Goal: Task Accomplishment & Management: Manage account settings

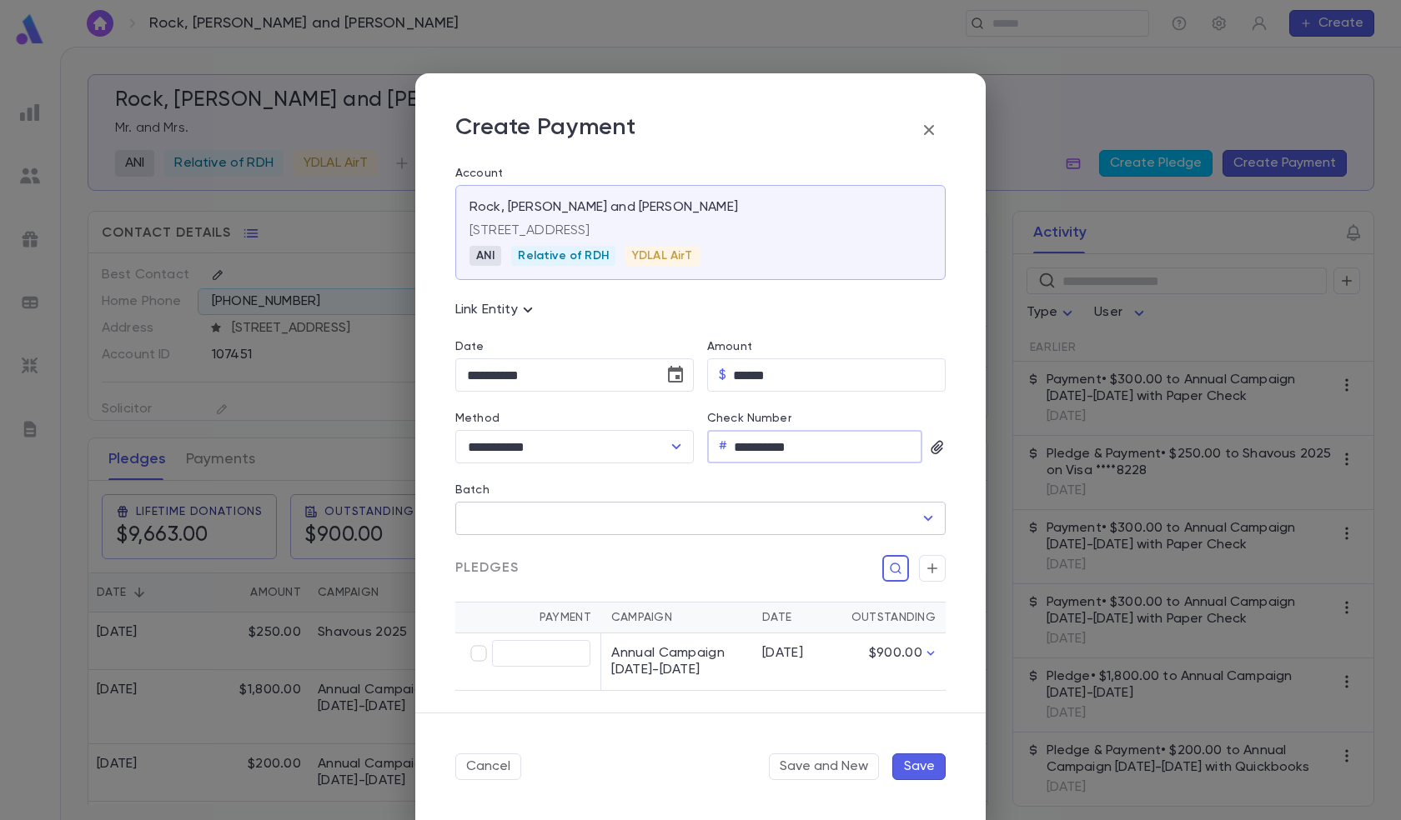
click at [924, 518] on icon "Open" at bounding box center [928, 518] width 9 height 5
type input "******"
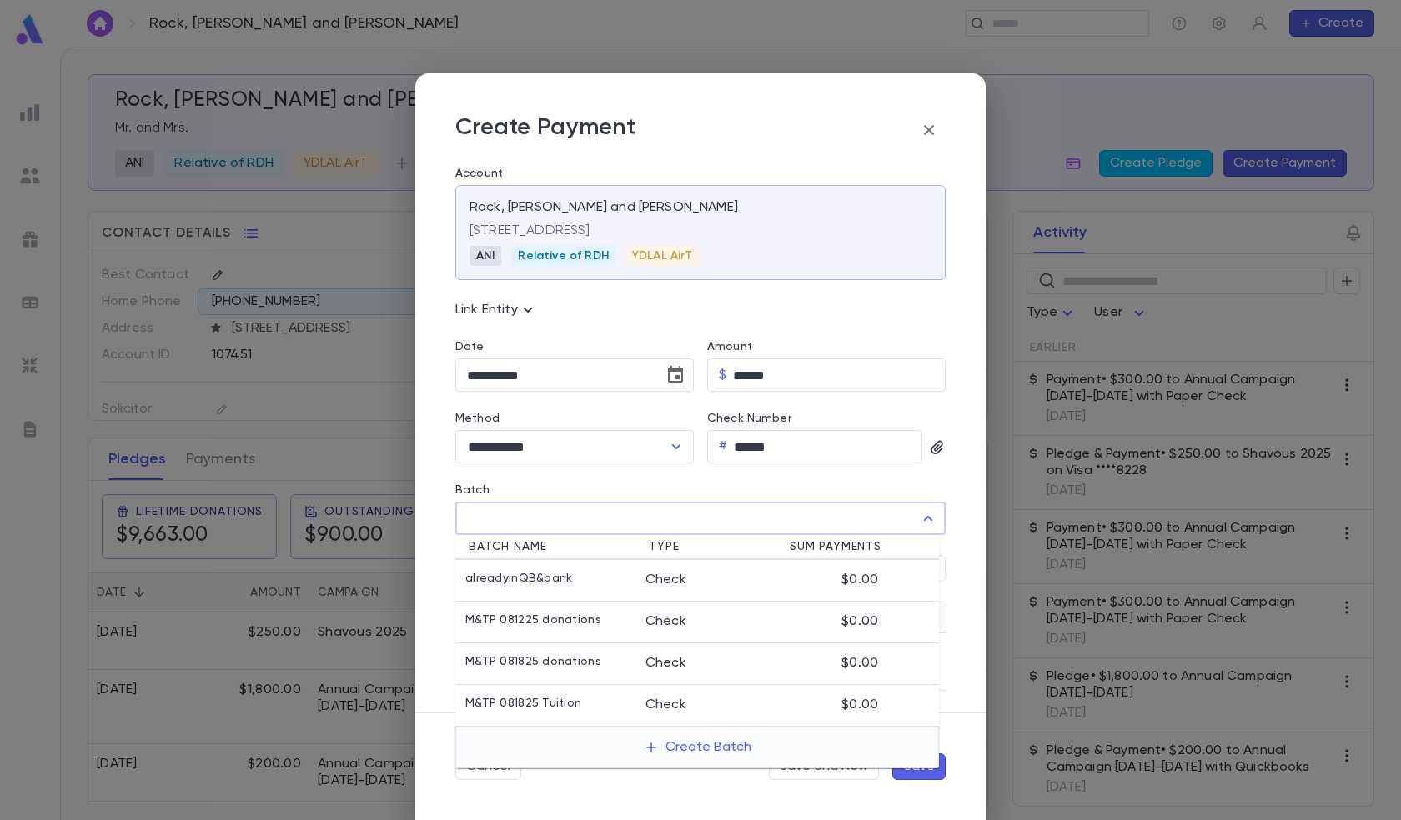
click at [645, 666] on div "Check" at bounding box center [699, 663] width 108 height 17
type input "**********"
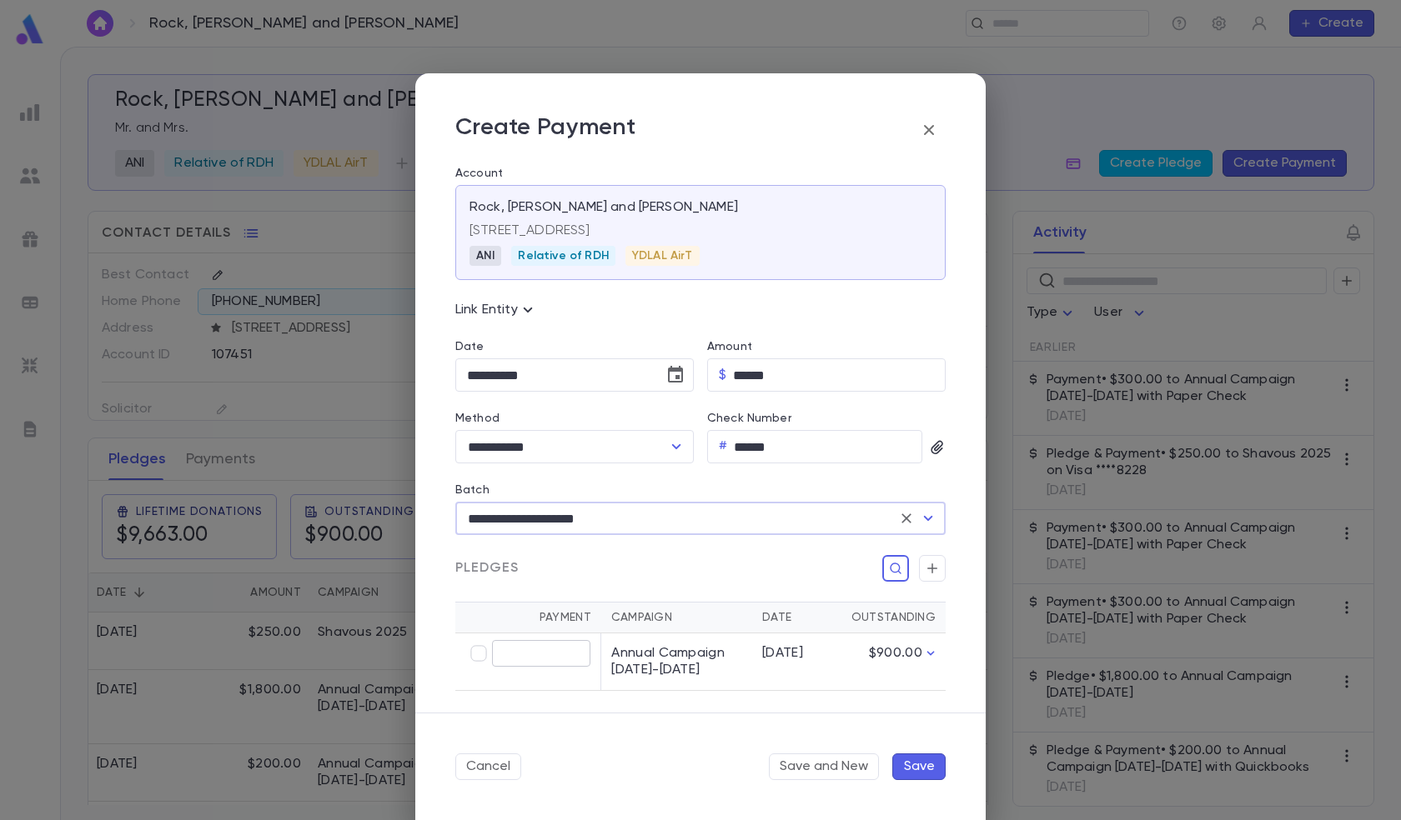
type input "******"
click at [920, 763] on button "Save" at bounding box center [918, 767] width 53 height 27
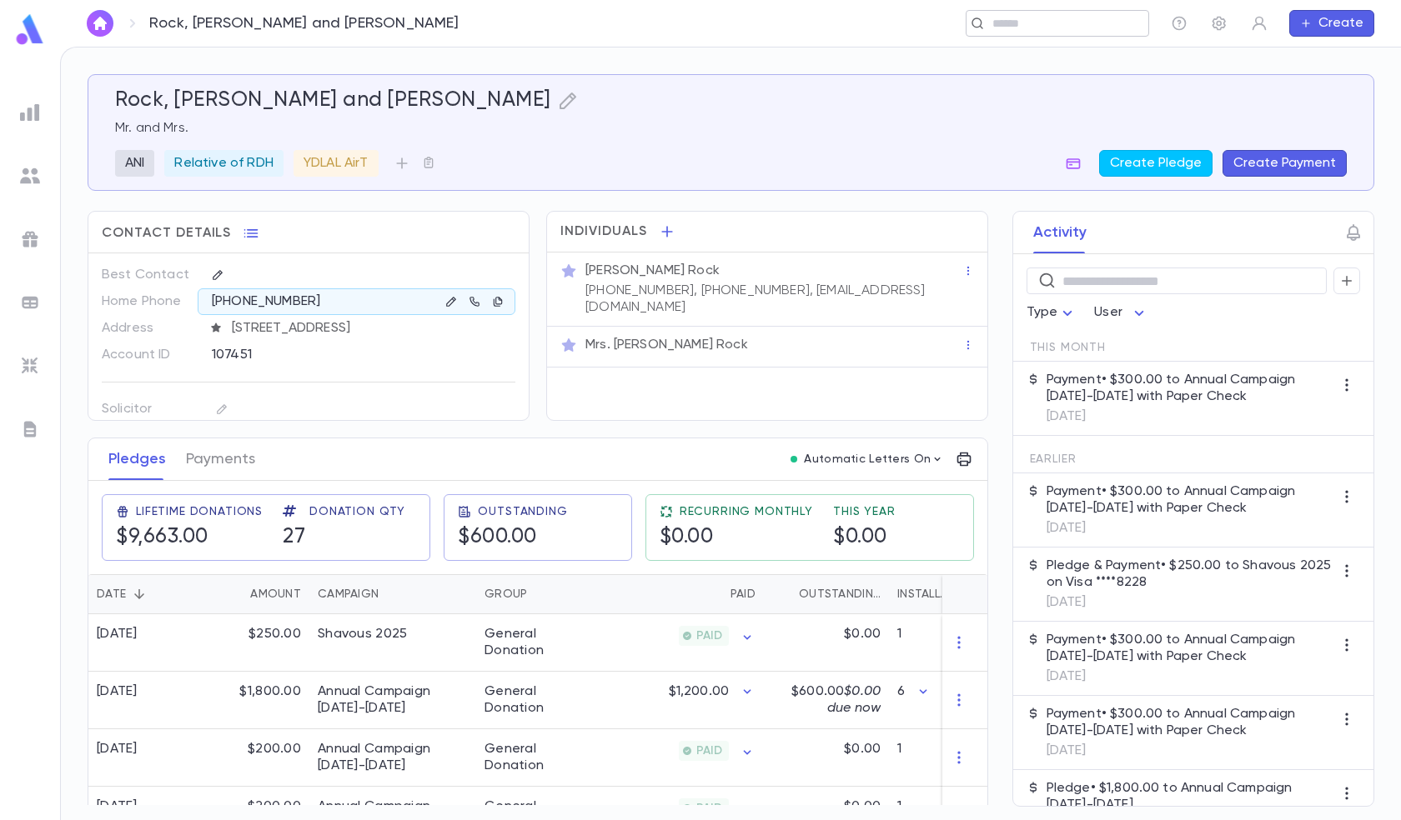
click at [1043, 23] on input "text" at bounding box center [1051, 24] width 129 height 16
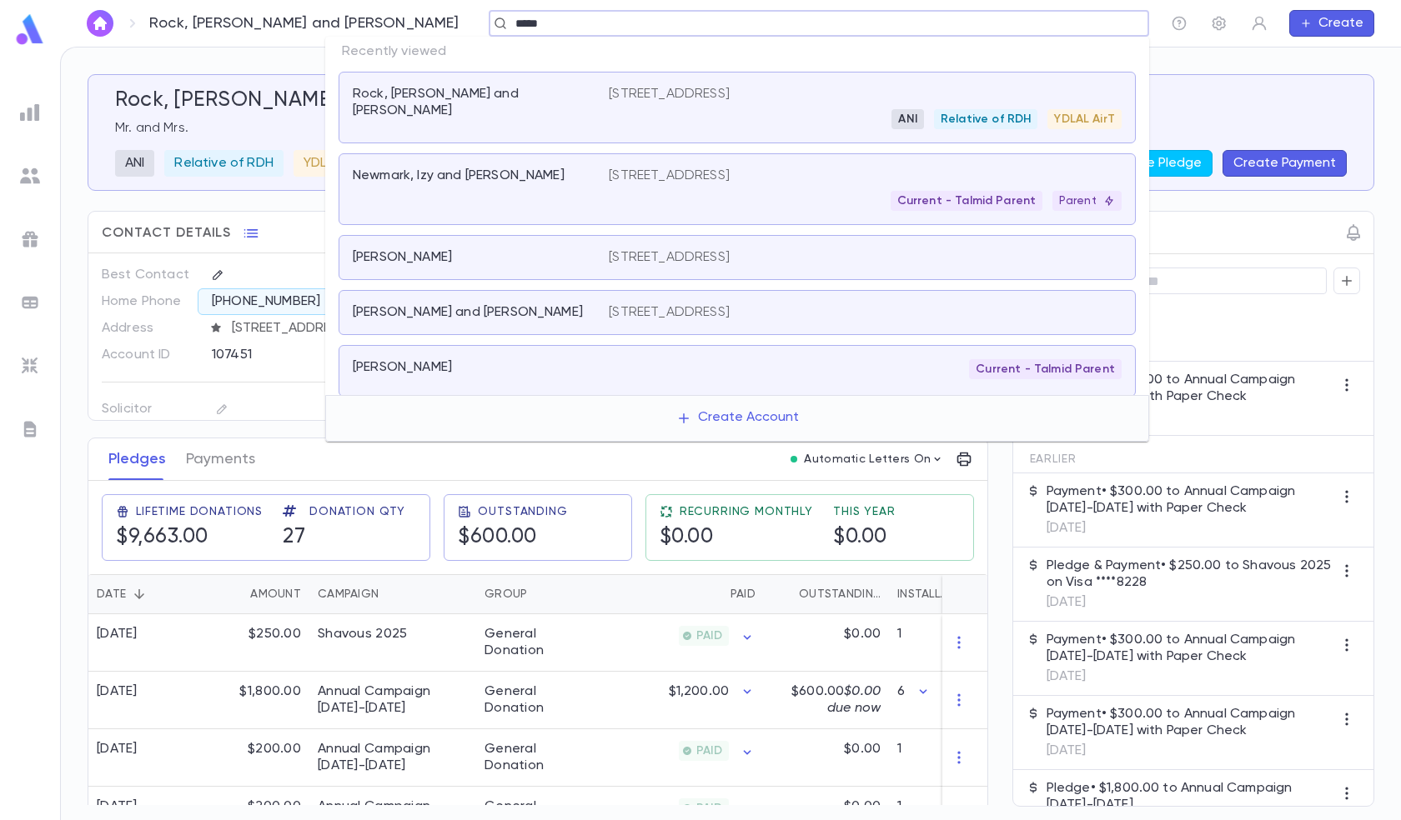
type input "*****"
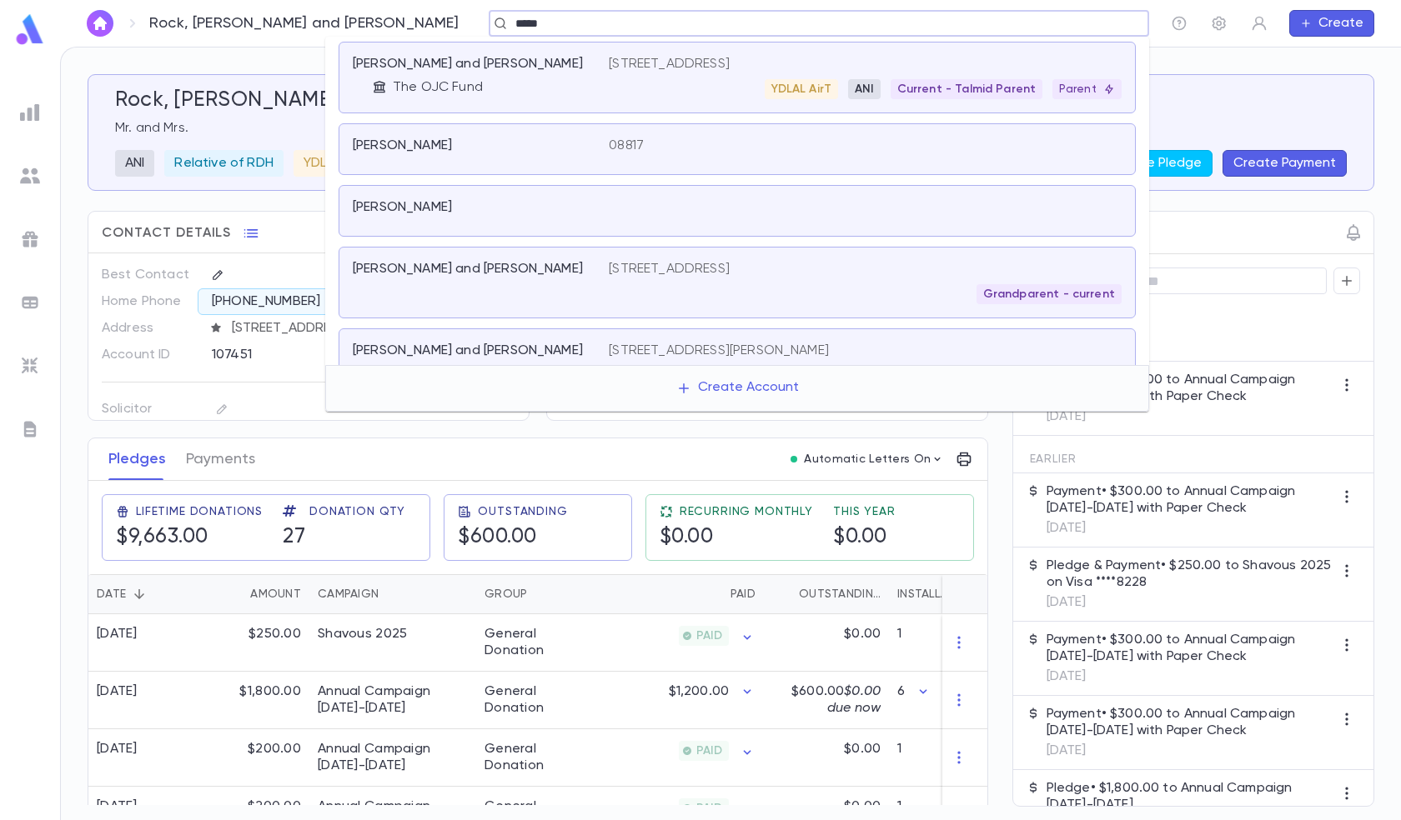
click at [854, 56] on div "[STREET_ADDRESS] YDLAL AirT ANI Current - Talmid Parent Parent" at bounding box center [865, 77] width 513 height 43
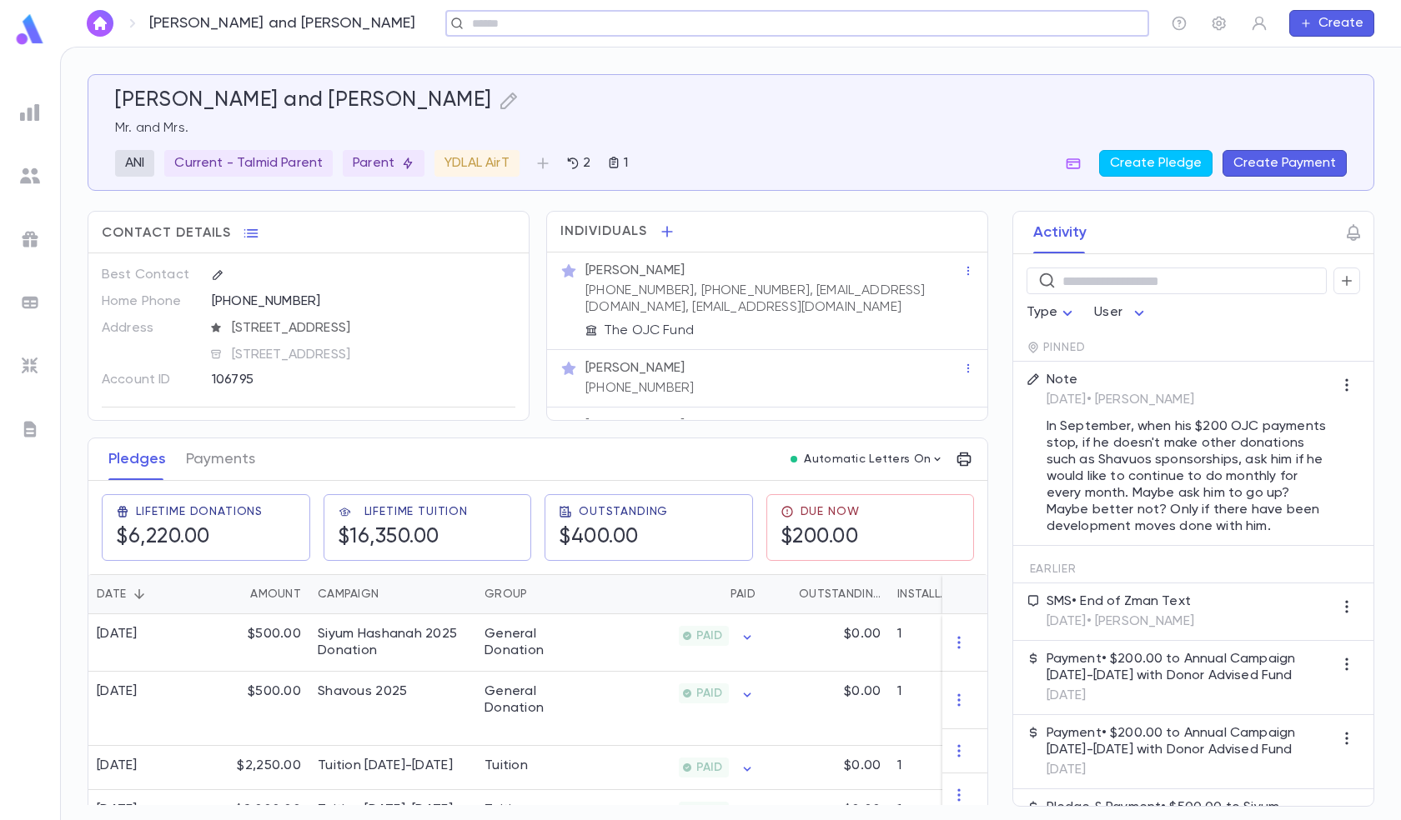
click at [1295, 169] on button "Create Payment" at bounding box center [1284, 163] width 124 height 27
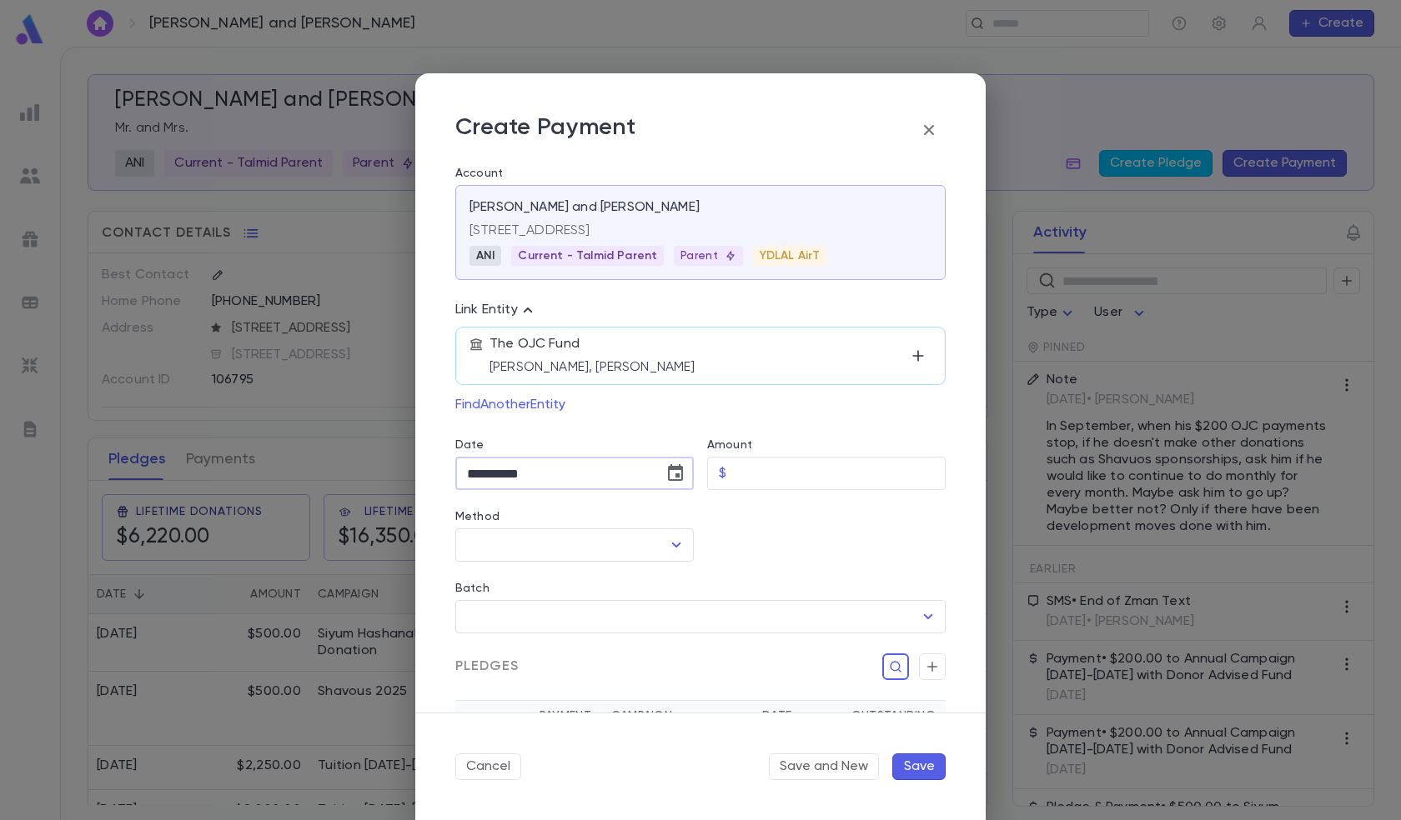
click at [500, 472] on input "**********" at bounding box center [553, 474] width 197 height 33
type input "**********"
click at [669, 541] on icon "Open" at bounding box center [676, 545] width 20 height 20
type input "******"
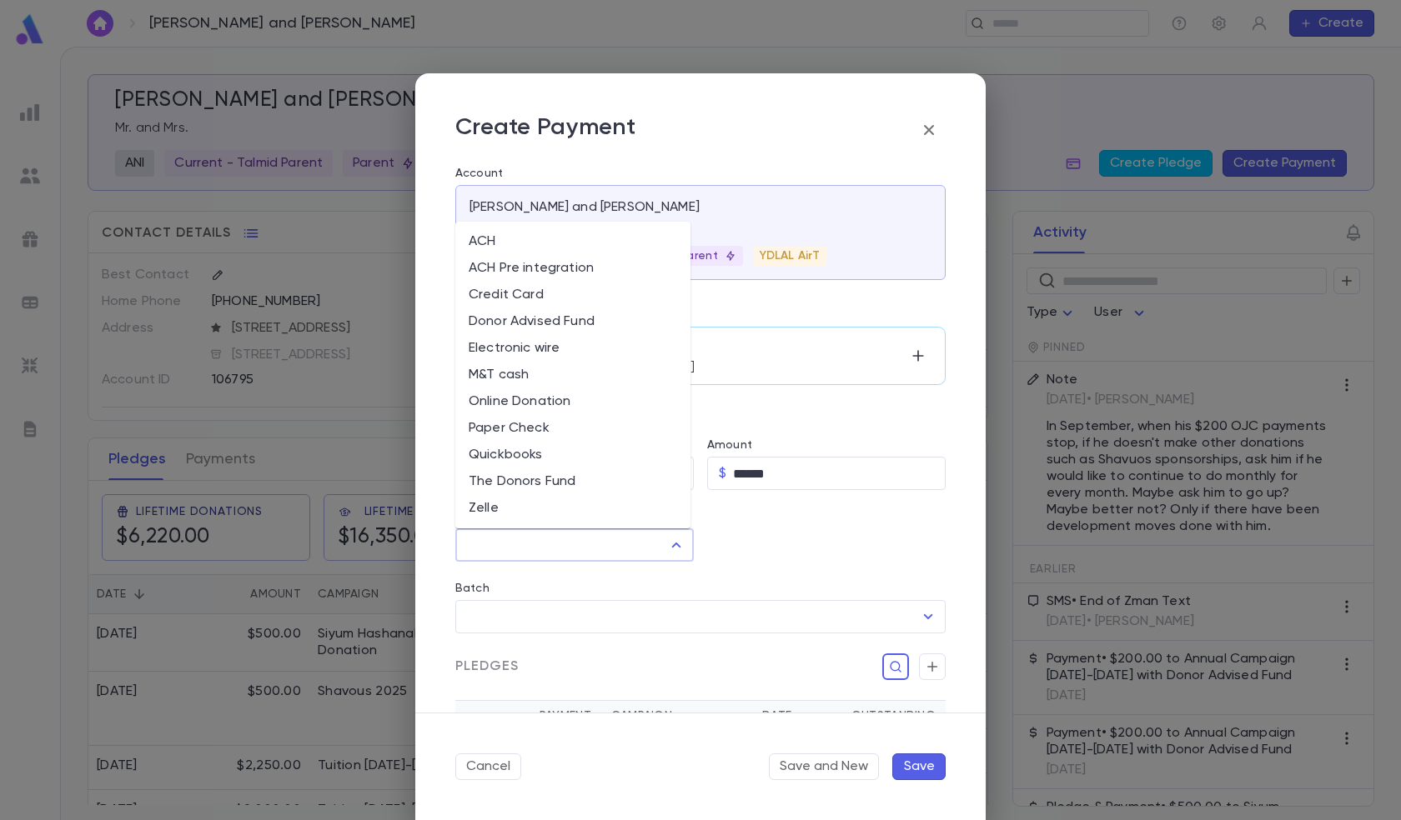
click at [559, 317] on li "Donor Advised Fund" at bounding box center [572, 321] width 235 height 27
type input "**********"
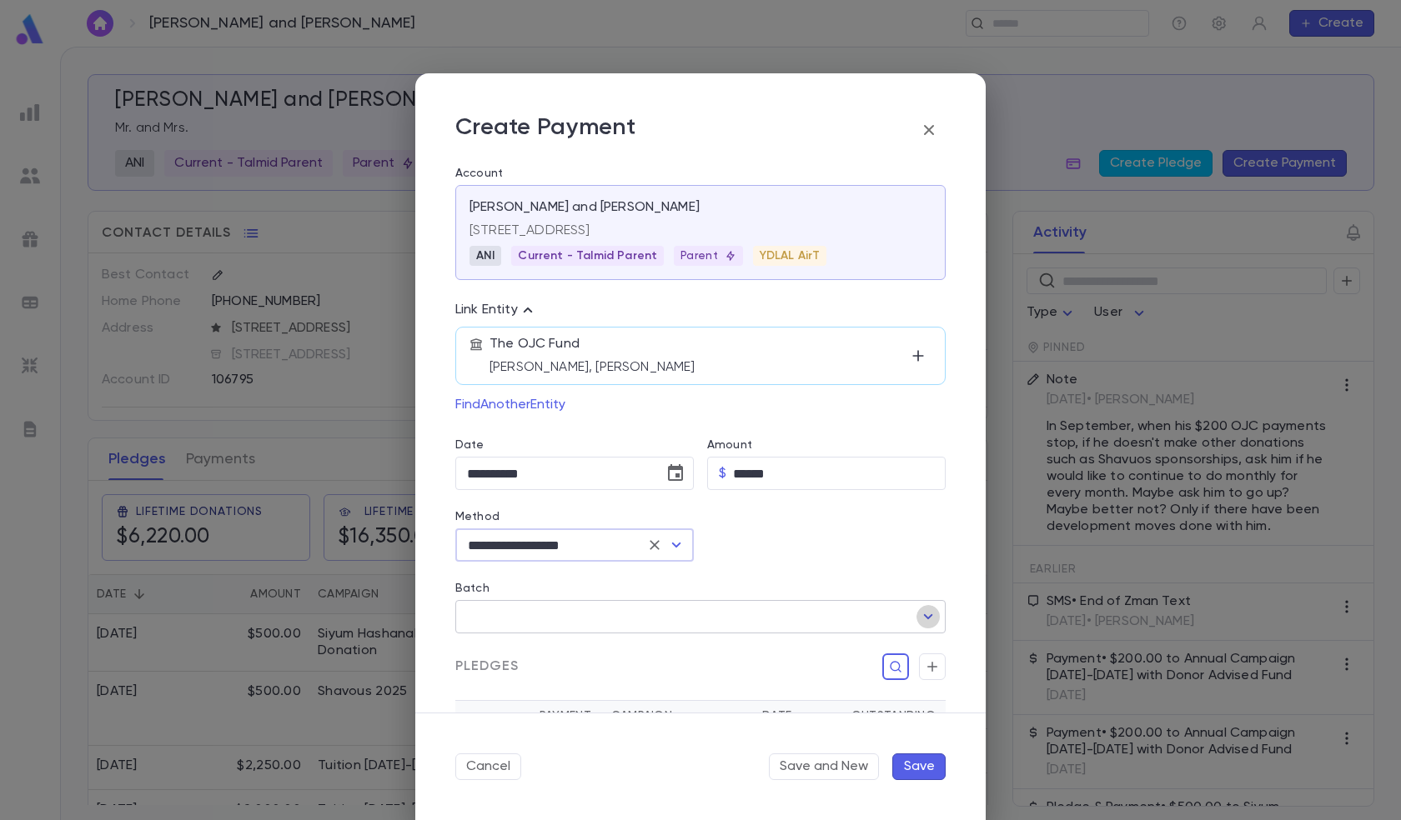
click at [918, 614] on icon "Open" at bounding box center [928, 617] width 20 height 20
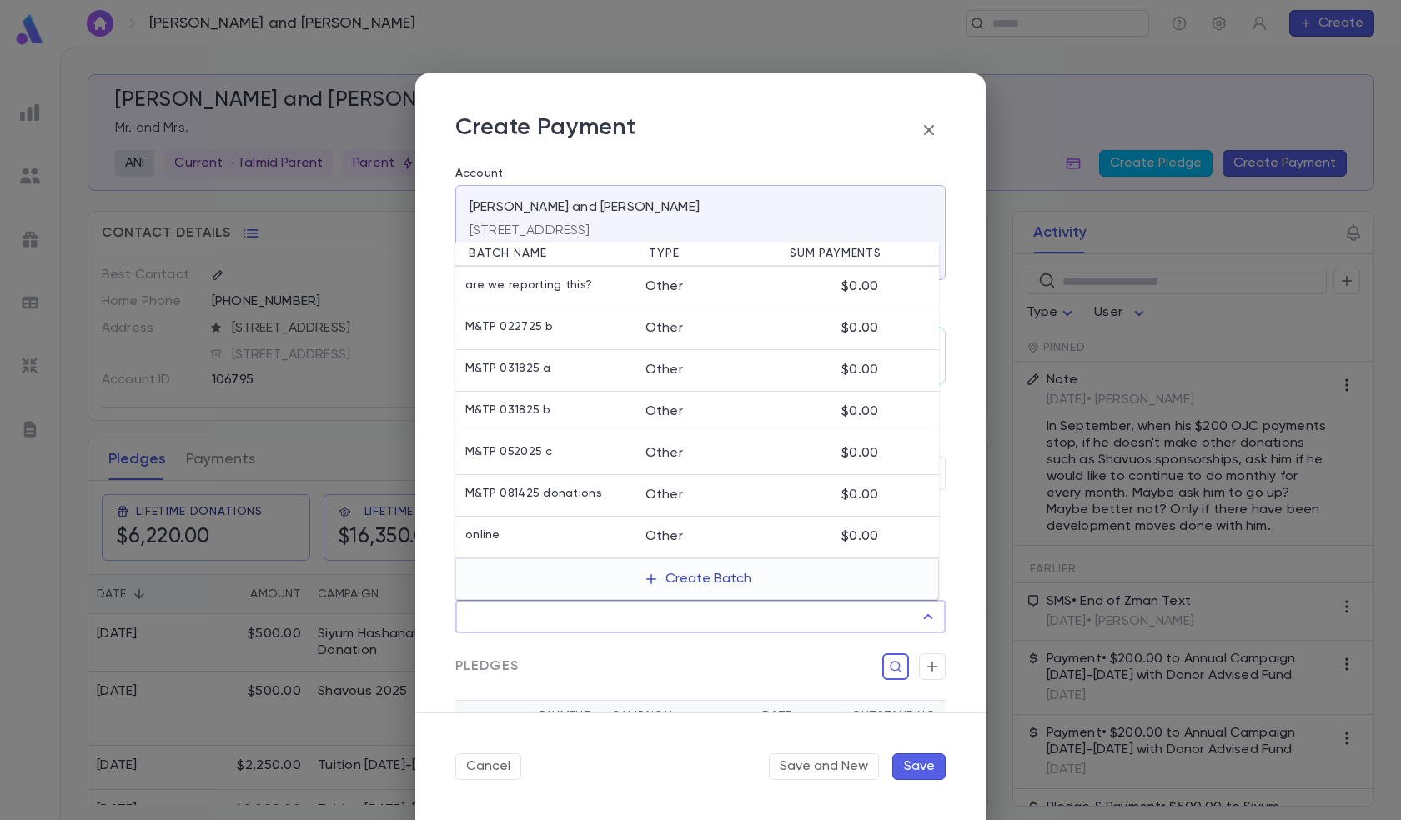
click at [678, 579] on button "Create Batch" at bounding box center [698, 579] width 128 height 27
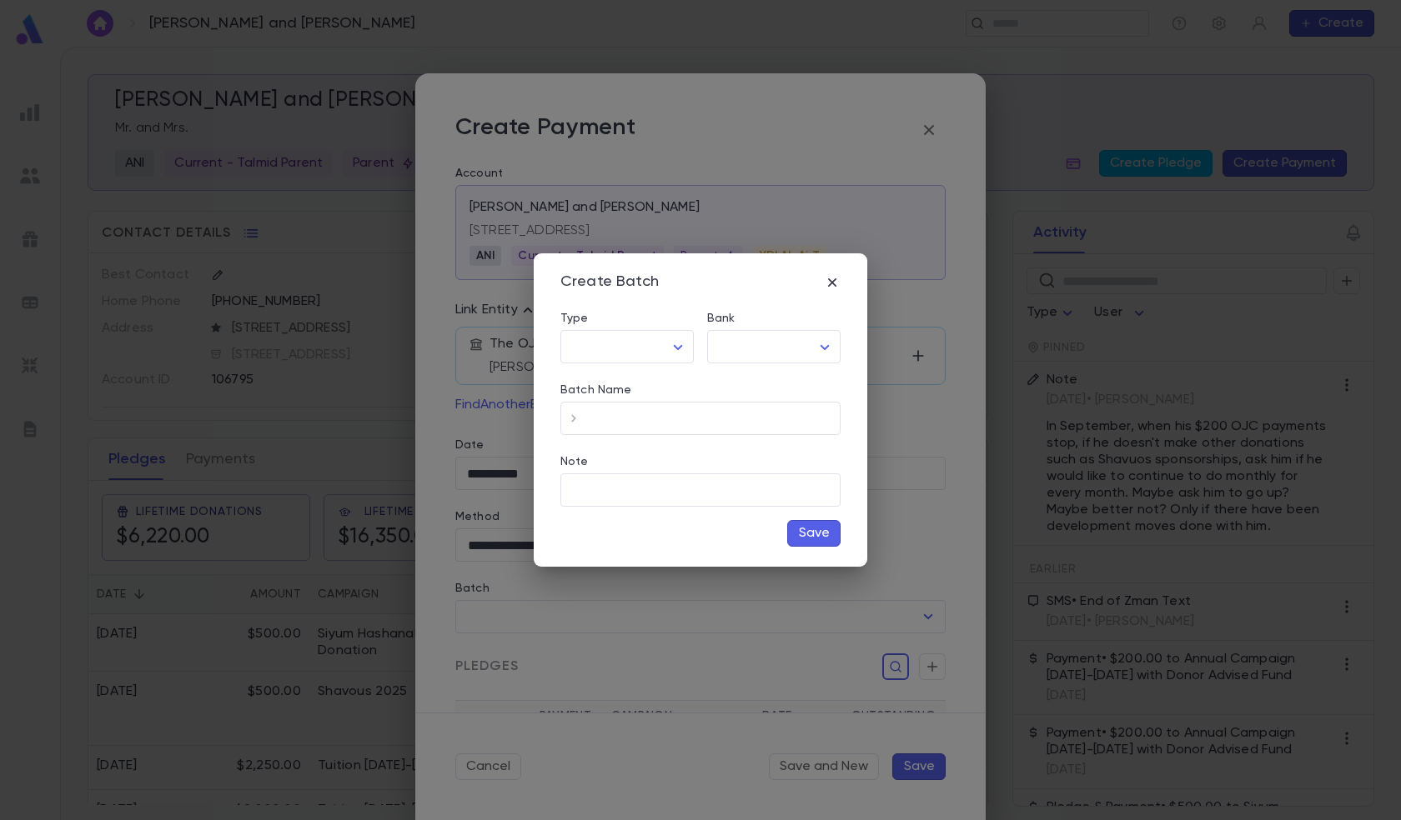
type input "*****"
click at [603, 348] on body "[PERSON_NAME] and [PERSON_NAME] ​ Create [PERSON_NAME] and [PERSON_NAME] Mr. an…" at bounding box center [700, 434] width 1401 height 774
click at [633, 383] on span "Other" at bounding box center [630, 381] width 105 height 17
click at [766, 350] on body "[PERSON_NAME] and [PERSON_NAME] ​ Create [PERSON_NAME] and [PERSON_NAME] Mr. an…" at bounding box center [700, 434] width 1401 height 774
click at [772, 379] on span "M&T Primary" at bounding box center [776, 381] width 105 height 17
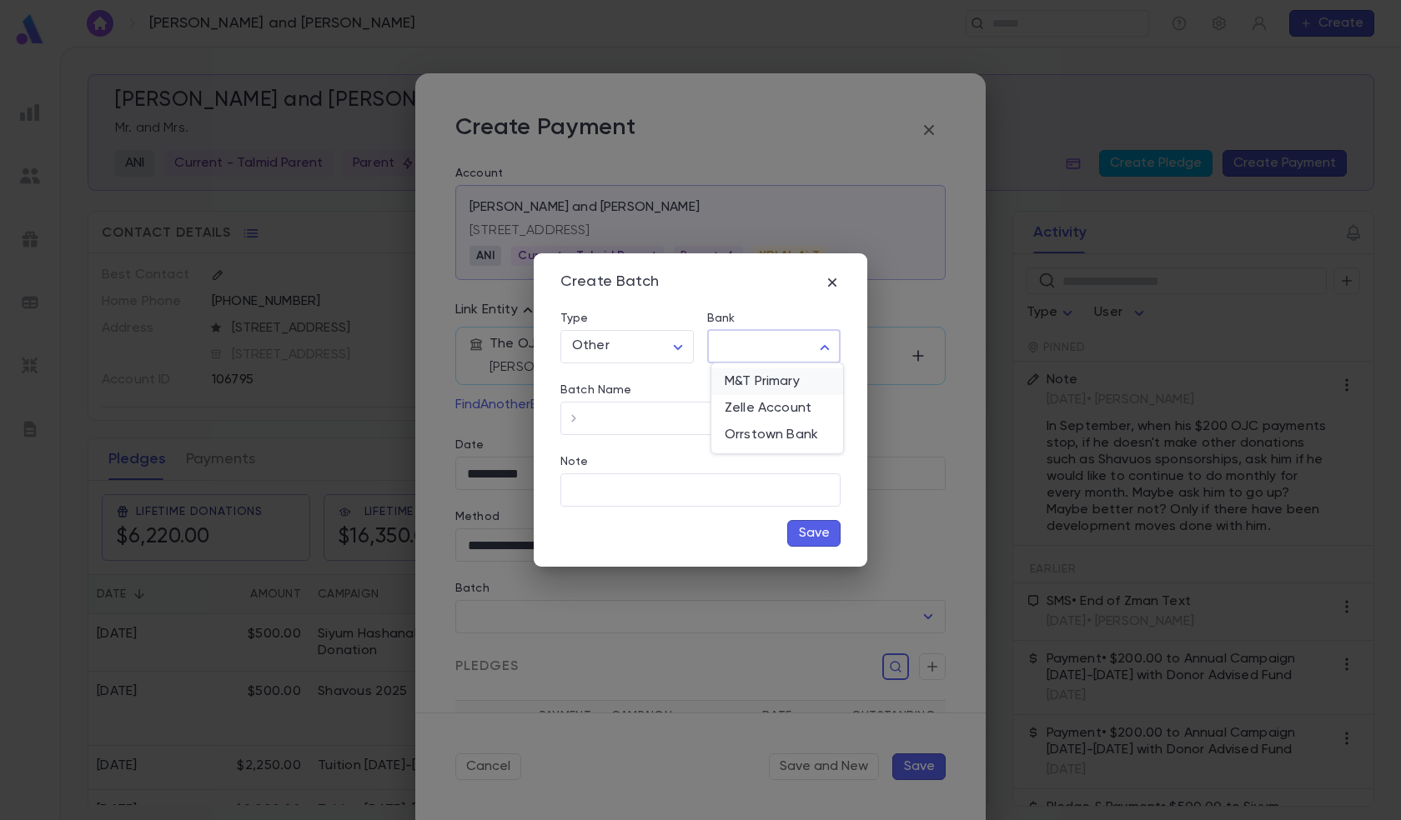
type input "**"
click at [576, 418] on icon "button" at bounding box center [573, 418] width 17 height 17
click at [702, 424] on input "**********" at bounding box center [713, 418] width 253 height 33
type input "**********"
click at [823, 524] on button "Save" at bounding box center [813, 533] width 53 height 27
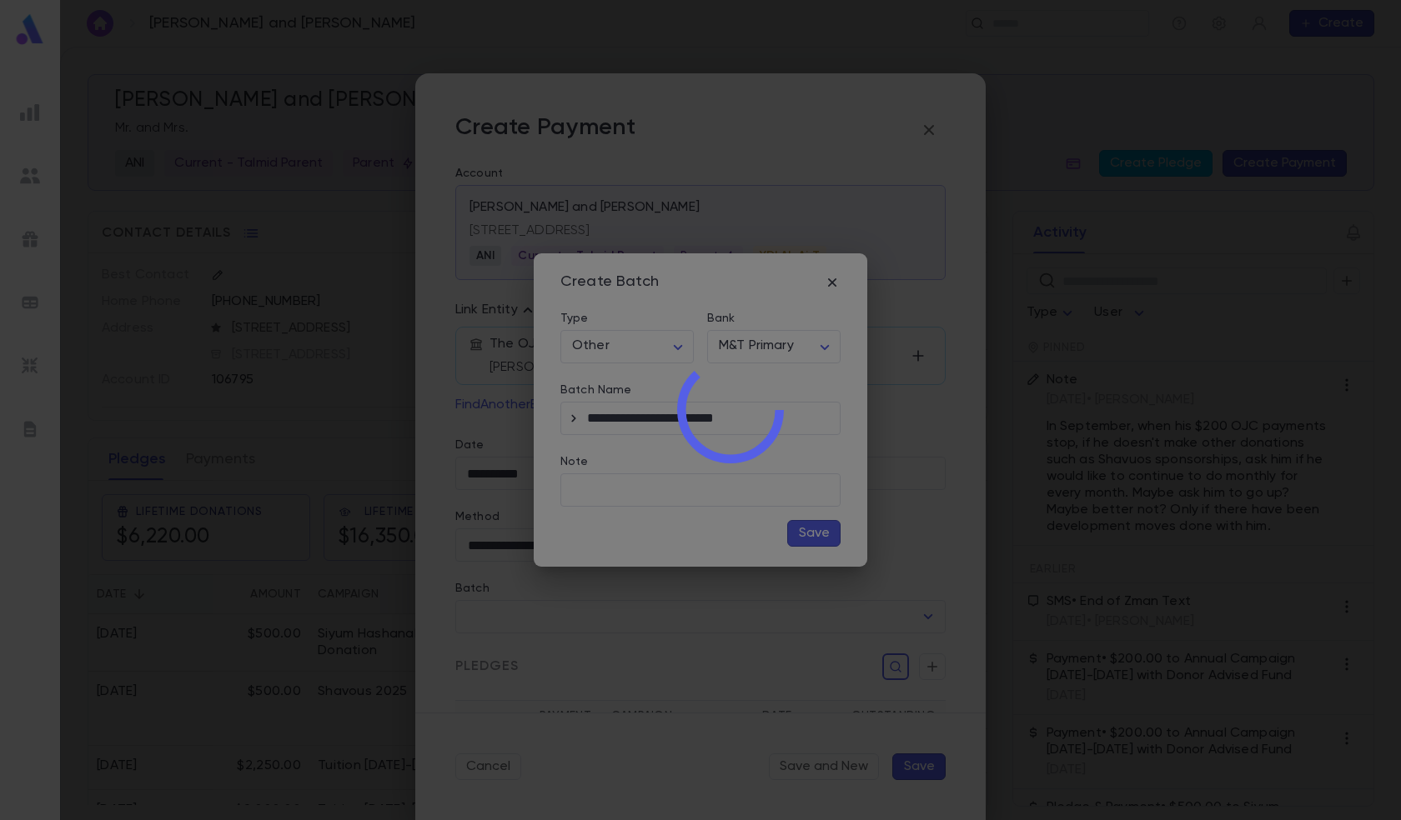
type input "**********"
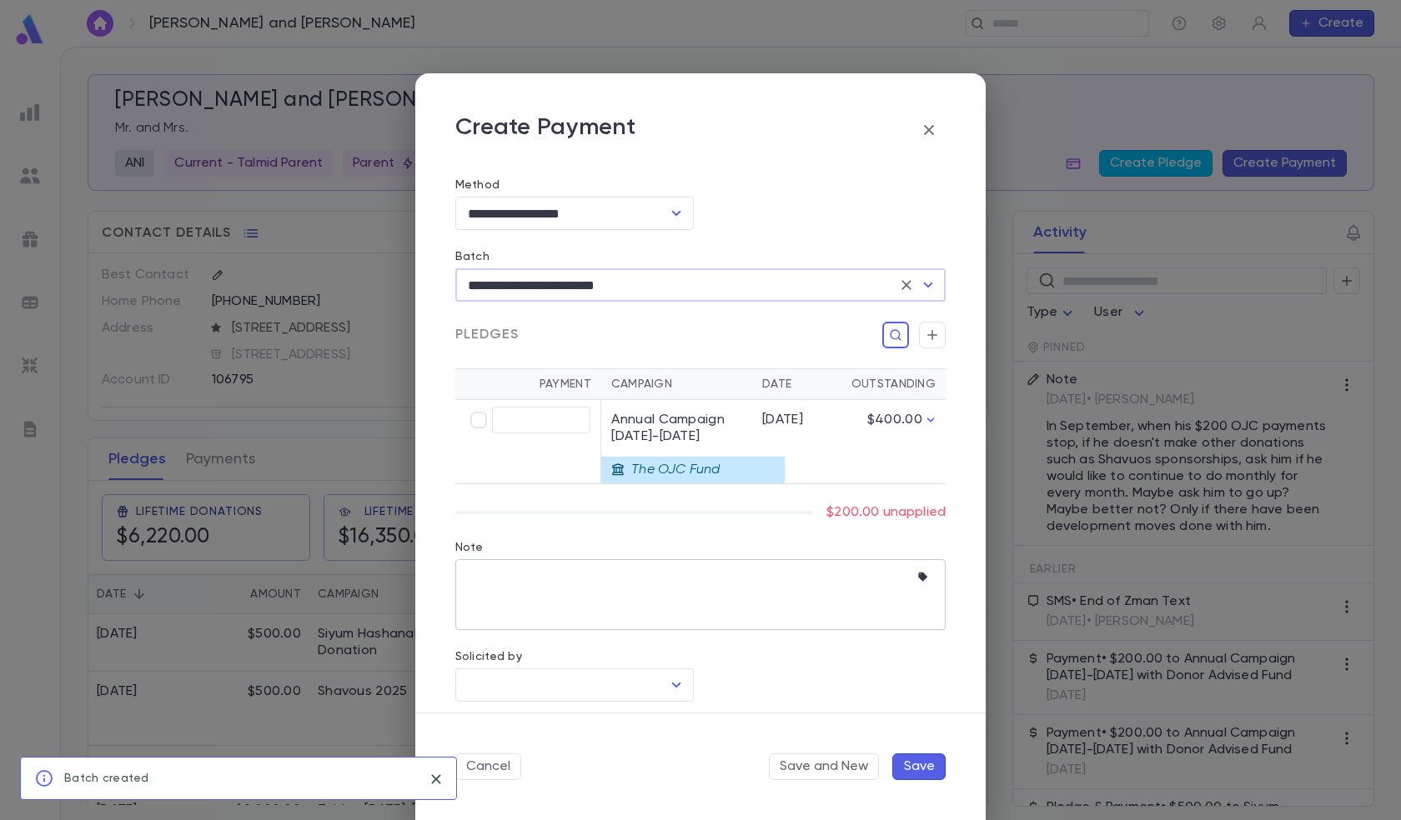
scroll to position [333, 0]
type input "******"
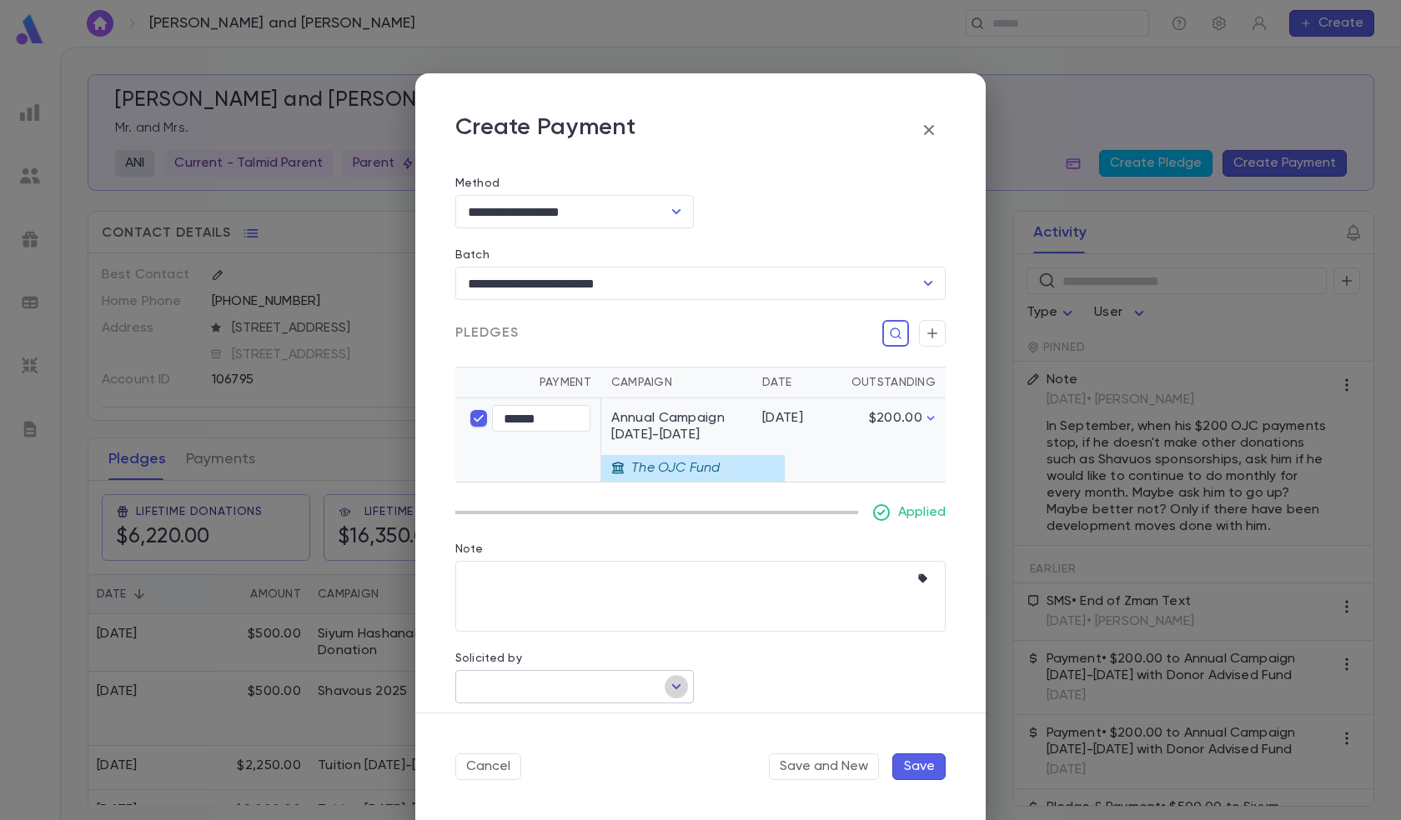
click at [666, 689] on icon "Open" at bounding box center [676, 687] width 20 height 20
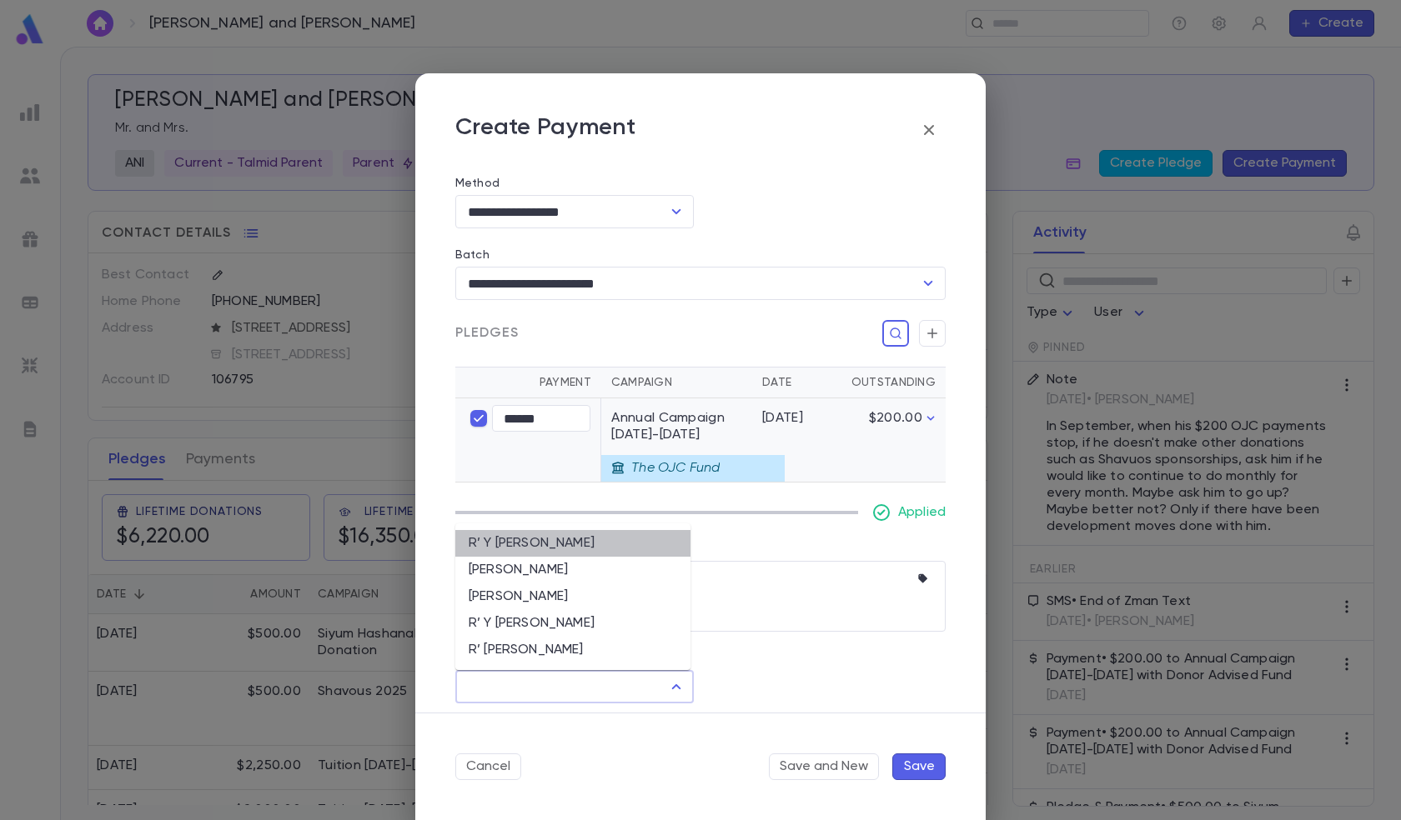
click at [561, 551] on li "R’ Y [PERSON_NAME]" at bounding box center [572, 543] width 235 height 27
type input "**********"
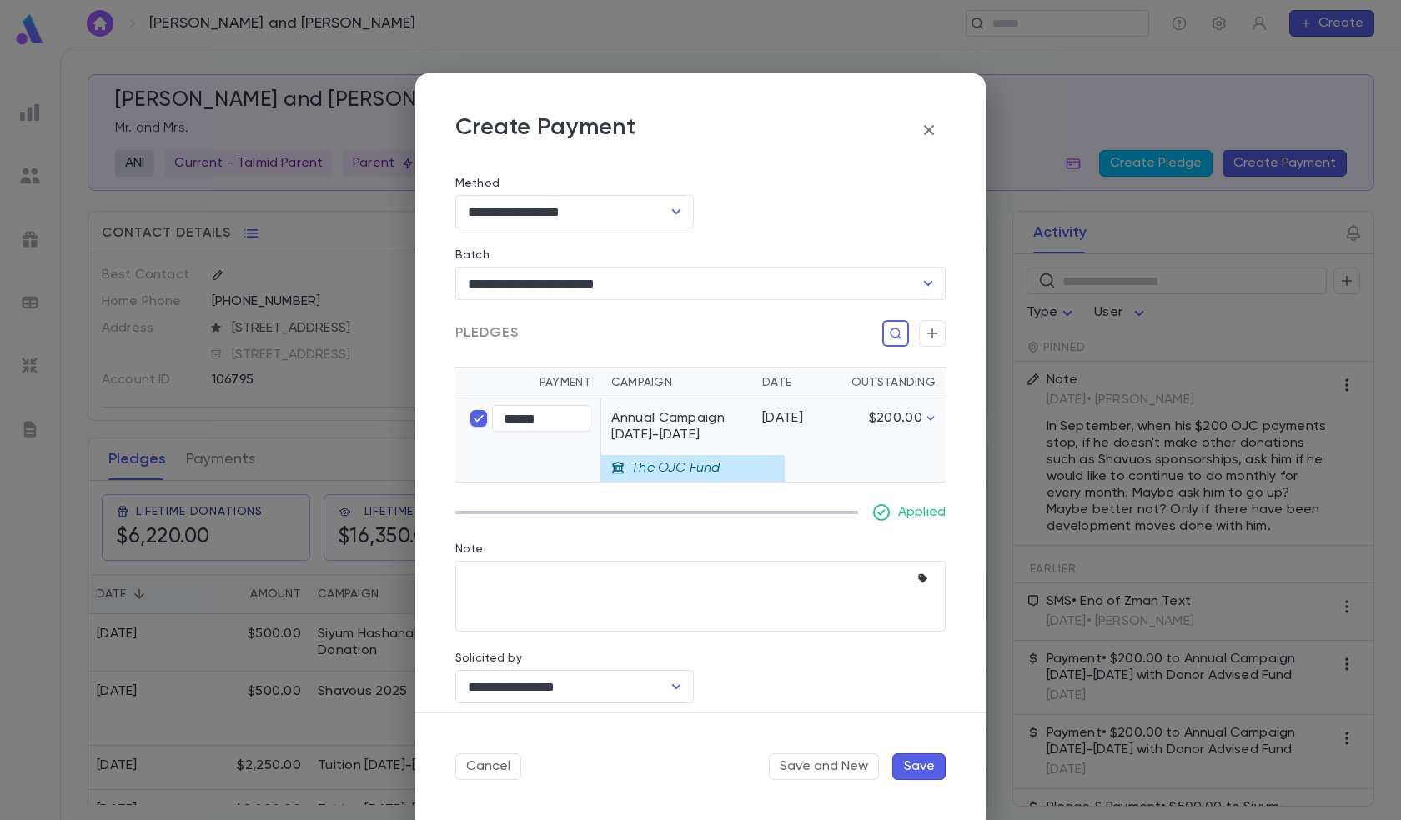
click at [914, 761] on button "Save" at bounding box center [918, 767] width 53 height 27
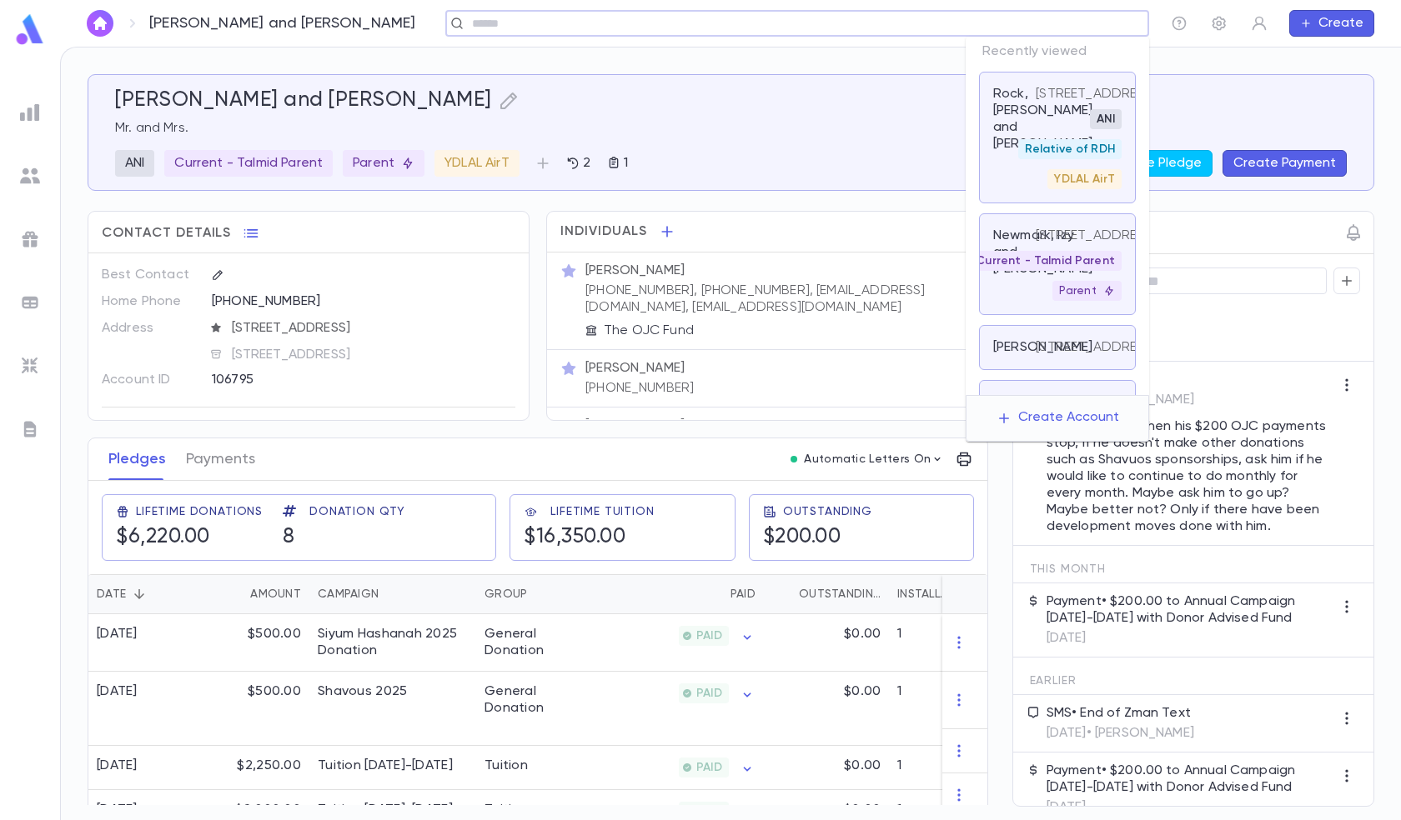
click at [1041, 19] on input "text" at bounding box center [791, 24] width 649 height 16
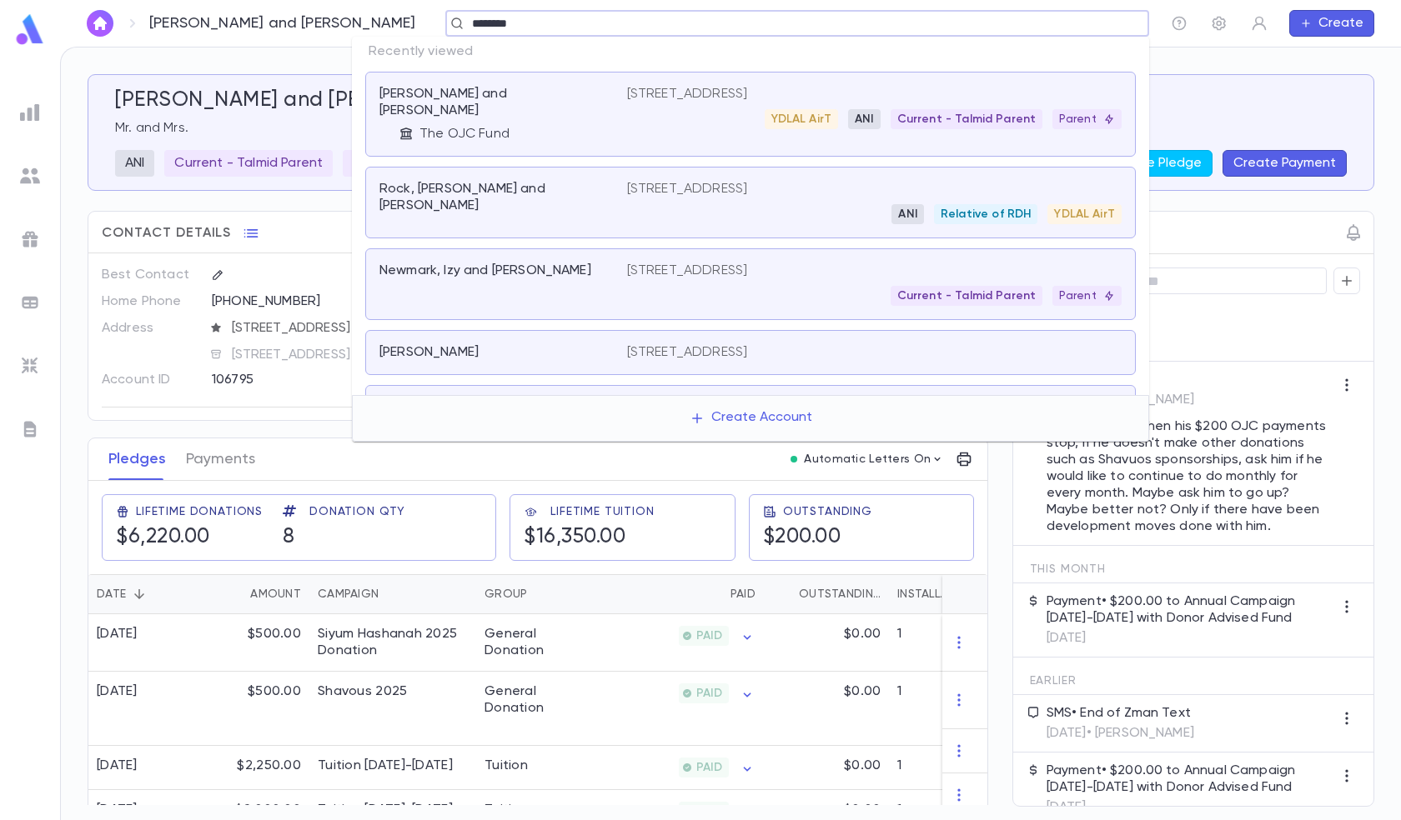
type input "********"
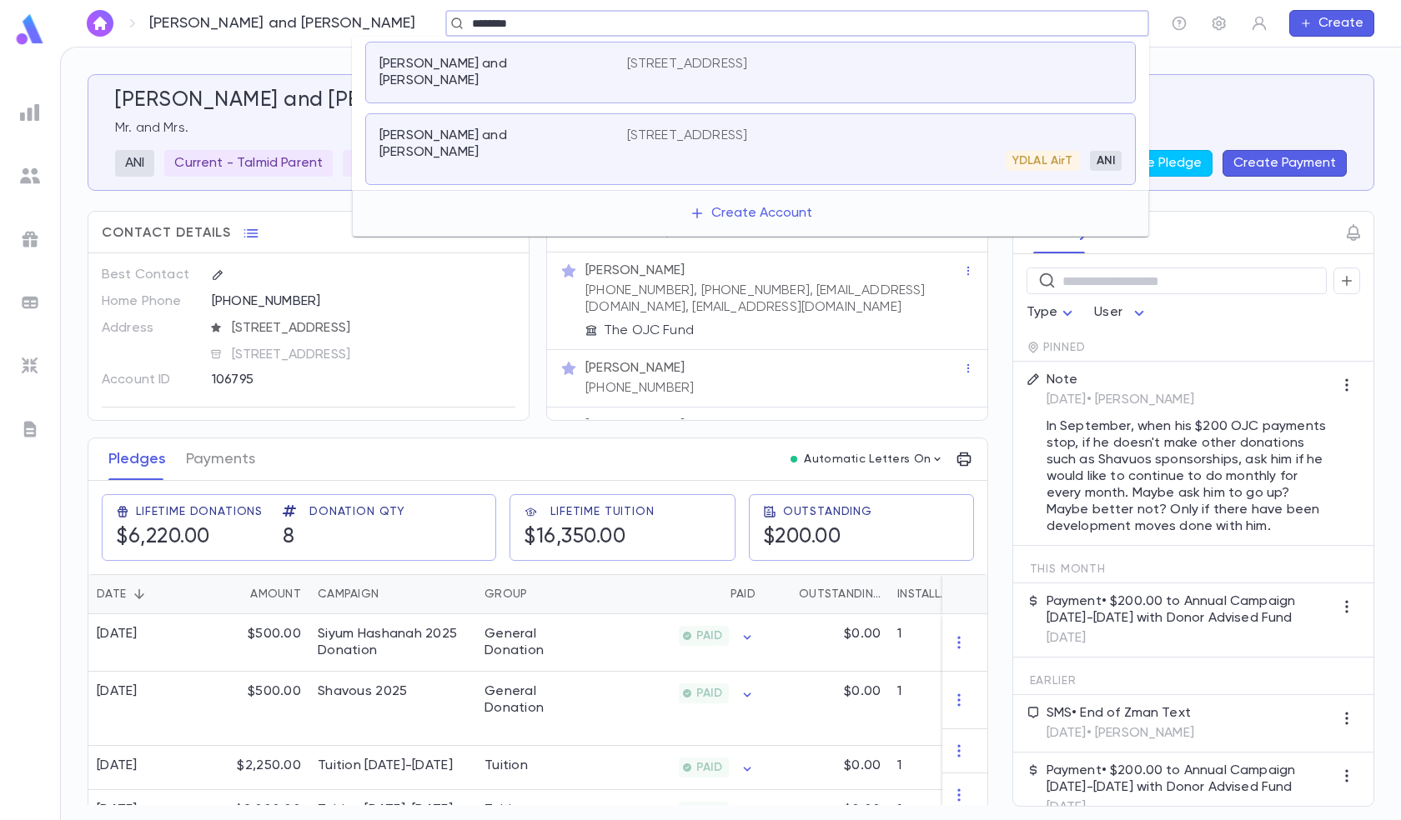
click at [488, 137] on div "[PERSON_NAME] and [PERSON_NAME]" at bounding box center [503, 149] width 248 height 43
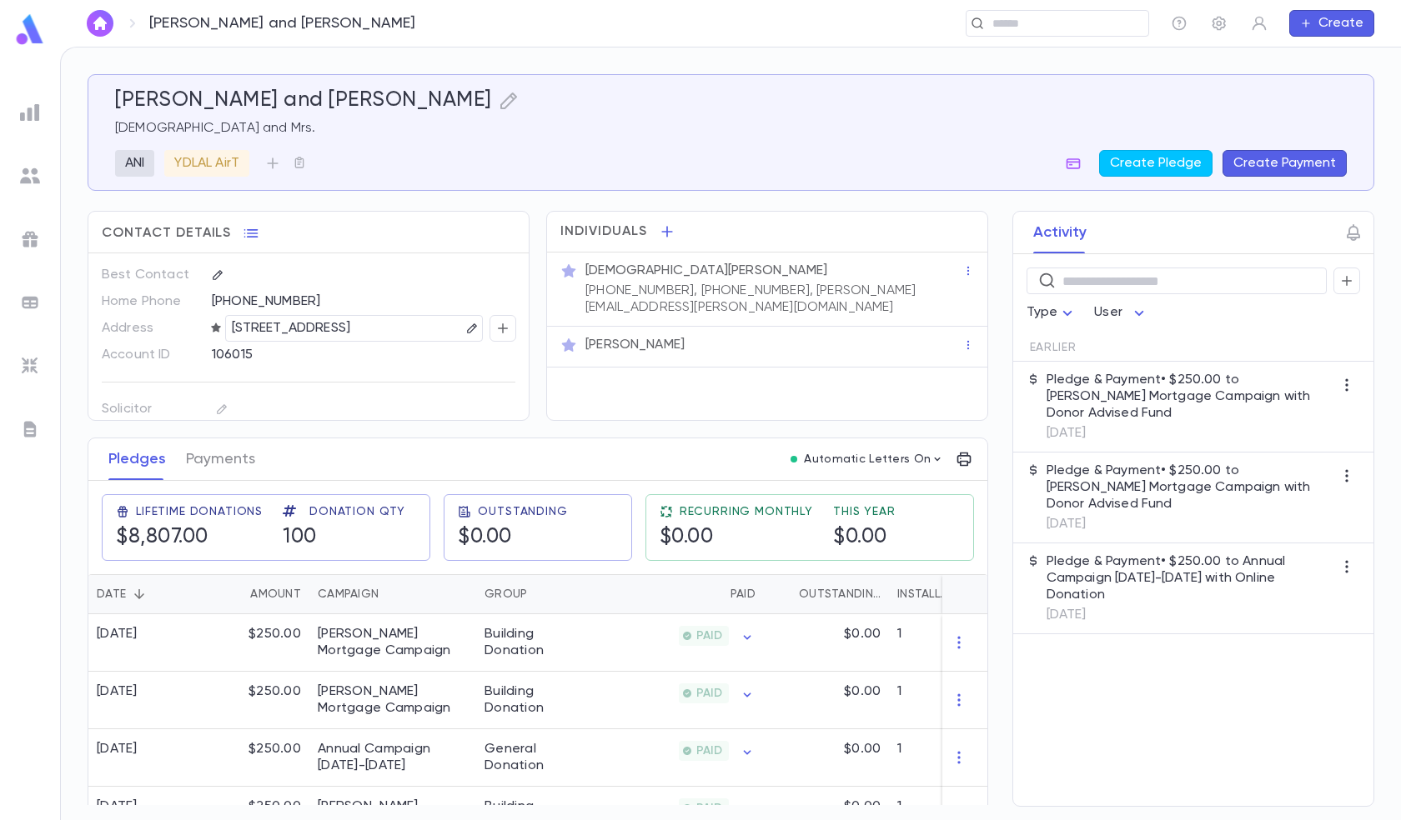
click at [1314, 156] on button "Create Payment" at bounding box center [1284, 163] width 124 height 27
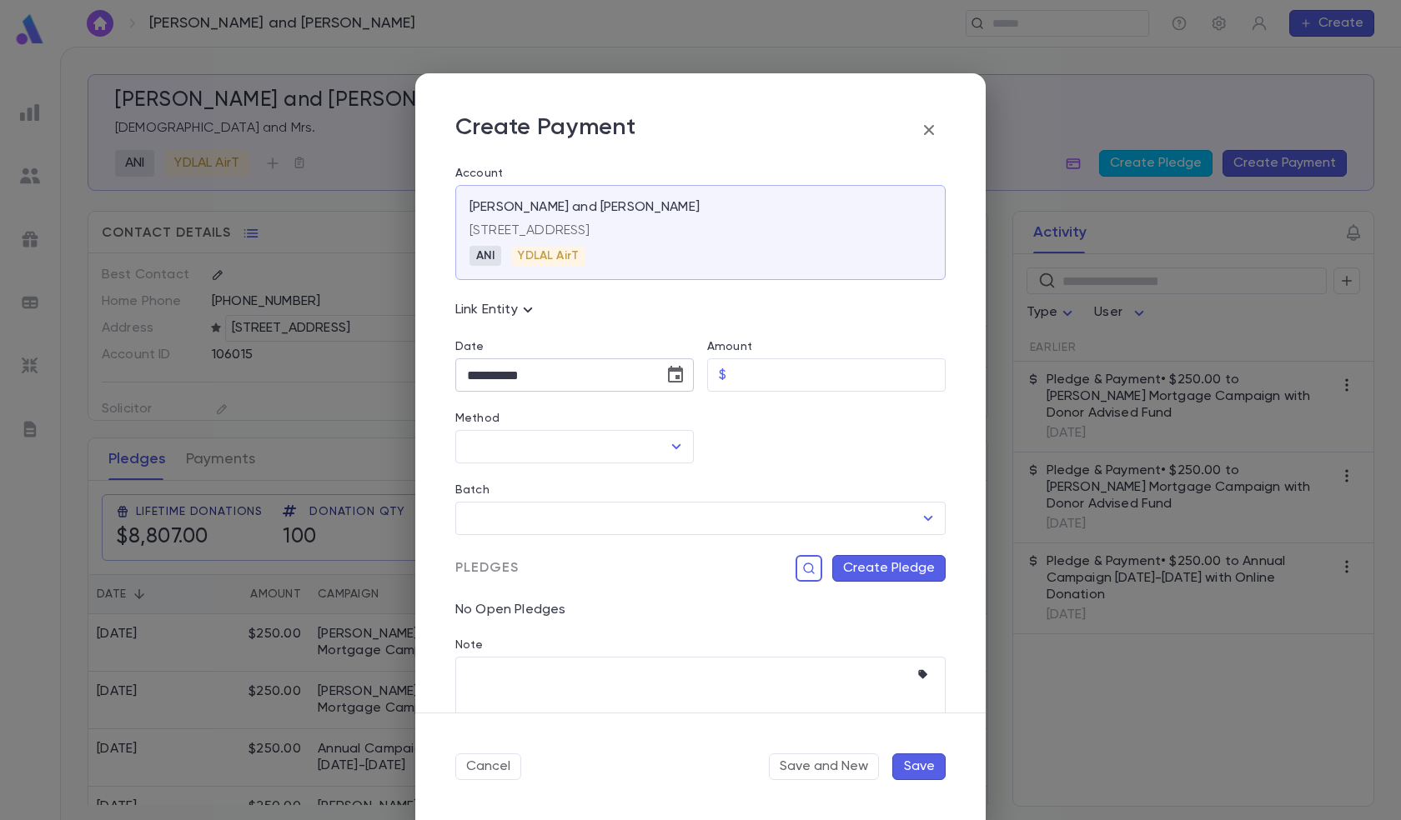
click at [504, 374] on input "**********" at bounding box center [553, 375] width 197 height 33
type input "**********"
click at [674, 444] on icon "Open" at bounding box center [676, 447] width 20 height 20
type input "******"
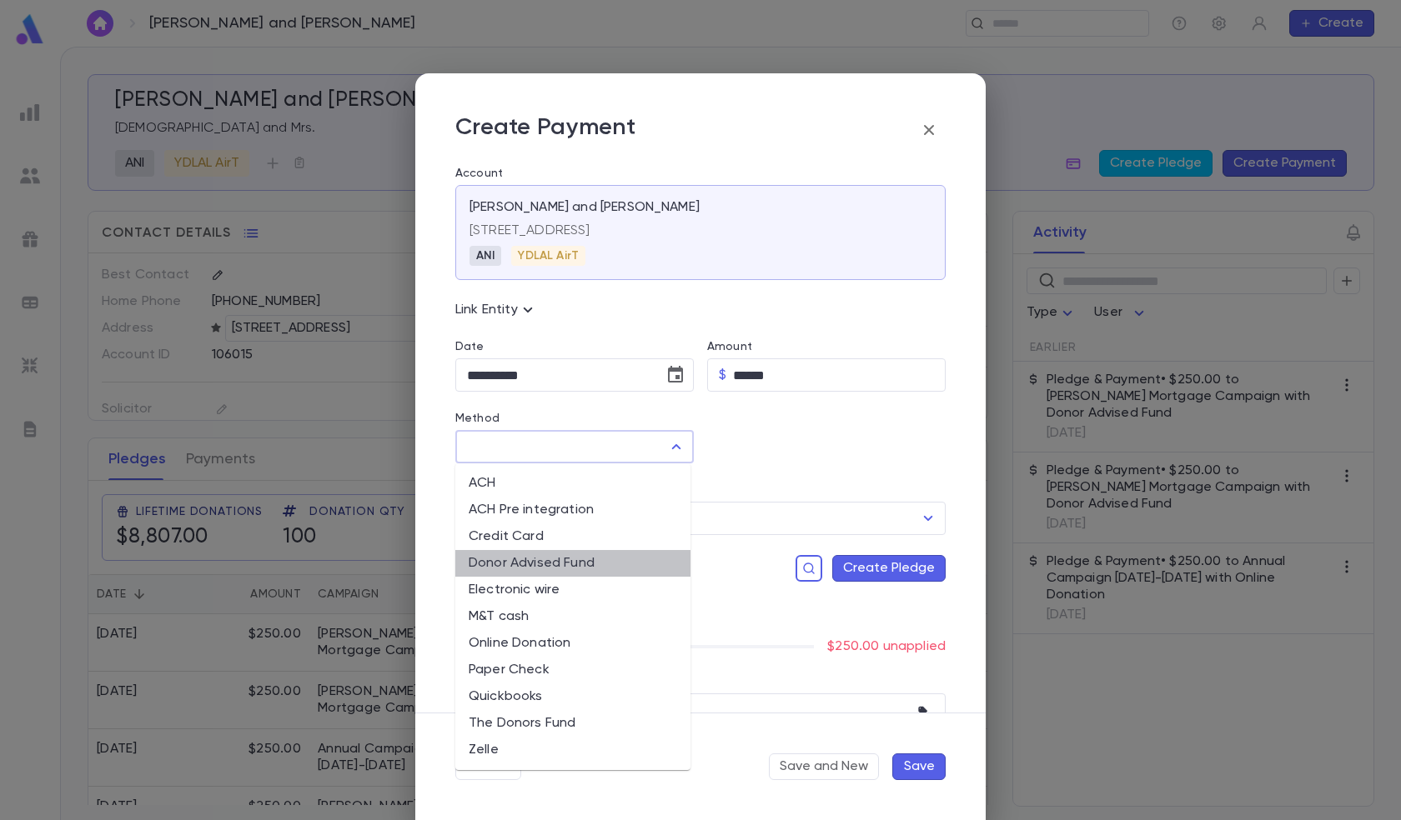
drag, startPoint x: 598, startPoint y: 564, endPoint x: 603, endPoint y: 550, distance: 15.0
click at [599, 564] on li "Donor Advised Fund" at bounding box center [572, 563] width 235 height 27
type input "**********"
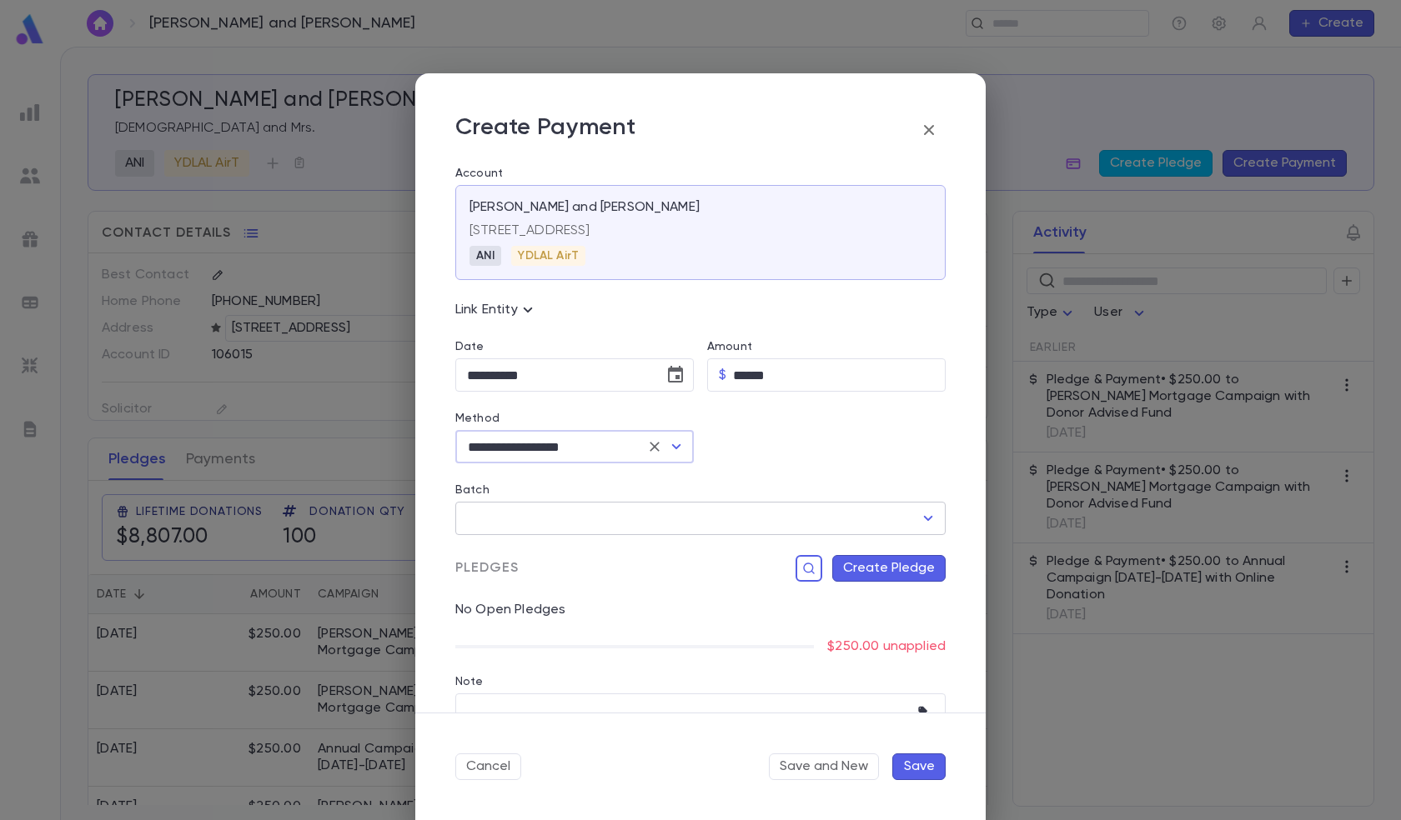
click at [920, 521] on icon "Open" at bounding box center [928, 519] width 20 height 20
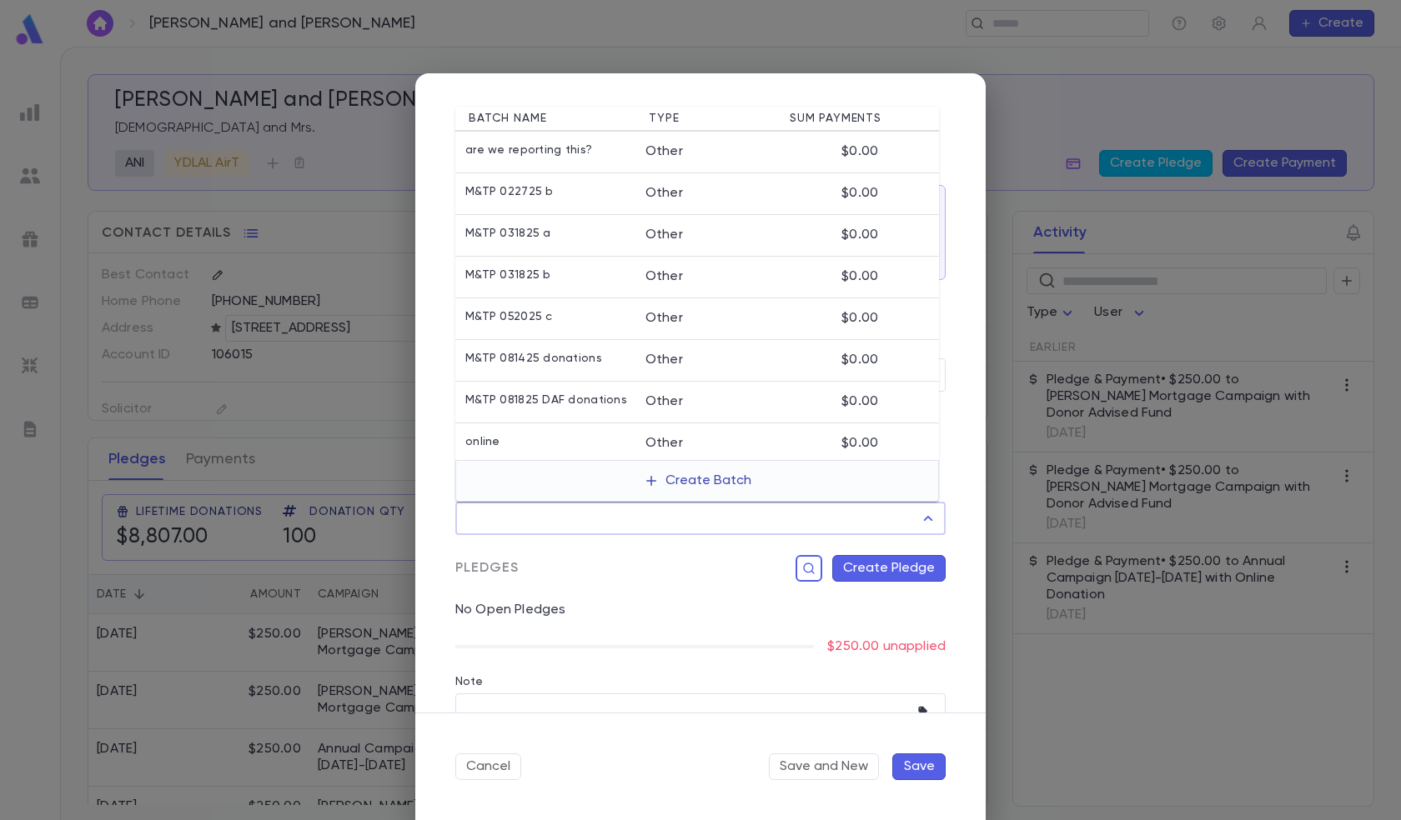
click at [733, 481] on button "Create Batch" at bounding box center [698, 481] width 128 height 27
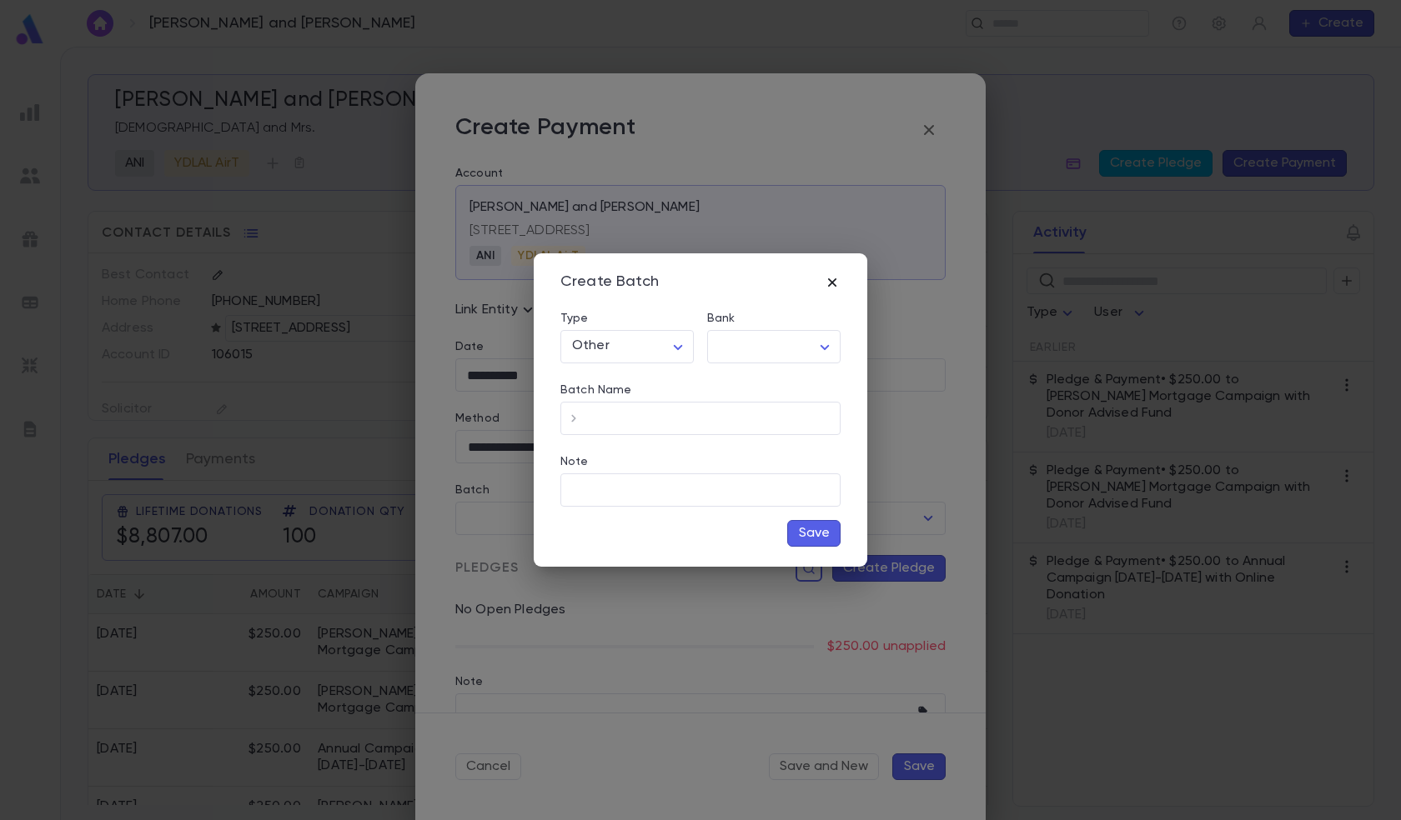
click at [832, 283] on icon "button" at bounding box center [832, 282] width 8 height 8
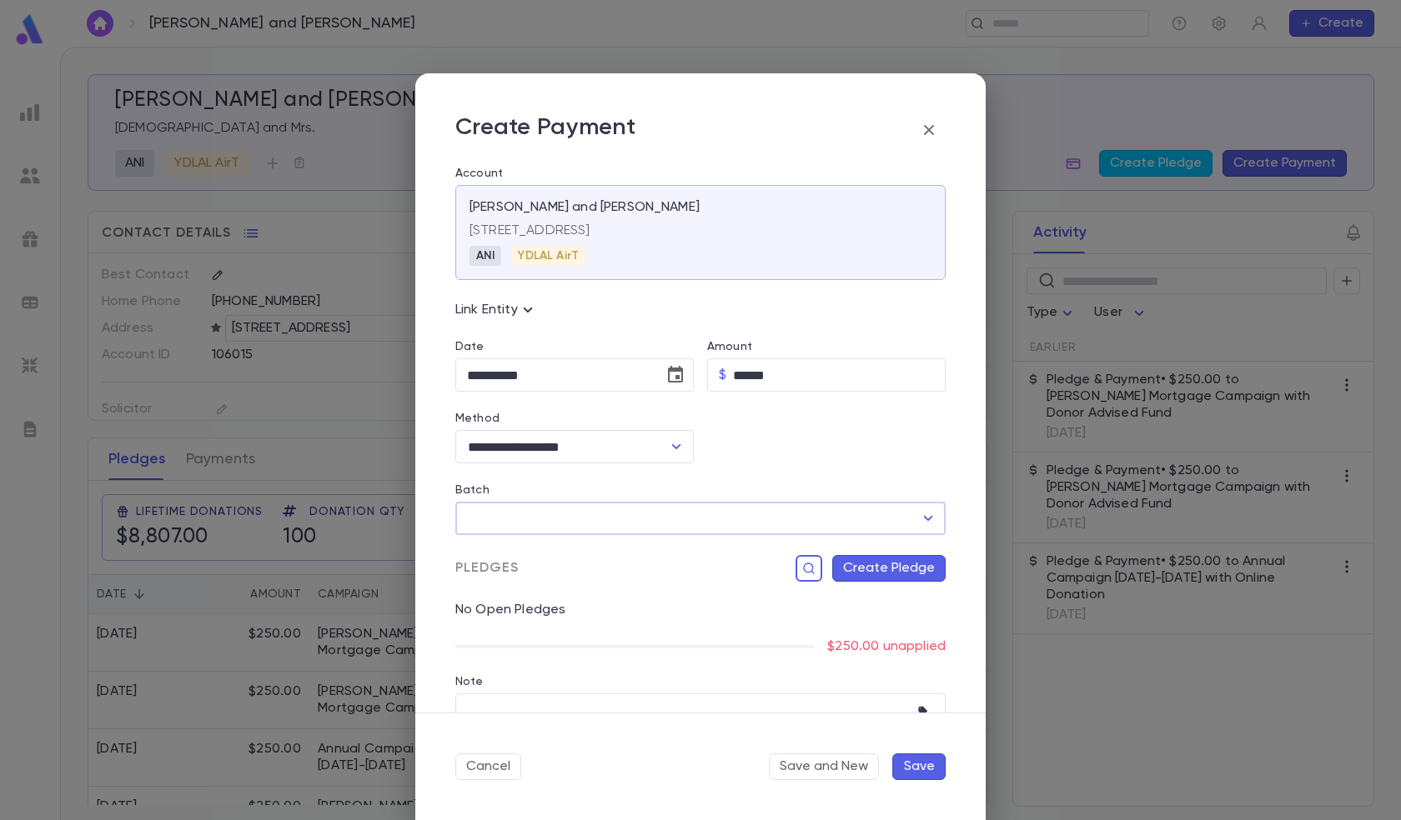
click at [924, 517] on icon "Open" at bounding box center [928, 518] width 9 height 5
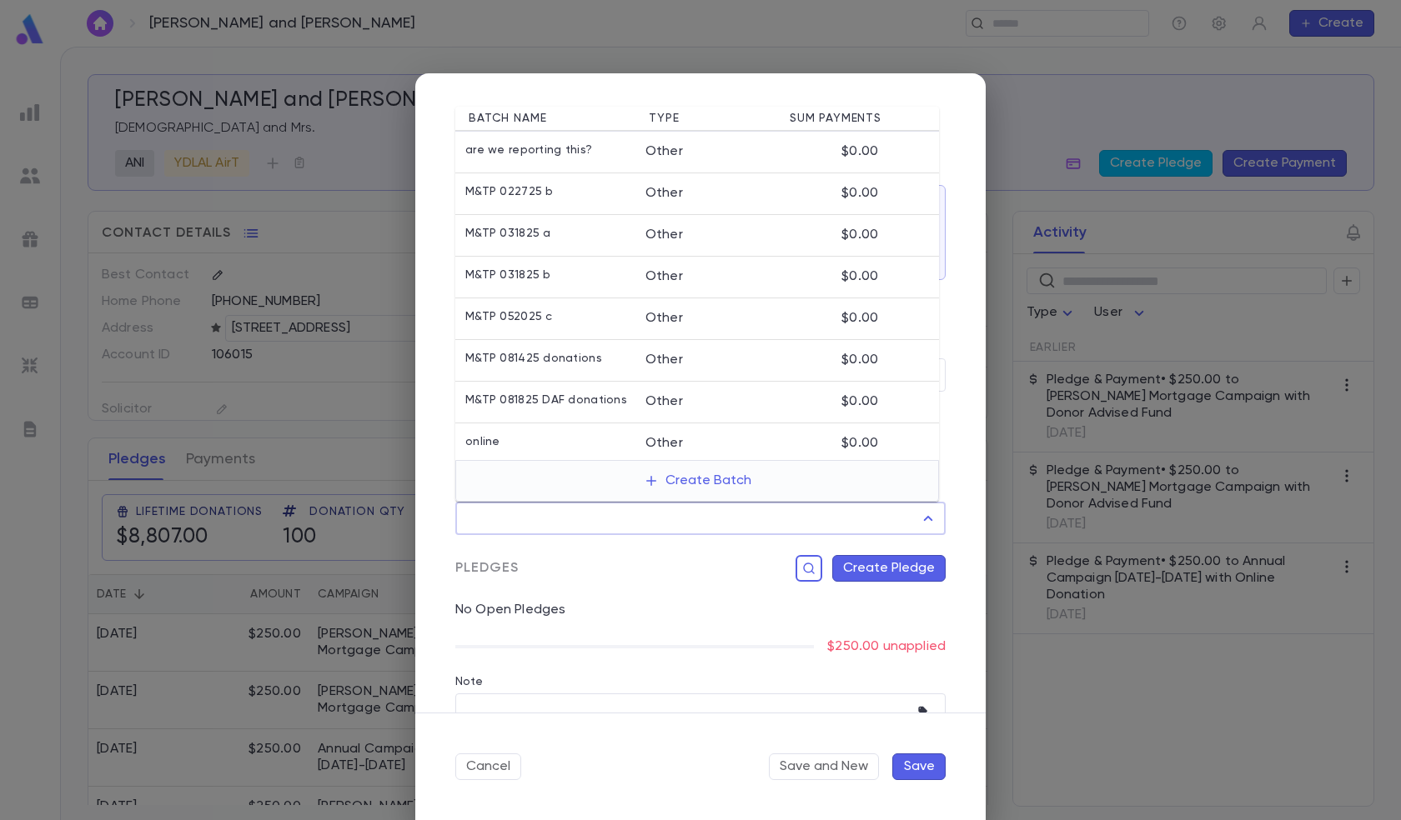
click at [660, 404] on div "Other" at bounding box center [699, 401] width 108 height 17
type input "**********"
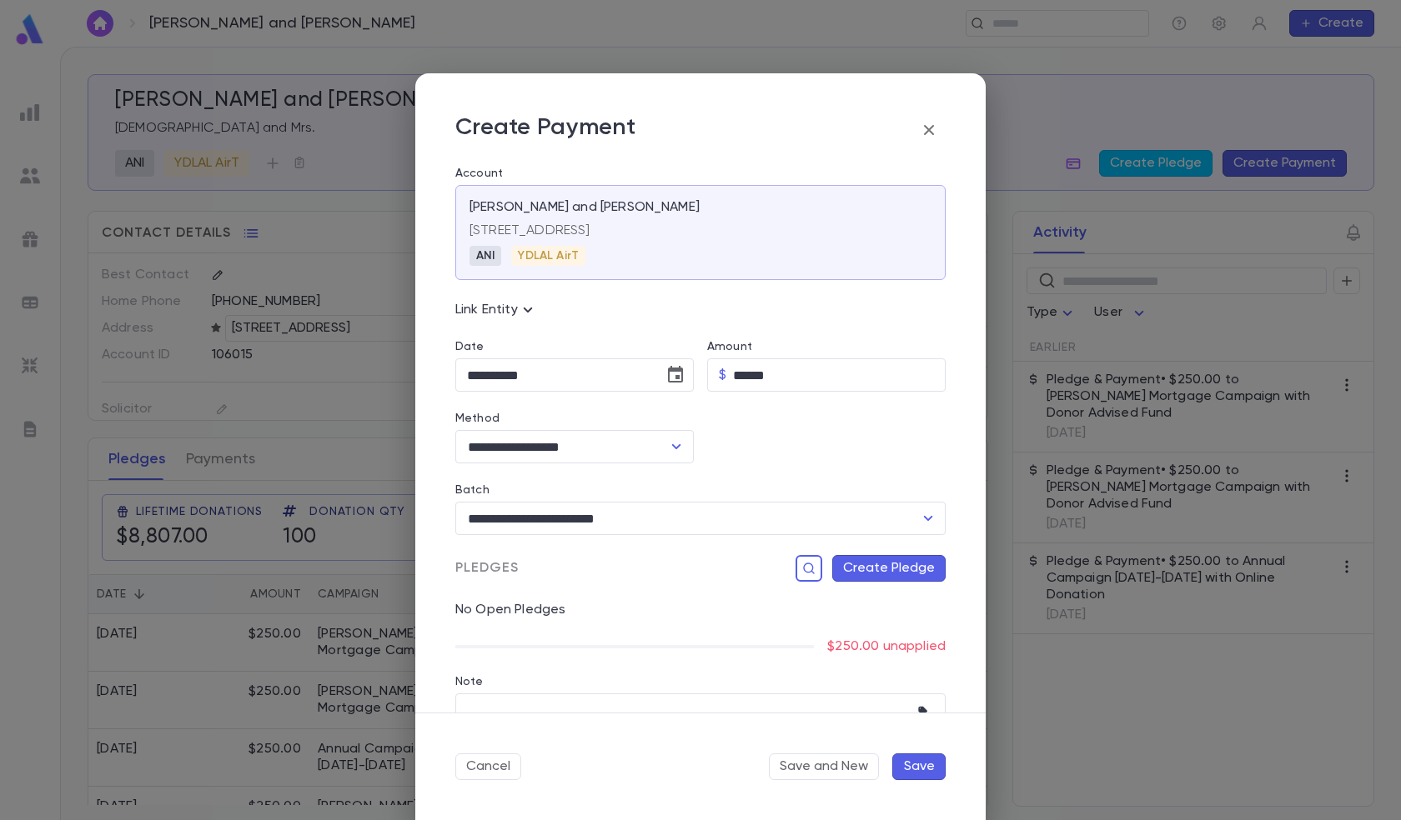
click at [860, 562] on button "Create Pledge" at bounding box center [888, 568] width 113 height 27
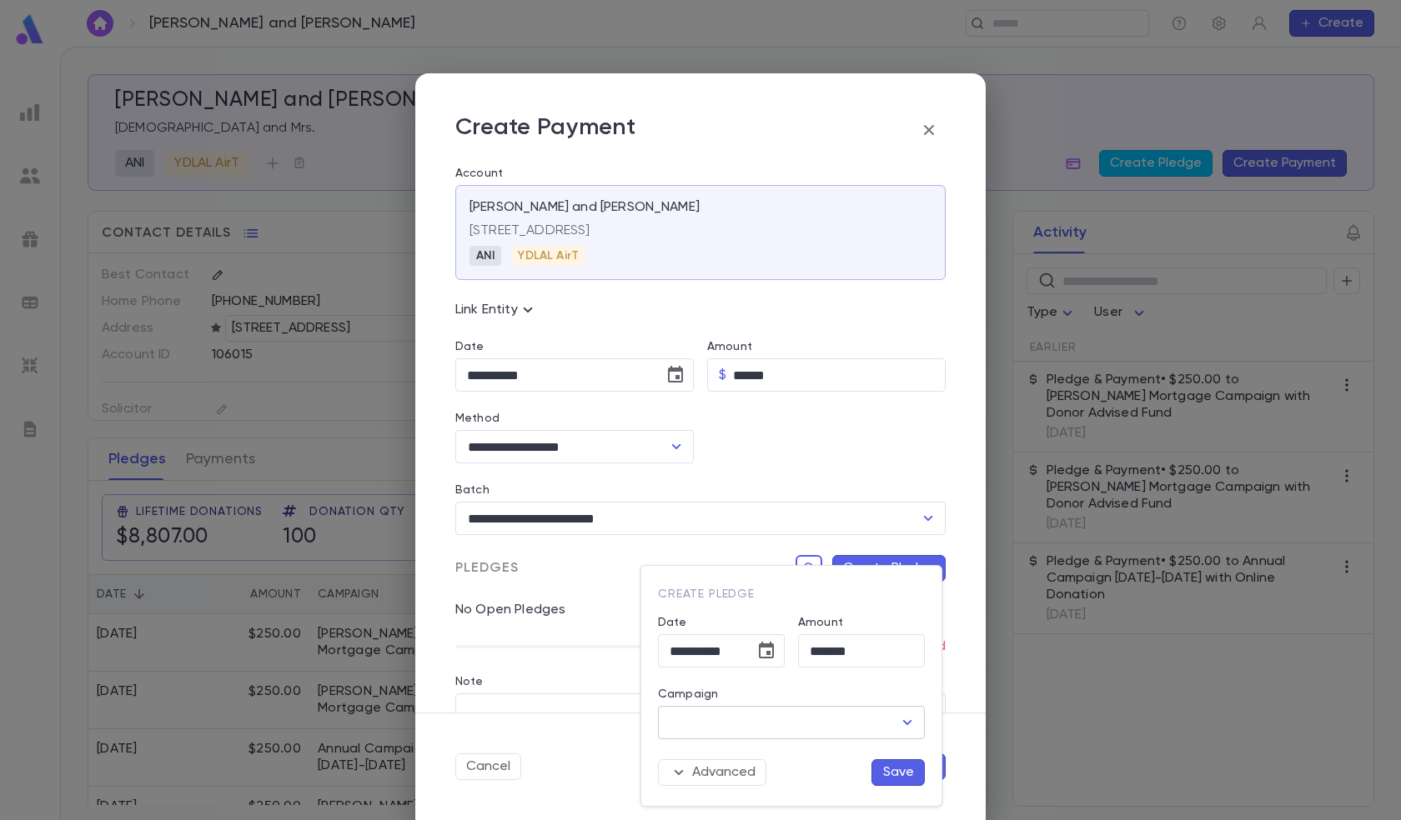
click at [745, 727] on input "Campaign" at bounding box center [778, 723] width 227 height 32
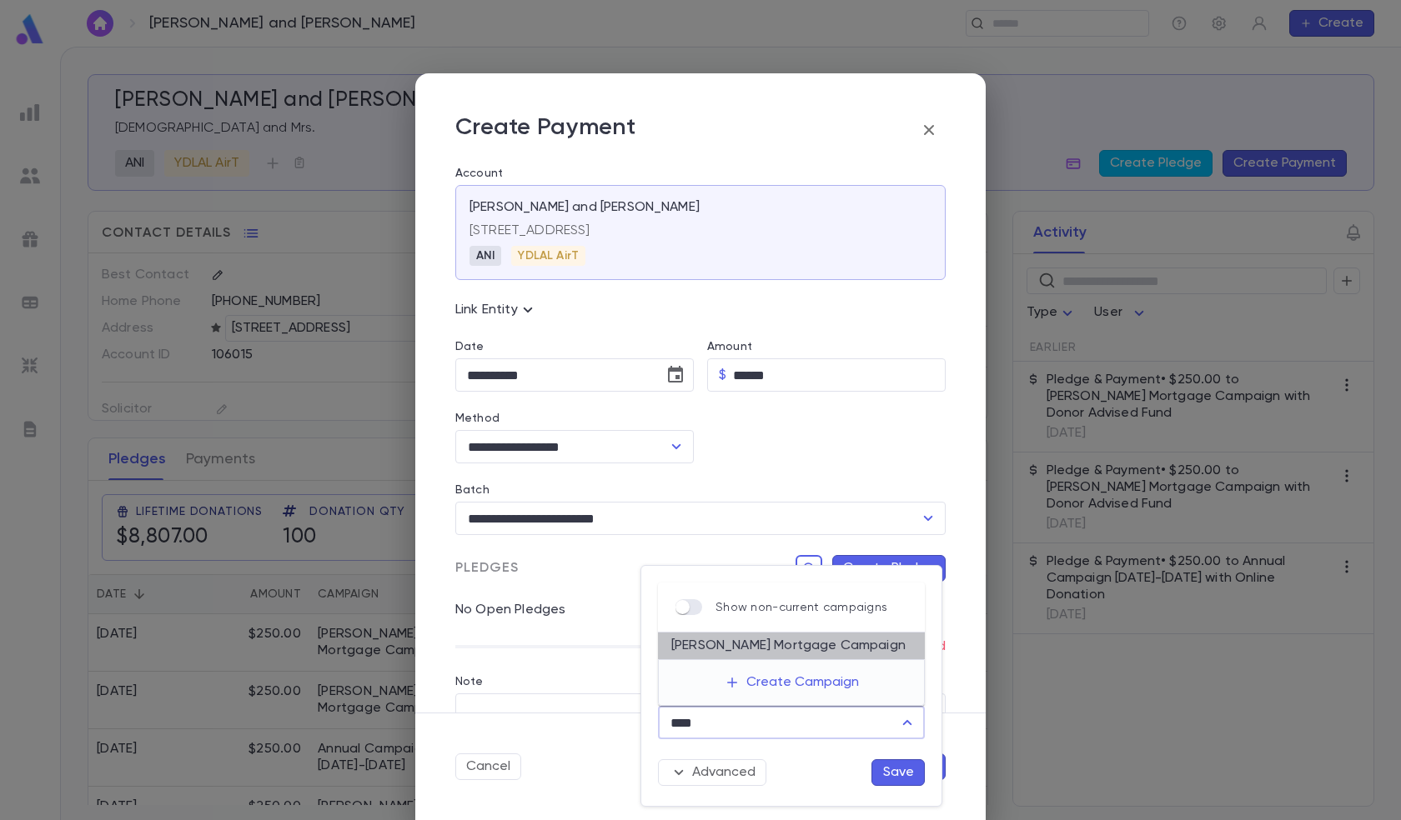
click at [754, 643] on li "[PERSON_NAME] Mortgage Campaign" at bounding box center [791, 646] width 267 height 27
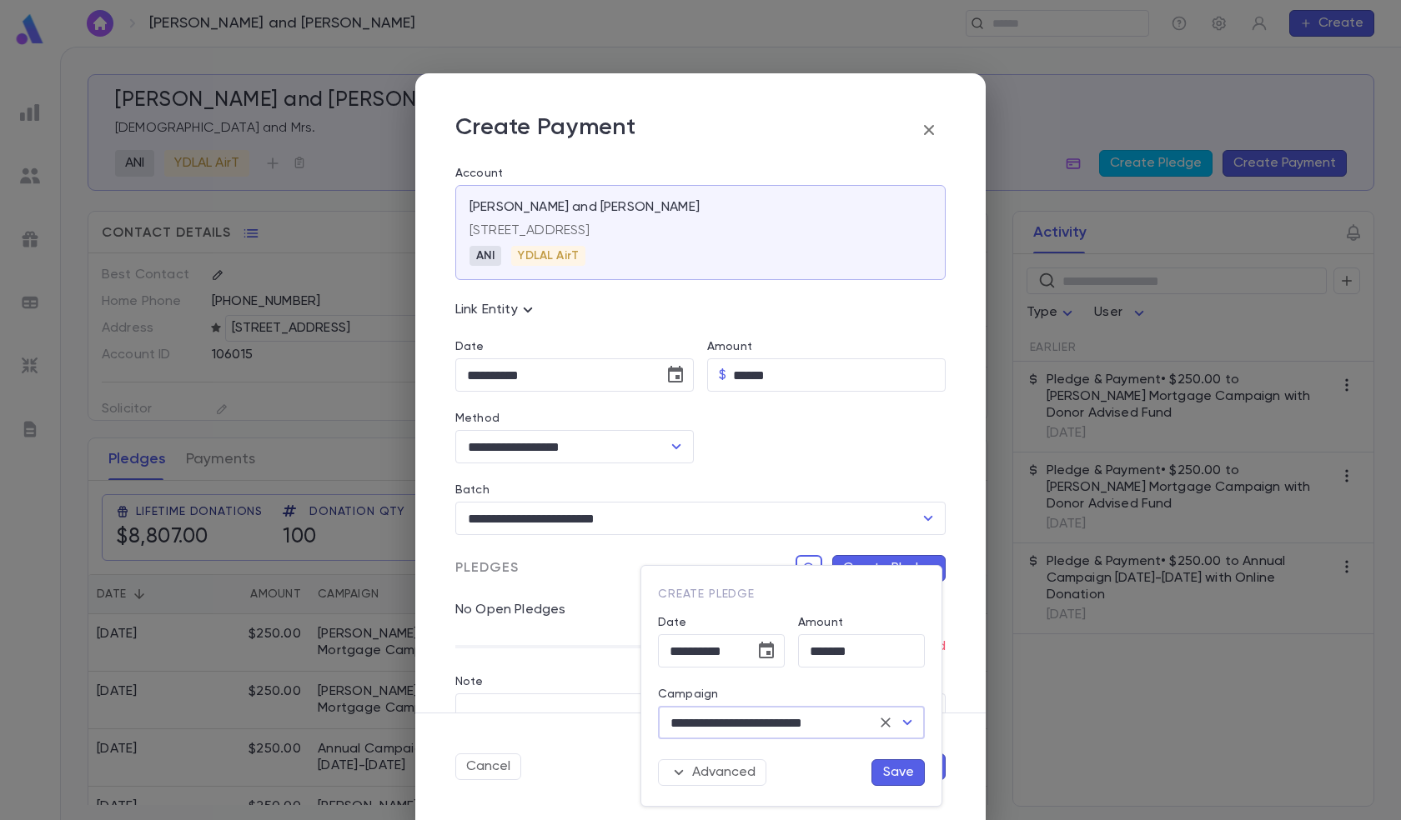
type input "**********"
click at [894, 765] on button "Save" at bounding box center [897, 772] width 53 height 27
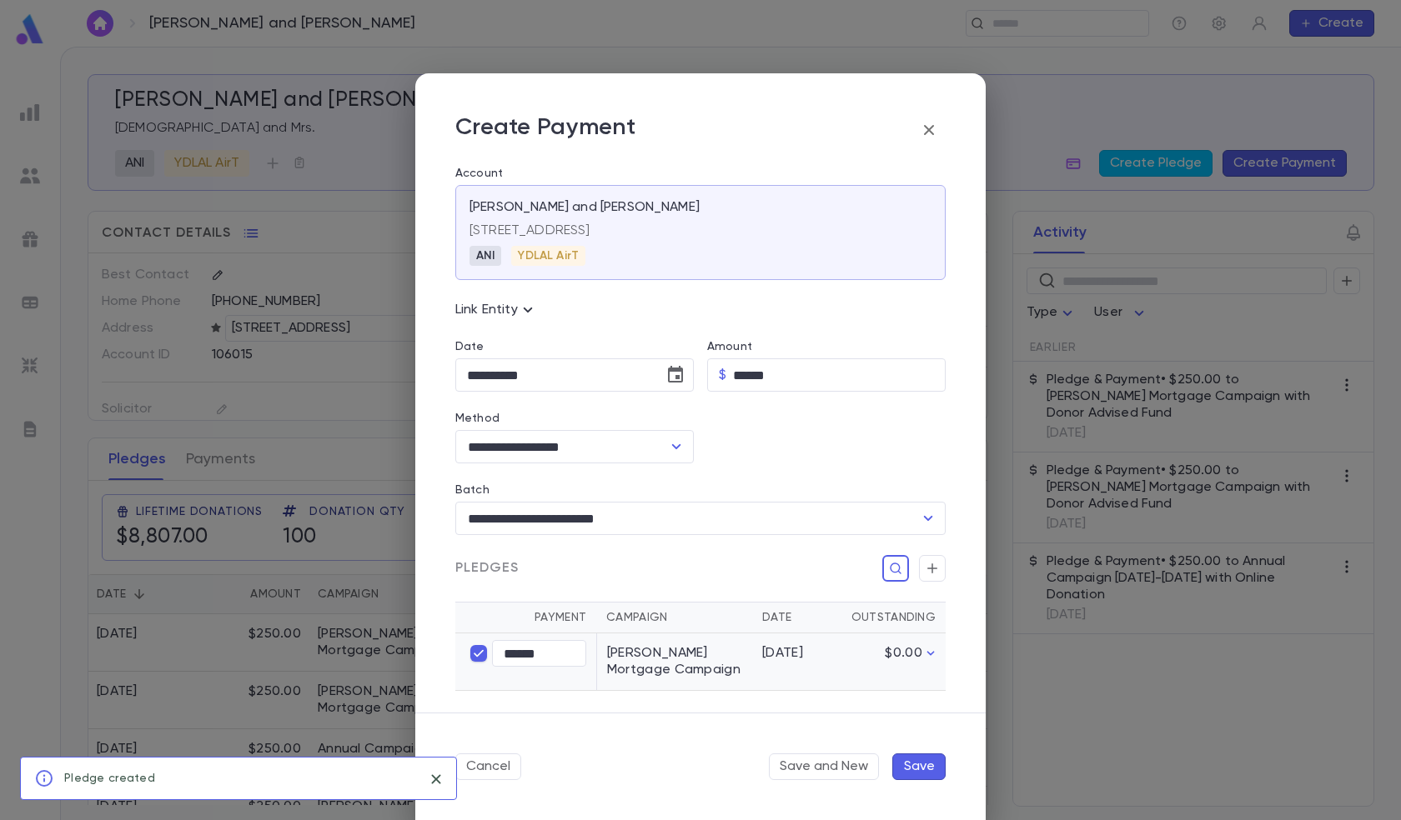
click at [910, 761] on button "Save" at bounding box center [918, 767] width 53 height 27
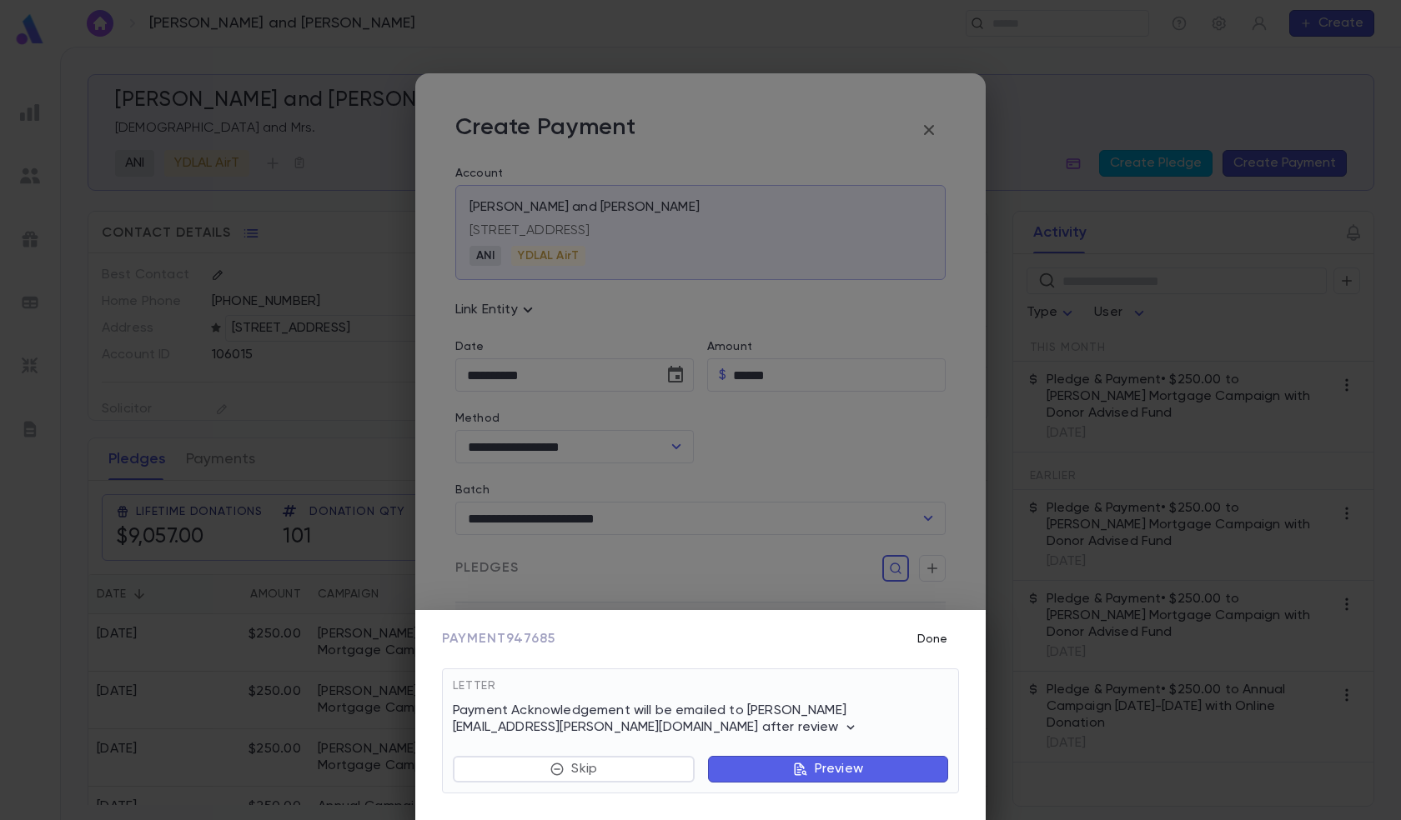
click at [924, 635] on button "Done" at bounding box center [931, 640] width 53 height 32
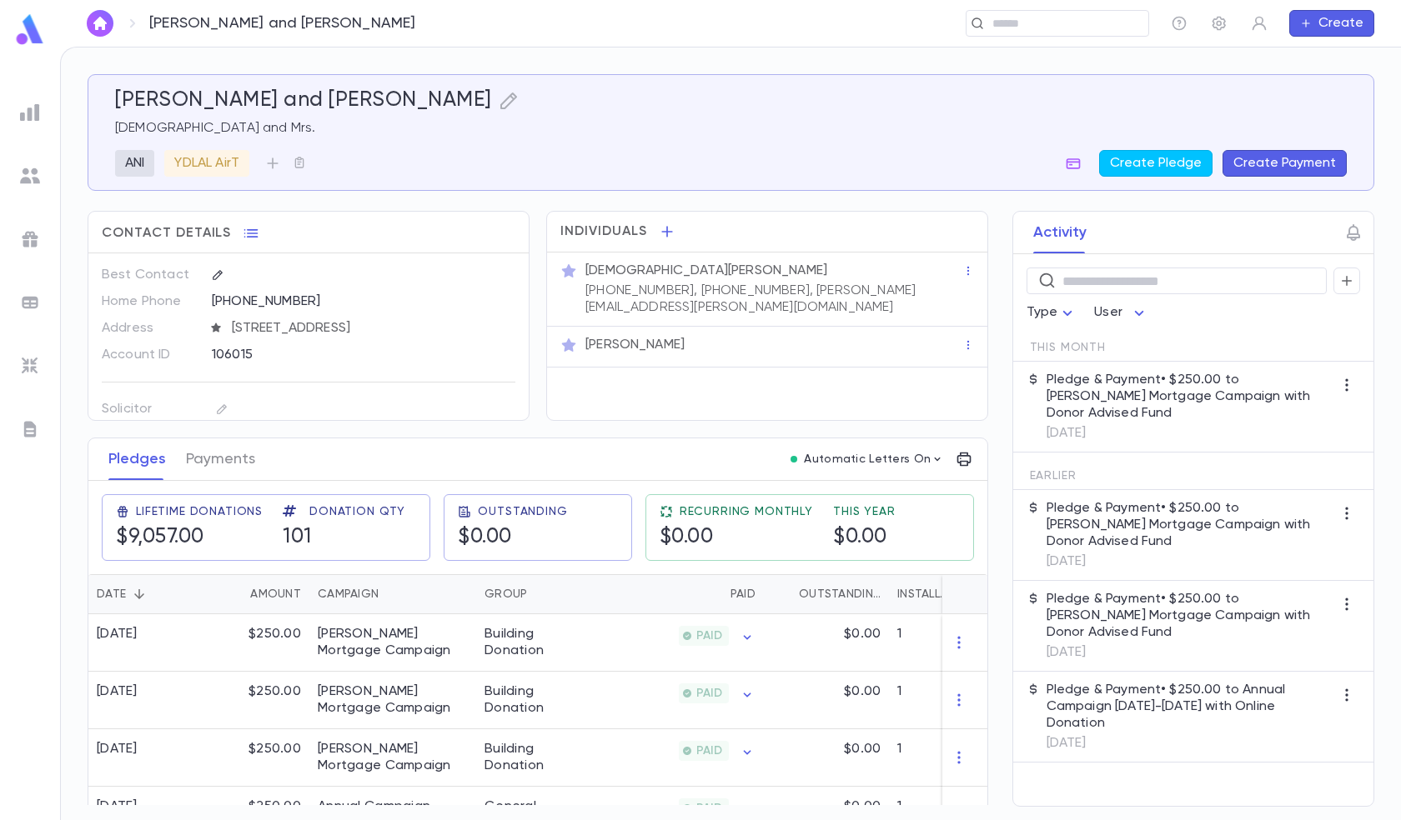
click at [29, 178] on img at bounding box center [30, 176] width 20 height 20
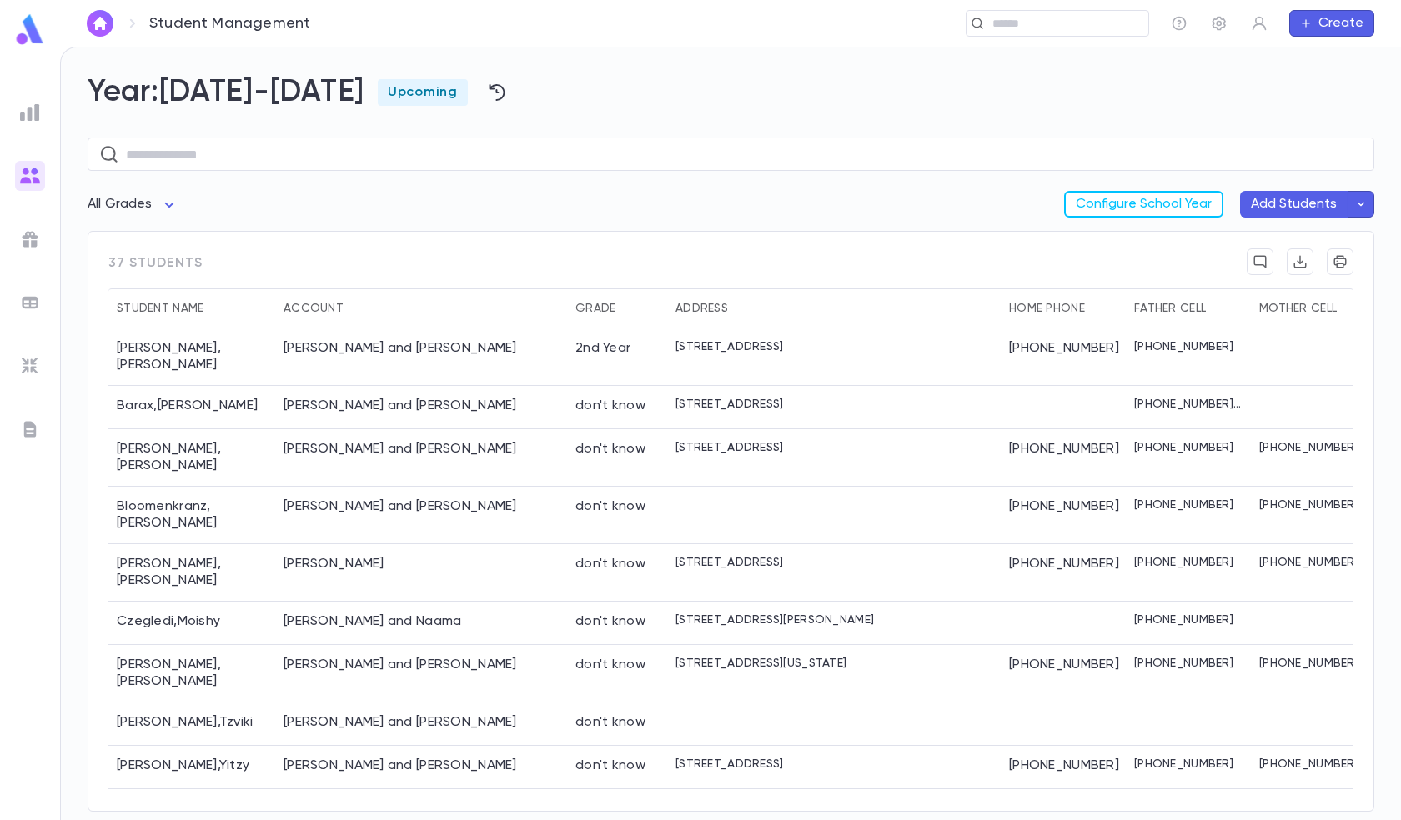
click at [33, 433] on img at bounding box center [30, 429] width 20 height 20
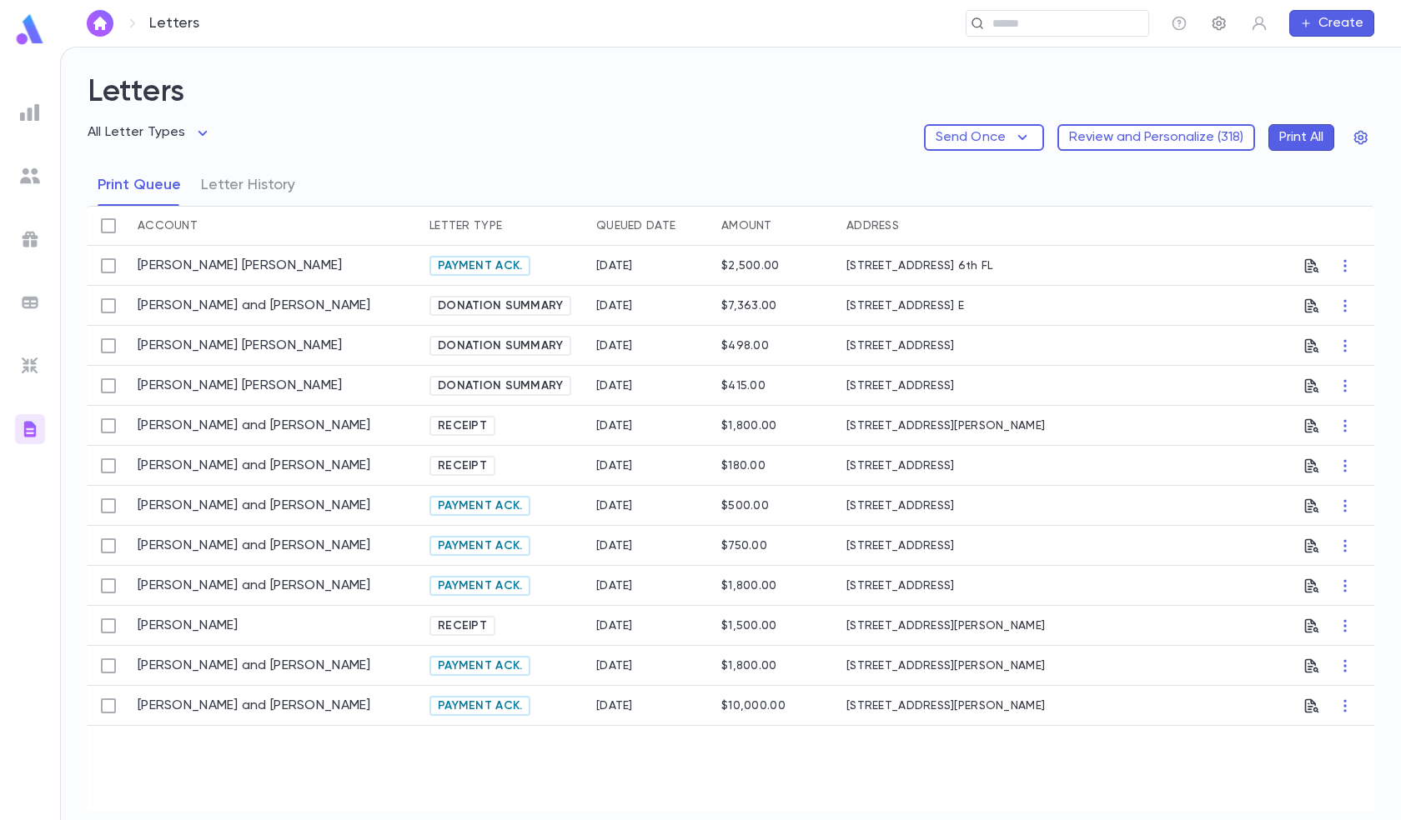
click at [1221, 24] on icon "button" at bounding box center [1218, 23] width 17 height 17
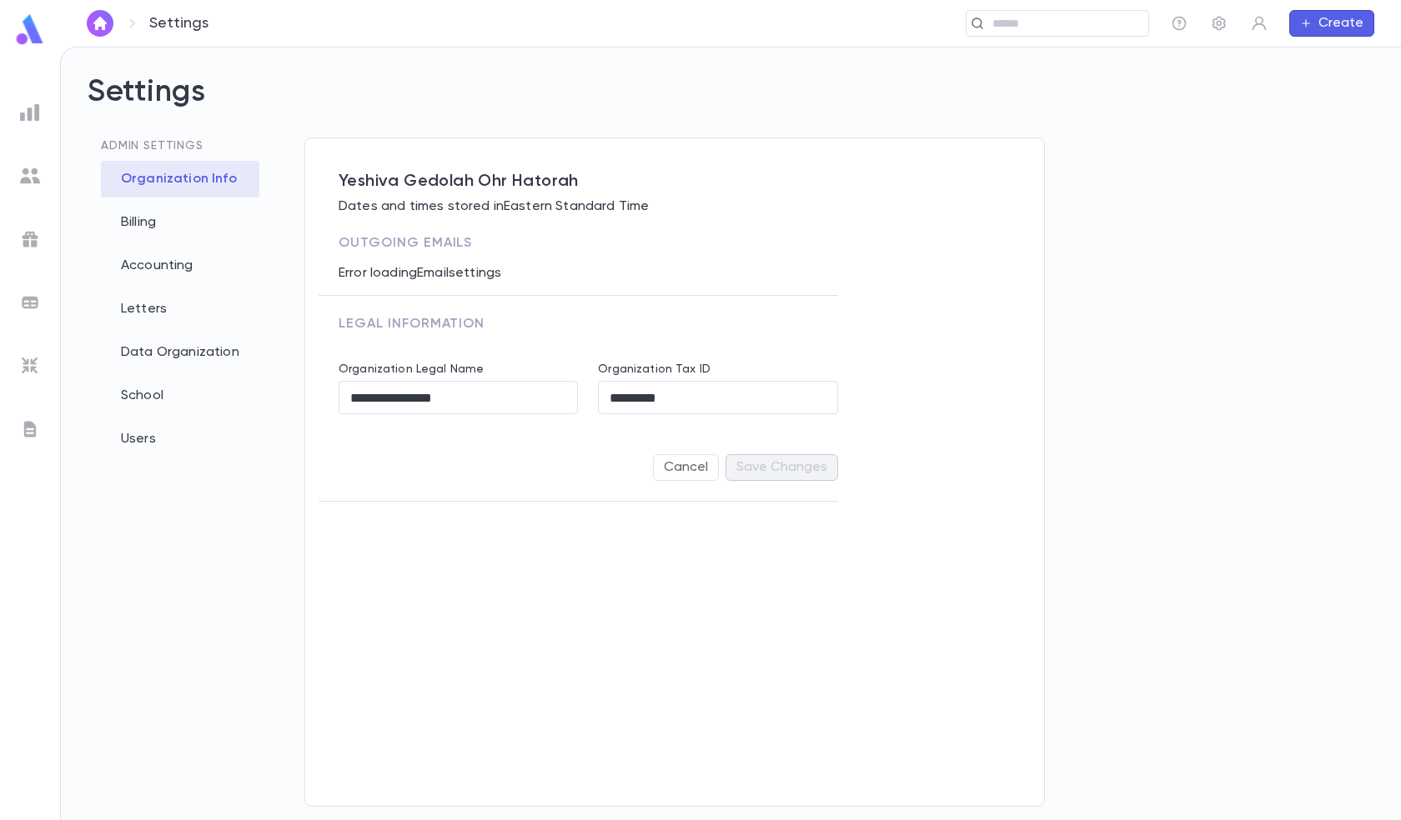
click at [1210, 22] on icon "button" at bounding box center [1218, 23] width 17 height 17
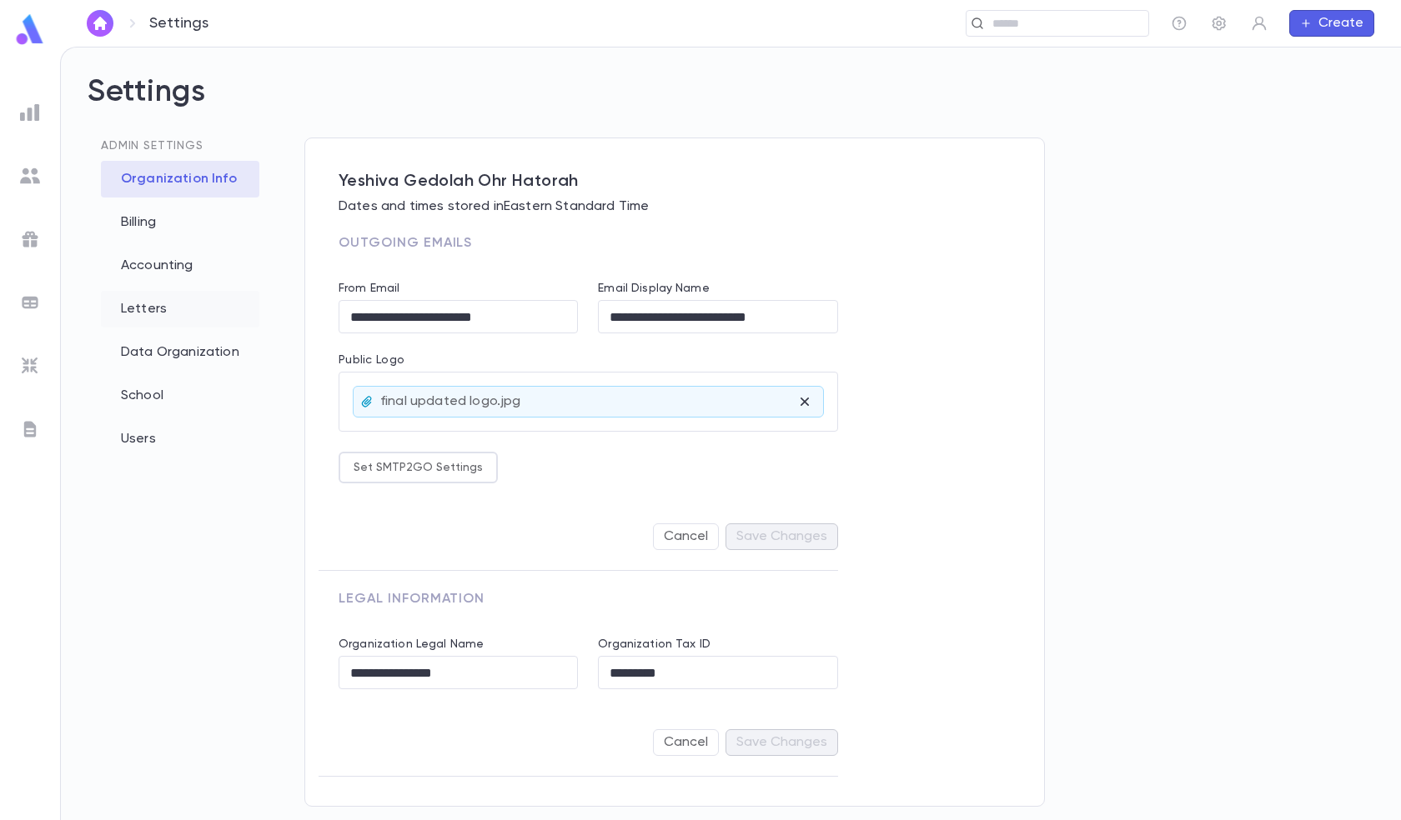
click at [173, 313] on div "Letters" at bounding box center [180, 309] width 158 height 37
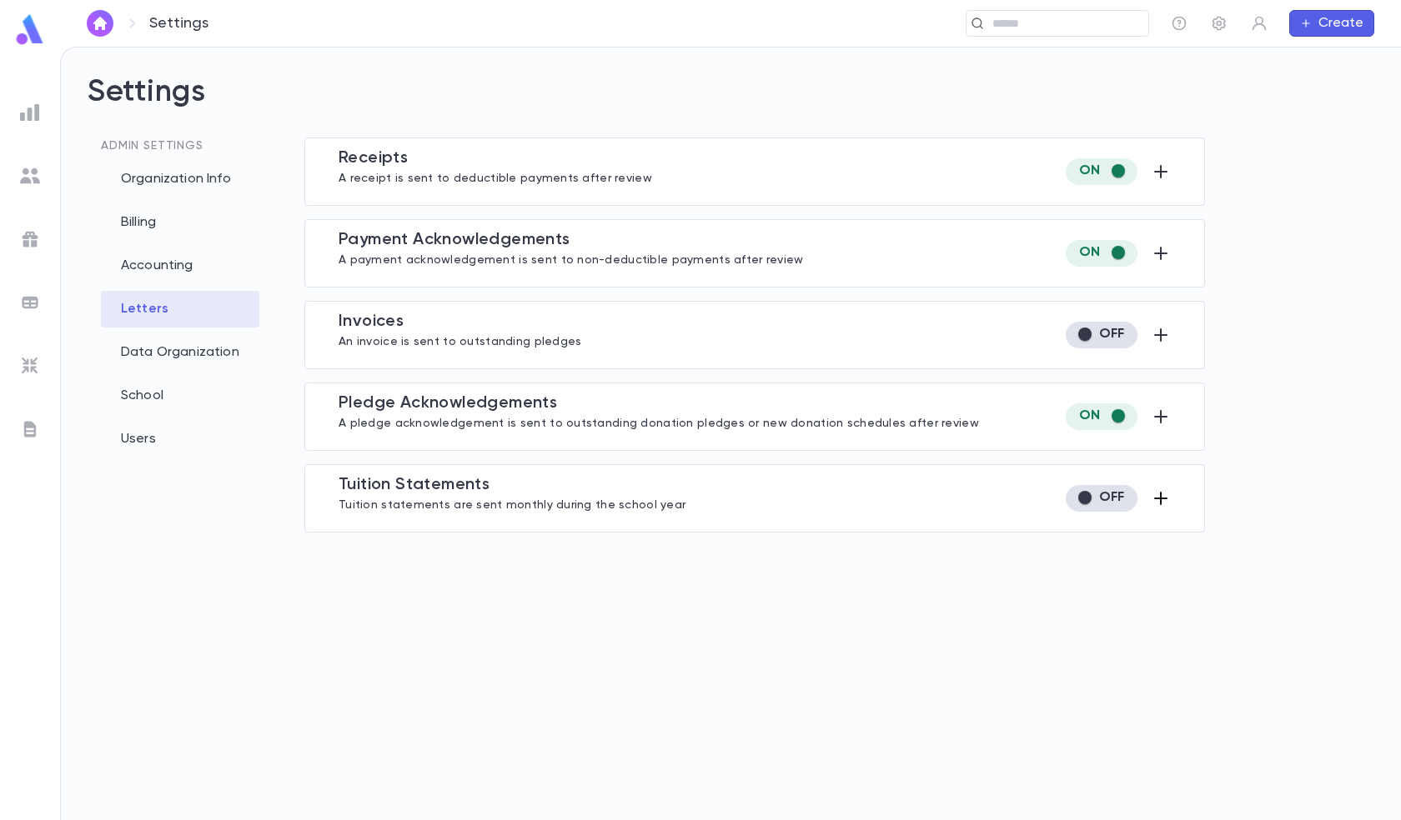
click at [1153, 508] on icon "button" at bounding box center [1160, 499] width 20 height 20
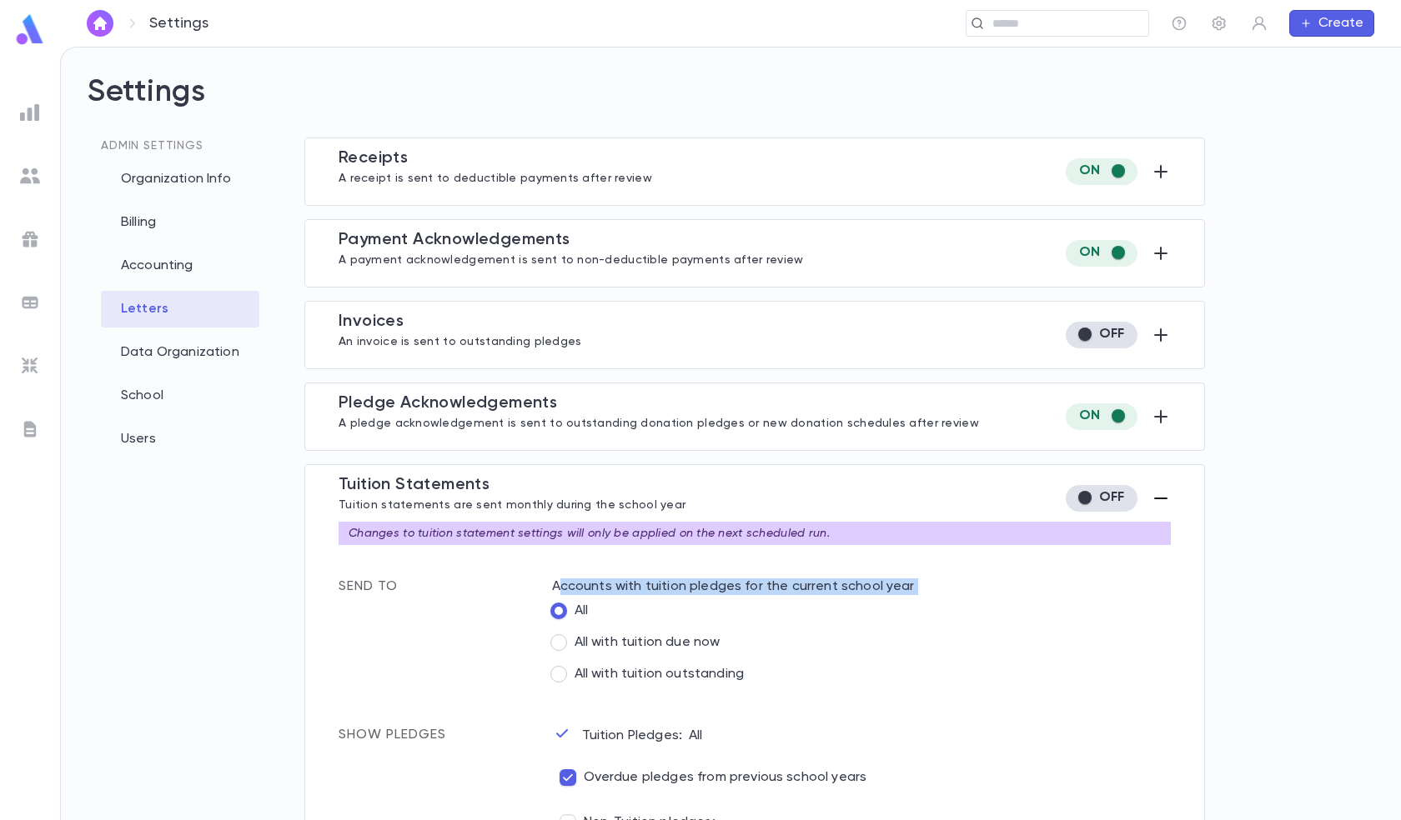
drag, startPoint x: 560, startPoint y: 579, endPoint x: 891, endPoint y: 623, distance: 333.8
click at [891, 623] on div "Accounts with tuition pledges for the current school year All All with tuition …" at bounding box center [851, 617] width 639 height 145
click at [692, 579] on p "Accounts with tuition pledges for the current school year" at bounding box center [861, 587] width 619 height 17
drag, startPoint x: 667, startPoint y: 585, endPoint x: 783, endPoint y: 605, distance: 117.6
click at [883, 602] on div "Accounts with tuition pledges for the current school year All All with tuition …" at bounding box center [851, 617] width 639 height 145
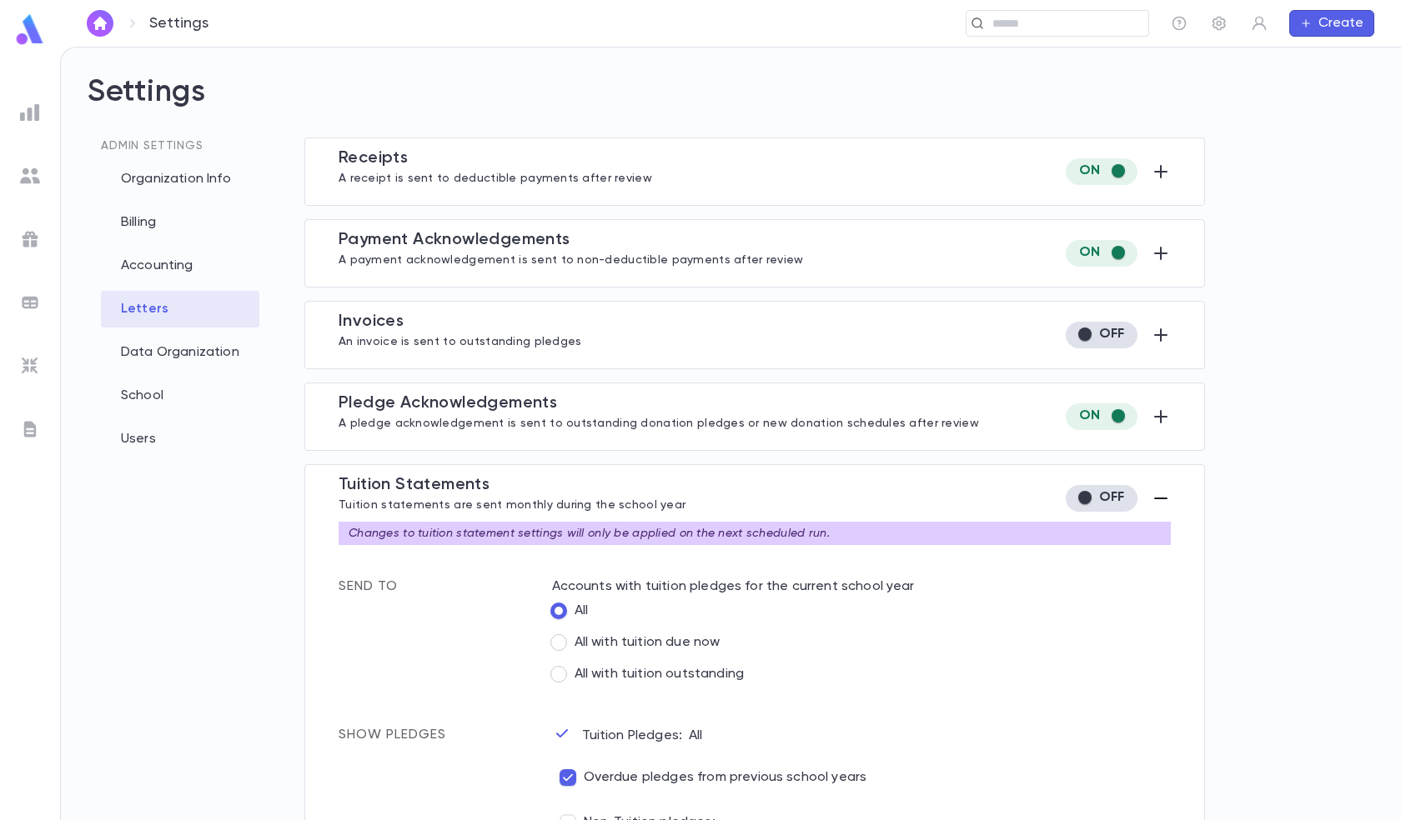
click at [183, 398] on div "School" at bounding box center [180, 396] width 158 height 37
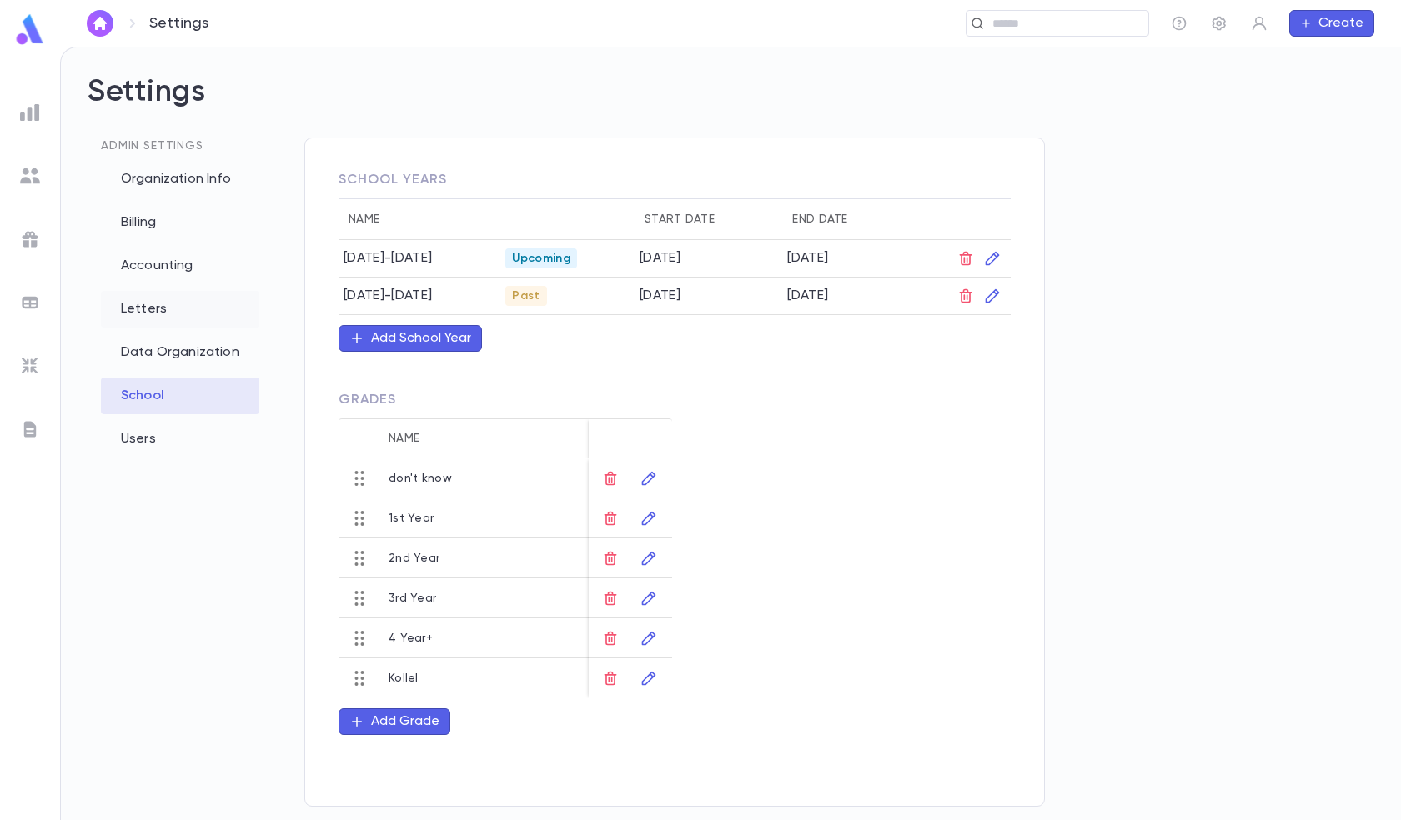
click at [138, 309] on div "Letters" at bounding box center [180, 309] width 158 height 37
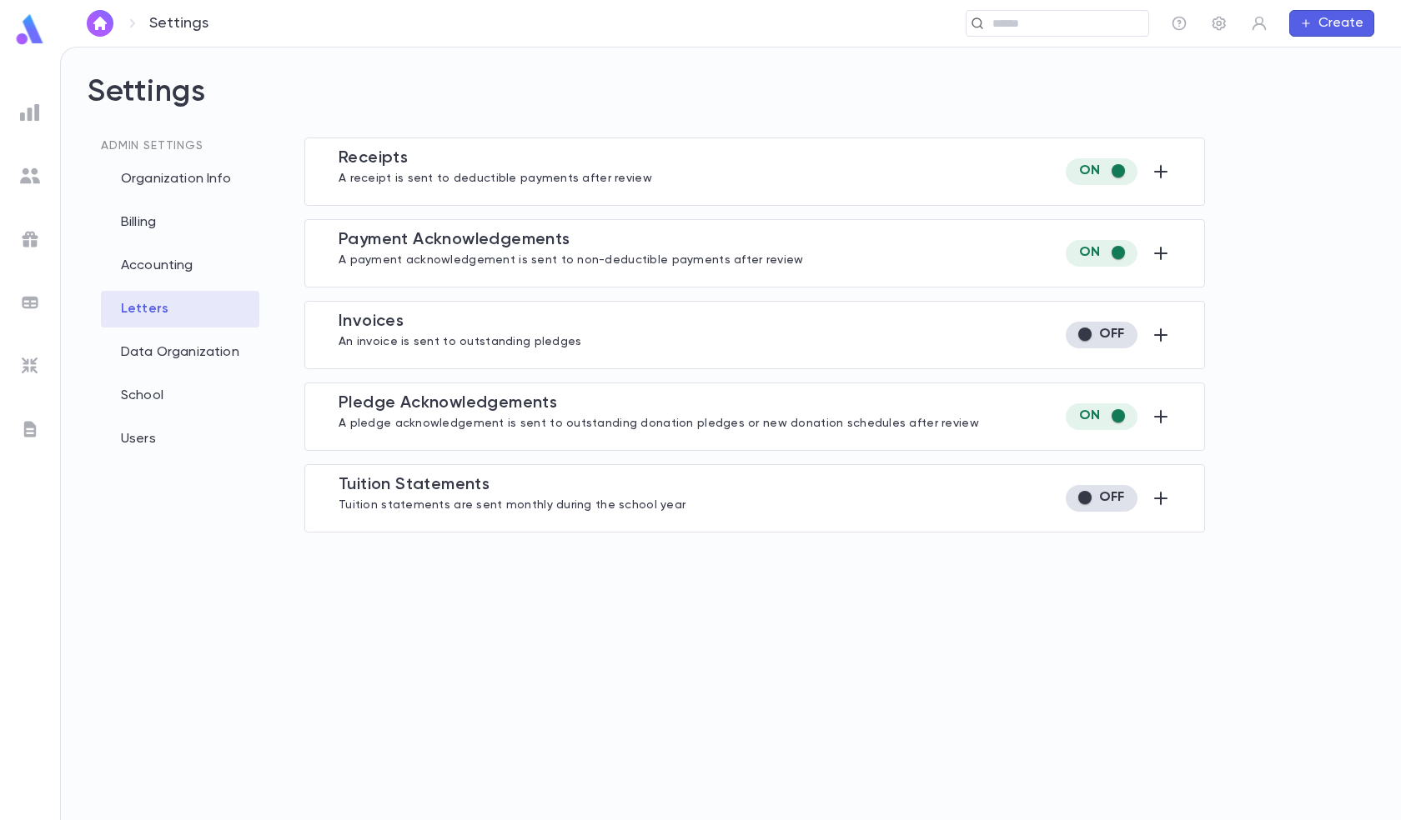
click at [718, 518] on div "Tuition Statement s Tuition statements are sent monthly during the school year" at bounding box center [754, 498] width 832 height 47
click at [1148, 501] on div at bounding box center [1110, 498] width 119 height 27
click at [1161, 494] on icon "button" at bounding box center [1160, 498] width 13 height 13
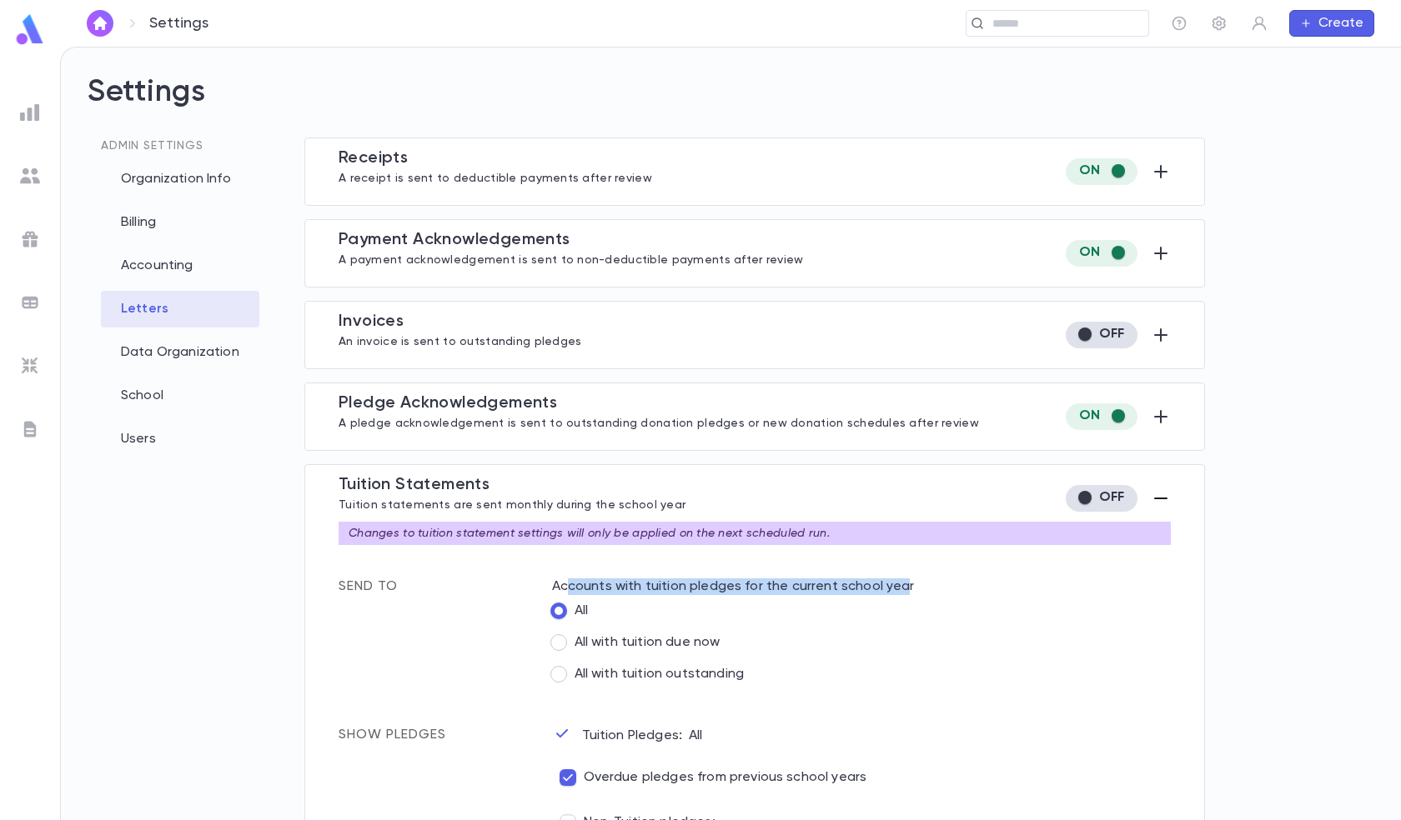
drag, startPoint x: 566, startPoint y: 583, endPoint x: 896, endPoint y: 583, distance: 330.1
click at [896, 583] on p "Accounts with tuition pledges for the current school year" at bounding box center [861, 587] width 619 height 17
drag, startPoint x: 626, startPoint y: 620, endPoint x: 589, endPoint y: 610, distance: 38.8
click at [625, 620] on div "All" at bounding box center [861, 611] width 619 height 32
drag, startPoint x: 664, startPoint y: 644, endPoint x: 706, endPoint y: 647, distance: 41.8
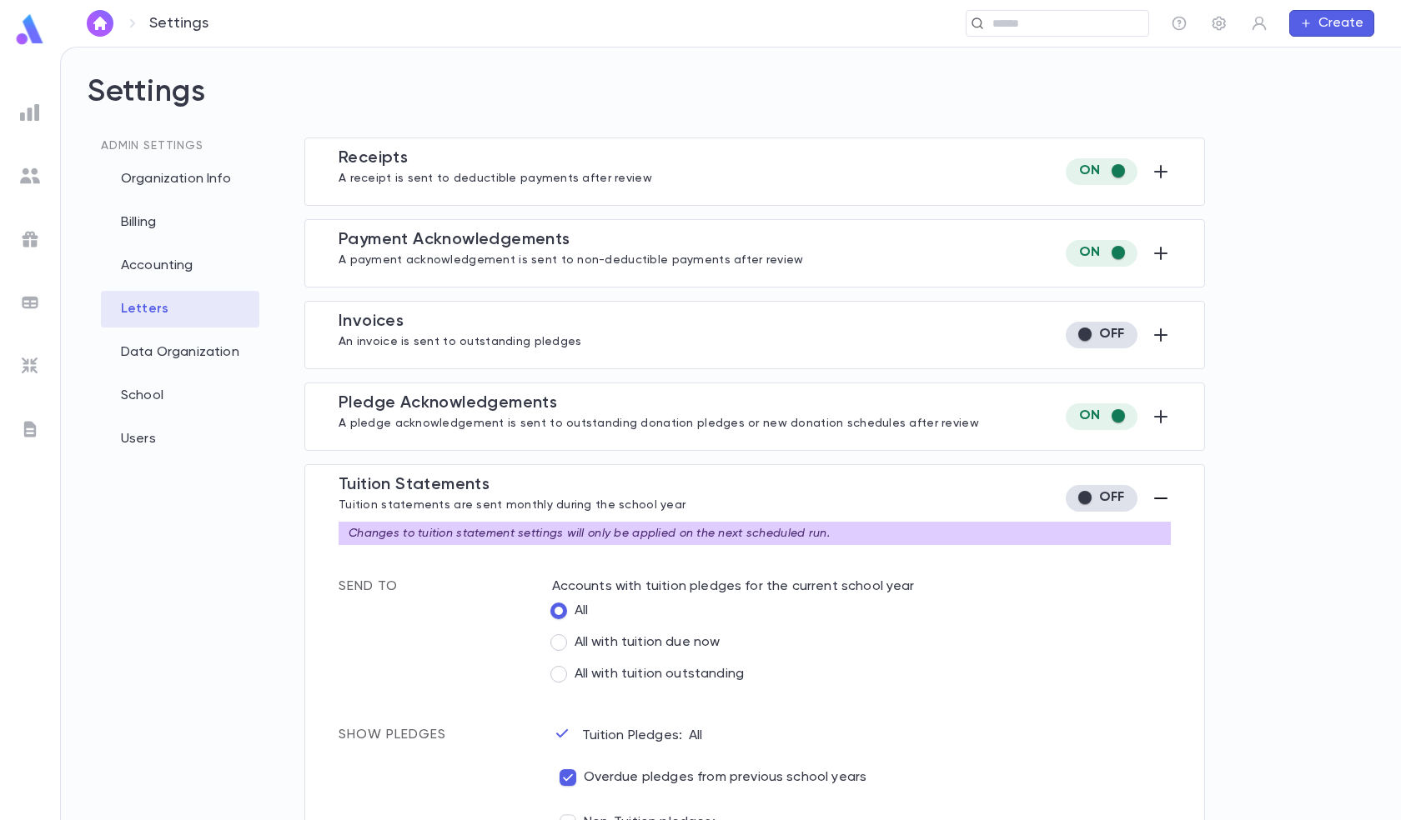
click at [706, 647] on span "All with tuition due now" at bounding box center [647, 642] width 146 height 17
drag, startPoint x: 670, startPoint y: 674, endPoint x: 700, endPoint y: 674, distance: 30.0
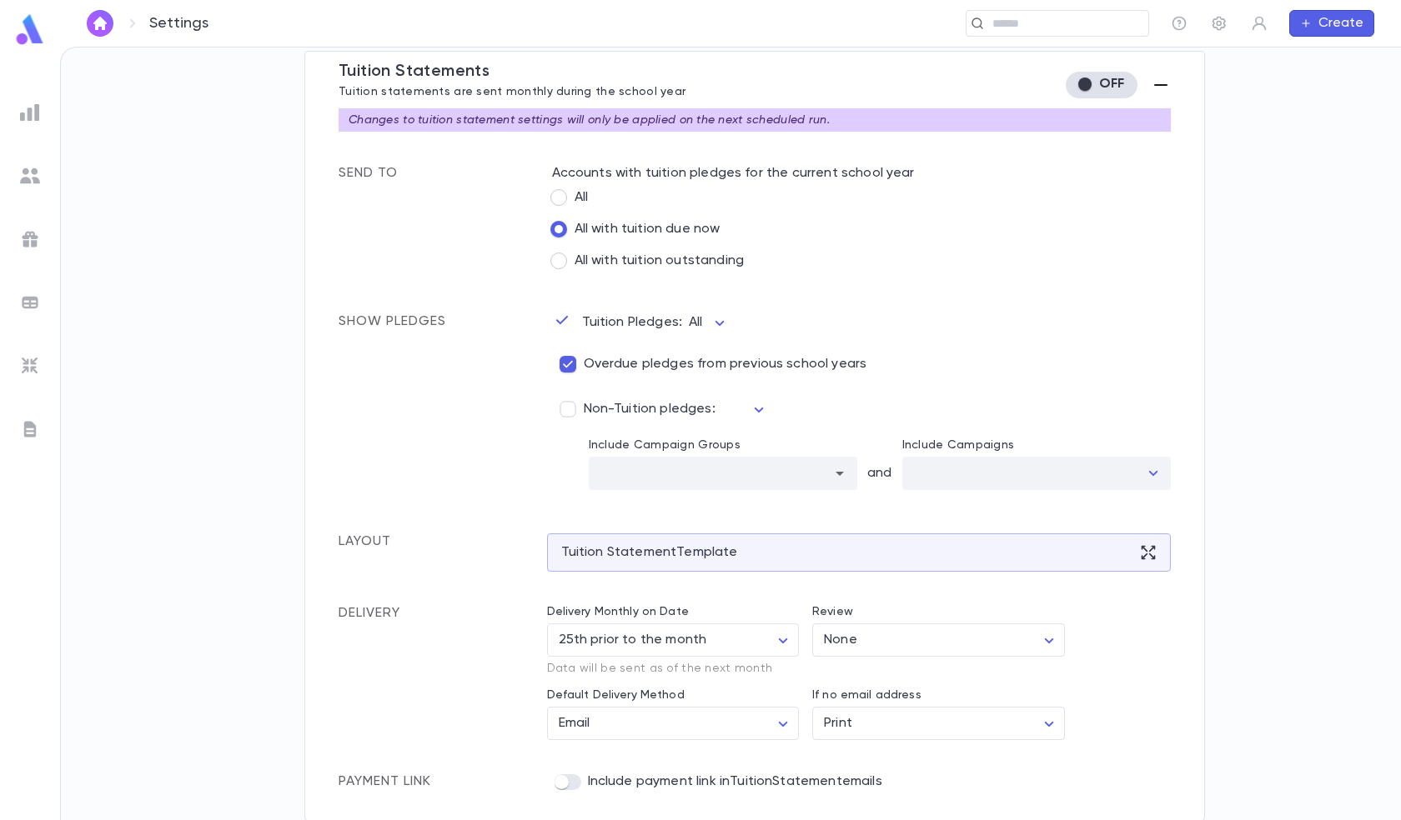
scroll to position [414, 0]
click at [24, 112] on img at bounding box center [30, 113] width 20 height 20
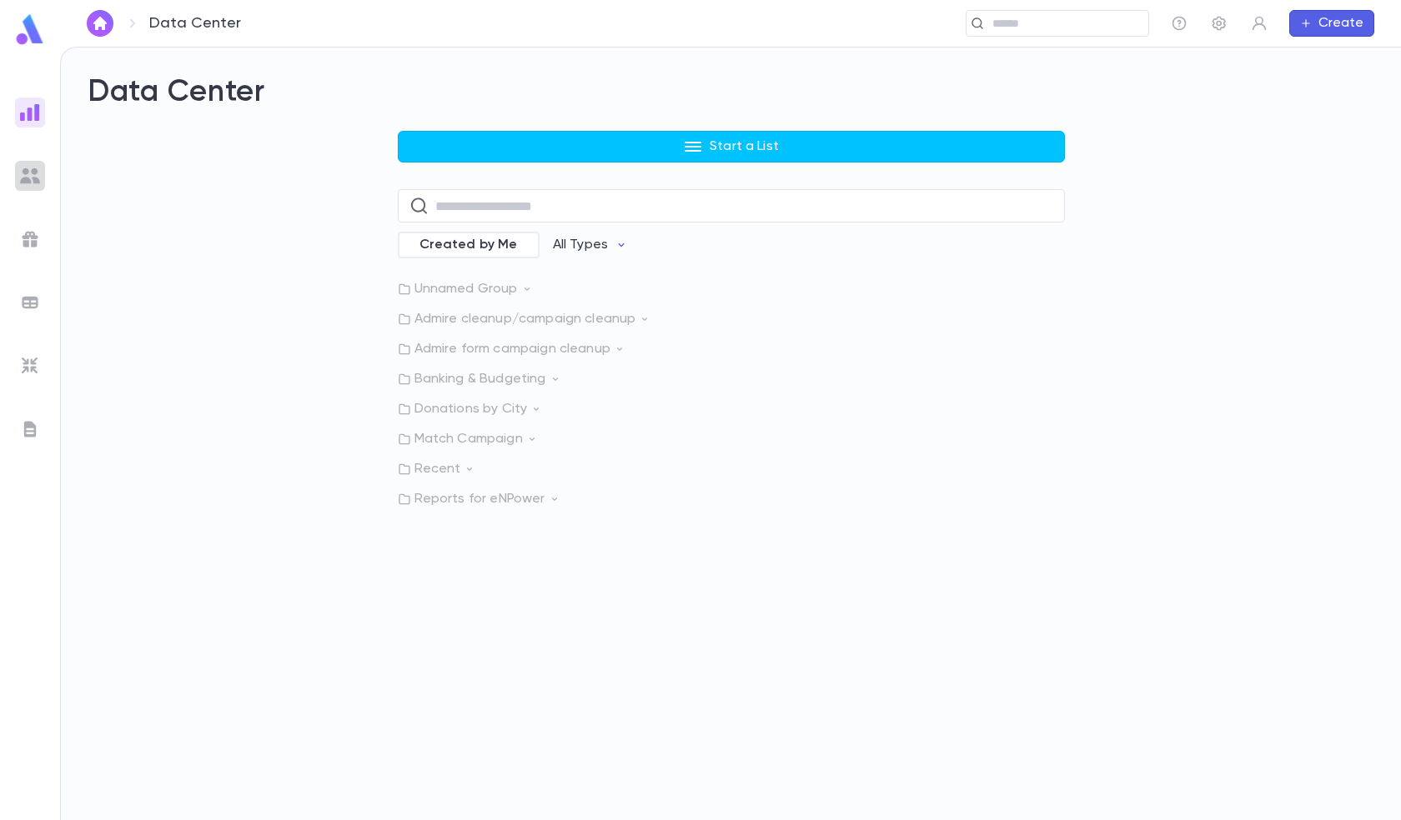
click at [32, 178] on img at bounding box center [30, 176] width 20 height 20
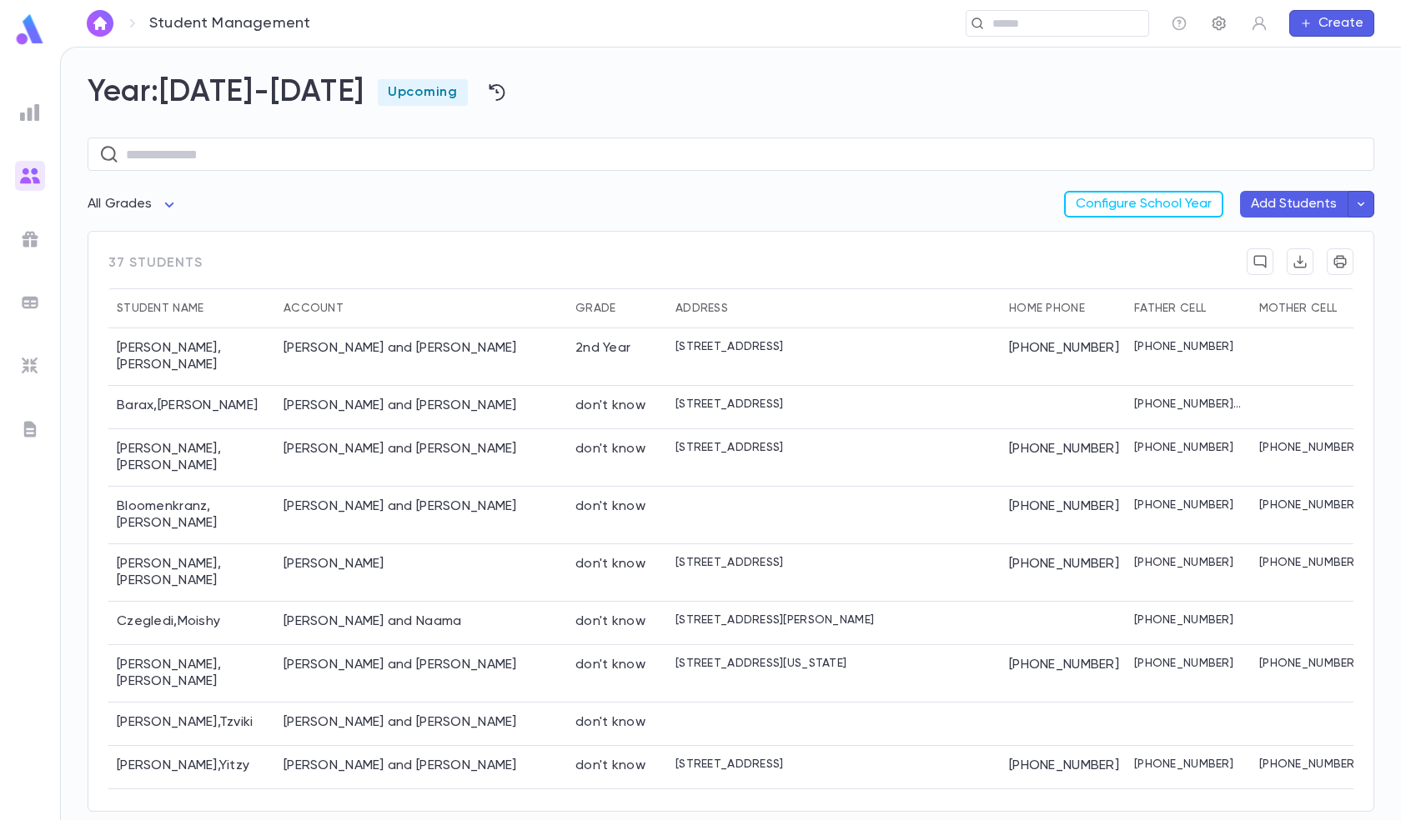
click at [1214, 19] on icon "button" at bounding box center [1218, 24] width 13 height 14
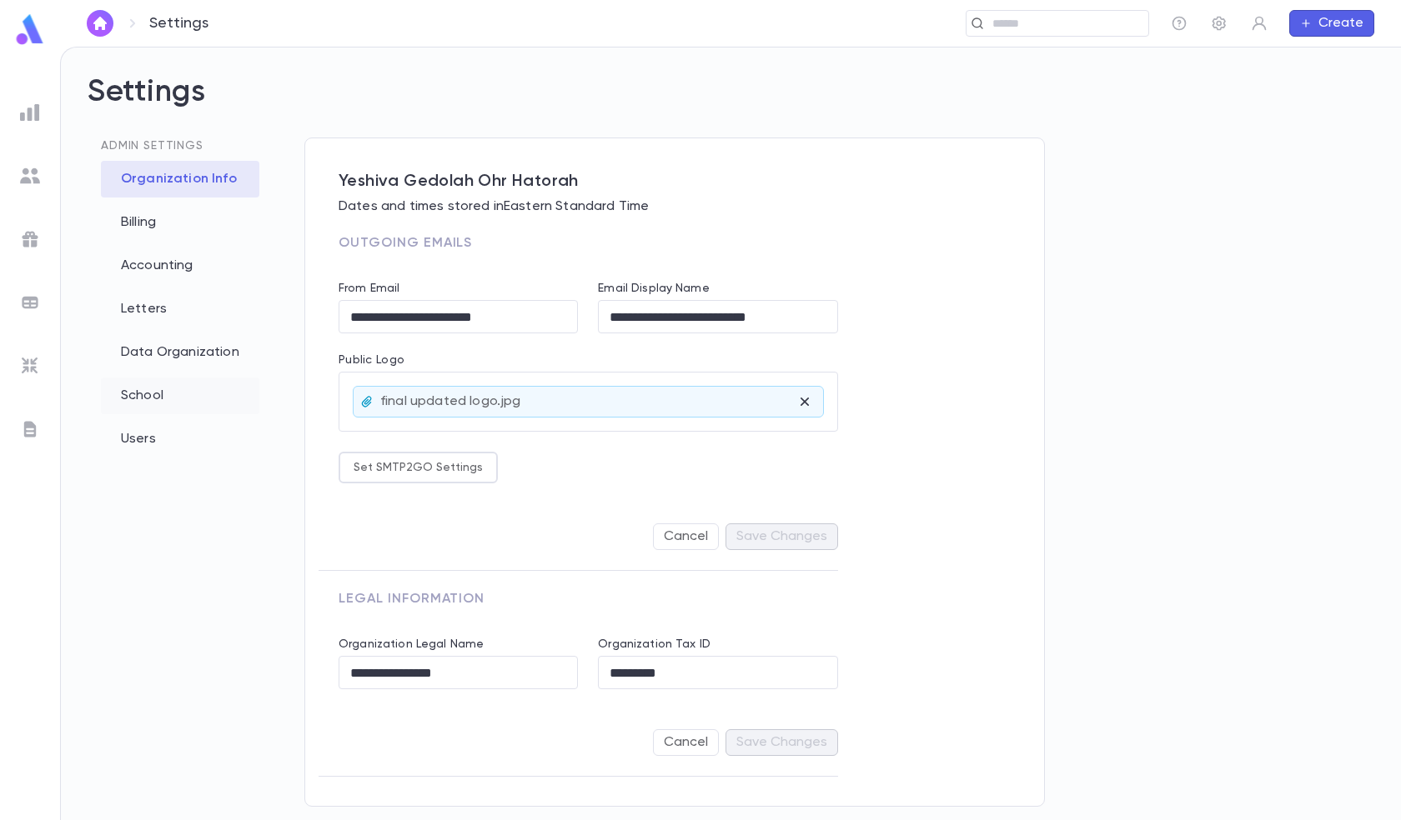
click at [148, 397] on div "School" at bounding box center [180, 396] width 158 height 37
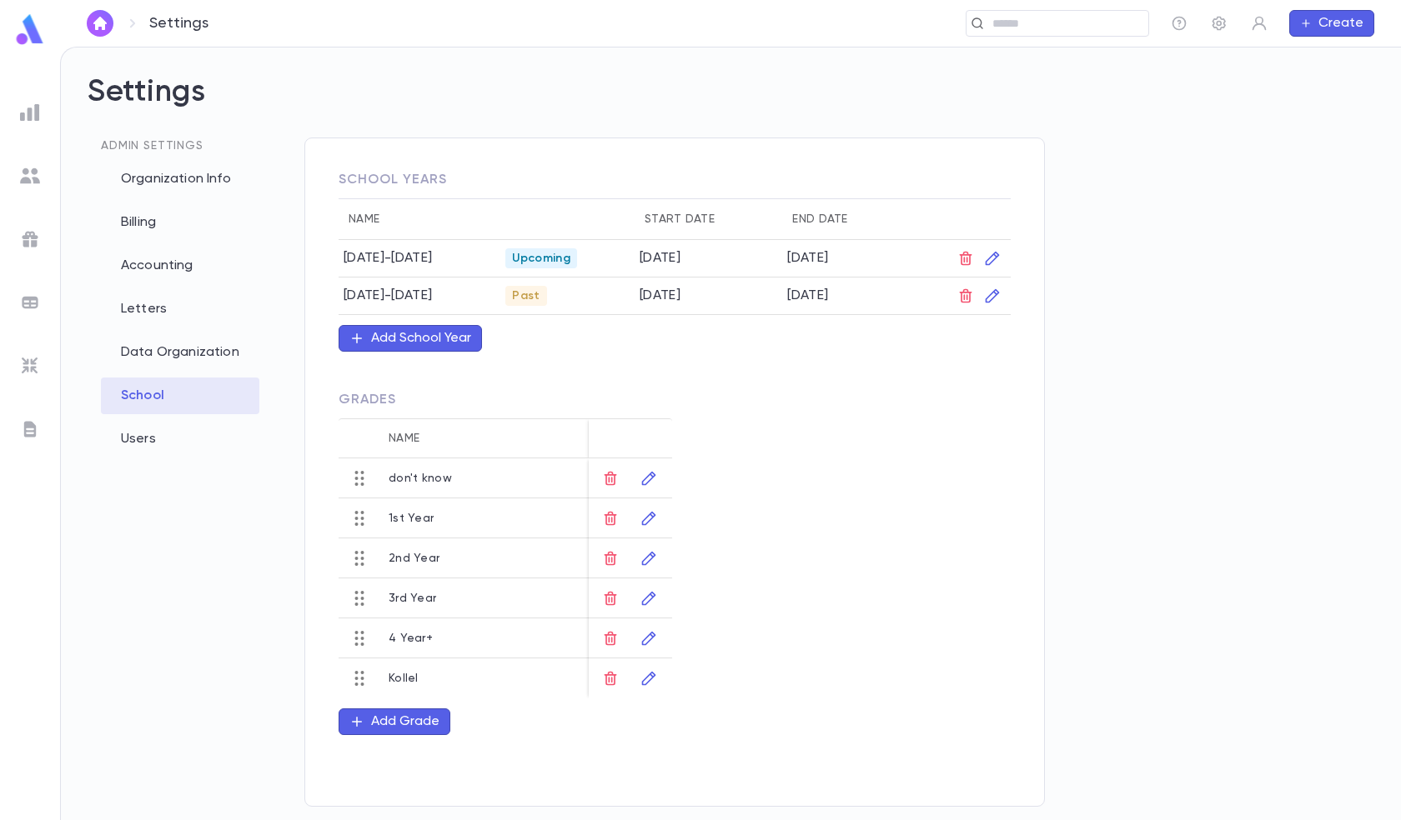
drag, startPoint x: 32, startPoint y: 179, endPoint x: 66, endPoint y: 189, distance: 35.6
click at [32, 179] on img at bounding box center [30, 176] width 20 height 20
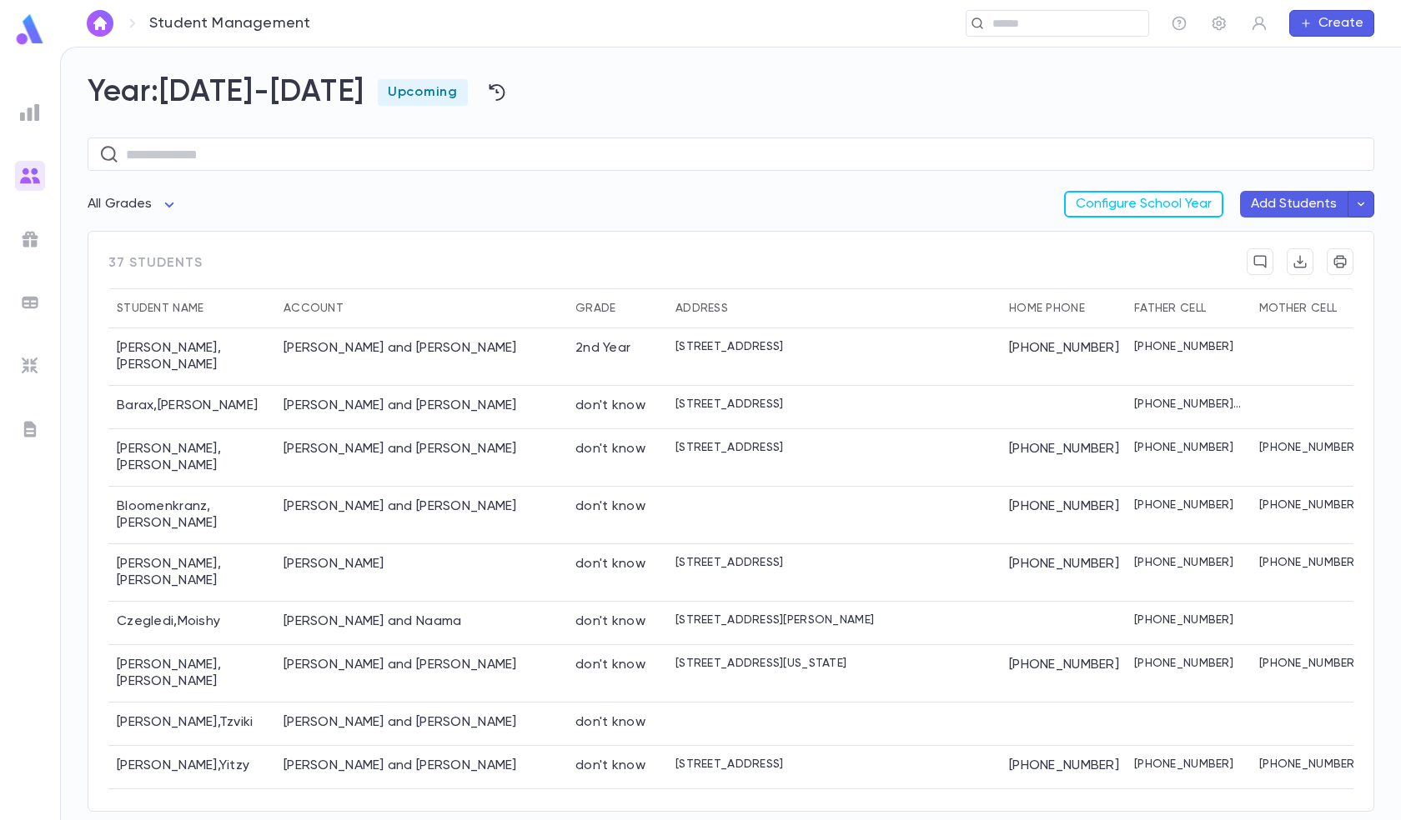
click at [1362, 207] on icon "button" at bounding box center [1360, 204] width 15 height 17
click at [269, 138] on div at bounding box center [700, 410] width 1401 height 820
drag, startPoint x: 257, startPoint y: 151, endPoint x: 249, endPoint y: 158, distance: 10.0
click at [257, 151] on input "text" at bounding box center [744, 154] width 1237 height 33
click at [1357, 206] on icon "button" at bounding box center [1360, 204] width 15 height 17
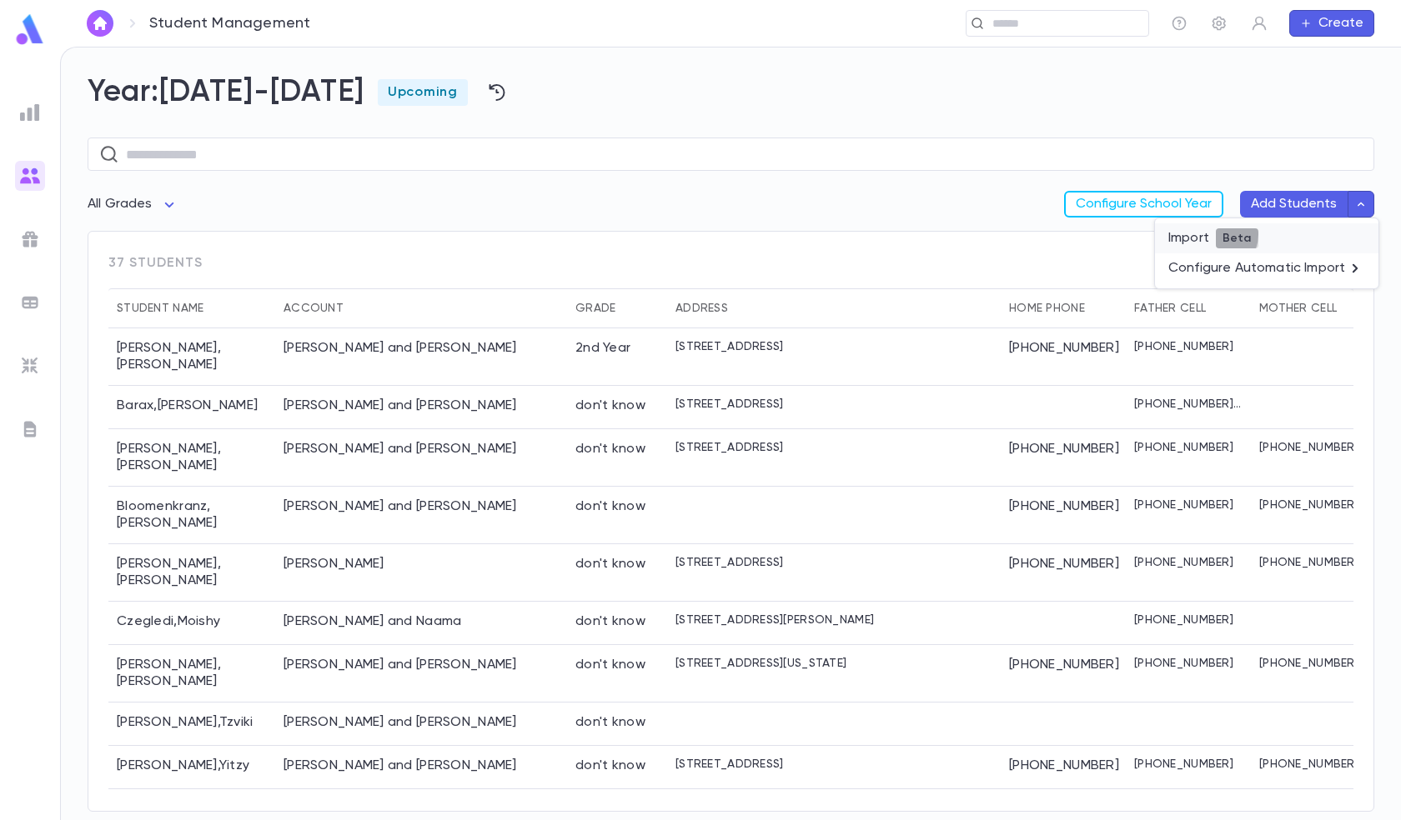
click at [1215, 234] on span "Beta" at bounding box center [1236, 238] width 43 height 13
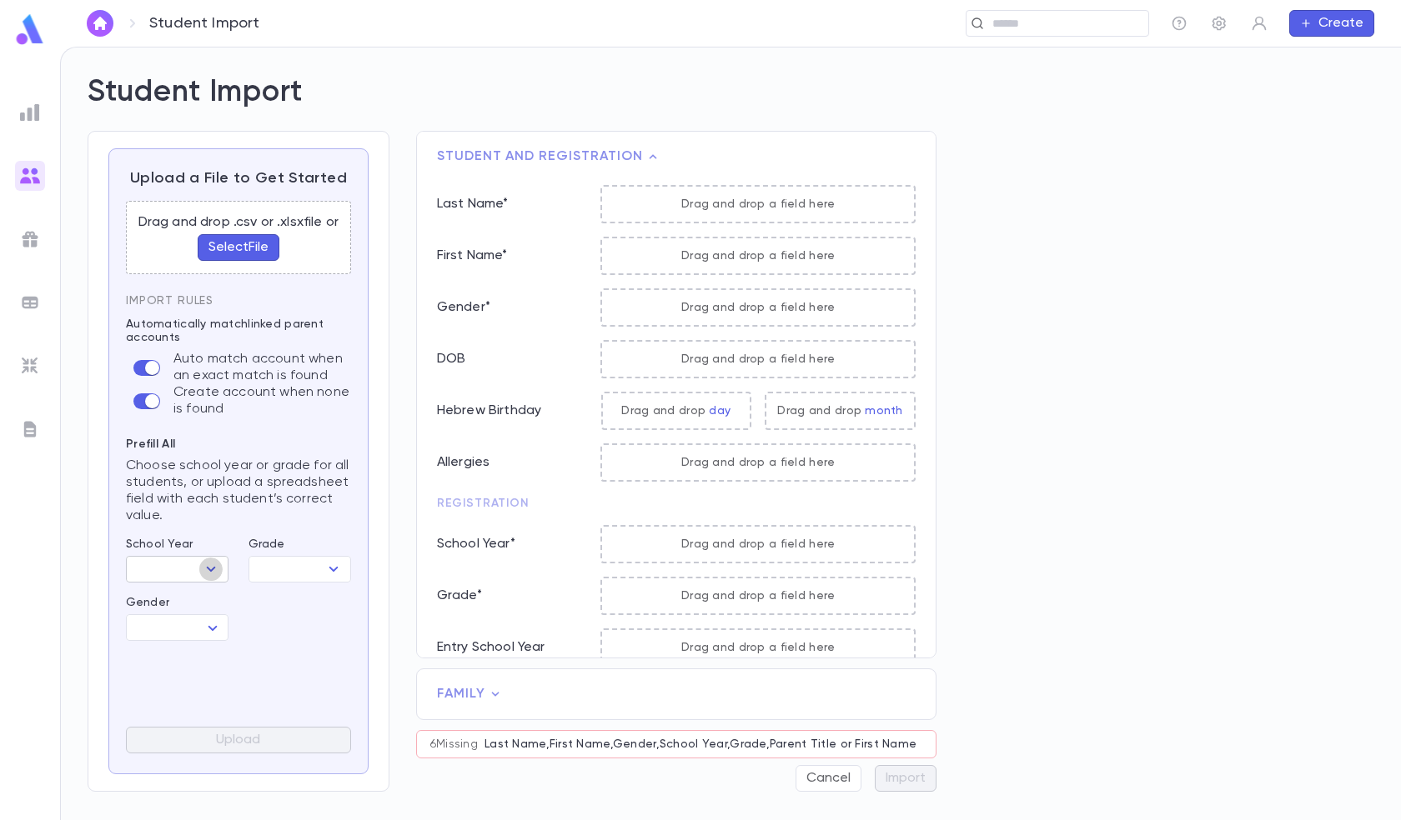
click at [209, 570] on icon "Open" at bounding box center [211, 569] width 9 height 5
click at [38, 173] on img at bounding box center [30, 176] width 20 height 20
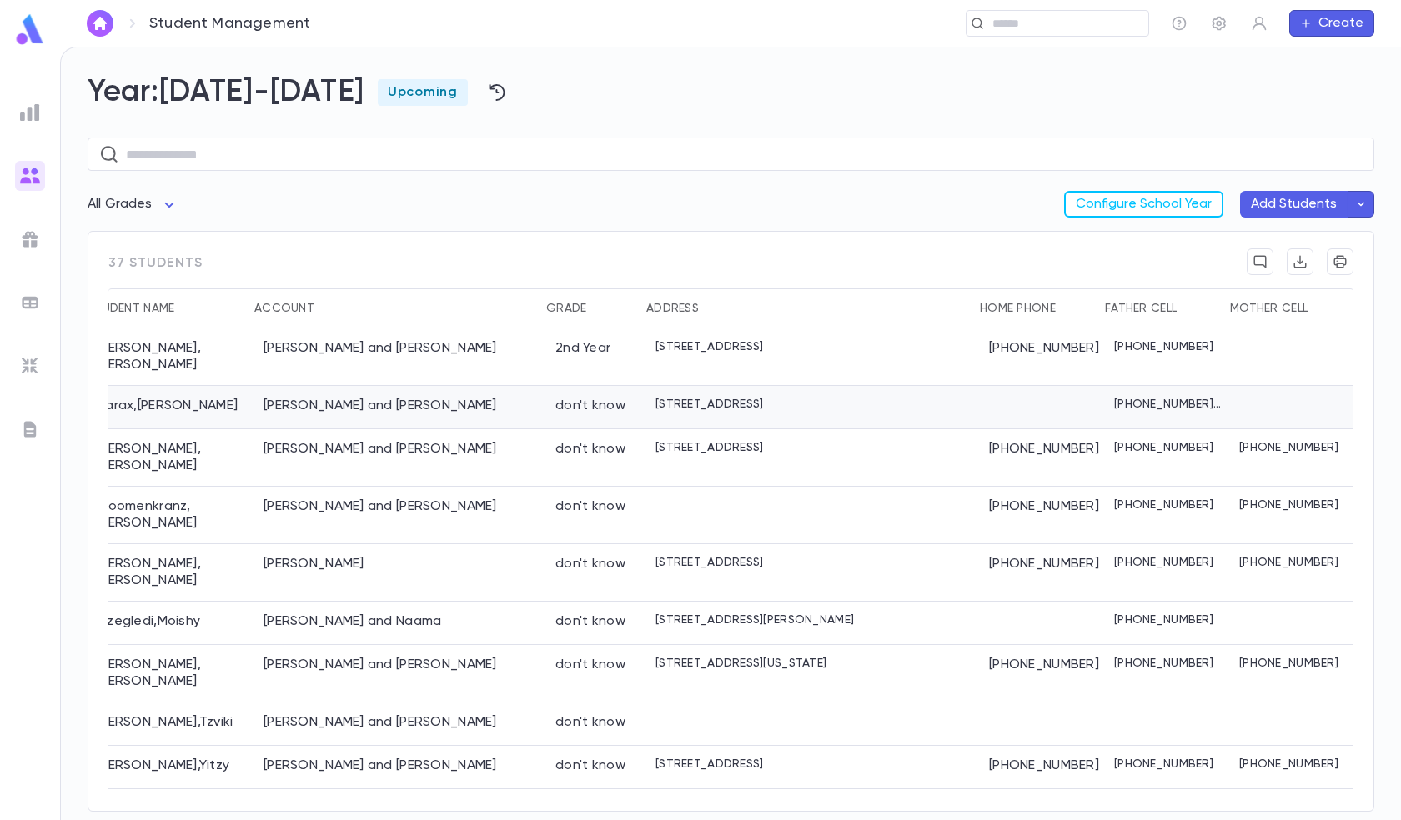
scroll to position [0, 29]
click at [313, 357] on div "[PERSON_NAME] and [PERSON_NAME]" at bounding box center [399, 357] width 292 height 58
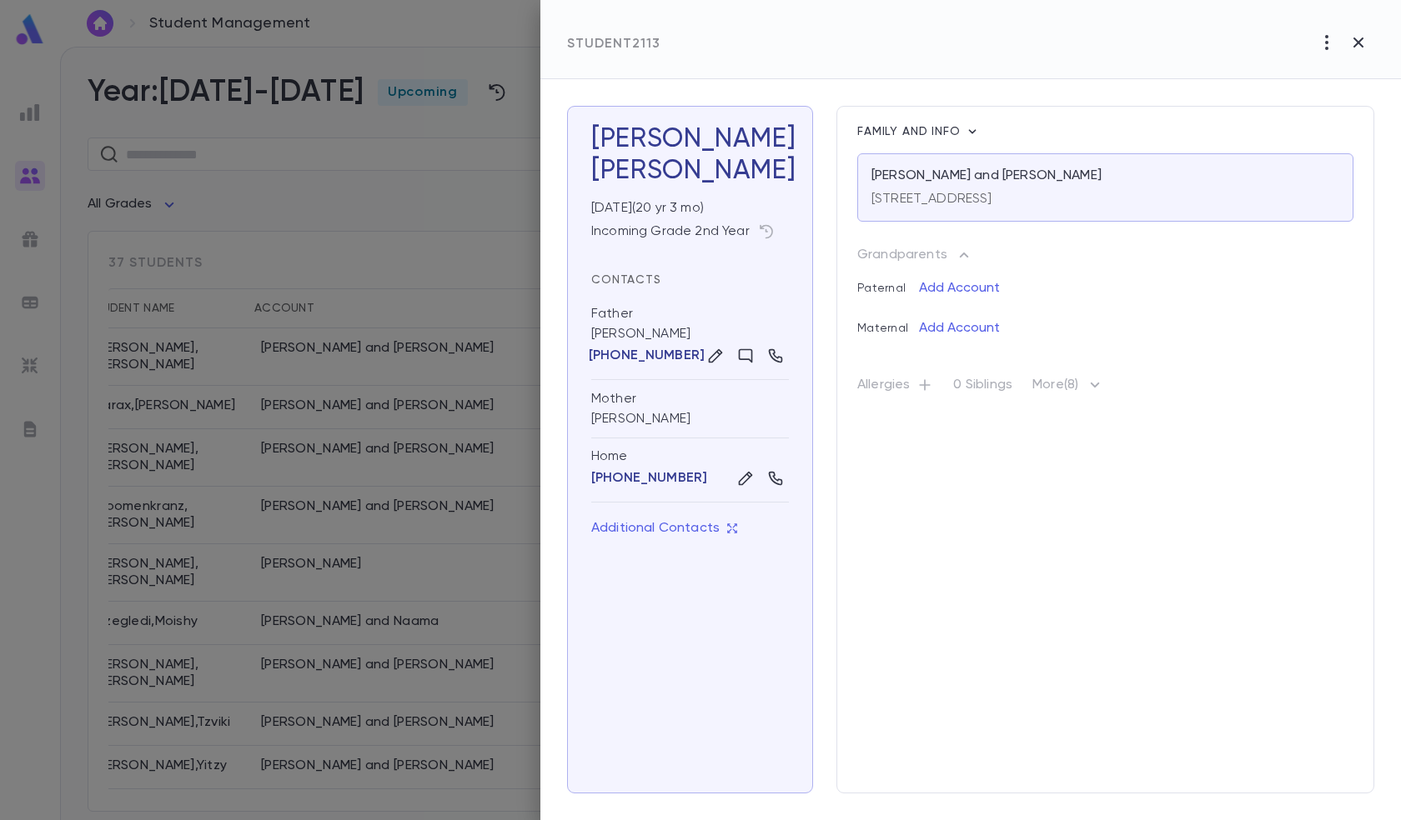
click at [1103, 387] on icon "button" at bounding box center [1095, 385] width 20 height 20
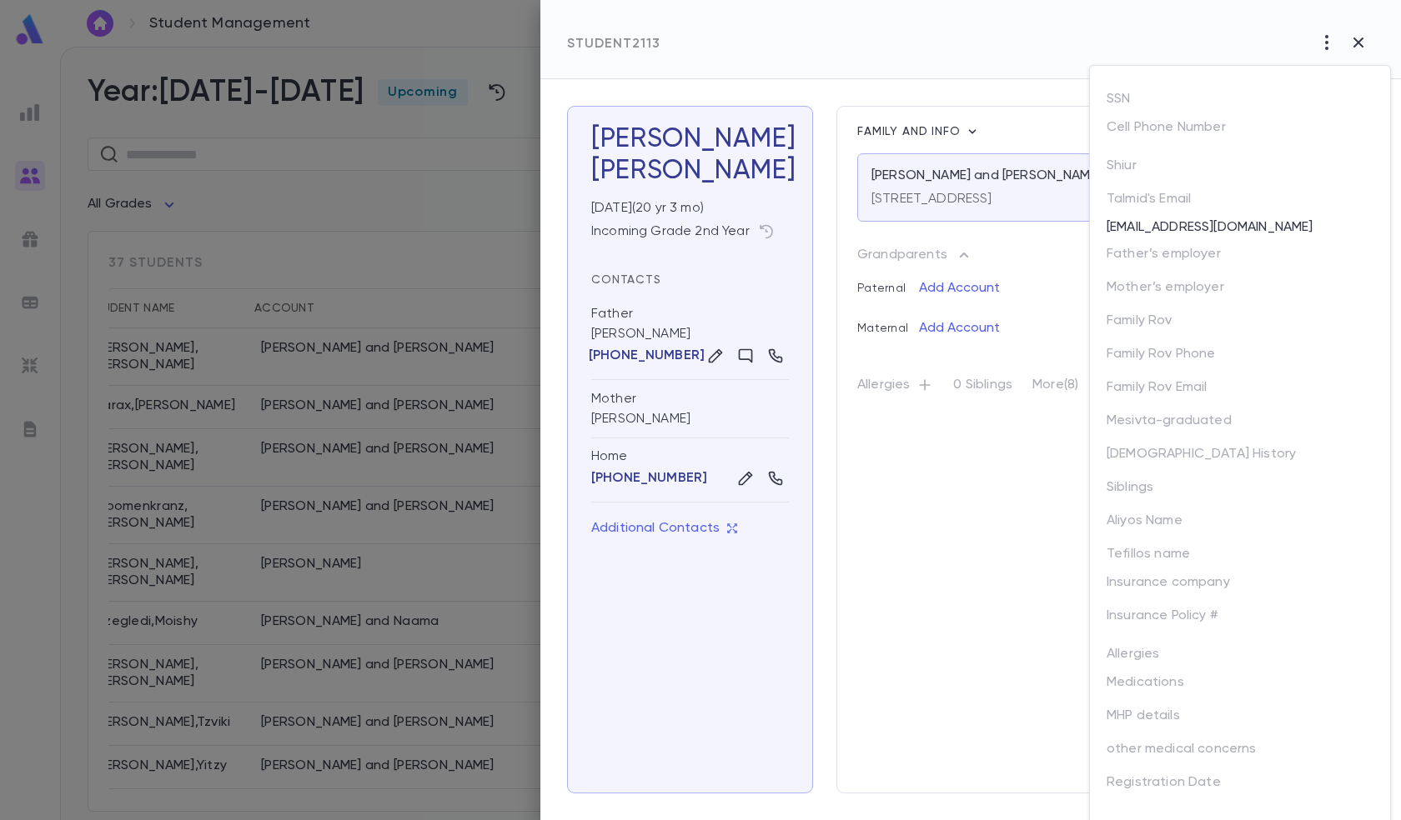
click at [1103, 387] on div "SSN Cell Phone Number [PERSON_NAME]'s Email [EMAIL_ADDRESS][DOMAIN_NAME] Father…" at bounding box center [1240, 447] width 300 height 762
click at [1051, 478] on div at bounding box center [700, 410] width 1401 height 820
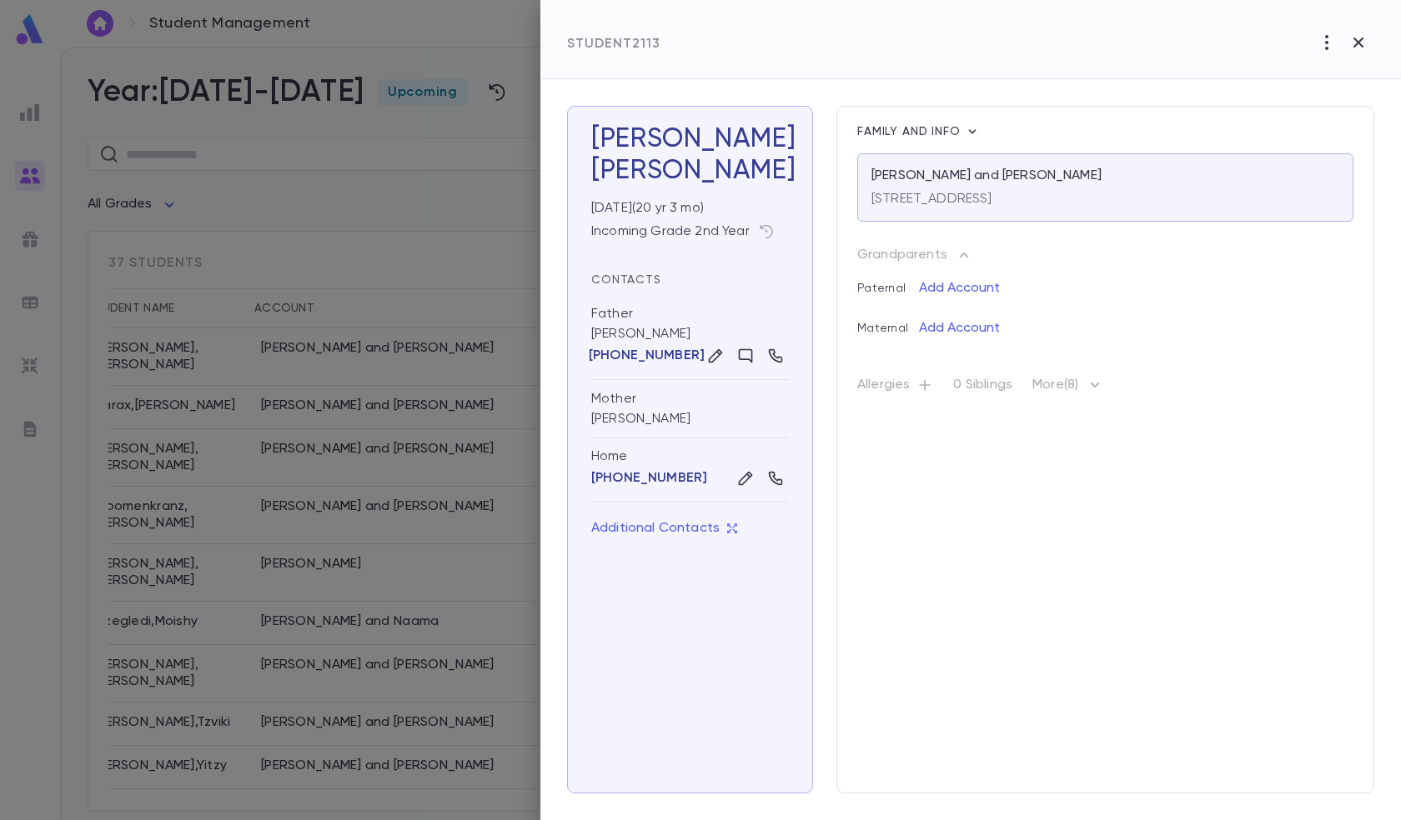
click at [1100, 384] on icon "button" at bounding box center [1094, 385] width 9 height 5
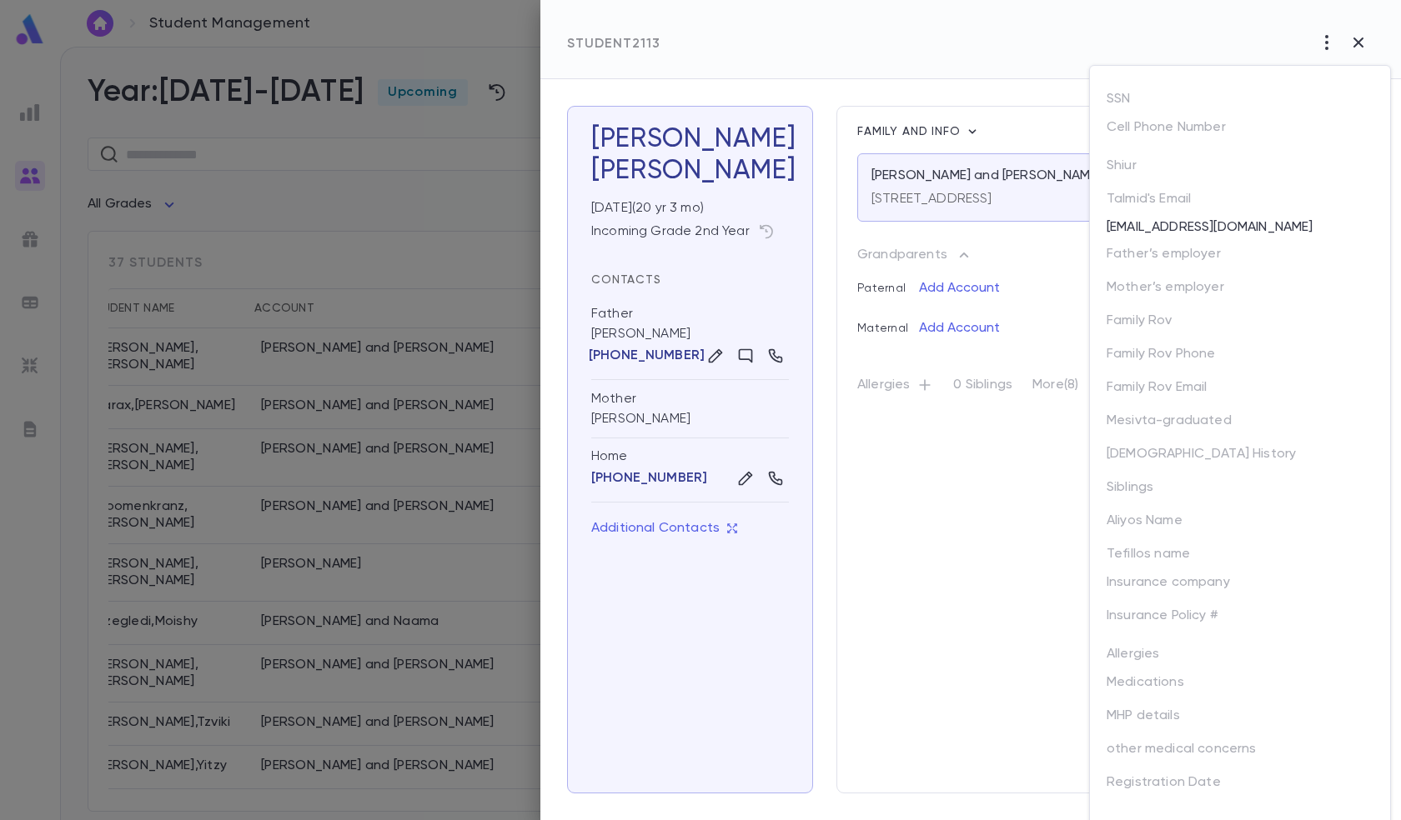
click at [1025, 614] on div at bounding box center [700, 410] width 1401 height 820
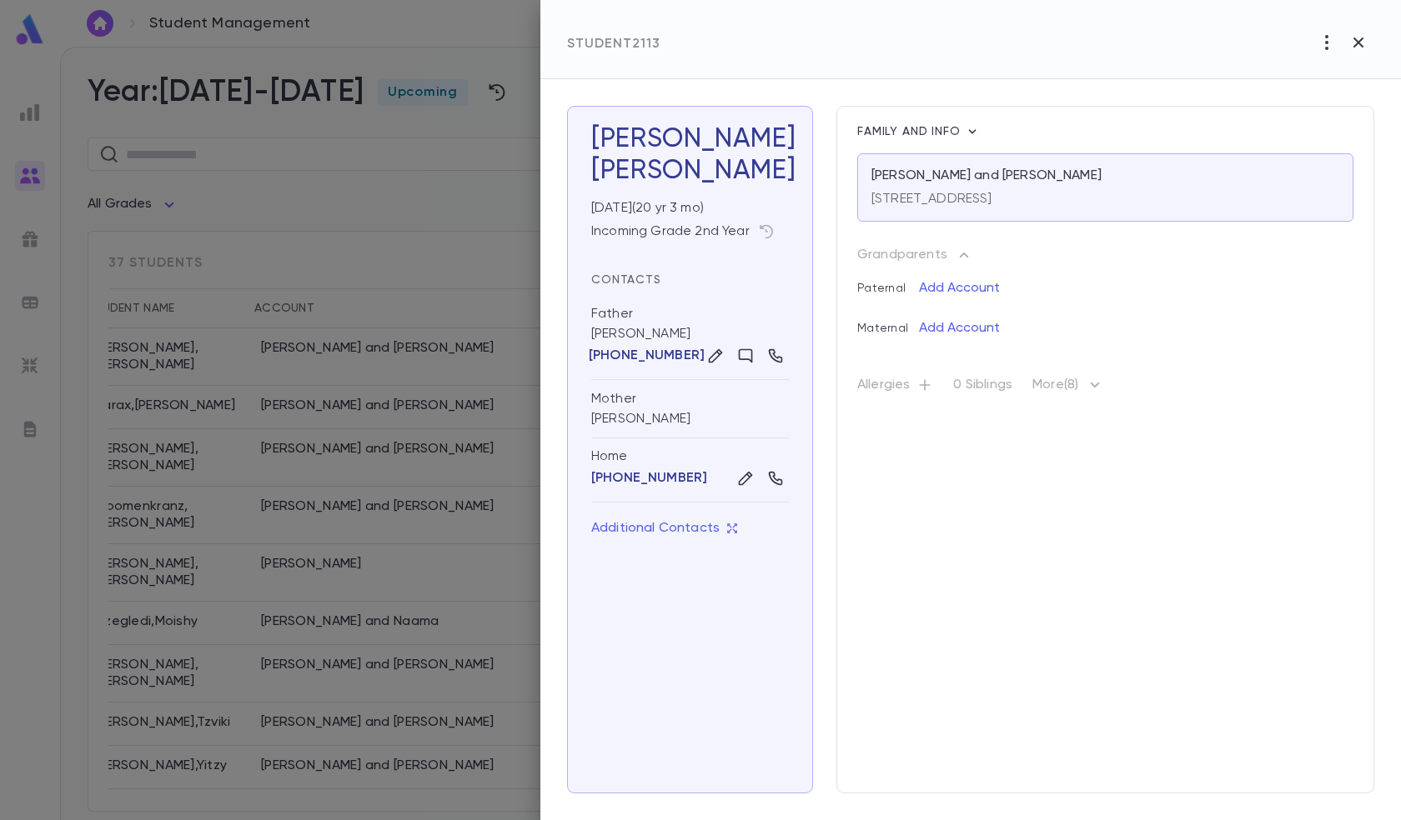
click at [1361, 47] on icon "button" at bounding box center [1358, 43] width 20 height 20
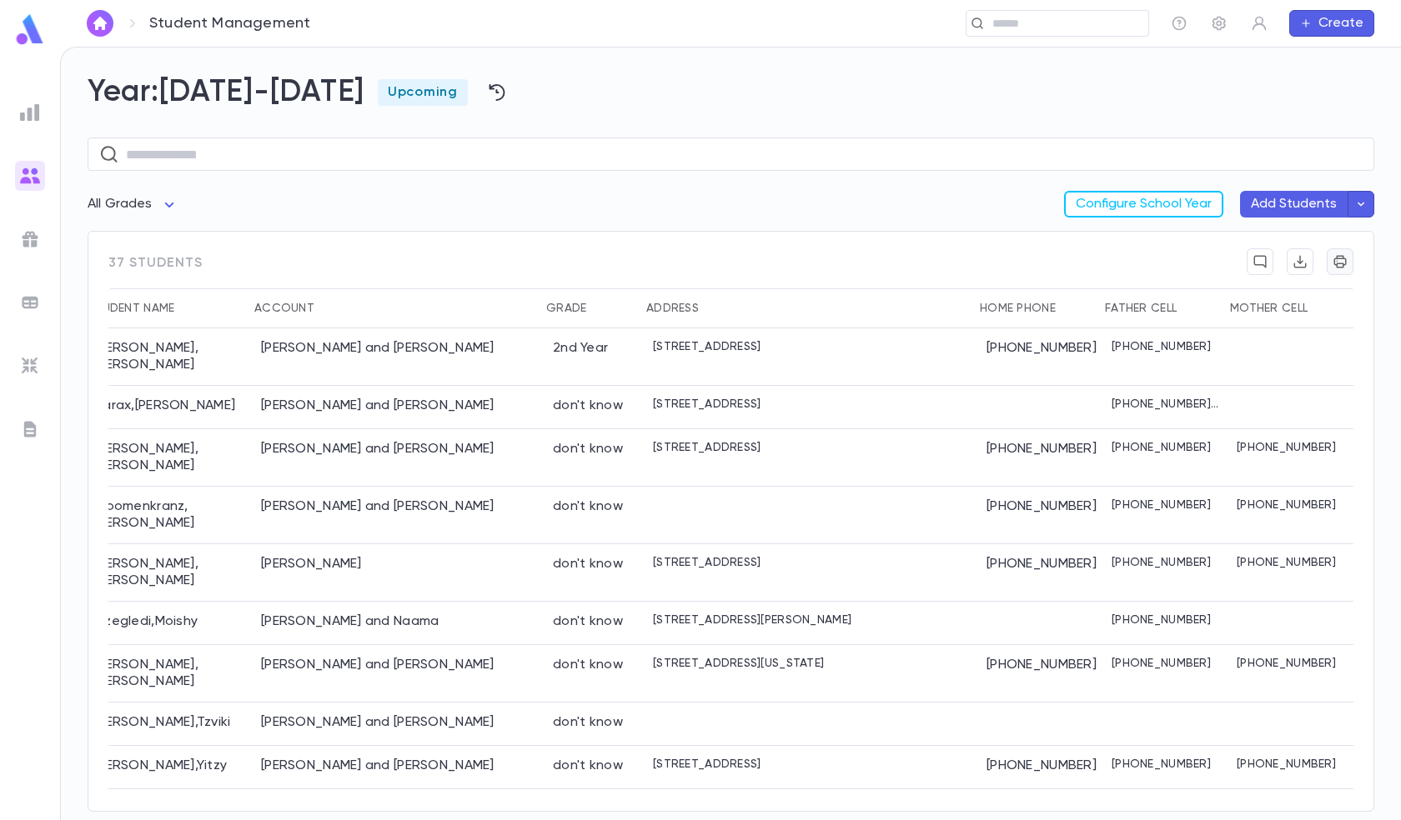
click at [1341, 264] on icon "button" at bounding box center [1340, 262] width 13 height 13
click at [1341, 261] on icon "button" at bounding box center [1339, 261] width 15 height 17
click at [1146, 253] on div "37 students" at bounding box center [730, 268] width 1245 height 40
click at [1078, 22] on input "text" at bounding box center [1051, 24] width 129 height 16
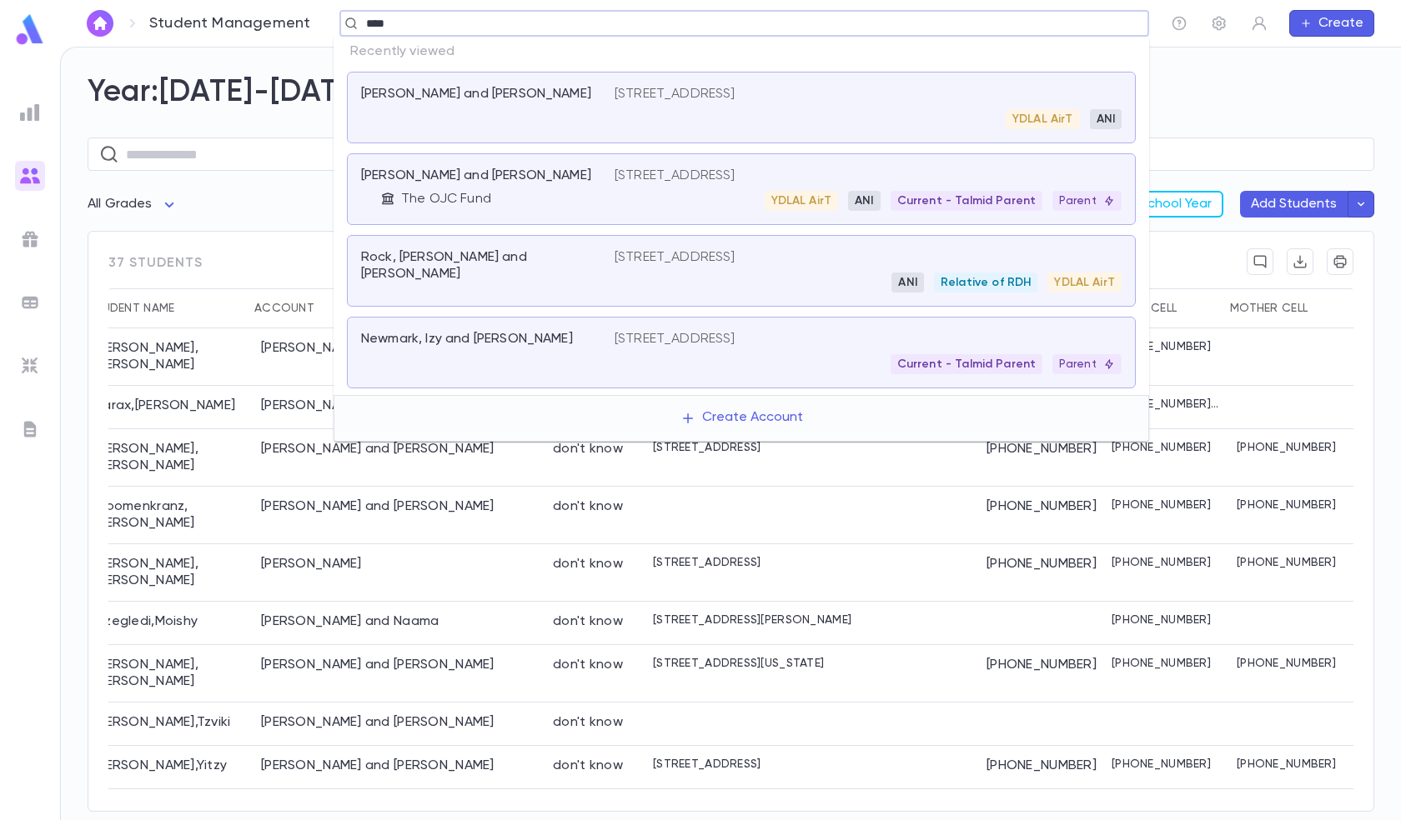
type input "****"
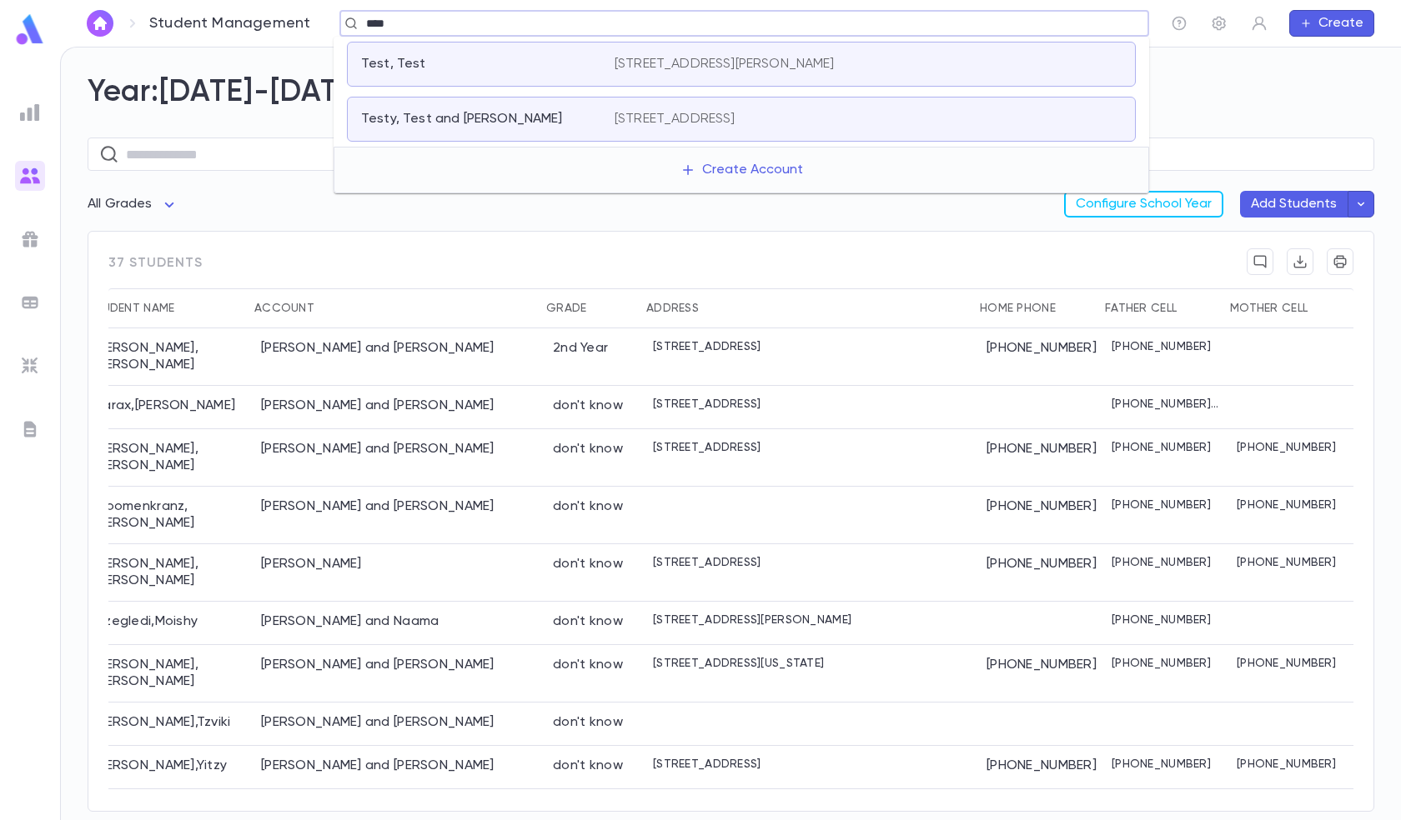
click at [531, 118] on div "Testy, Test and [PERSON_NAME]" at bounding box center [477, 119] width 233 height 17
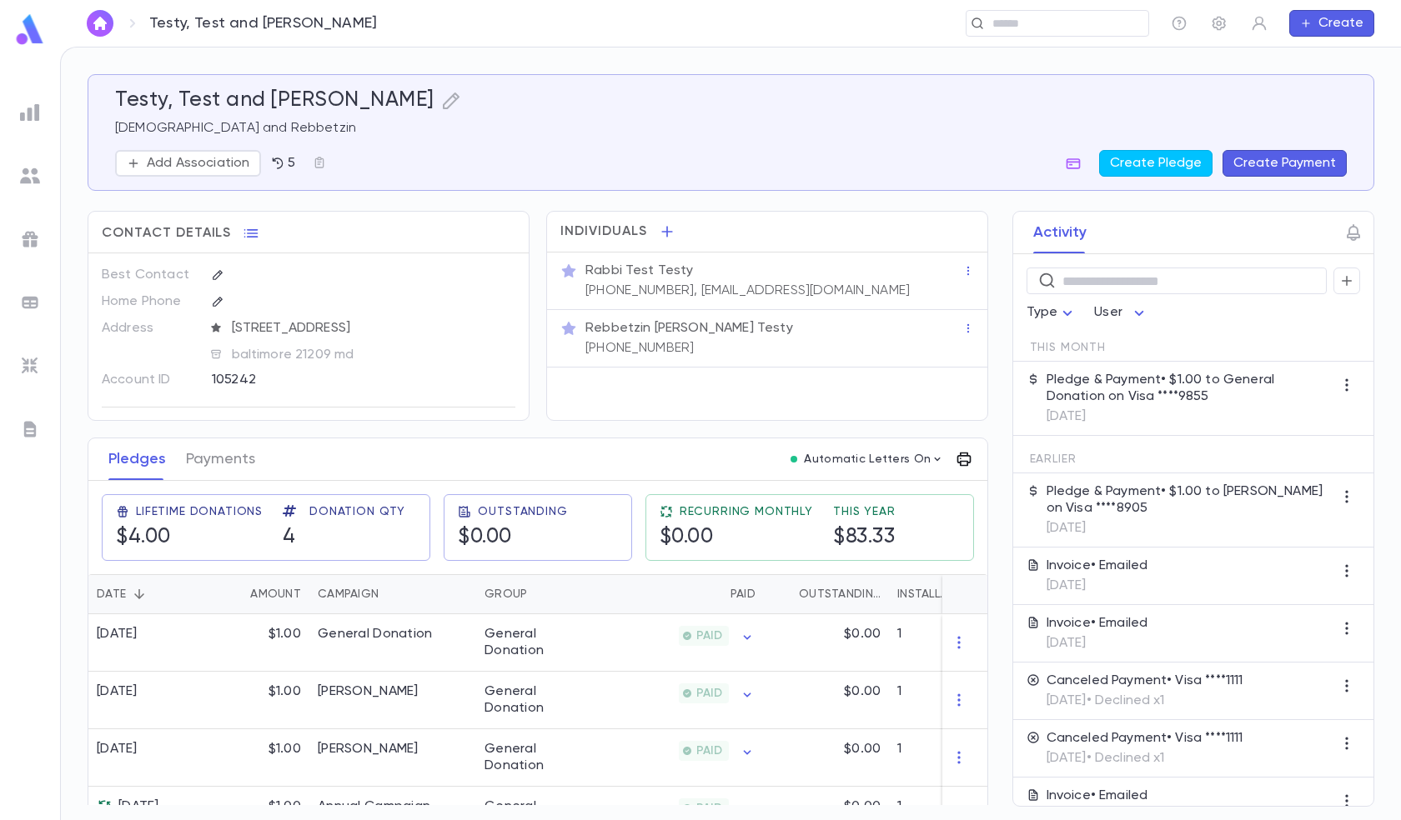
click at [958, 459] on icon "button" at bounding box center [963, 459] width 17 height 17
click at [29, 172] on div at bounding box center [700, 410] width 1401 height 820
click at [35, 174] on img at bounding box center [30, 176] width 20 height 20
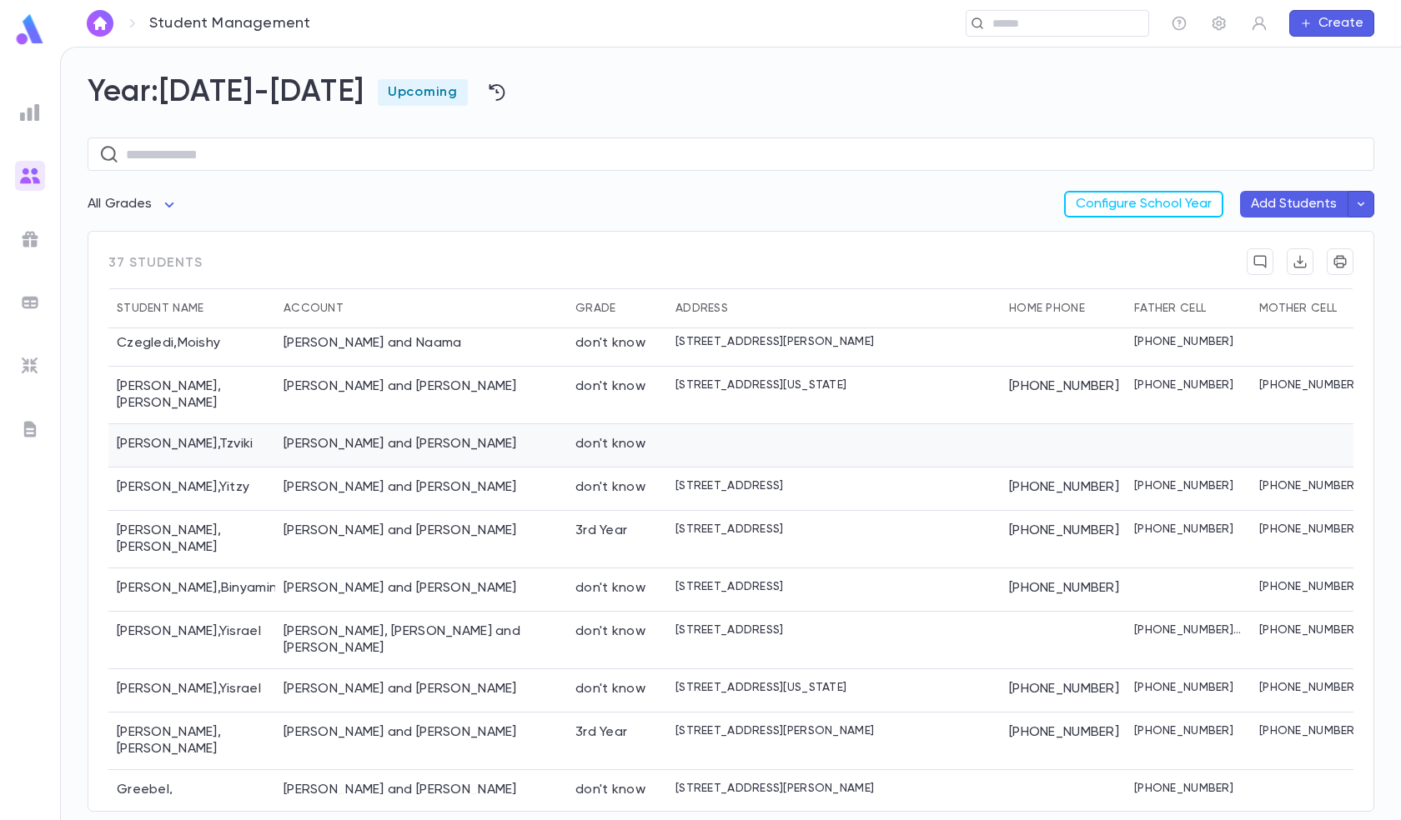
scroll to position [333, 0]
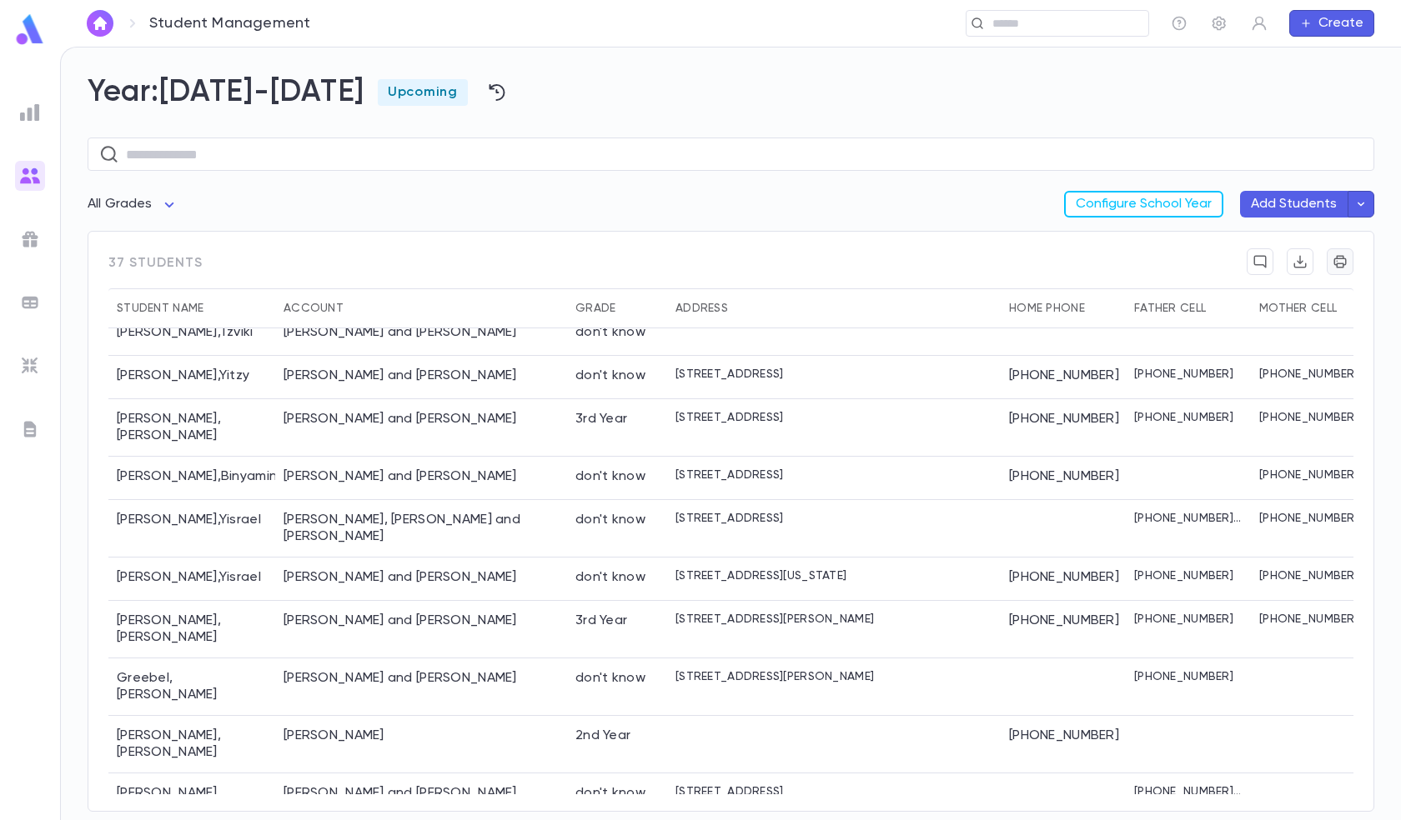
click at [1336, 270] on button "button" at bounding box center [1339, 261] width 27 height 27
click at [1300, 265] on icon "button" at bounding box center [1299, 261] width 15 height 17
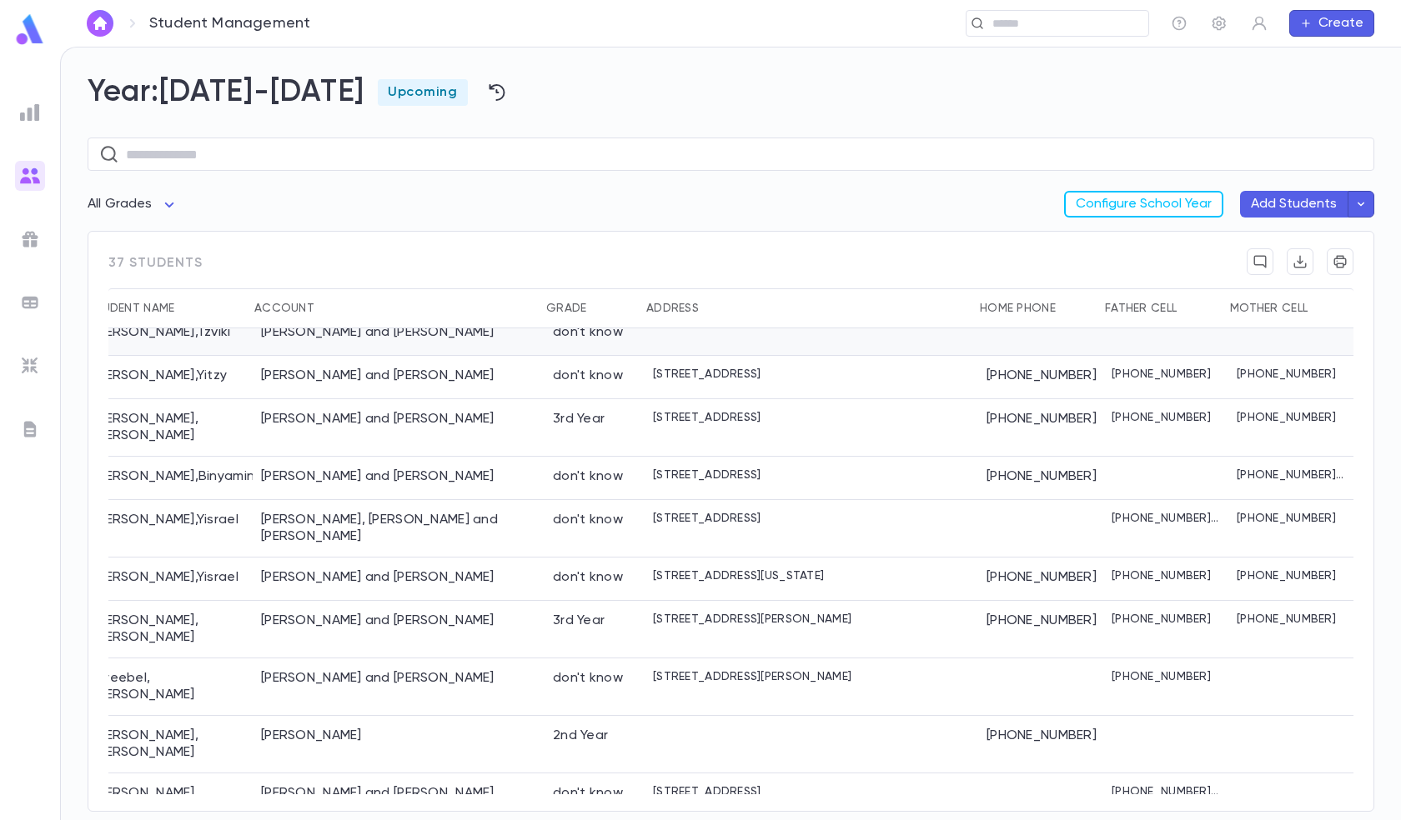
click at [1196, 338] on div at bounding box center [1165, 334] width 125 height 43
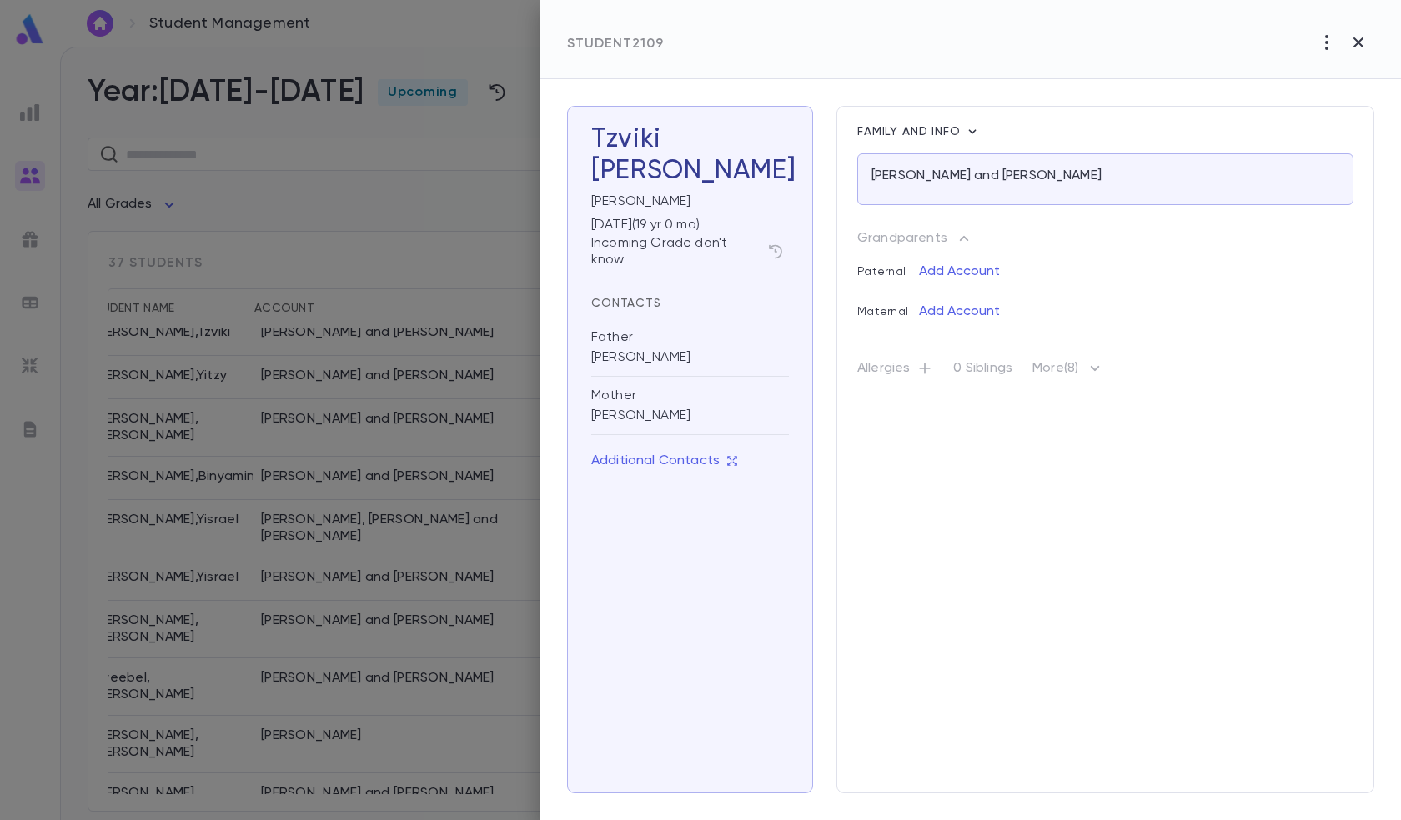
click at [1100, 371] on icon "button" at bounding box center [1094, 368] width 9 height 5
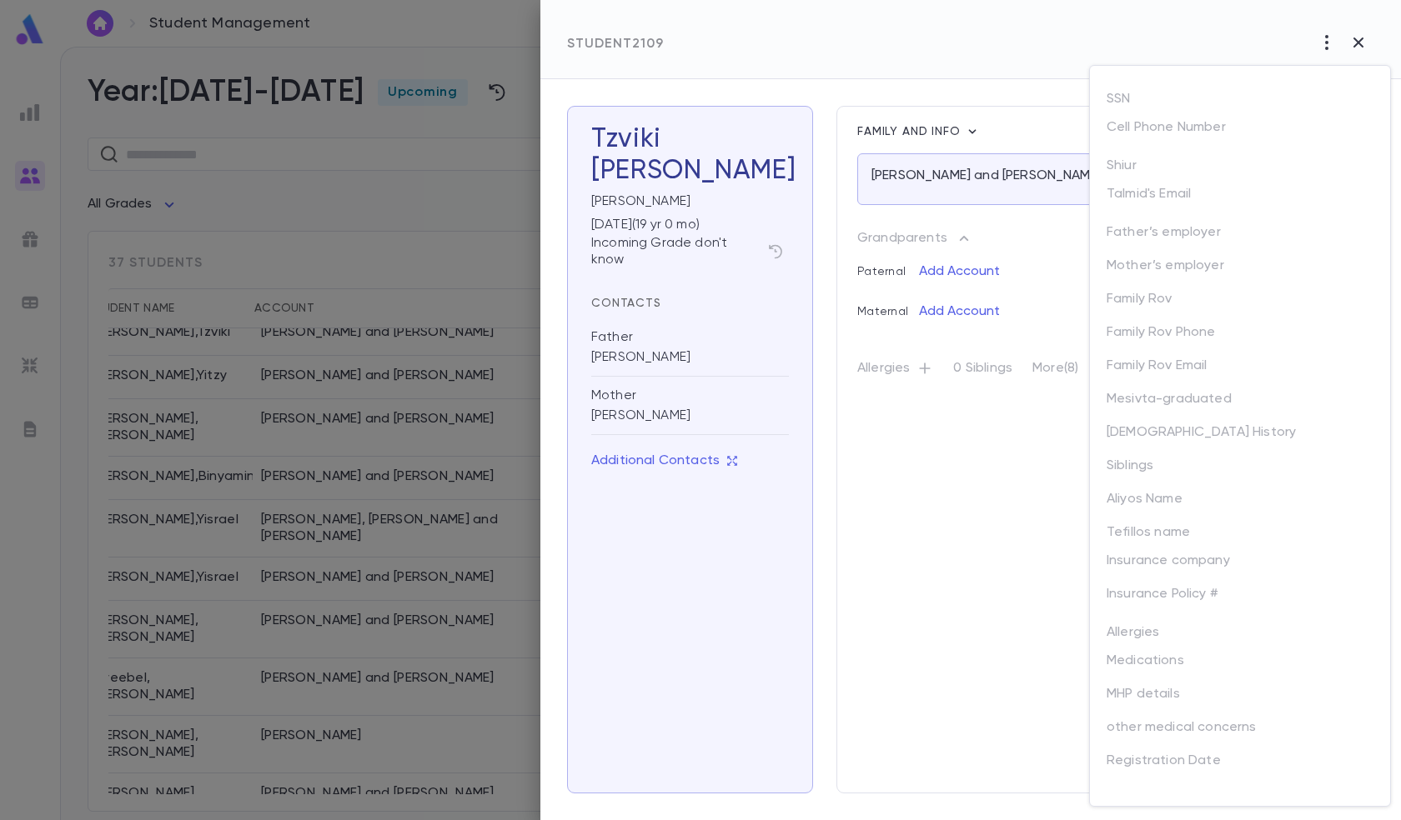
click at [1352, 44] on div at bounding box center [700, 410] width 1401 height 820
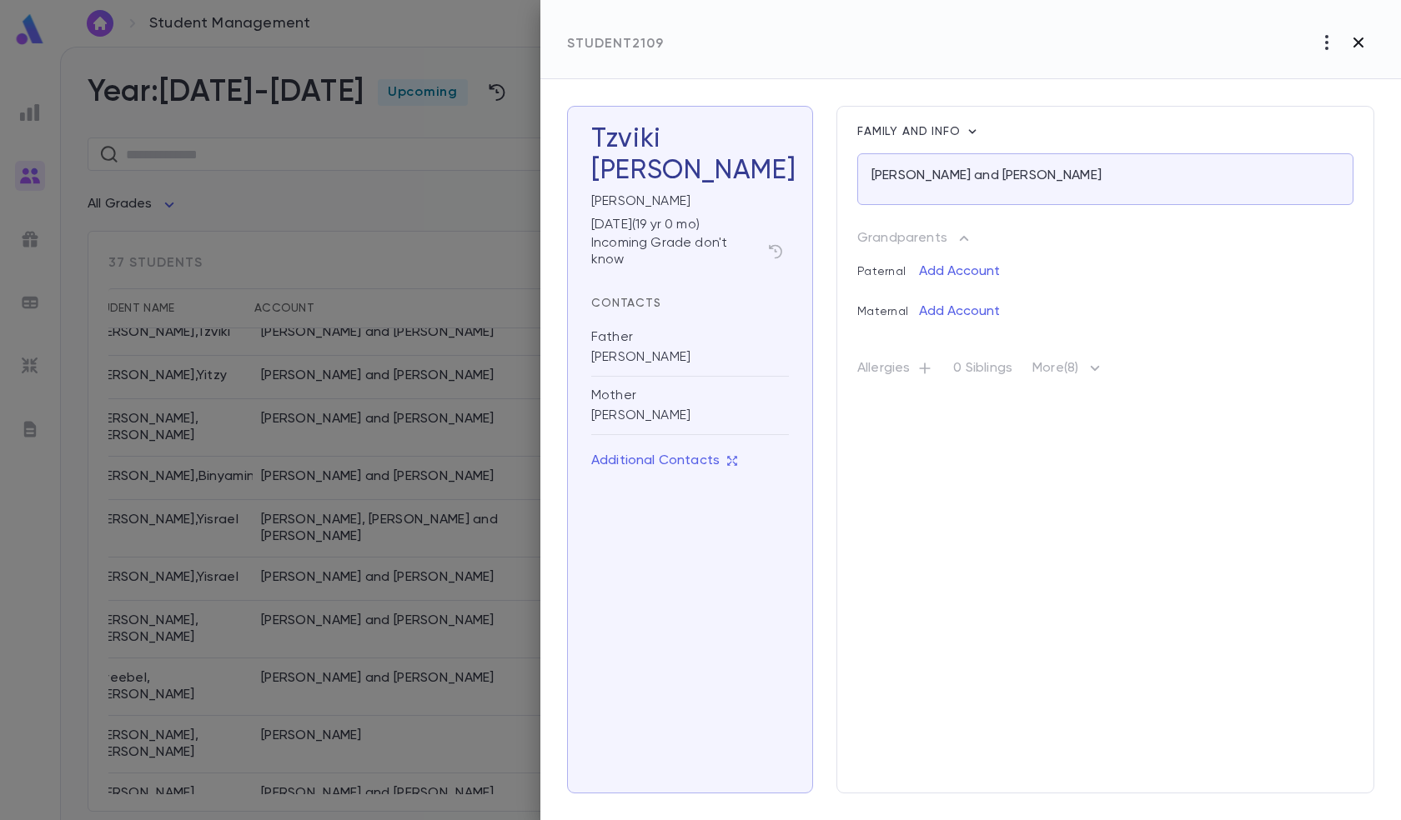
click at [1356, 44] on icon "button" at bounding box center [1358, 43] width 10 height 10
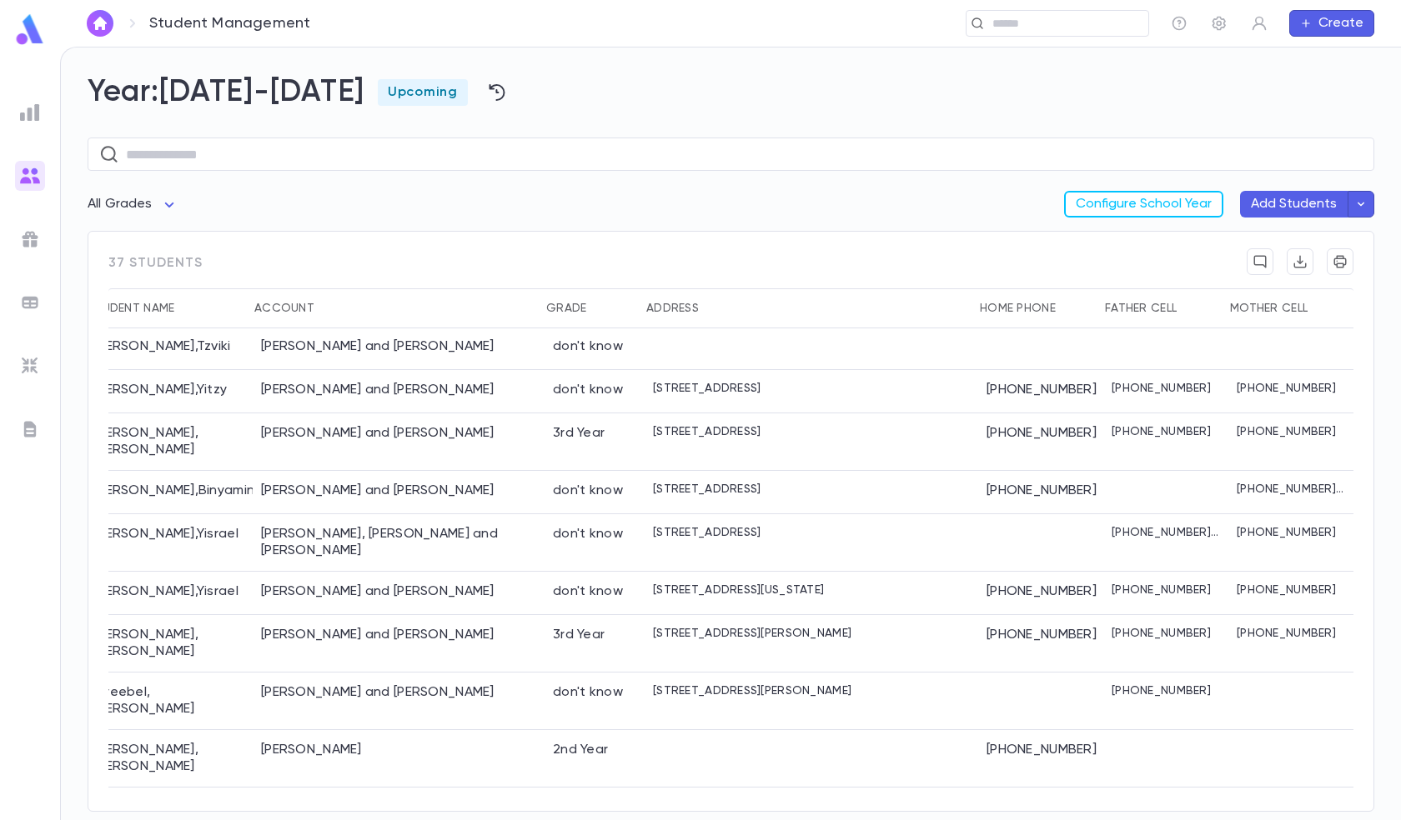
scroll to position [303, 29]
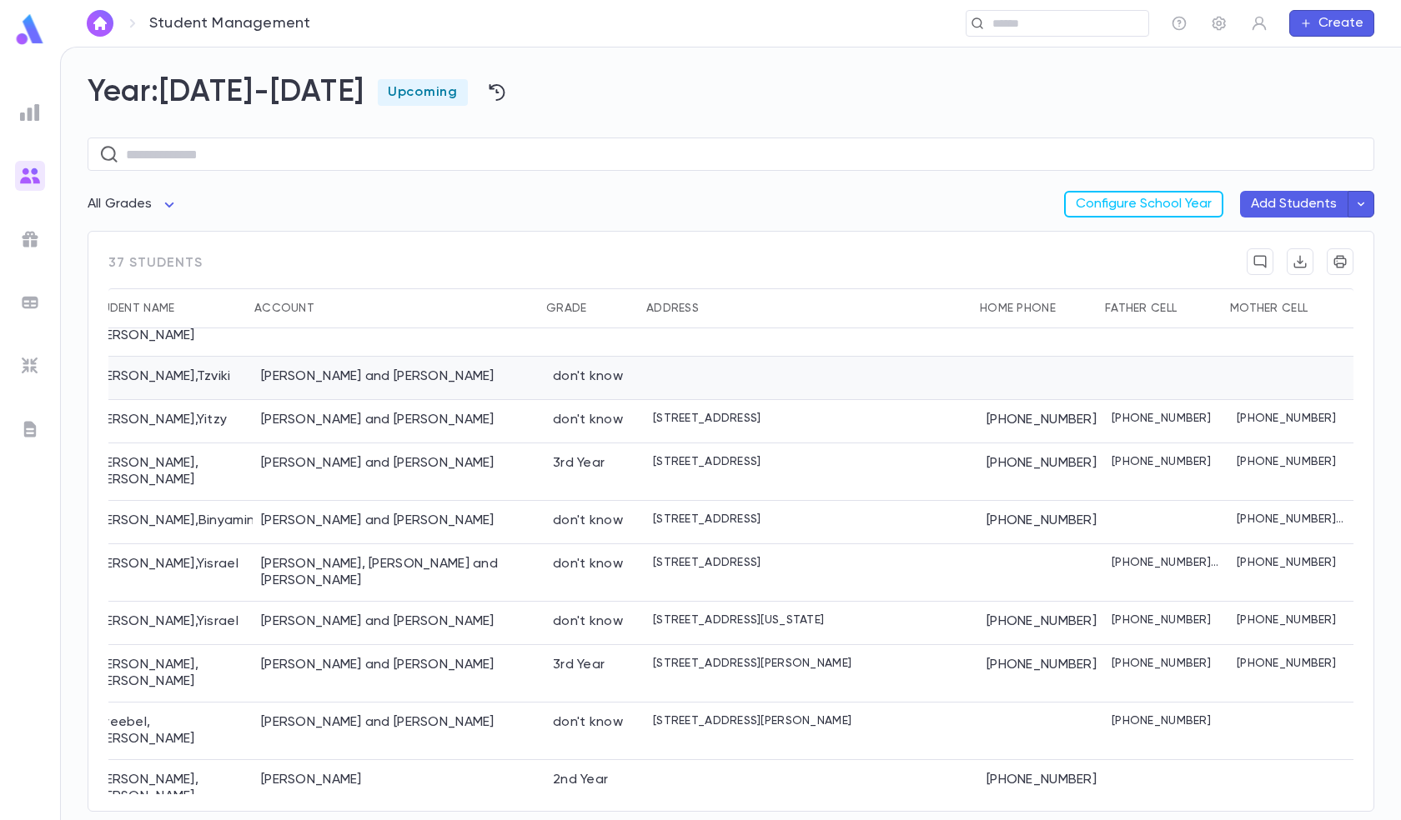
click at [609, 368] on div "don't know" at bounding box center [588, 376] width 70 height 17
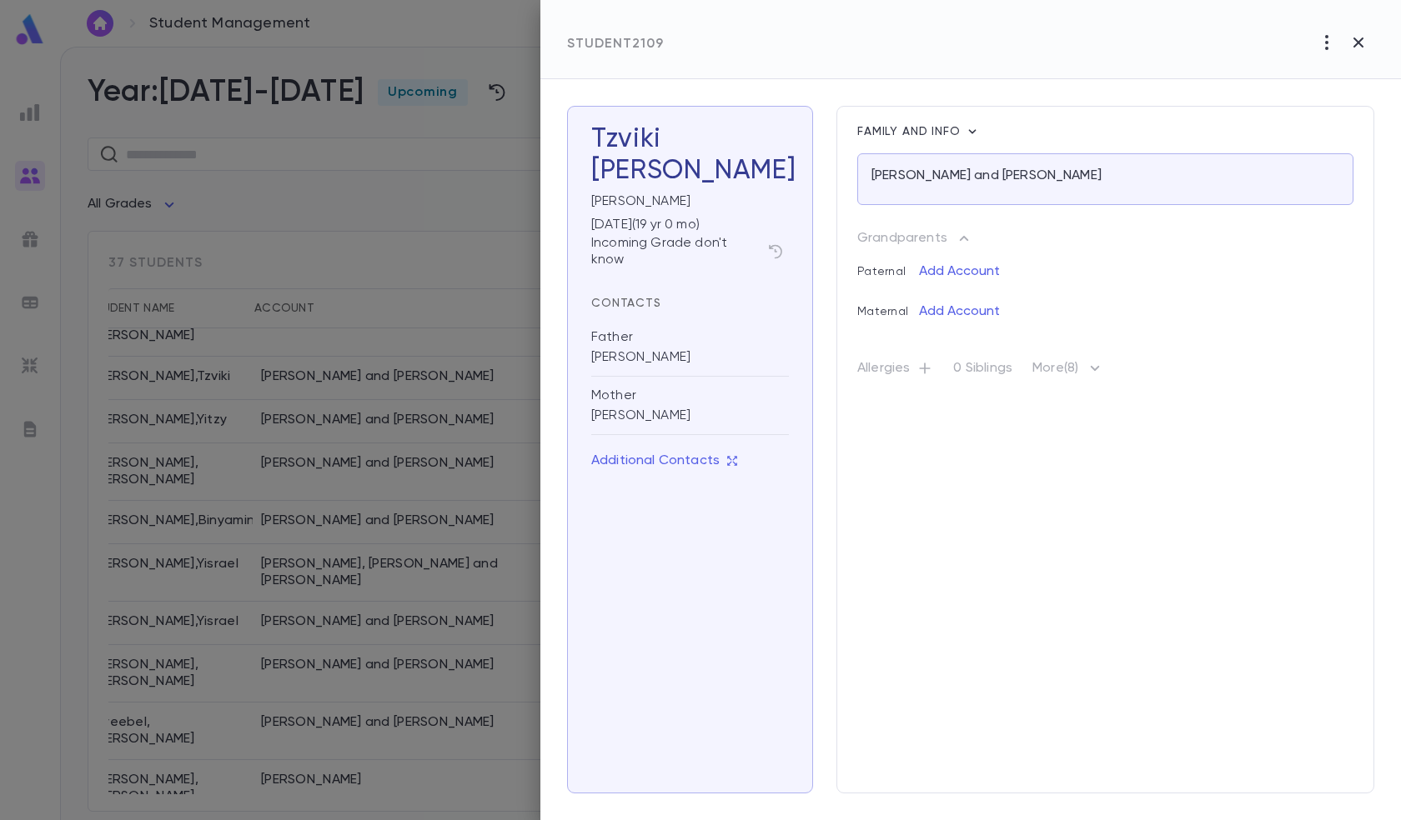
click at [1321, 43] on icon "button" at bounding box center [1326, 43] width 20 height 20
click at [1358, 39] on div at bounding box center [700, 410] width 1401 height 820
drag, startPoint x: 1189, startPoint y: 293, endPoint x: 755, endPoint y: 499, distance: 479.9
click at [755, 499] on div "Tzviki [PERSON_NAME] [DATE] ( 19 yr 0 mo ) Incoming Grade don't know Contacts F…" at bounding box center [690, 450] width 246 height 688
click at [1280, 28] on div "Student 2109" at bounding box center [970, 39] width 860 height 79
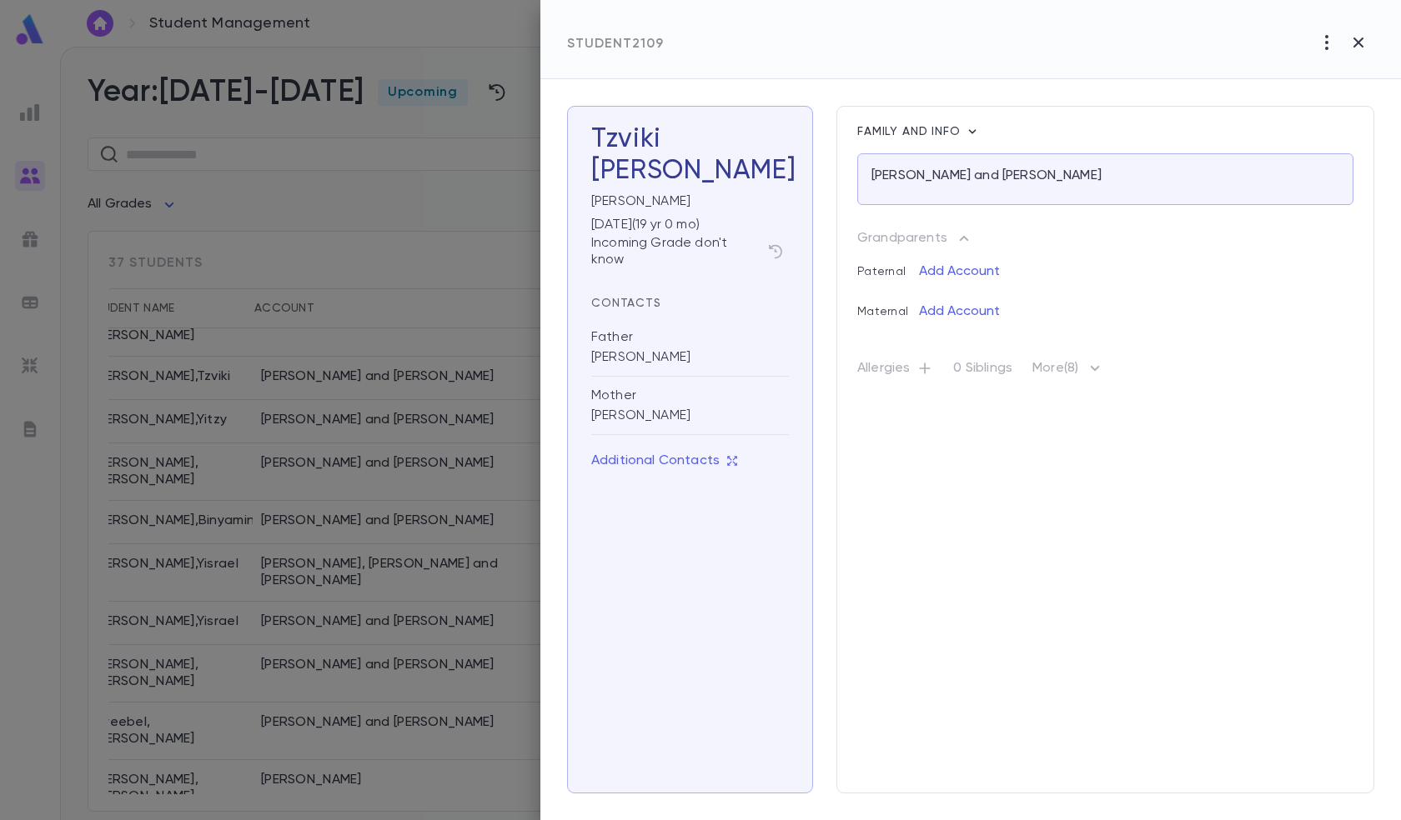
click at [1308, 37] on div "Student 2109" at bounding box center [970, 39] width 860 height 79
click at [1322, 44] on icon "button" at bounding box center [1326, 43] width 20 height 20
click at [1371, 33] on div at bounding box center [700, 410] width 1401 height 820
click at [1347, 38] on button "button" at bounding box center [1358, 43] width 32 height 32
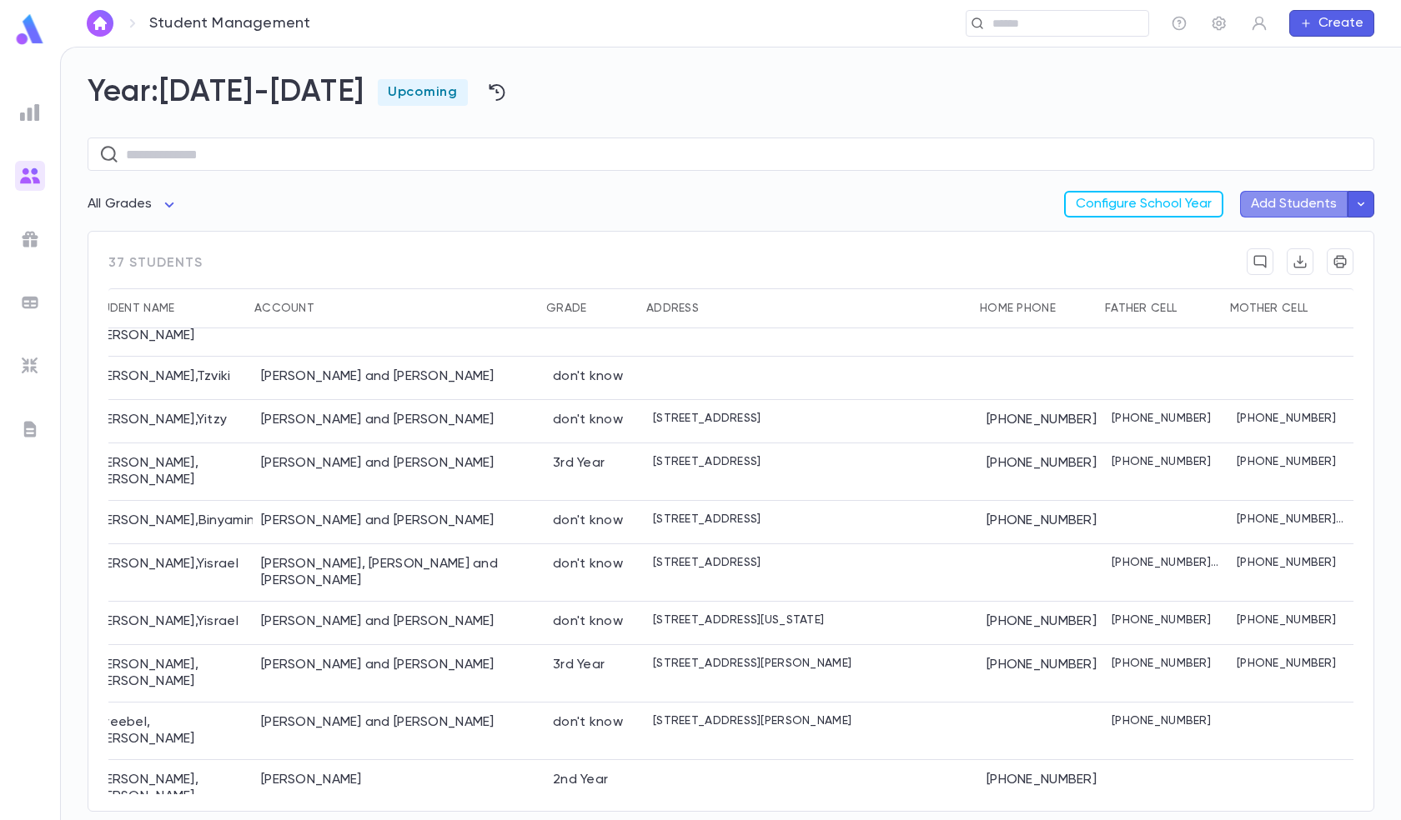
click at [1309, 203] on button "Add Students" at bounding box center [1294, 204] width 108 height 27
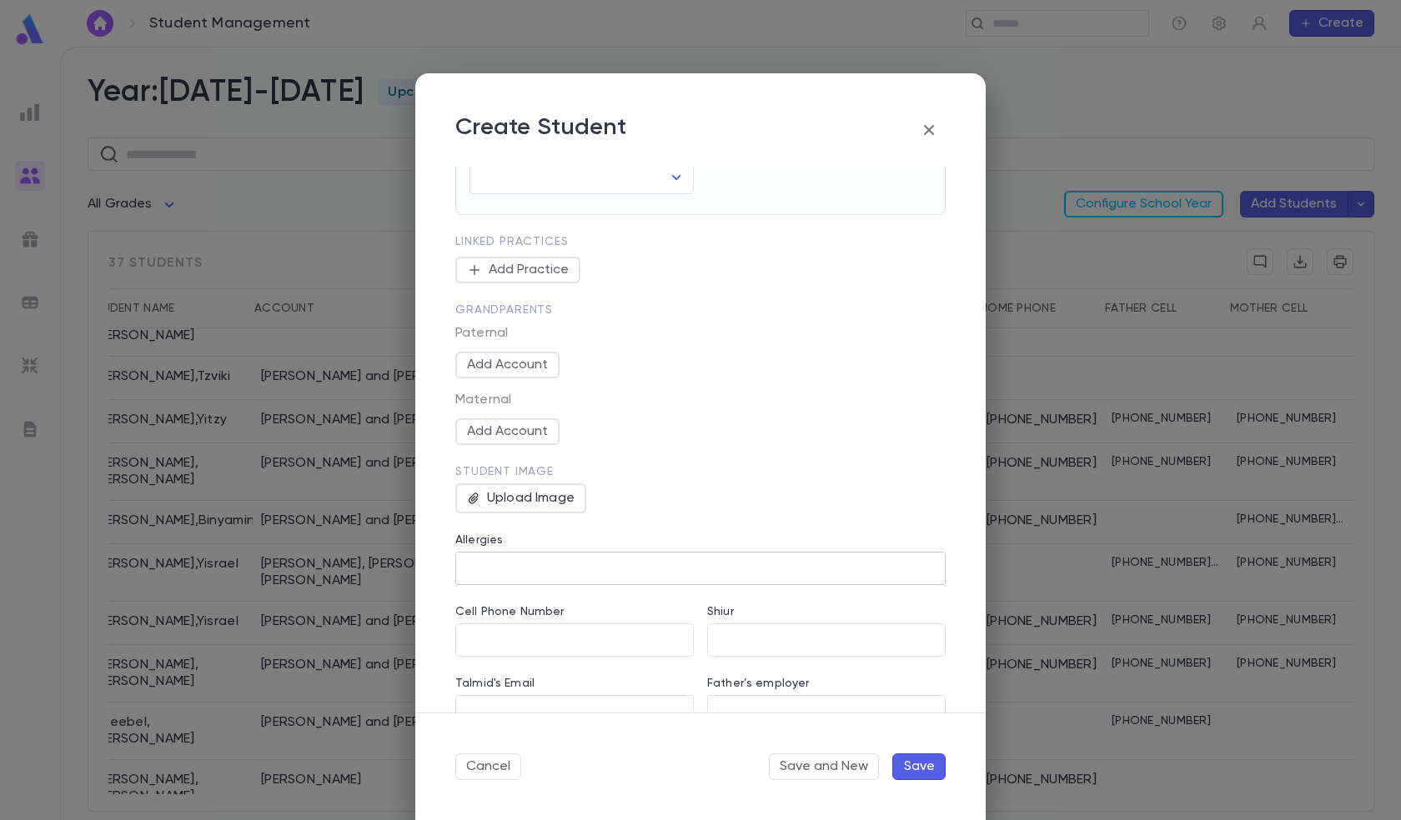
scroll to position [417, 0]
click at [509, 494] on div "Upload Image" at bounding box center [520, 497] width 131 height 30
click at [0, 0] on input "Upload Image" at bounding box center [0, 0] width 0 height 0
click at [929, 137] on icon "button" at bounding box center [929, 130] width 20 height 20
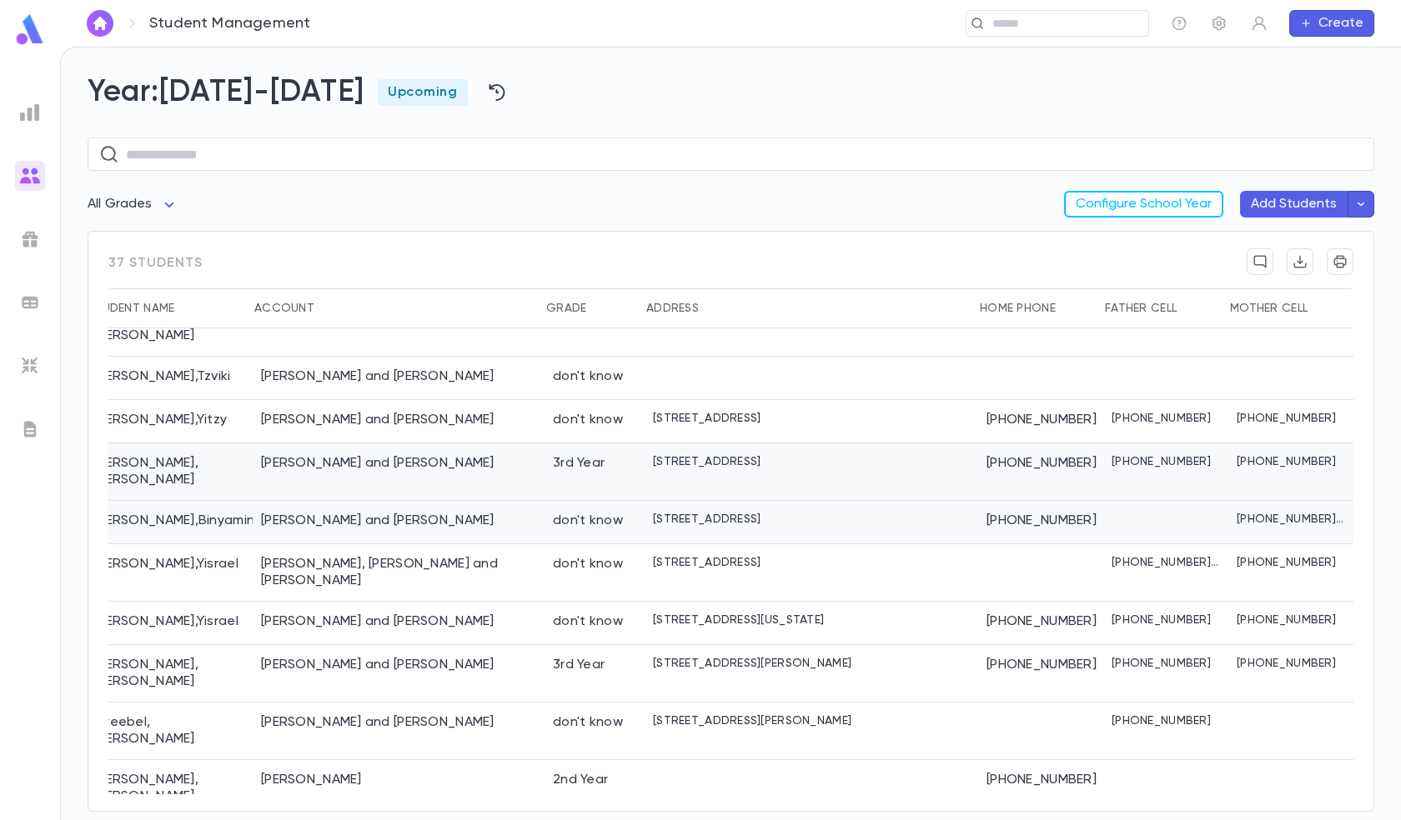
click at [477, 501] on div "[PERSON_NAME] and [PERSON_NAME]" at bounding box center [399, 522] width 292 height 43
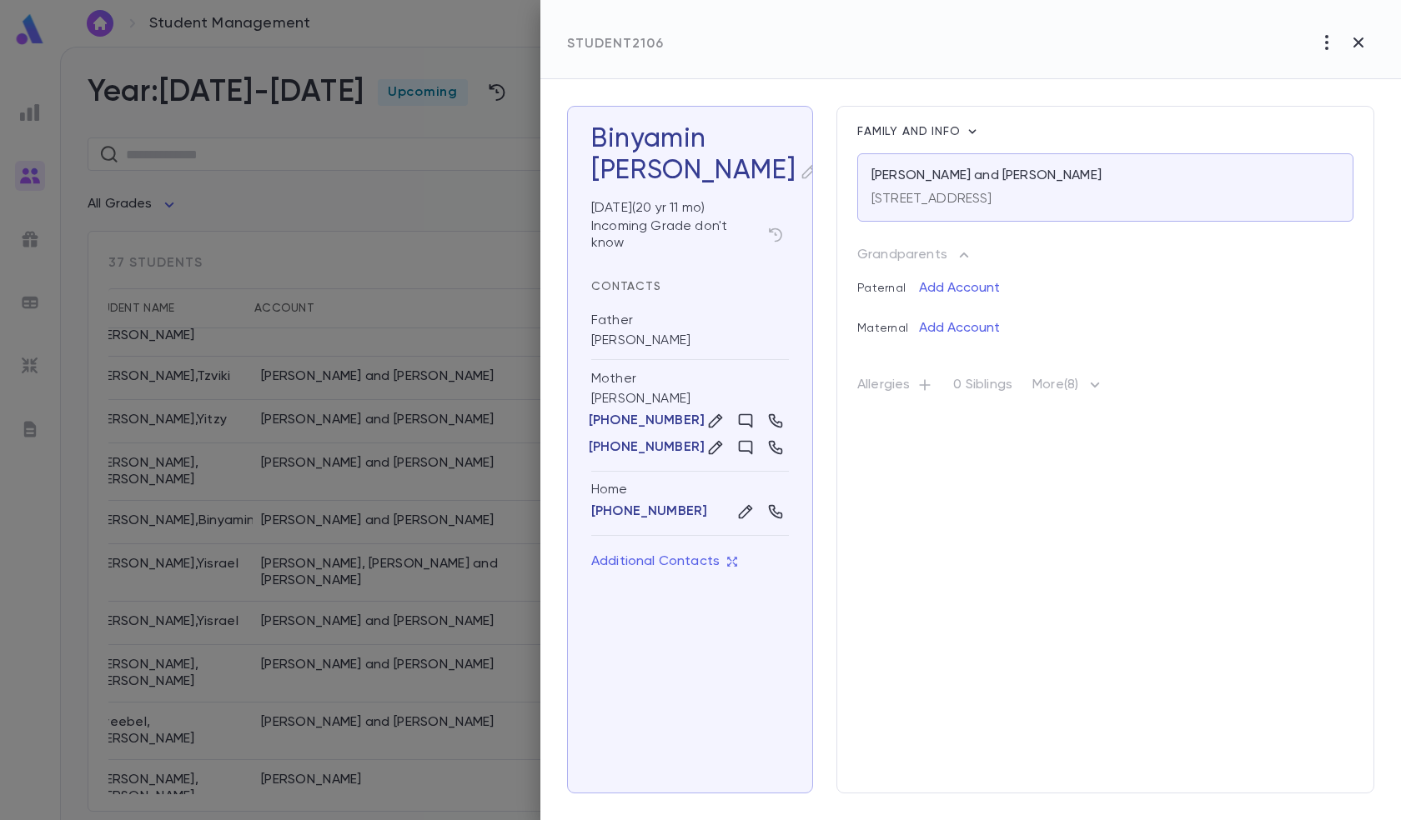
drag, startPoint x: 762, startPoint y: 155, endPoint x: 673, endPoint y: 166, distance: 89.9
click at [666, 163] on div "[PERSON_NAME]" at bounding box center [690, 171] width 198 height 32
click at [800, 173] on icon "button" at bounding box center [808, 171] width 17 height 17
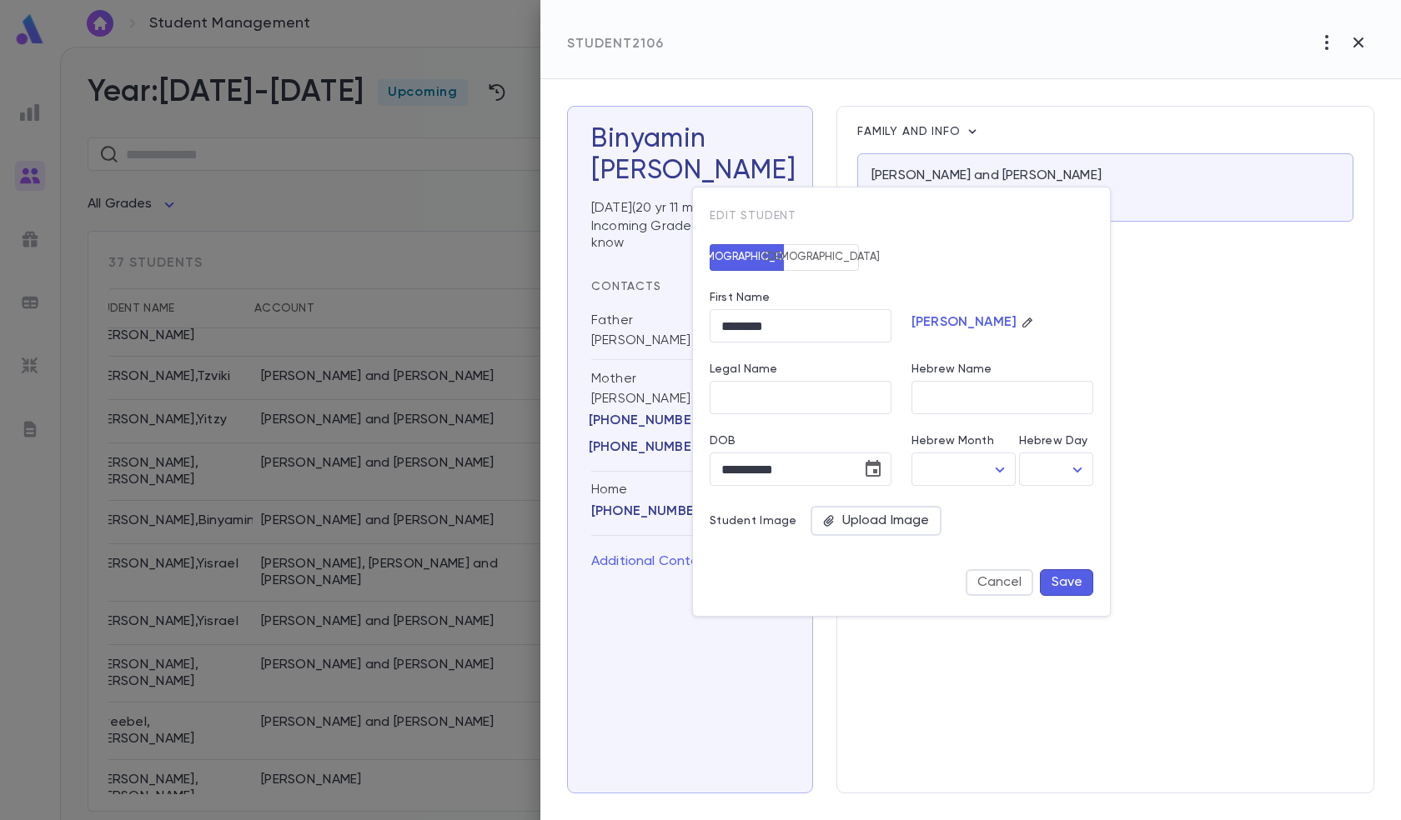
click at [725, 173] on div at bounding box center [700, 410] width 1401 height 820
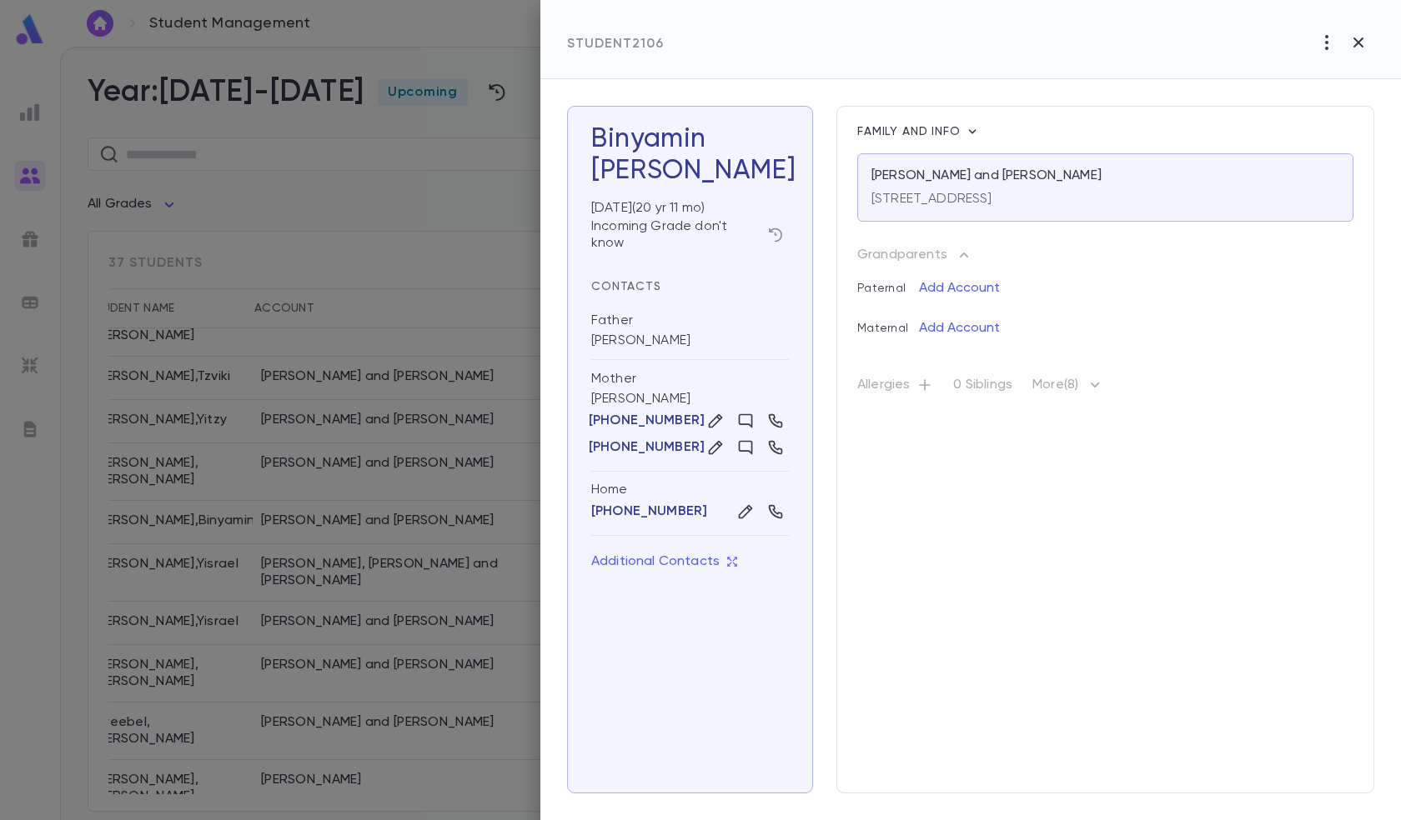
click at [779, 232] on icon "button" at bounding box center [775, 235] width 17 height 17
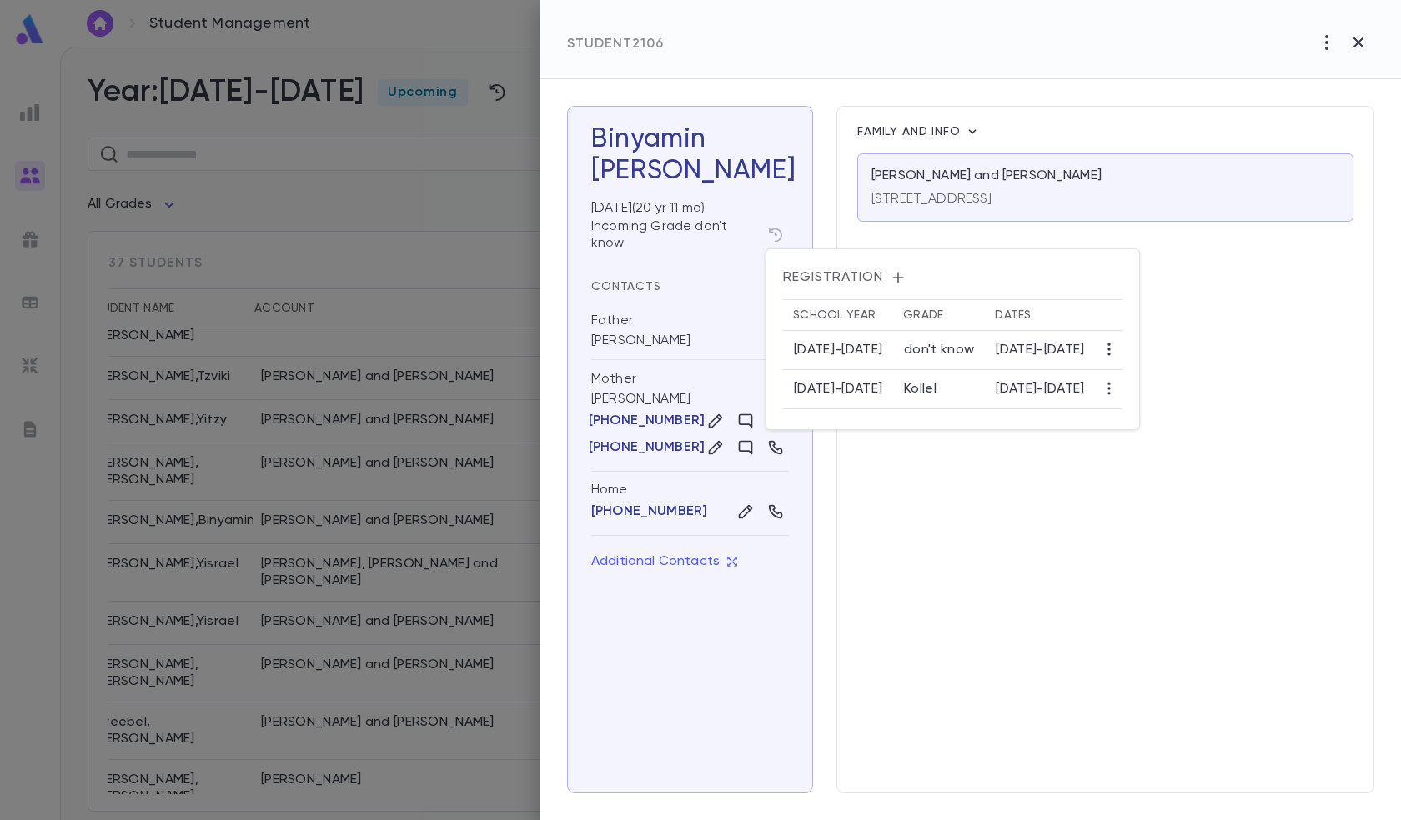
click at [733, 128] on div at bounding box center [700, 410] width 1401 height 820
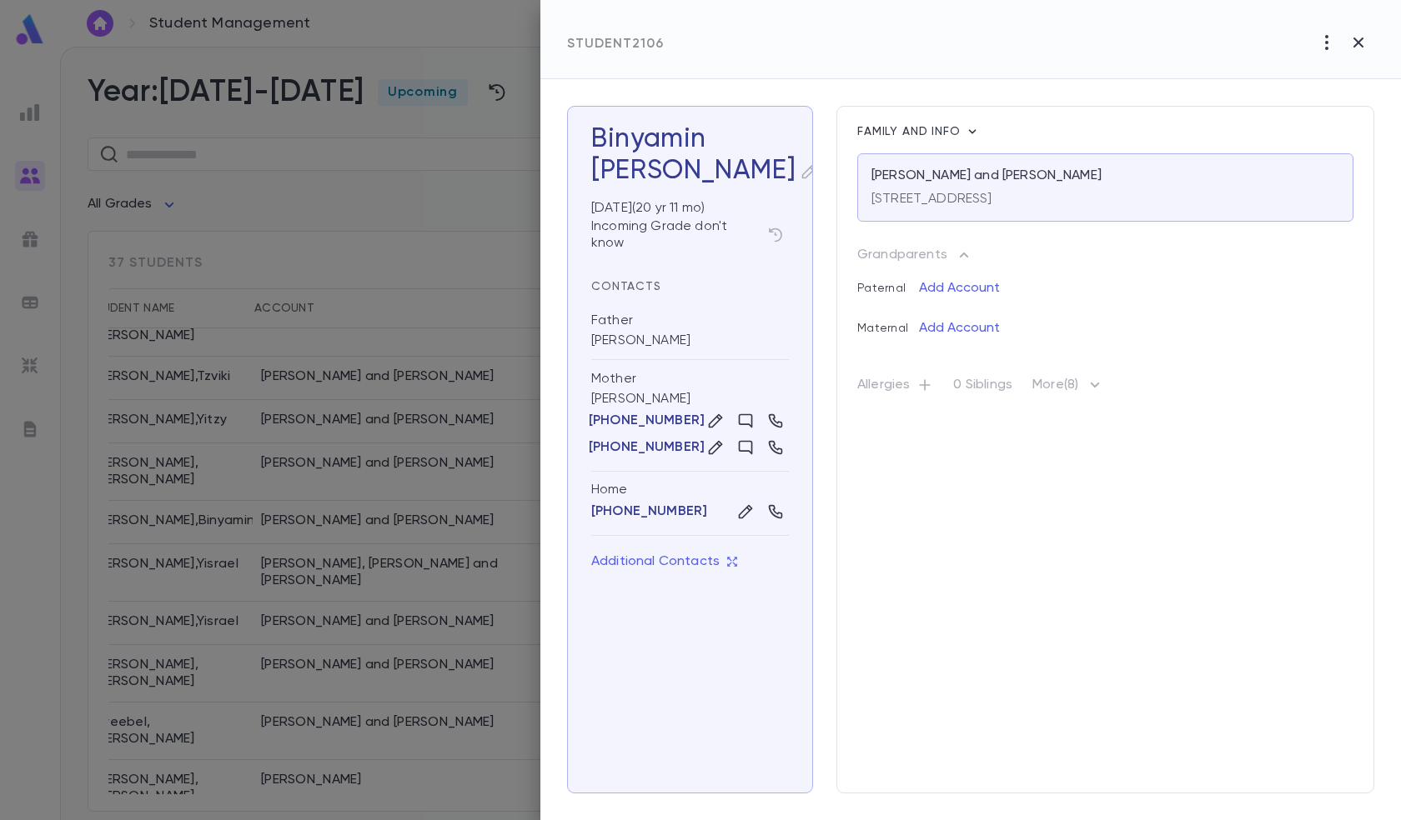
click at [687, 145] on h3 "[PERSON_NAME]" at bounding box center [690, 154] width 198 height 63
click at [795, 162] on button "button" at bounding box center [808, 171] width 27 height 27
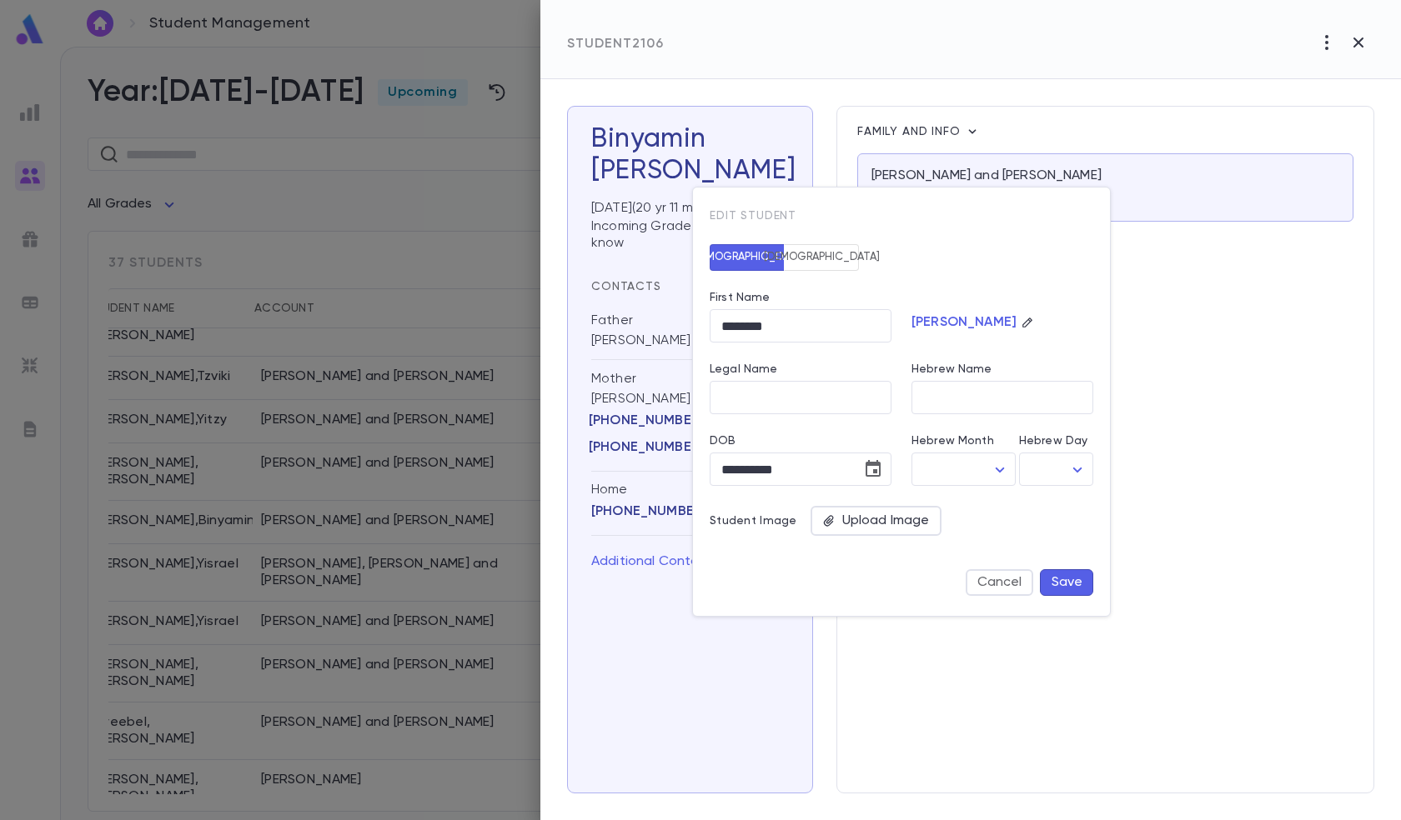
click at [873, 517] on div "Upload Image" at bounding box center [875, 521] width 131 height 30
click at [0, 0] on input "Upload Image" at bounding box center [0, 0] width 0 height 0
click at [879, 518] on div "Upload Image" at bounding box center [875, 521] width 131 height 30
click at [0, 0] on input "Upload Image" at bounding box center [0, 0] width 0 height 0
click at [992, 576] on button "Cancel" at bounding box center [999, 582] width 68 height 27
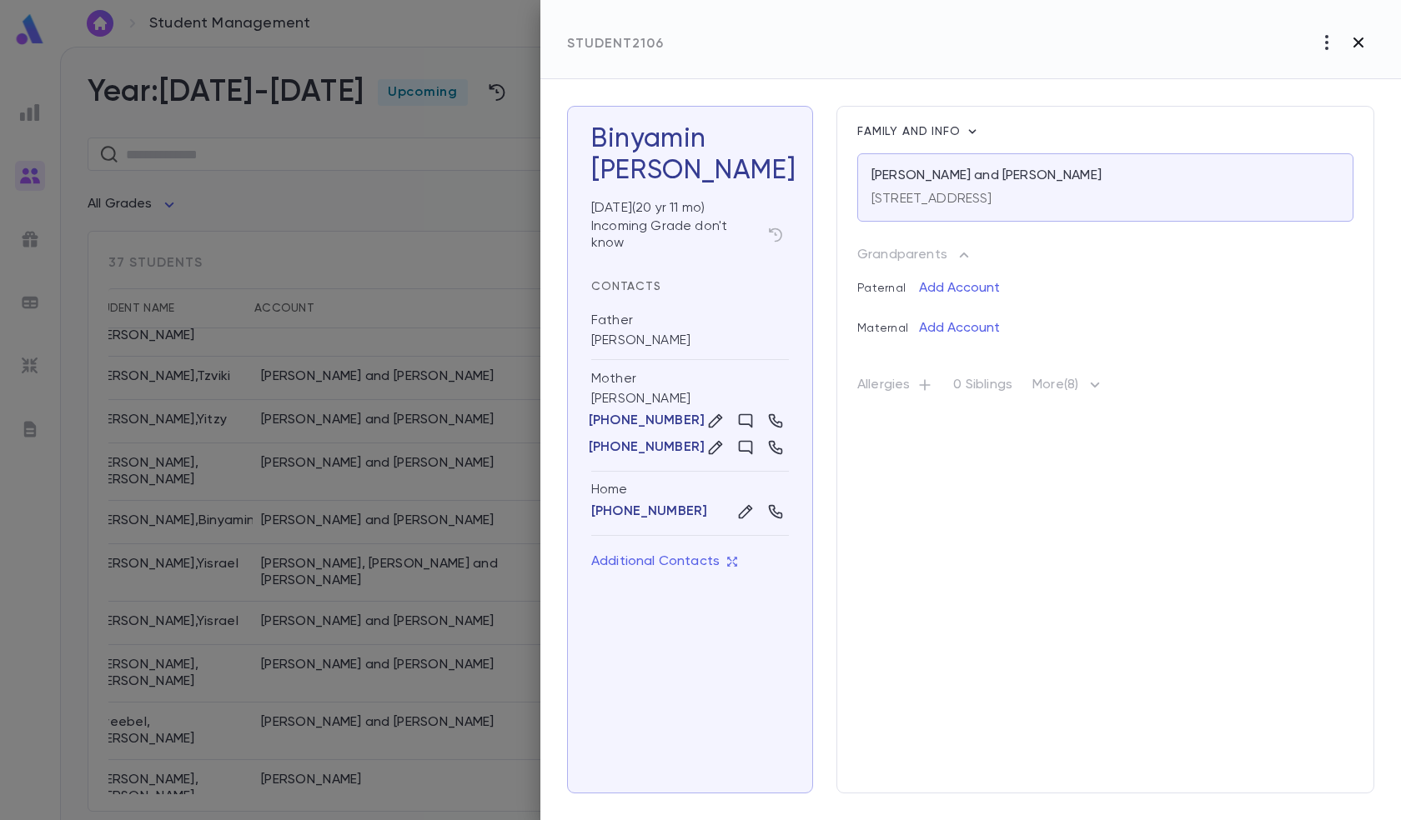
click at [1368, 37] on button "button" at bounding box center [1358, 43] width 32 height 32
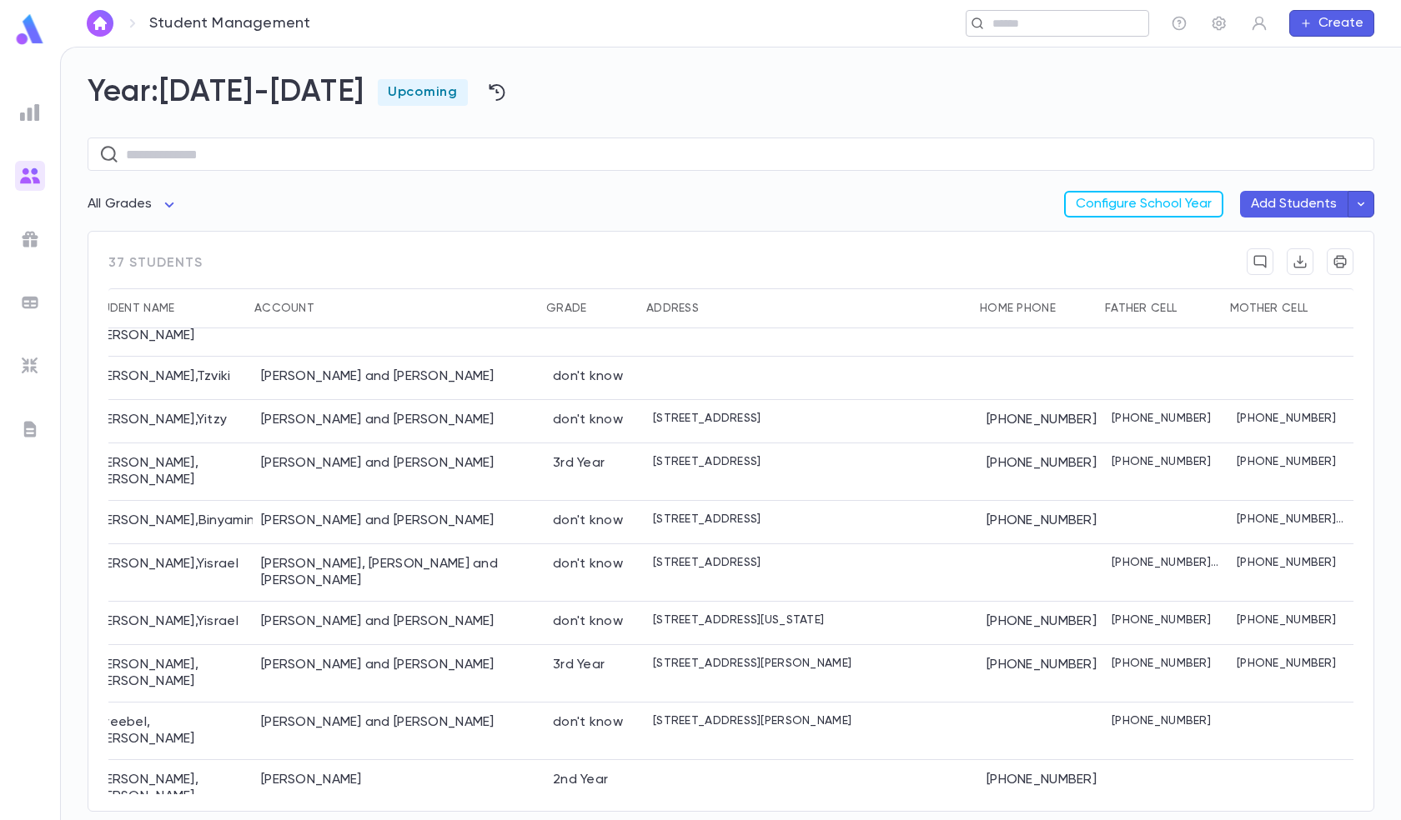
click at [1101, 23] on input "text" at bounding box center [1051, 24] width 129 height 16
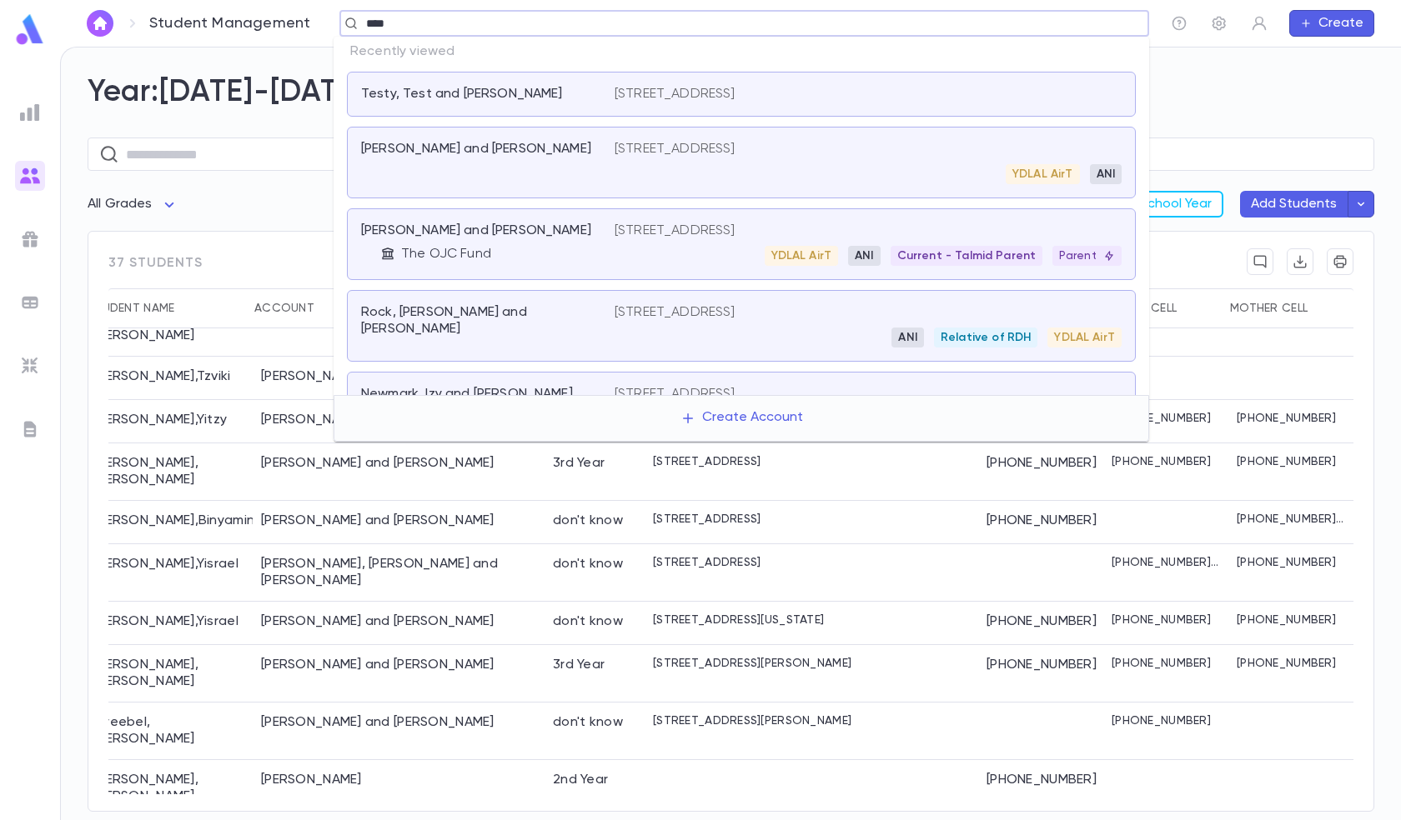
type input "****"
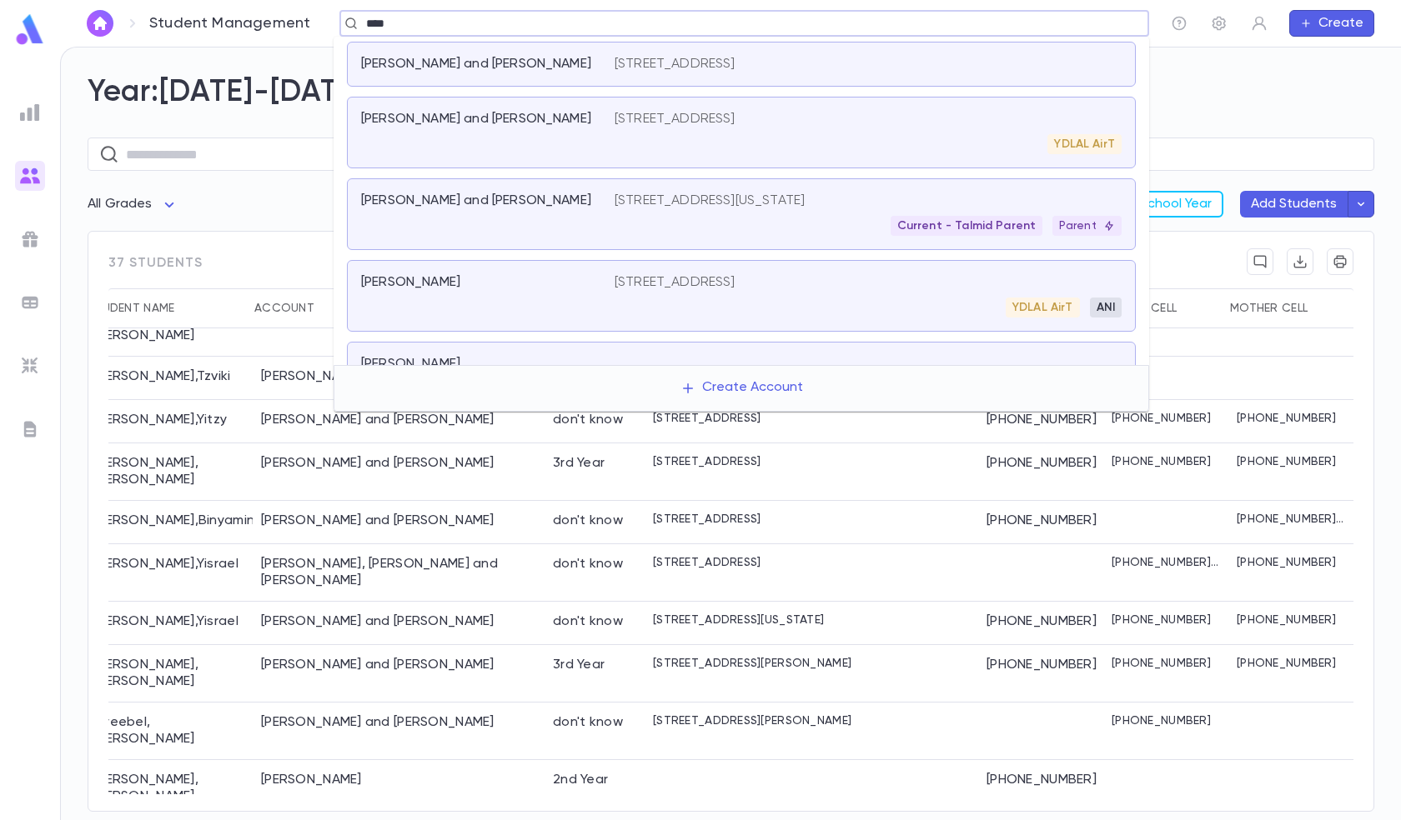
click at [520, 217] on div "[PERSON_NAME] and [PERSON_NAME]" at bounding box center [487, 214] width 253 height 43
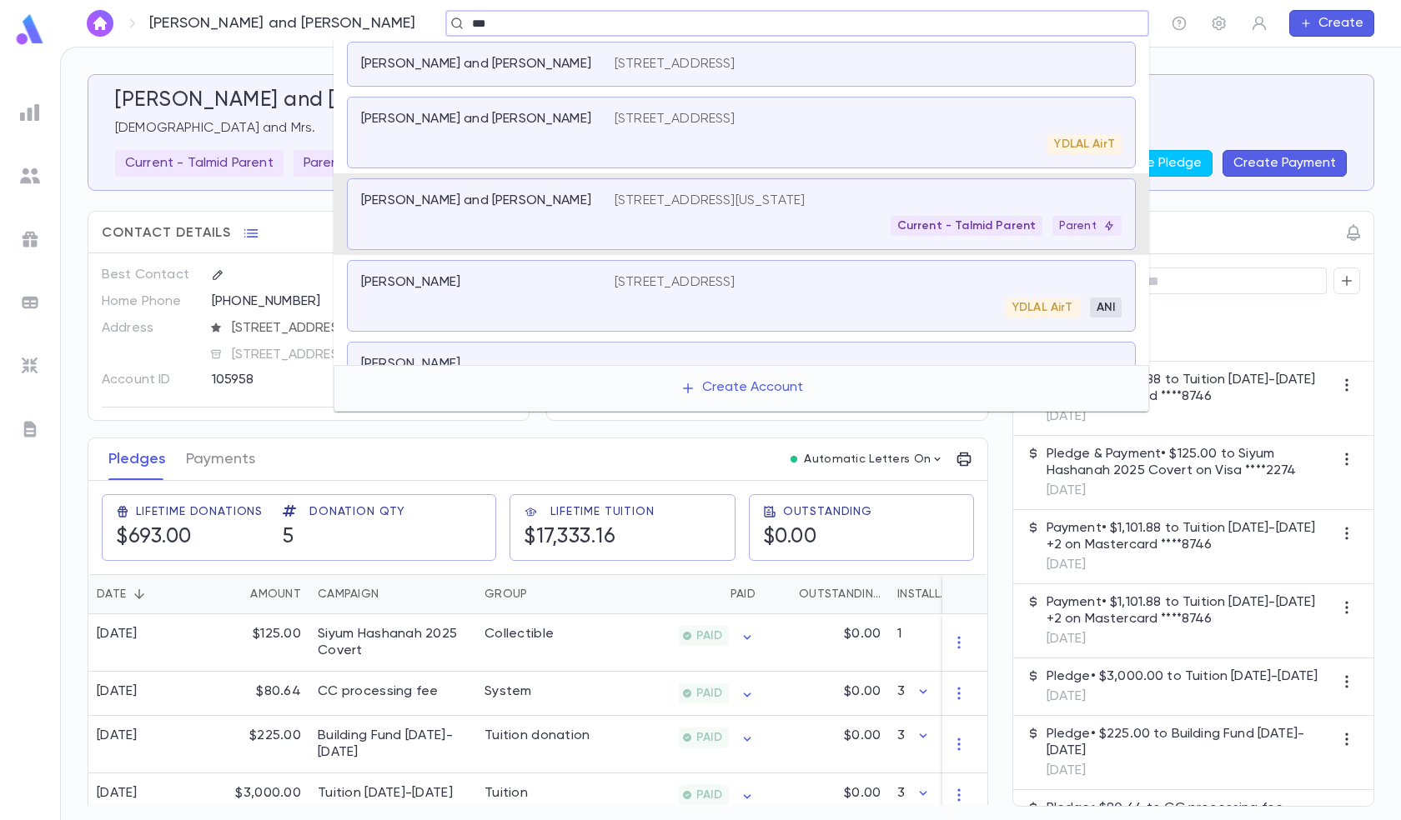
type input "****"
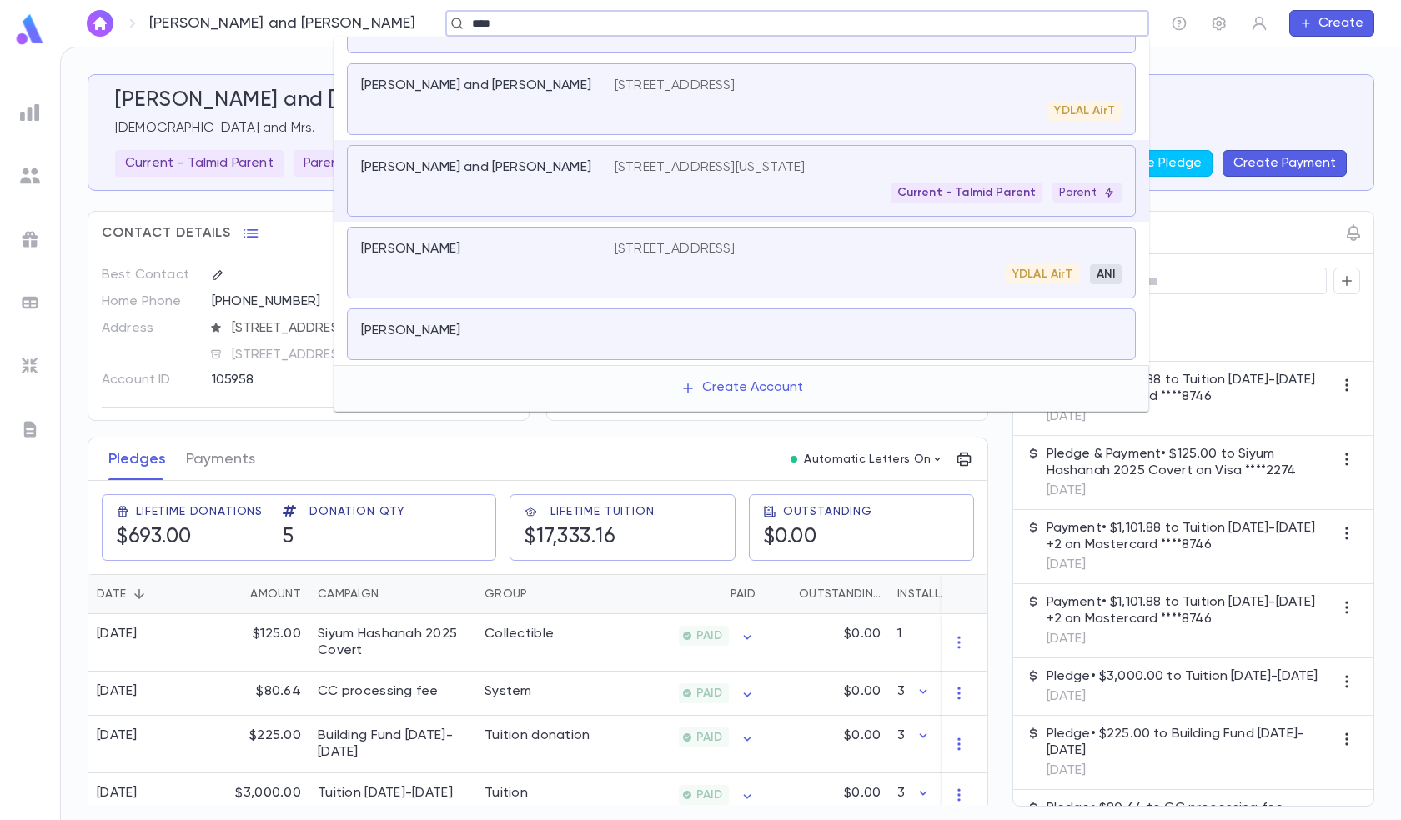
click at [605, 239] on div "[PERSON_NAME] A [STREET_ADDRESS] YDLAL AirT ANI" at bounding box center [741, 263] width 789 height 72
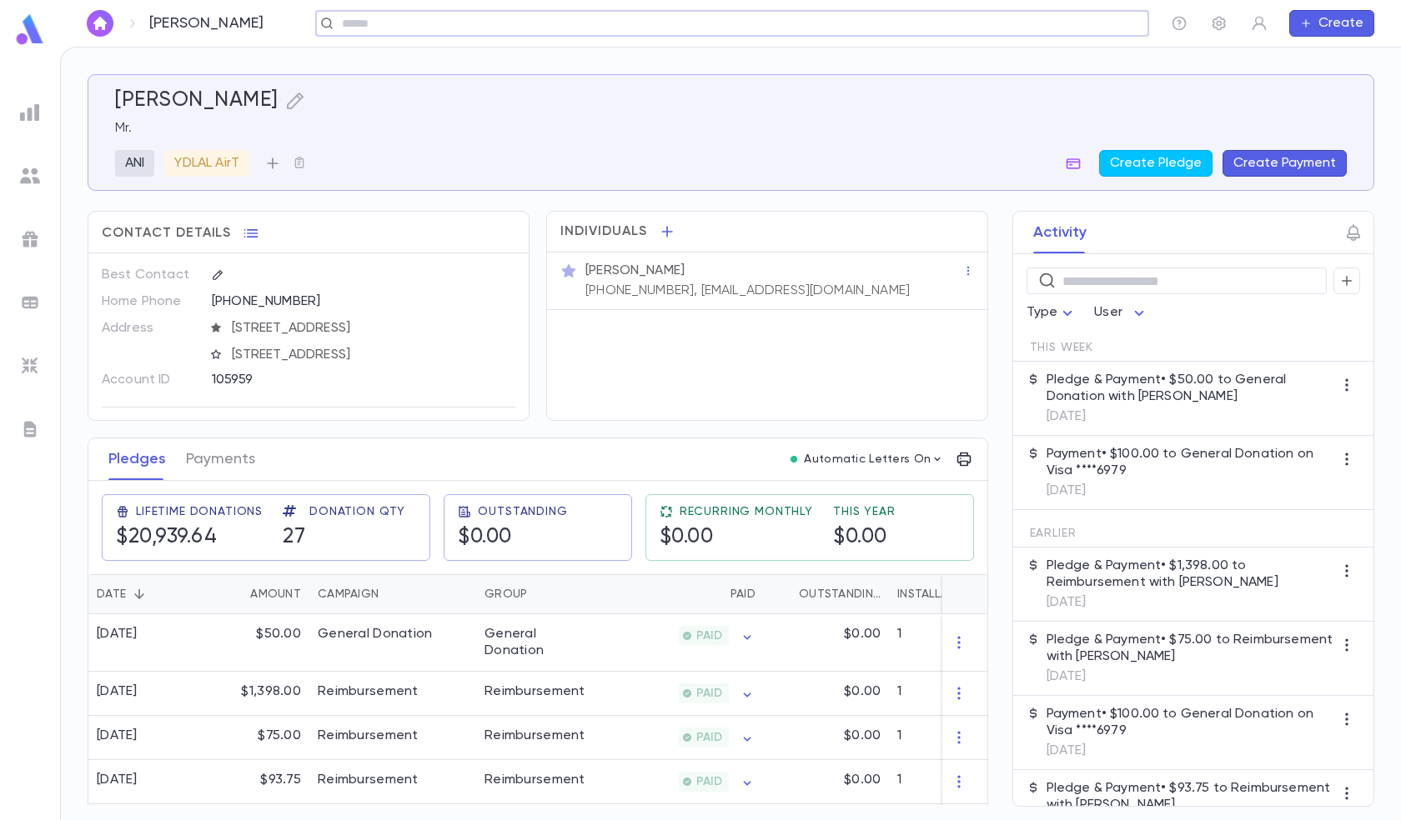
click at [270, 164] on icon "button" at bounding box center [272, 163] width 17 height 17
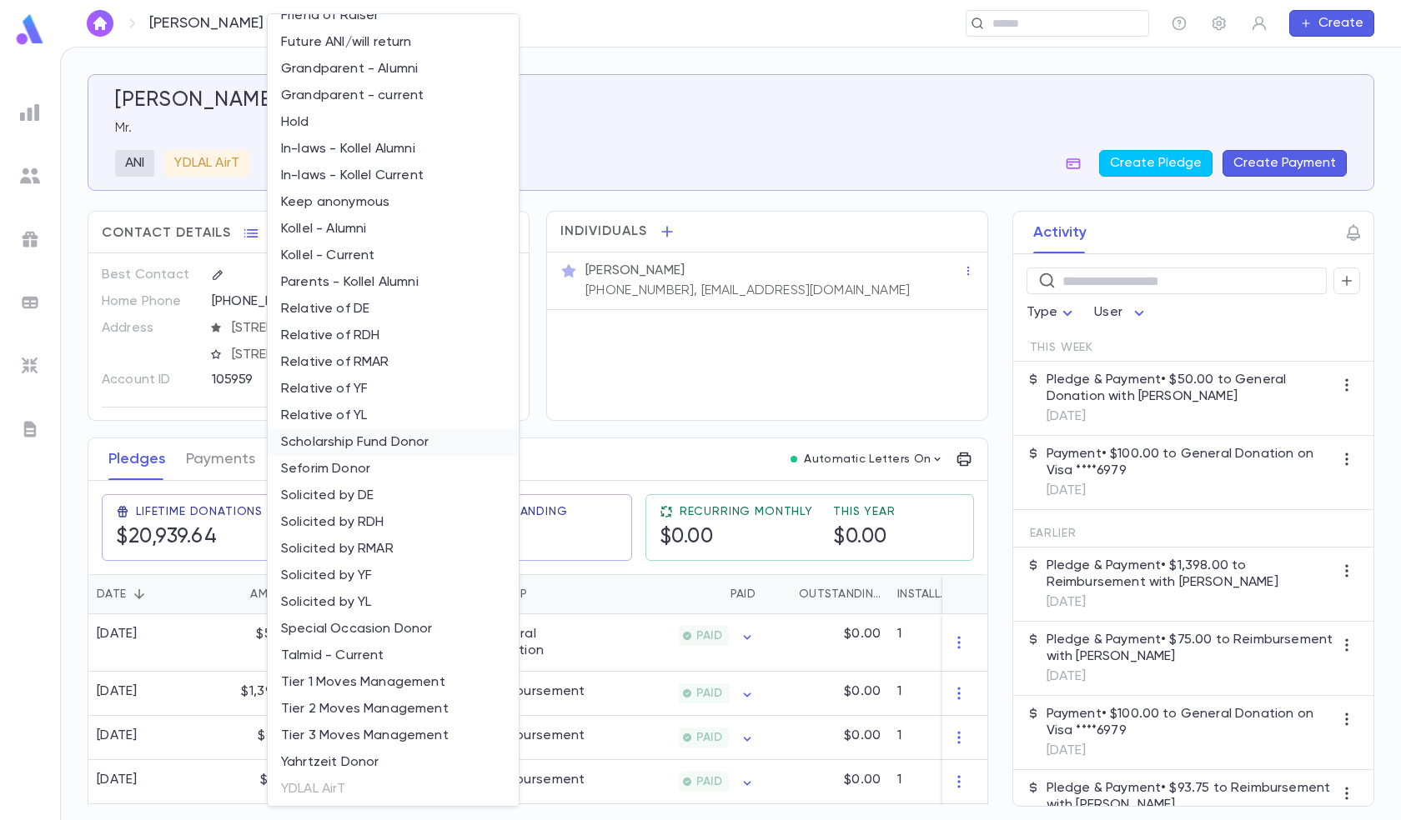
scroll to position [392, 0]
click at [328, 655] on li "Talmid - Current" at bounding box center [393, 654] width 251 height 27
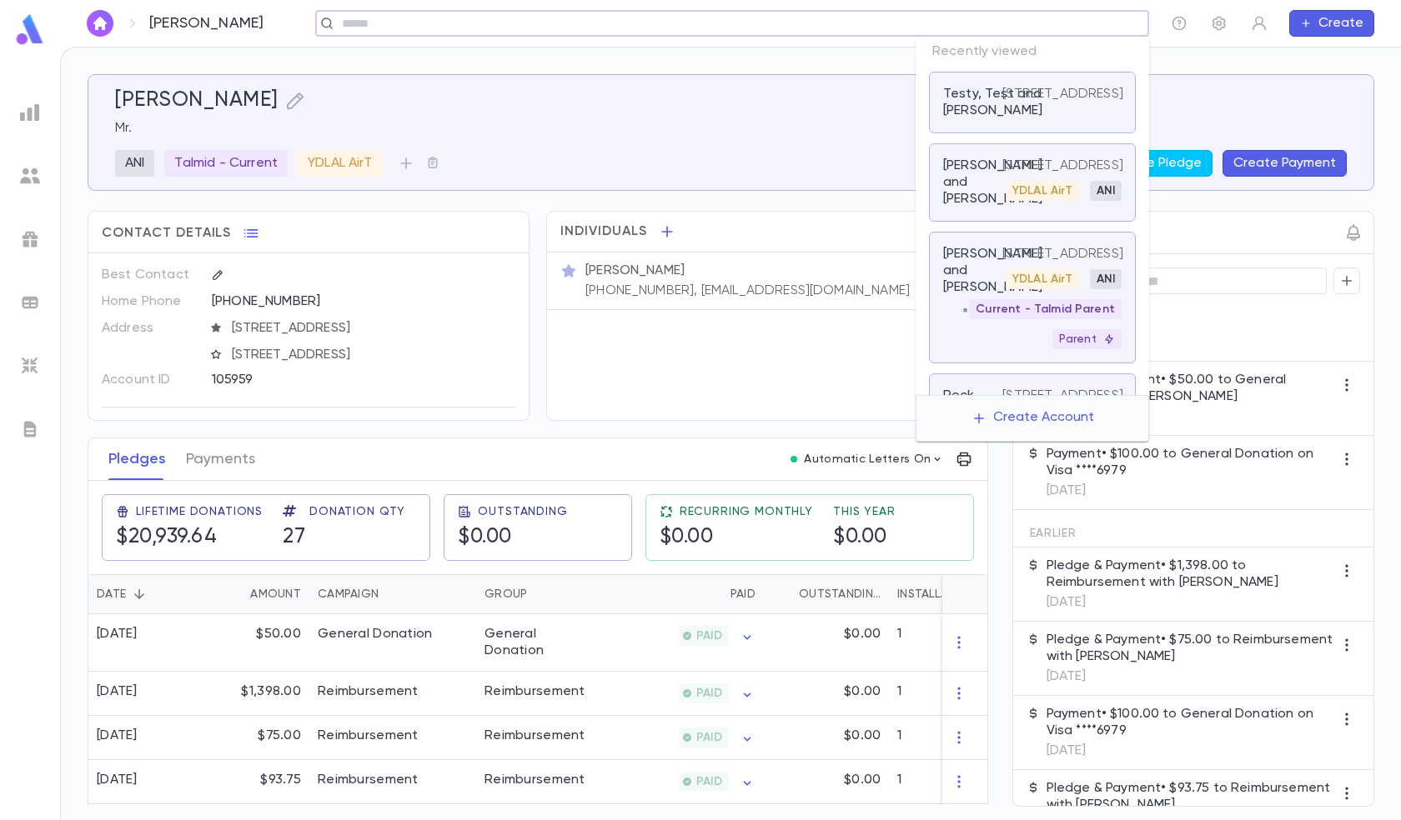
click at [1020, 20] on input "text" at bounding box center [726, 24] width 779 height 16
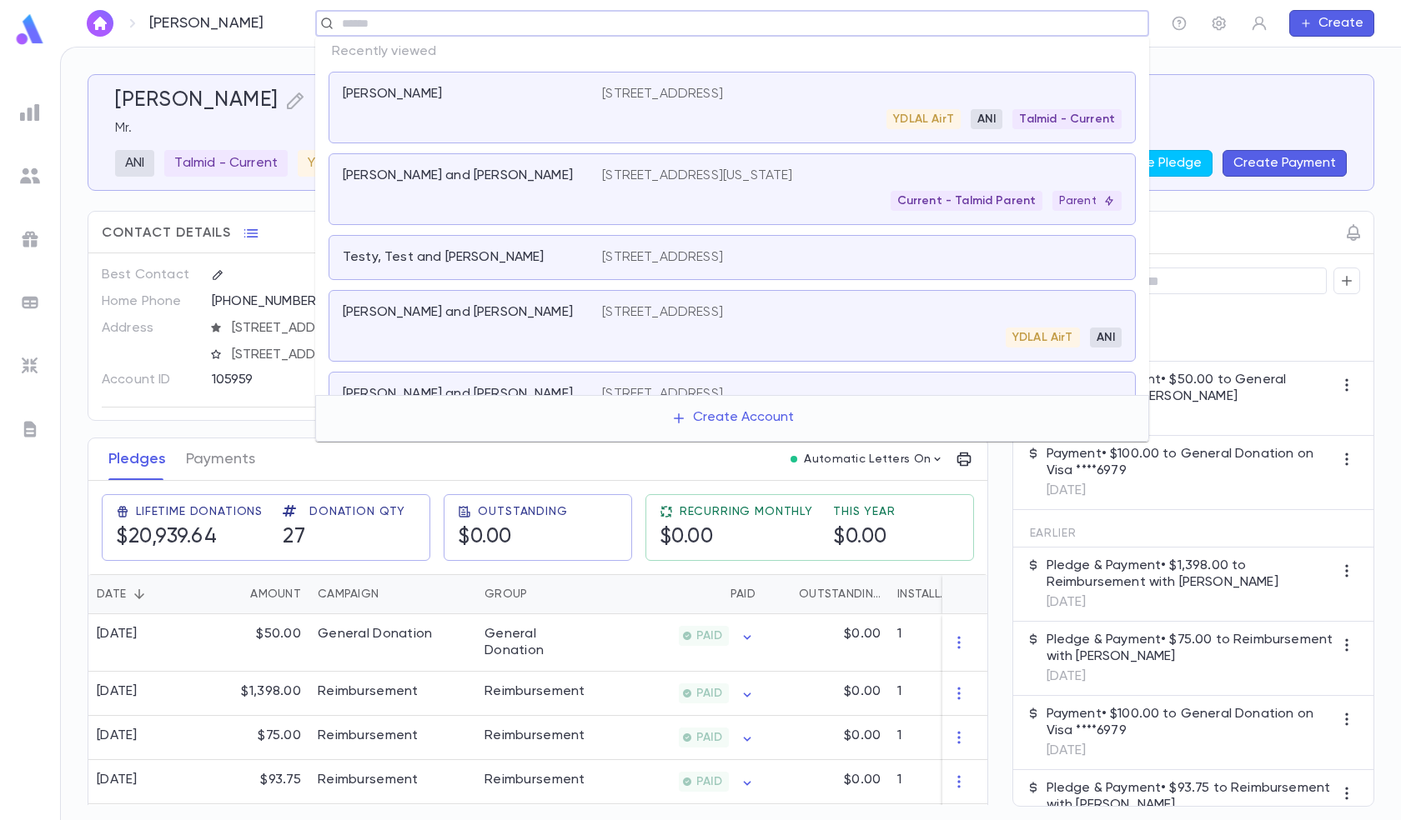
click at [649, 208] on div "Current - Talmid Parent Parent" at bounding box center [861, 201] width 519 height 20
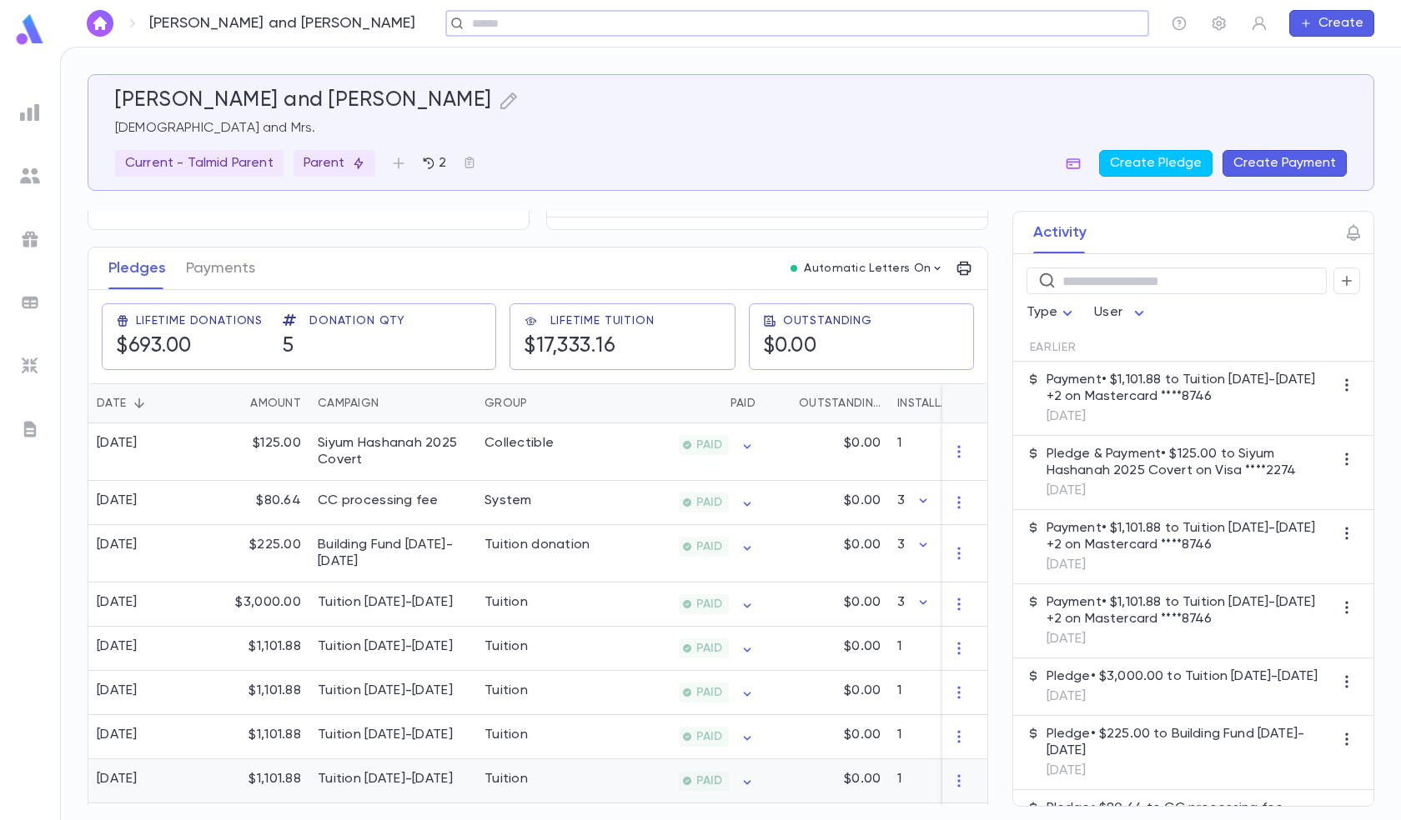
scroll to position [333, 0]
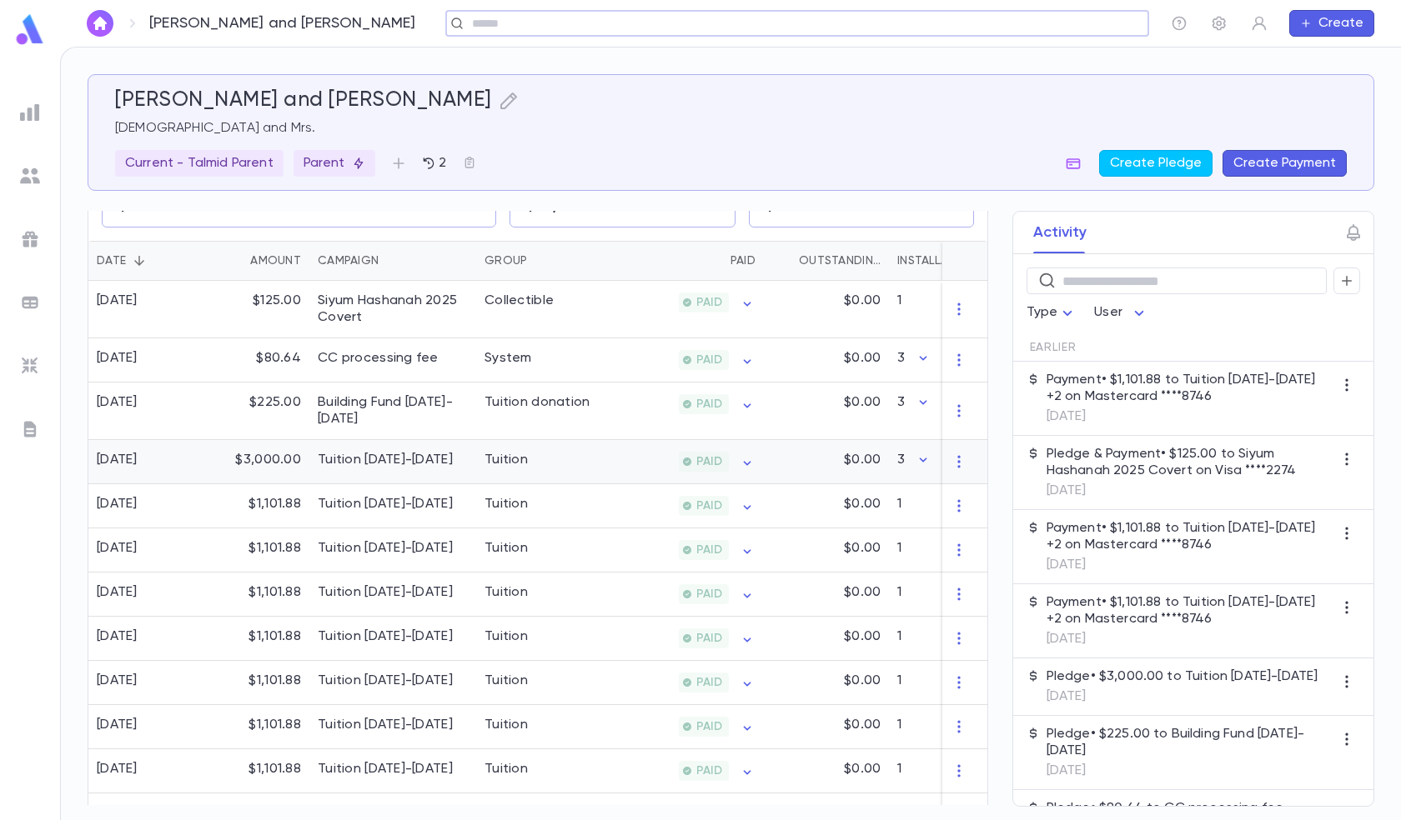
click at [357, 461] on div "Tuition [DATE]-[DATE]" at bounding box center [385, 460] width 135 height 17
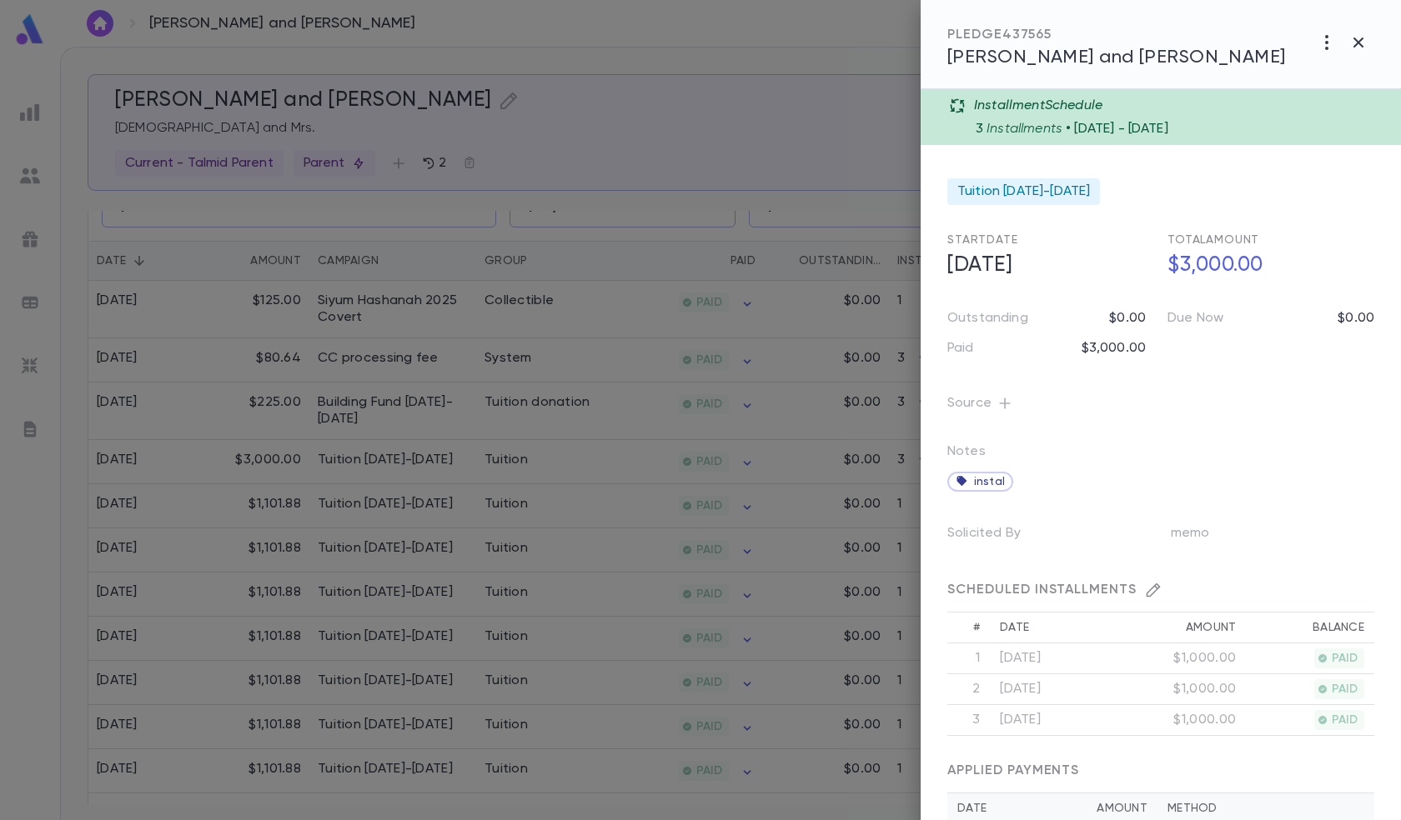
scroll to position [119, 0]
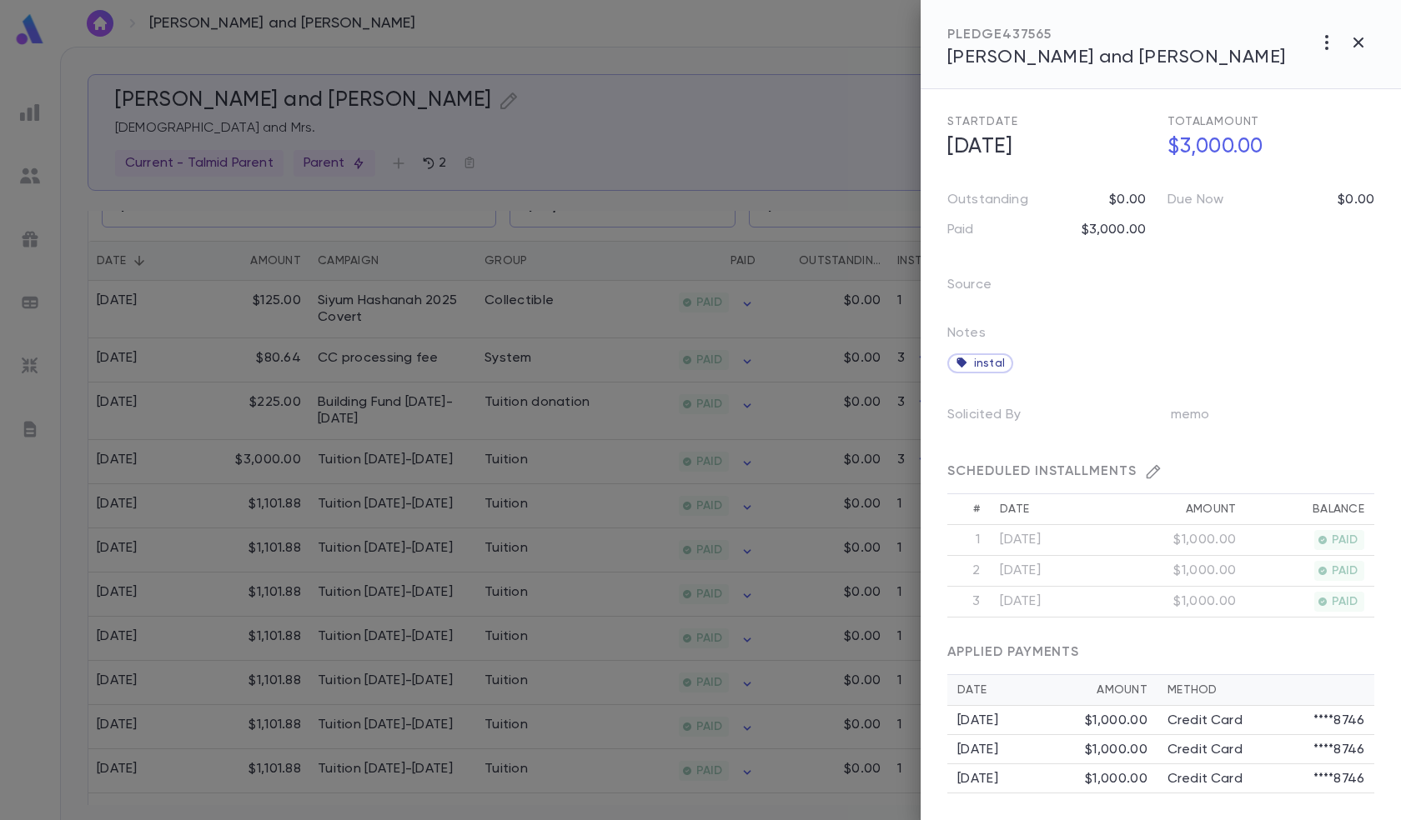
click at [1085, 716] on div "$1,000.00" at bounding box center [1116, 721] width 63 height 17
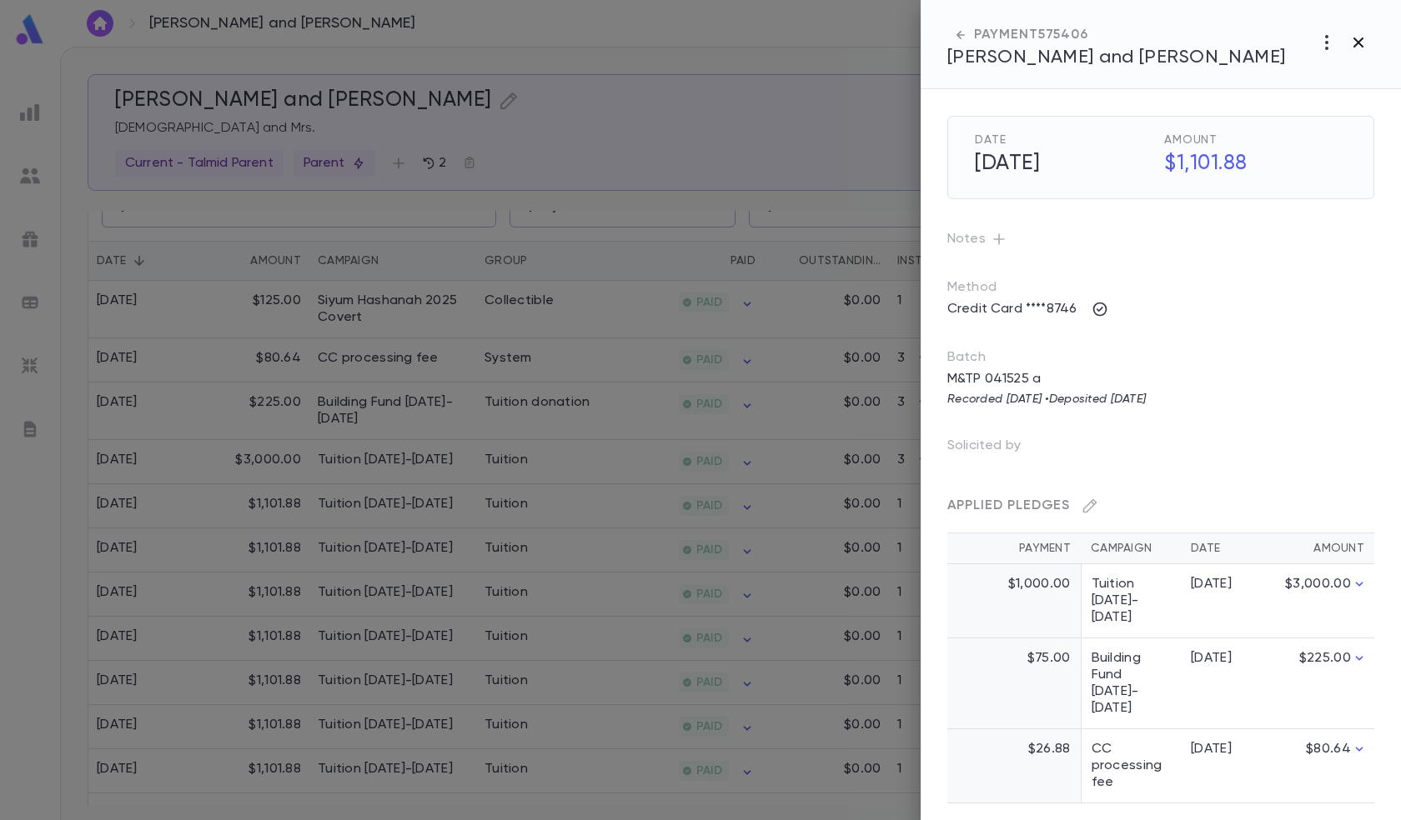
click at [1356, 45] on icon "button" at bounding box center [1358, 43] width 10 height 10
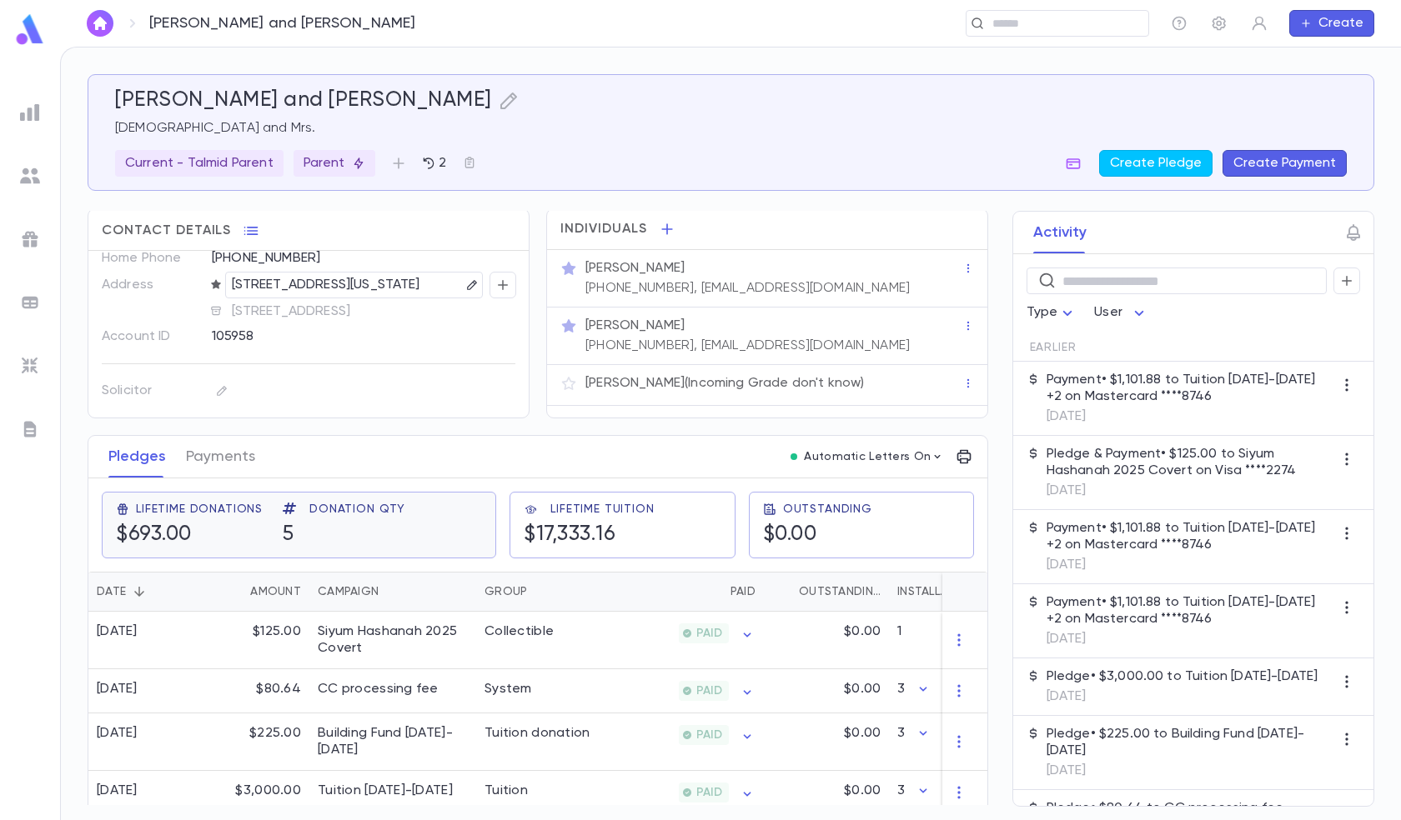
scroll to position [83, 0]
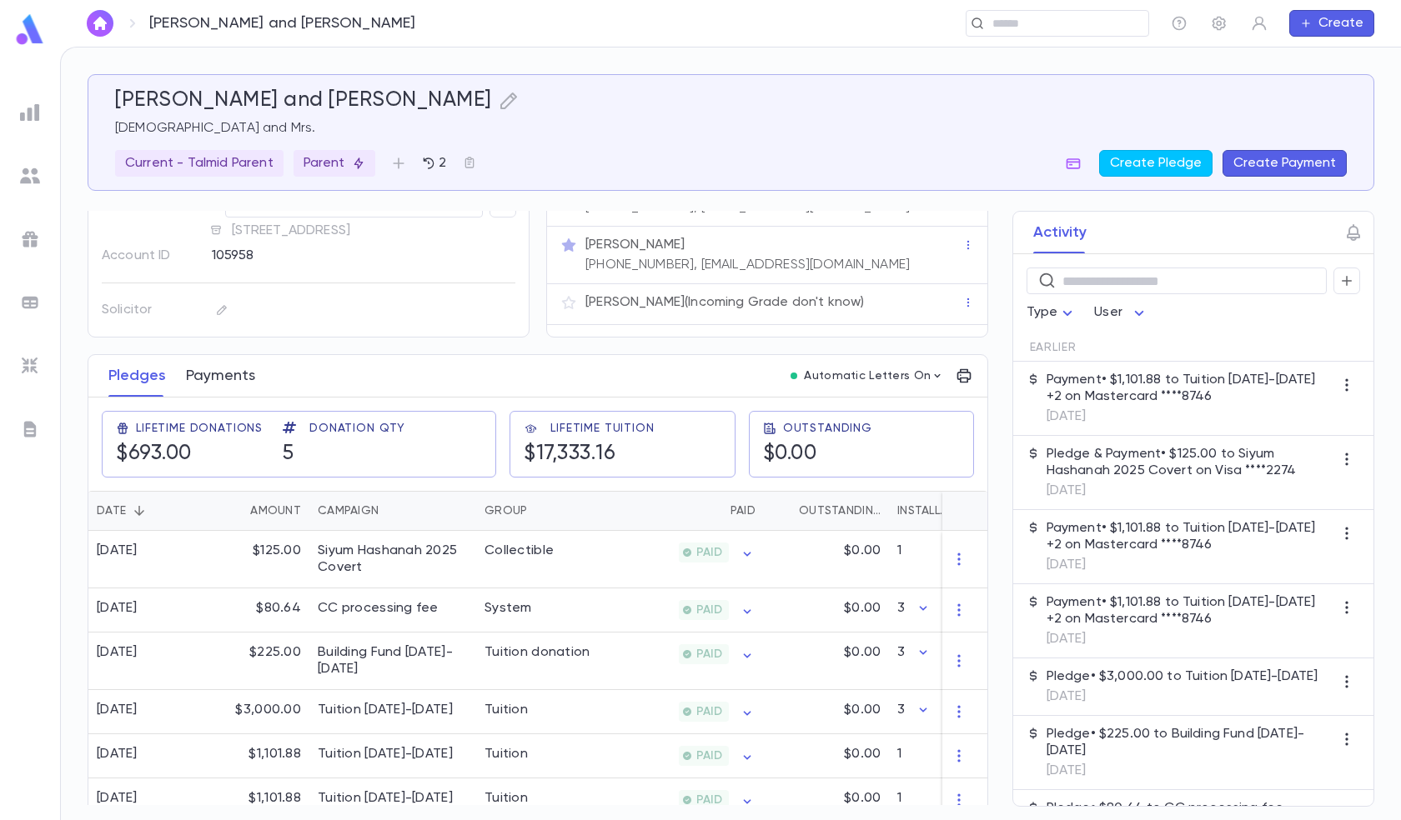
click at [230, 375] on button "Payments" at bounding box center [220, 376] width 69 height 42
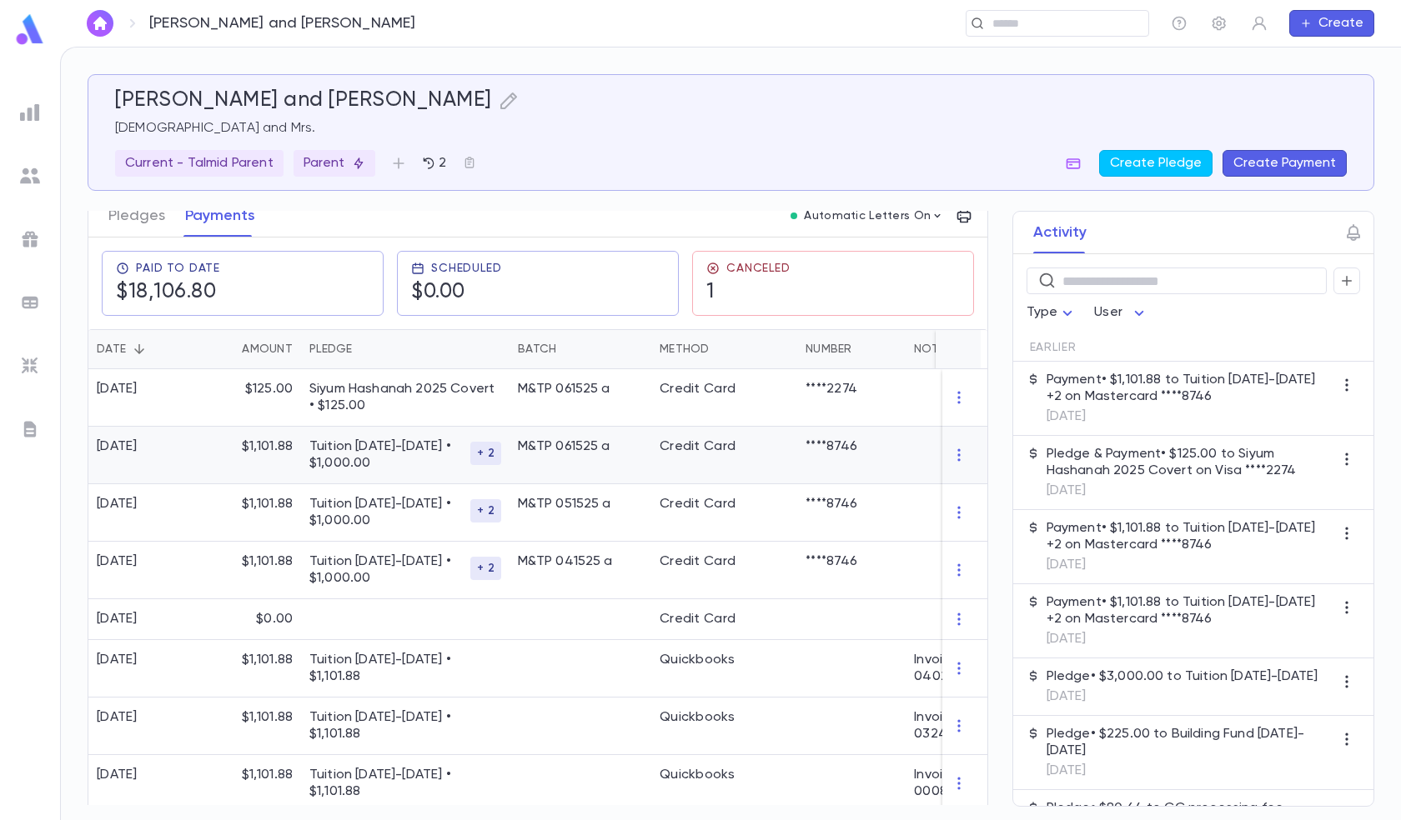
scroll to position [250, 0]
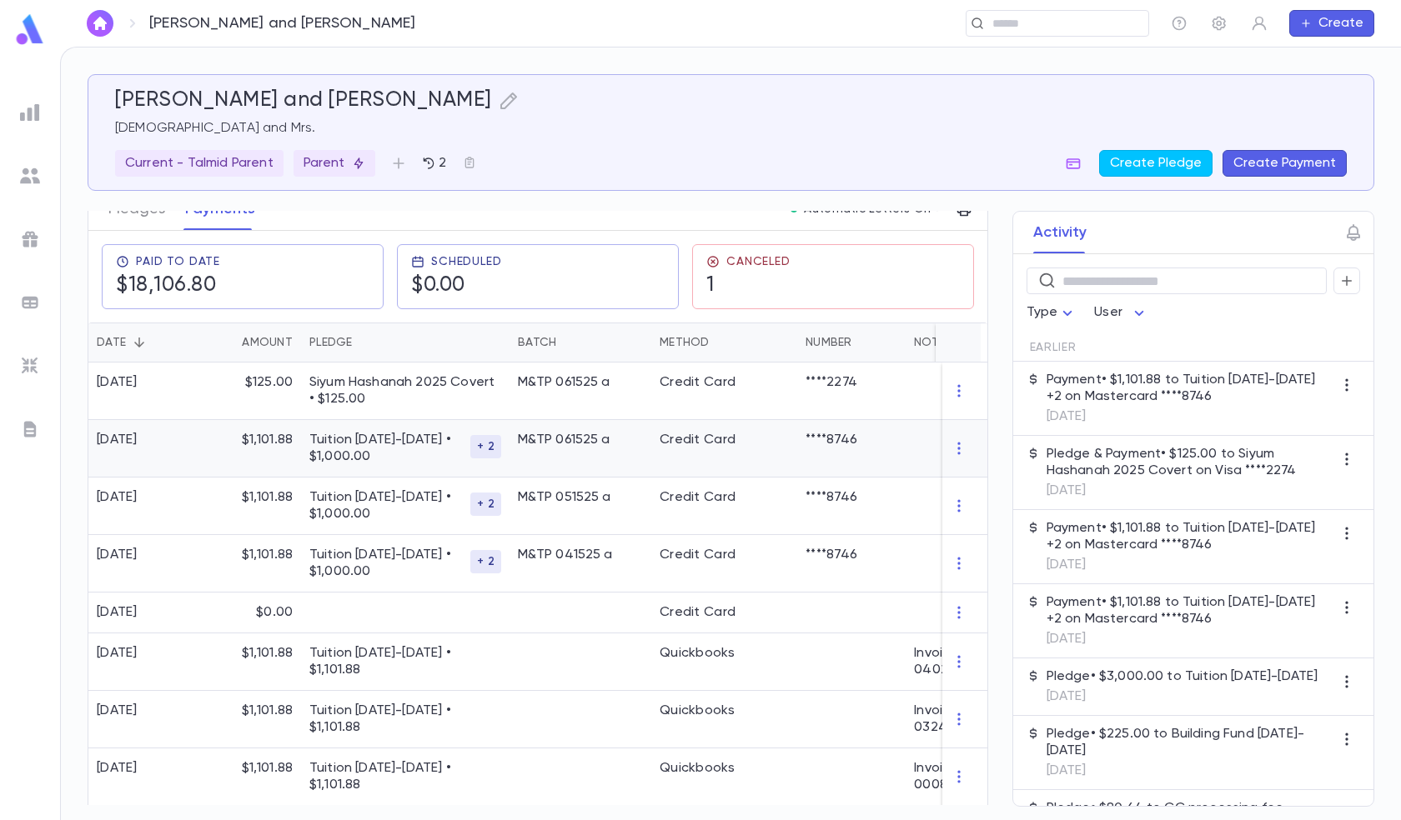
click at [375, 439] on p "Tuition [DATE]-[DATE] • $1,000.00" at bounding box center [389, 448] width 161 height 33
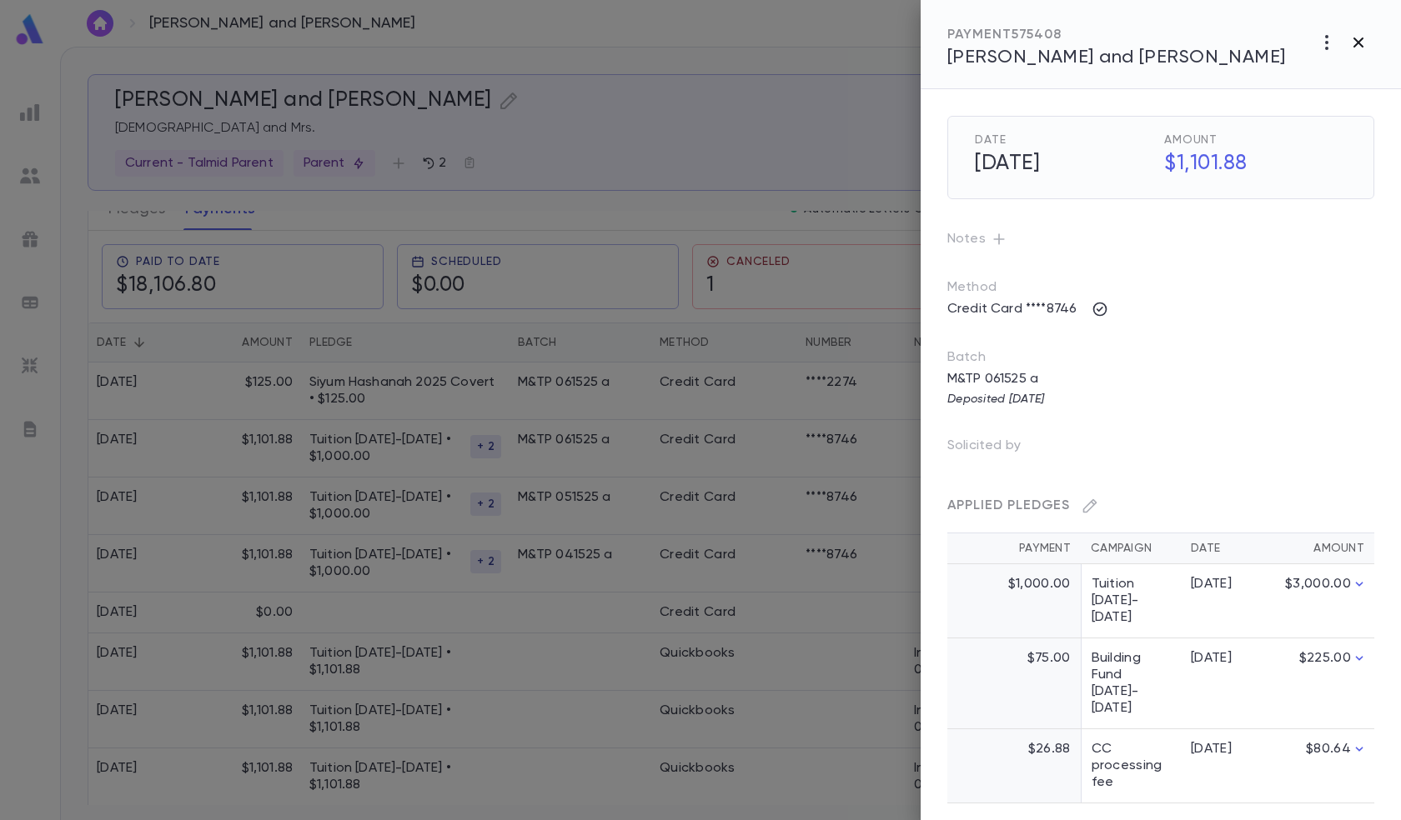
click at [1354, 39] on icon "button" at bounding box center [1358, 43] width 10 height 10
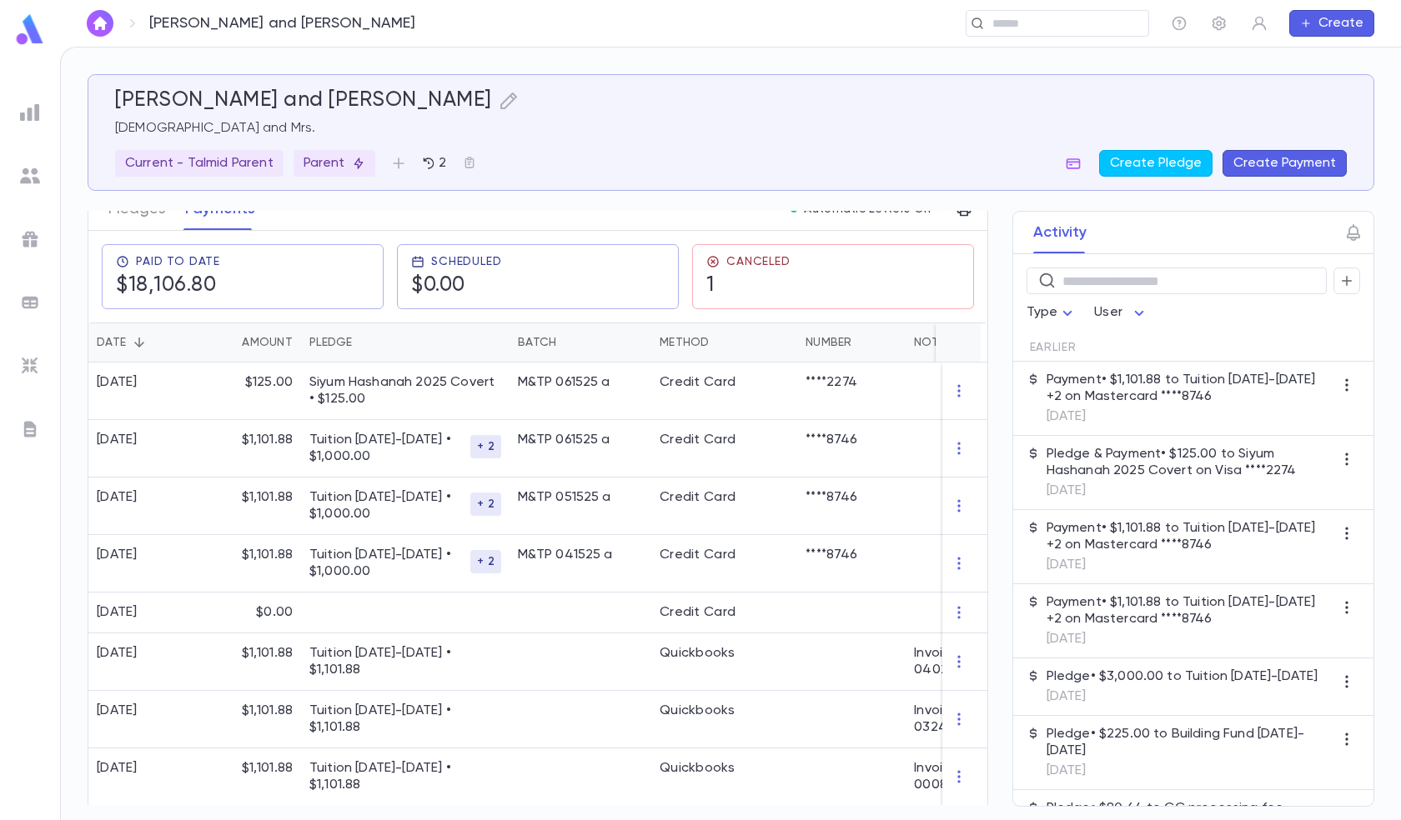
click at [1275, 165] on button "Create Payment" at bounding box center [1284, 163] width 124 height 27
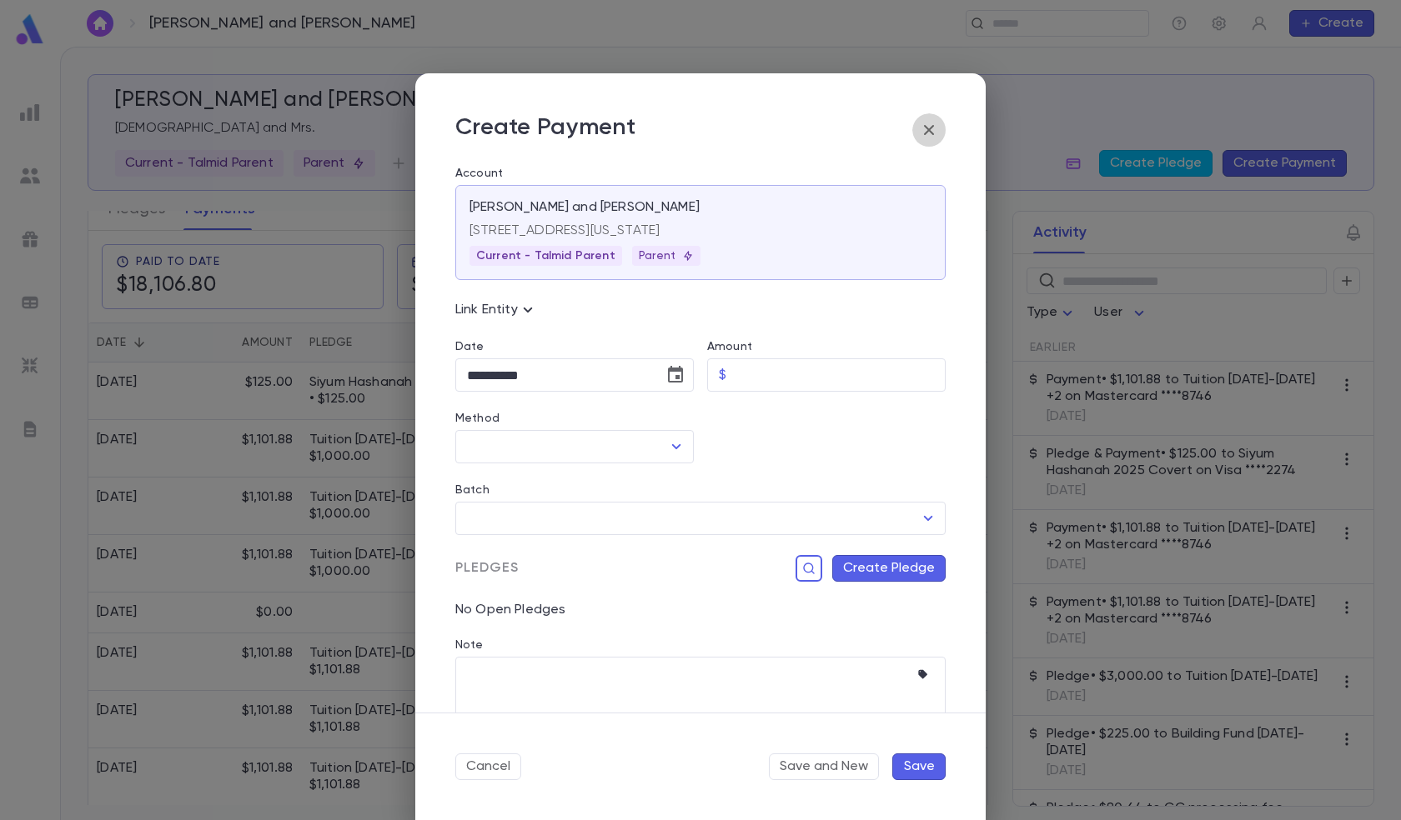
click at [923, 128] on icon "button" at bounding box center [929, 130] width 20 height 20
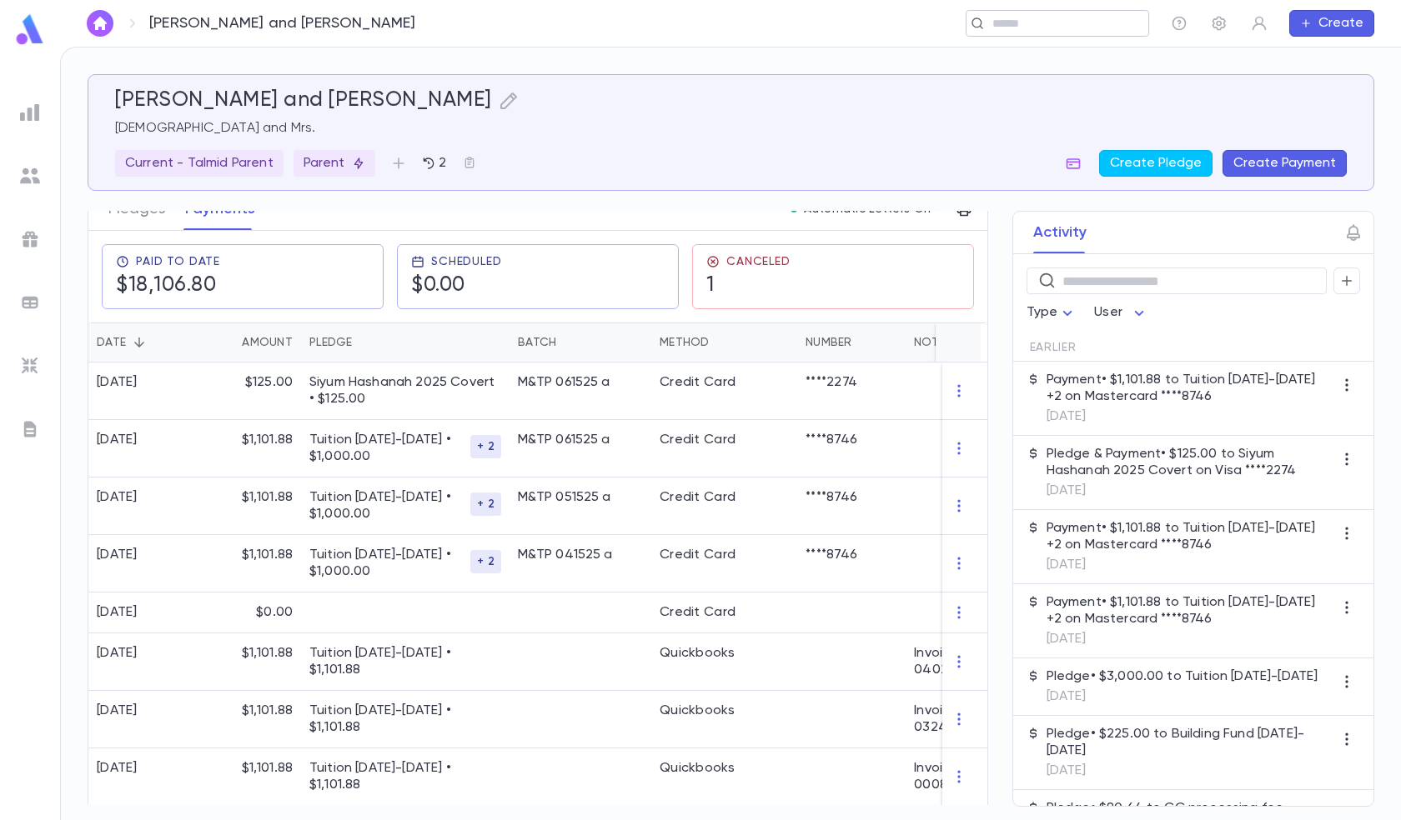
click at [1007, 23] on input "text" at bounding box center [1051, 24] width 129 height 16
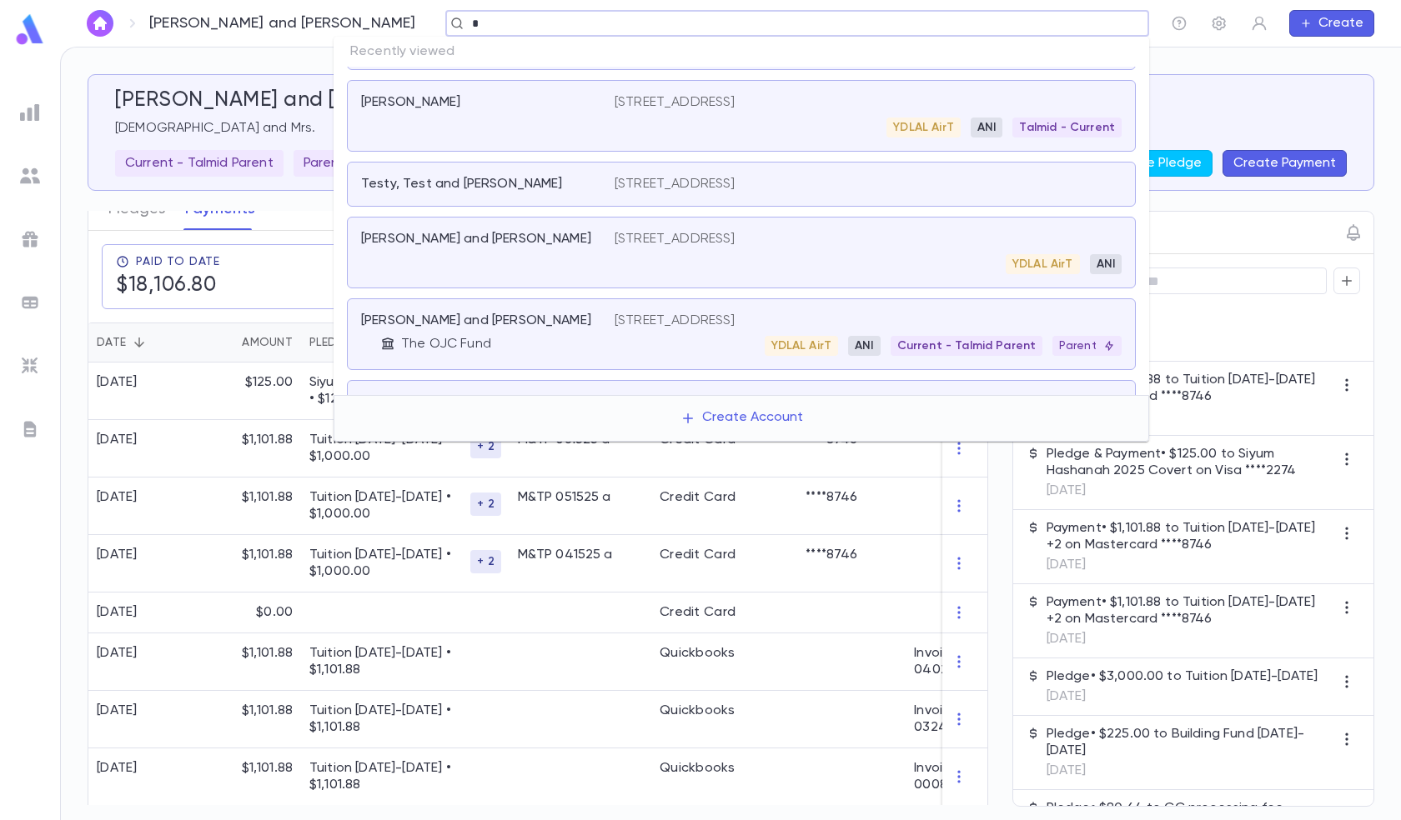
scroll to position [0, 0]
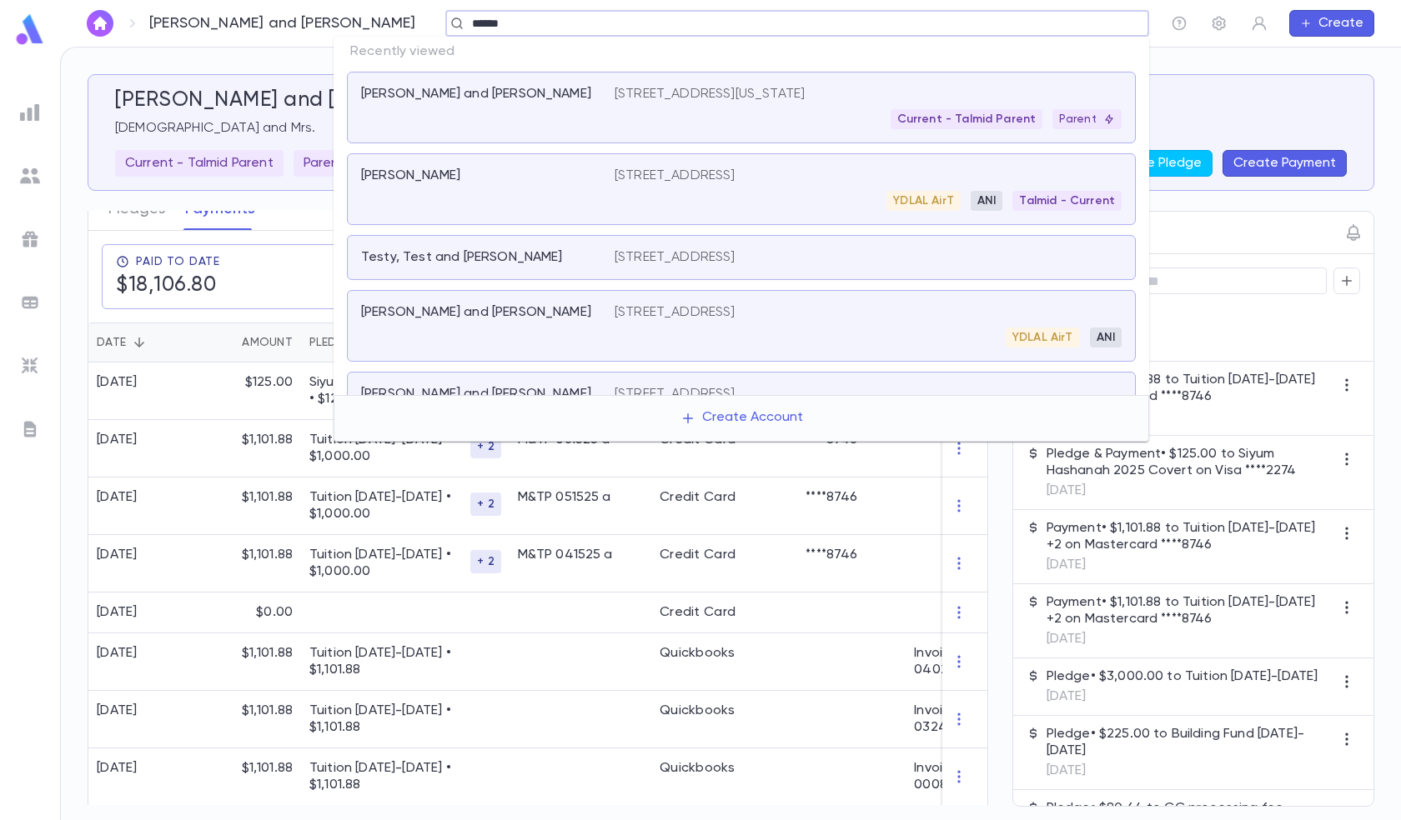
type input "******"
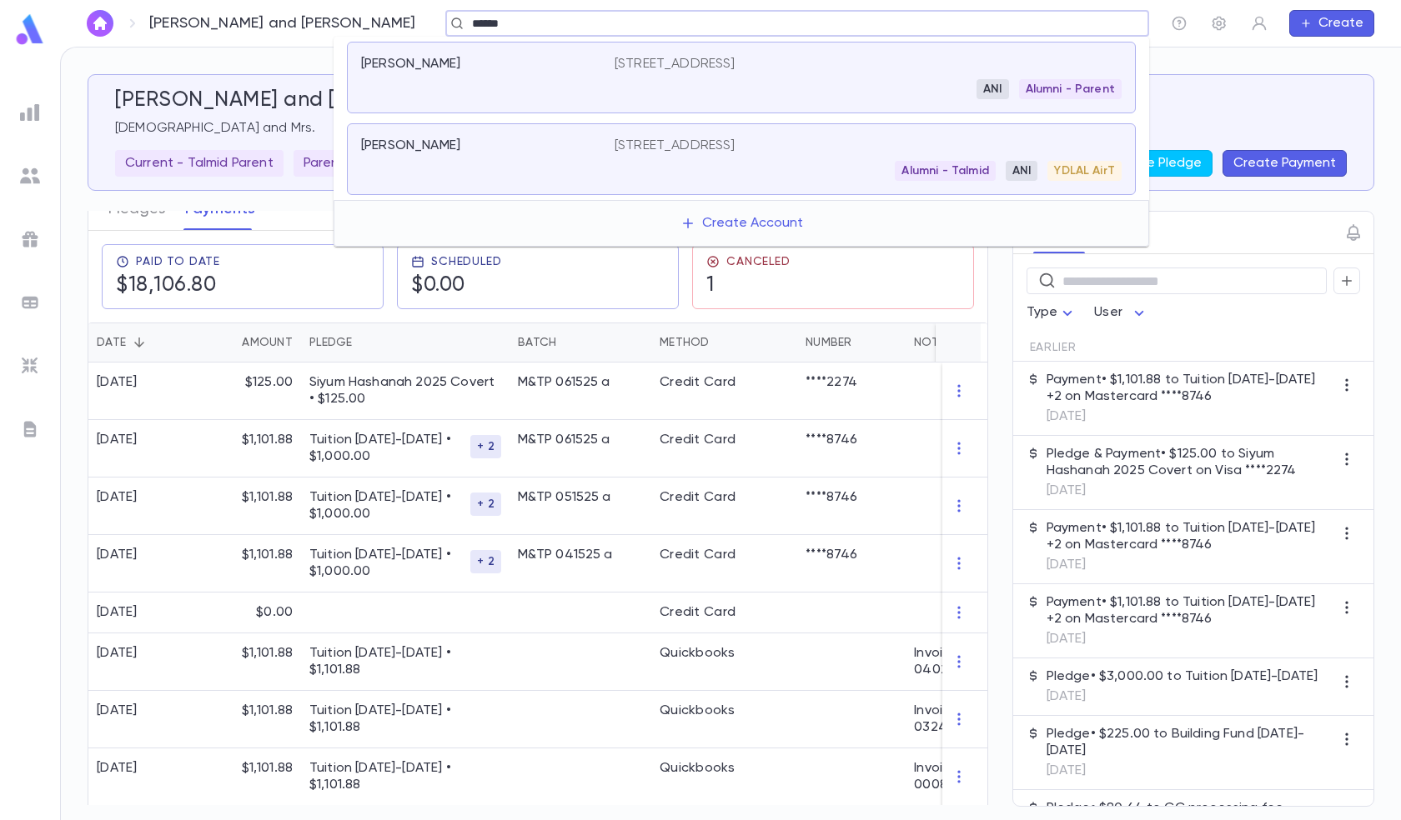
click at [929, 78] on div "[STREET_ADDRESS] ANI Alumni - Parent" at bounding box center [867, 77] width 507 height 43
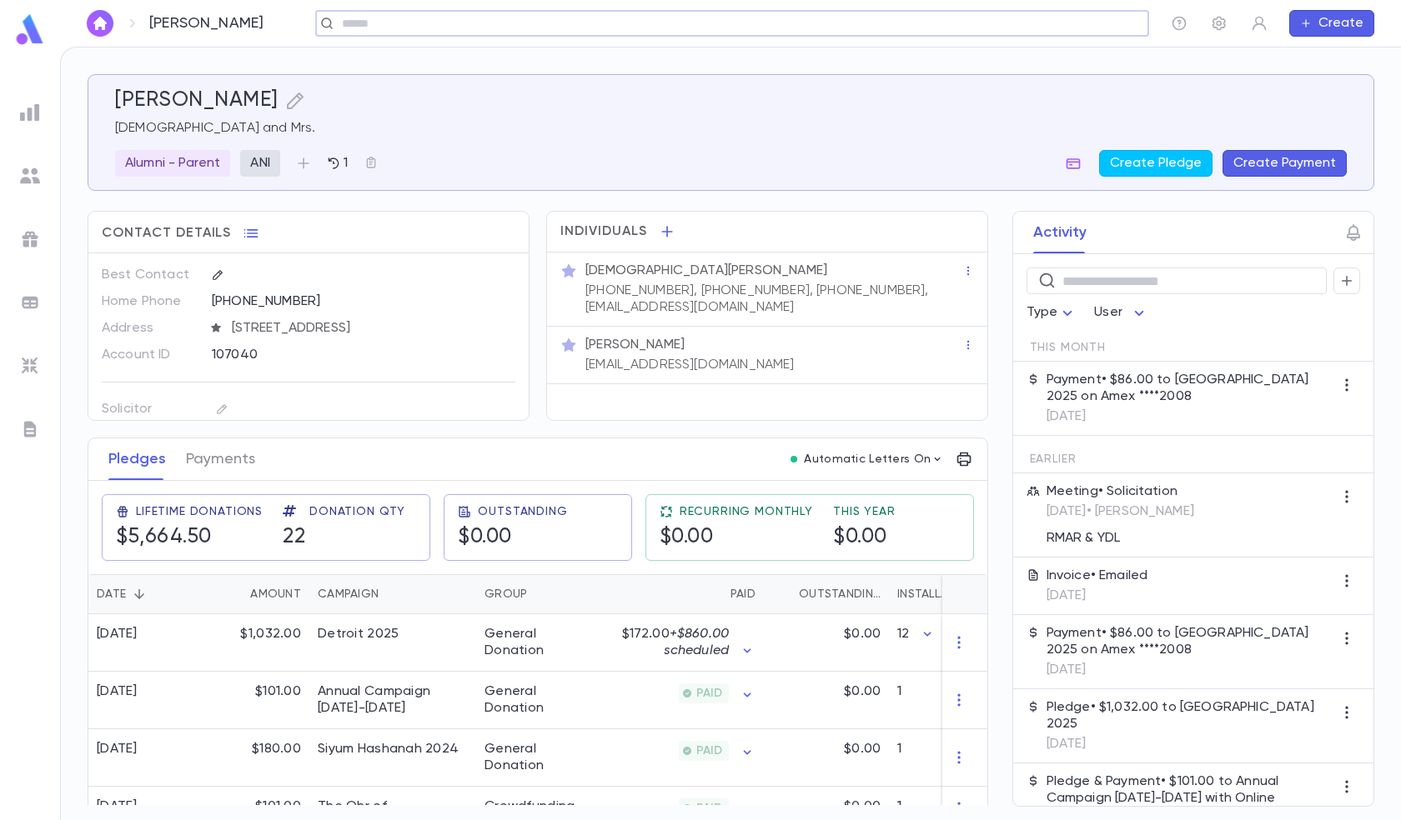
click at [1330, 168] on button "Create Payment" at bounding box center [1284, 163] width 124 height 27
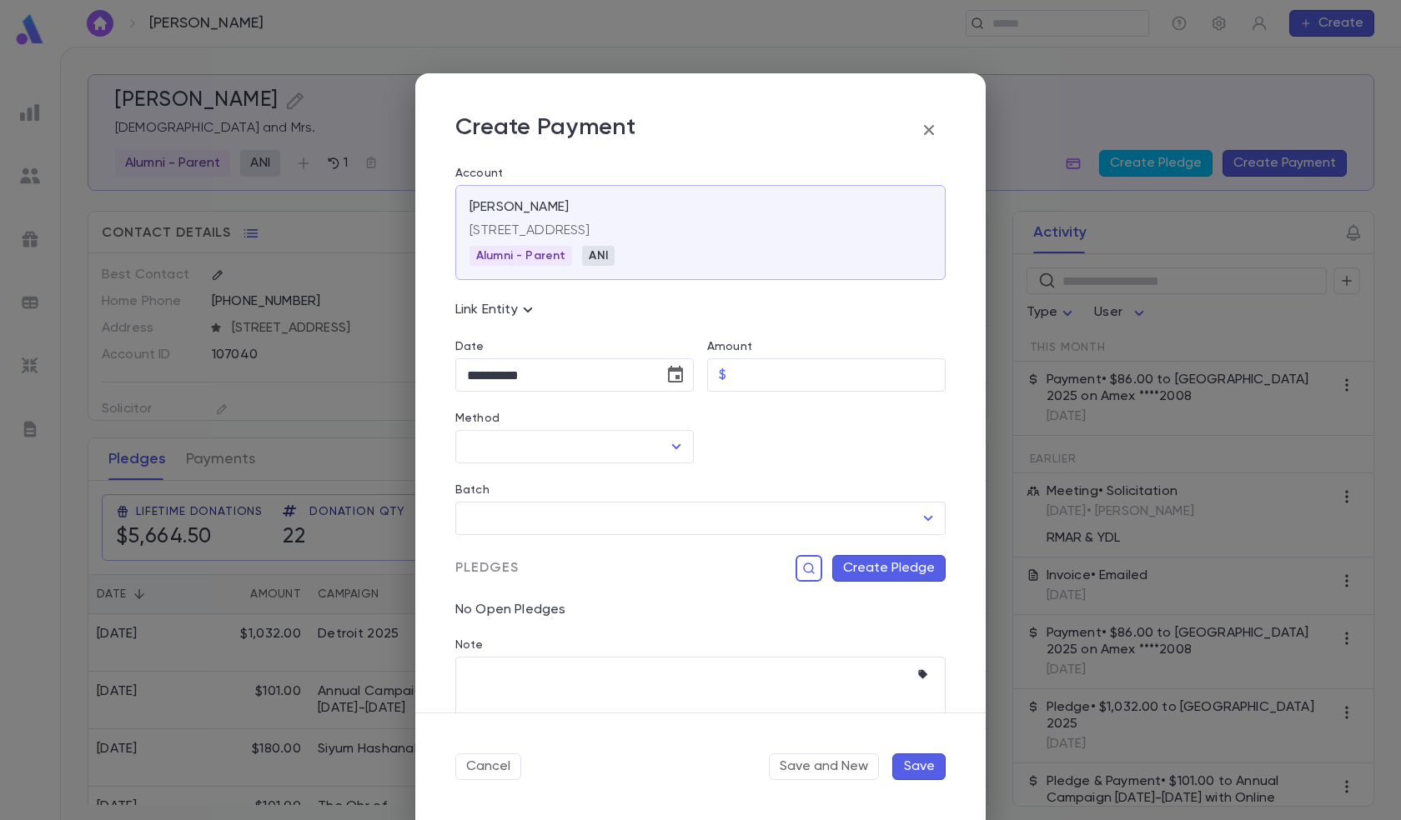
click at [930, 138] on icon "button" at bounding box center [929, 130] width 20 height 20
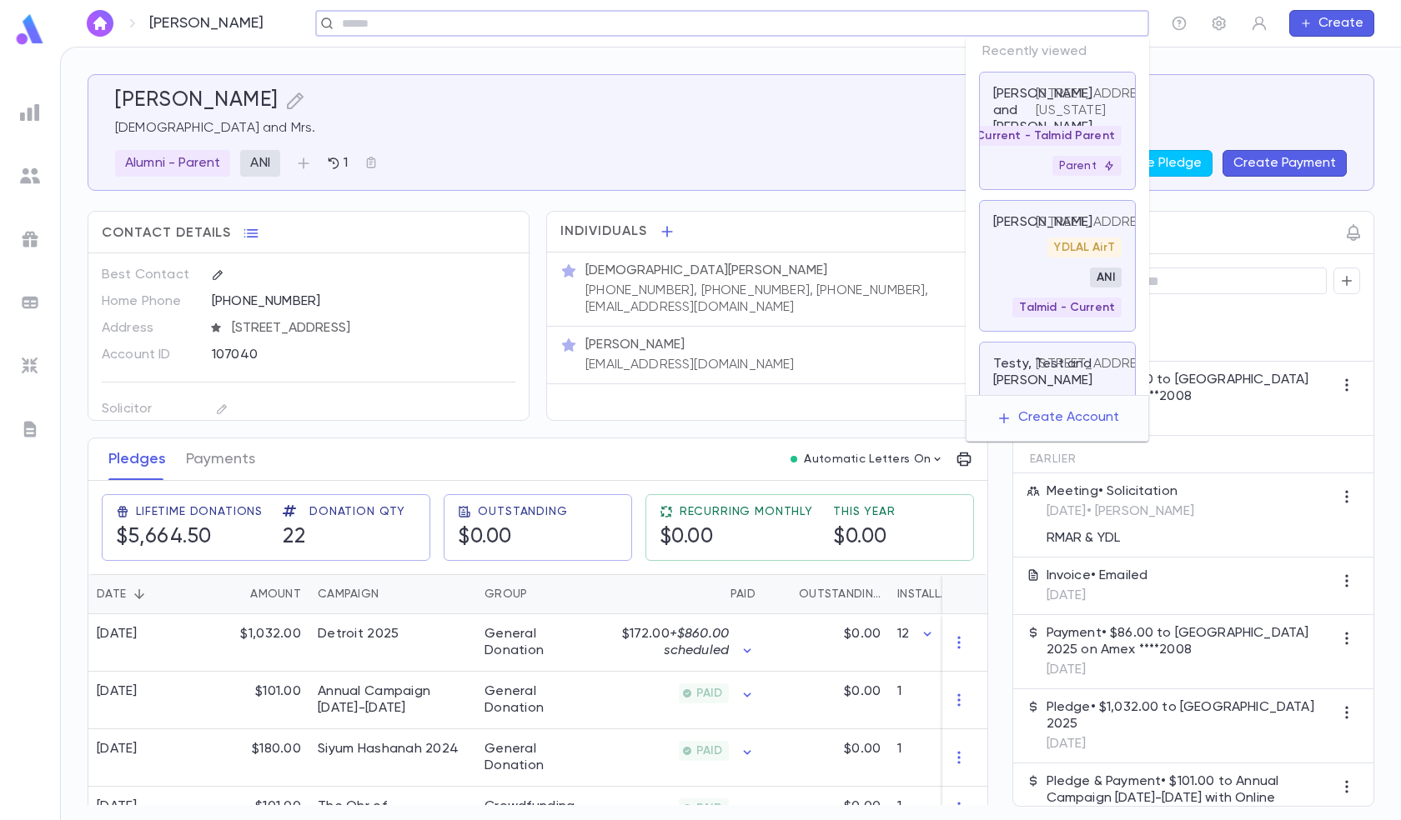
click at [1014, 19] on input "text" at bounding box center [726, 24] width 779 height 16
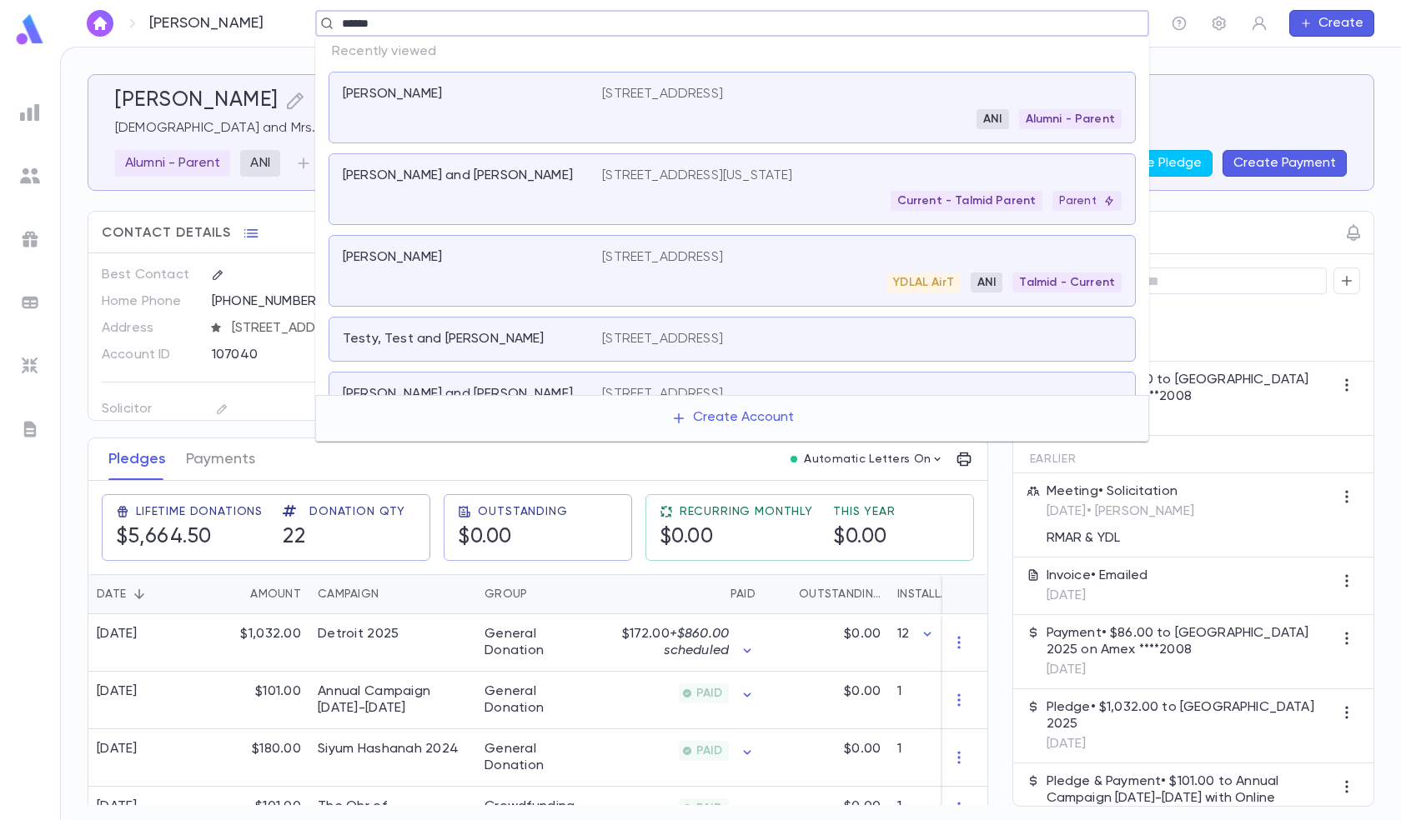
type input "******"
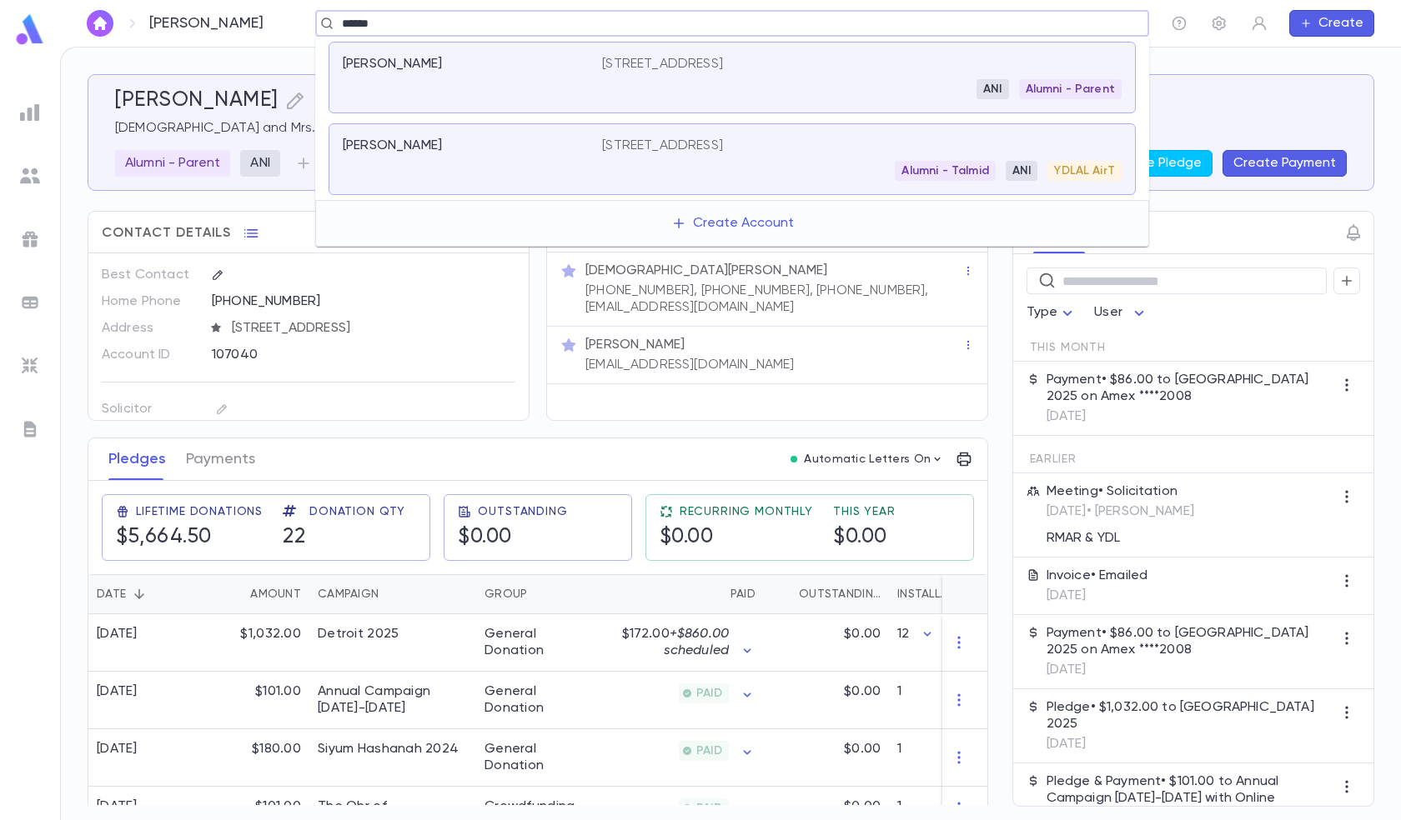
click at [723, 149] on p "[STREET_ADDRESS]" at bounding box center [662, 146] width 121 height 17
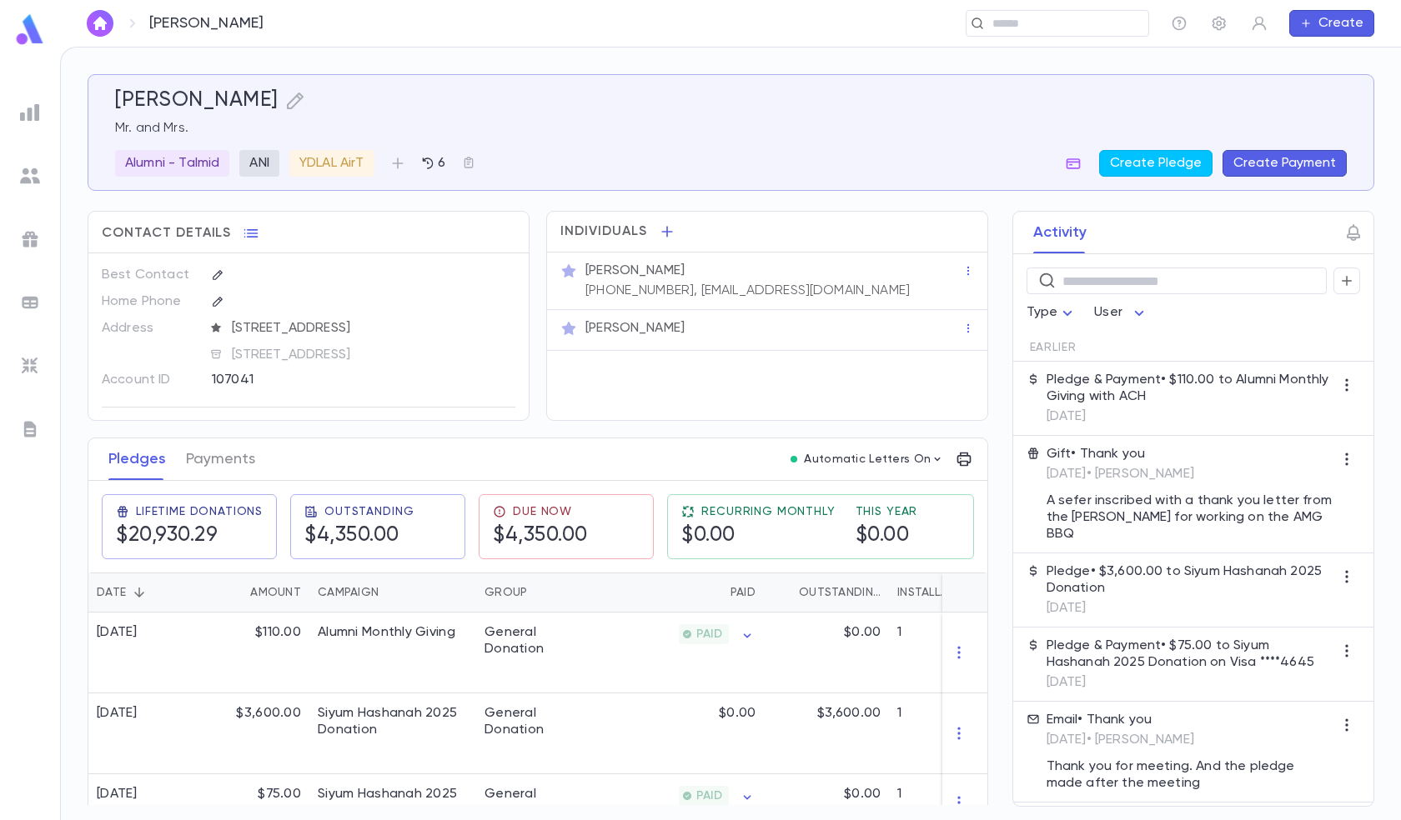
click at [1265, 168] on button "Create Payment" at bounding box center [1284, 163] width 124 height 27
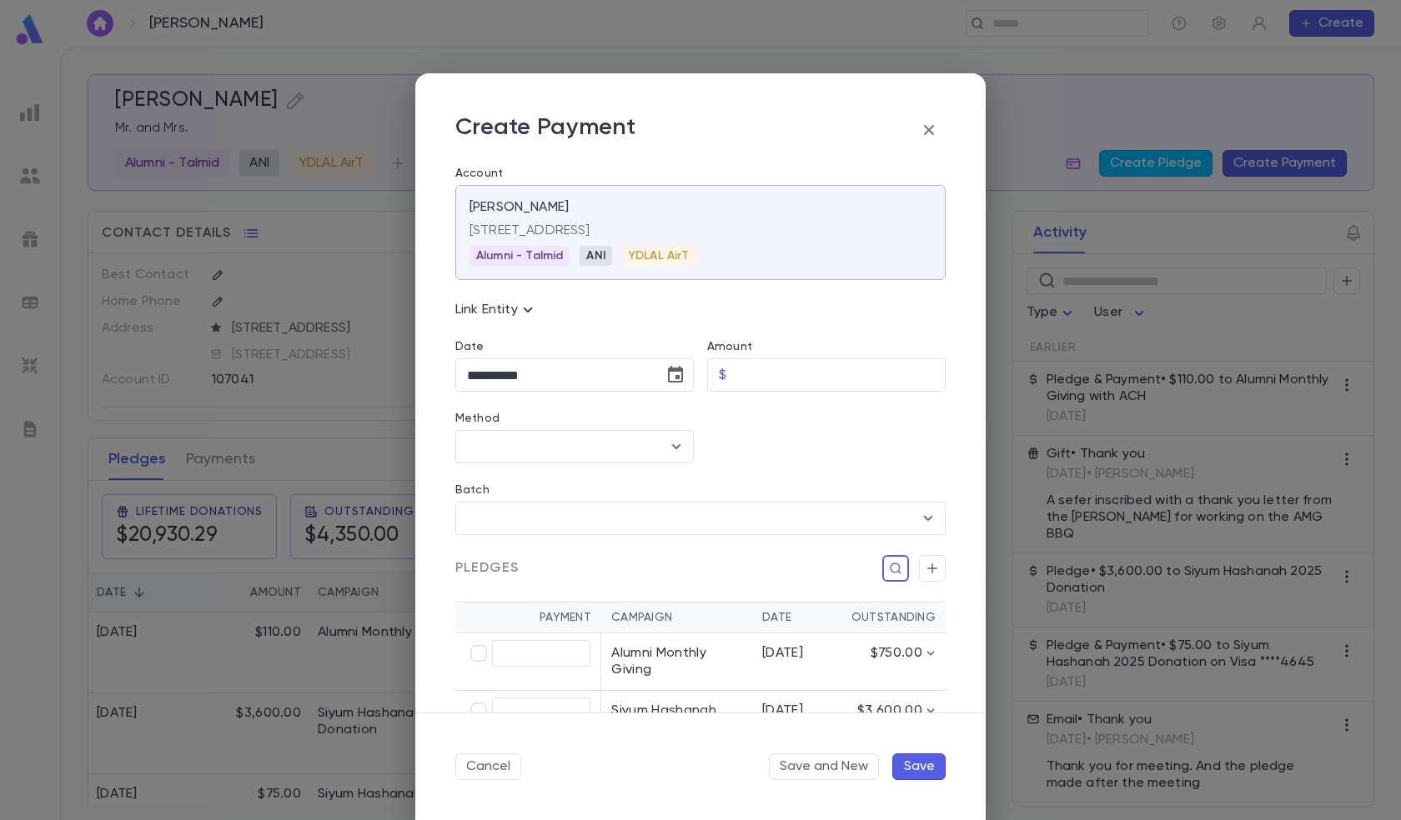
click at [926, 137] on icon "button" at bounding box center [929, 130] width 20 height 20
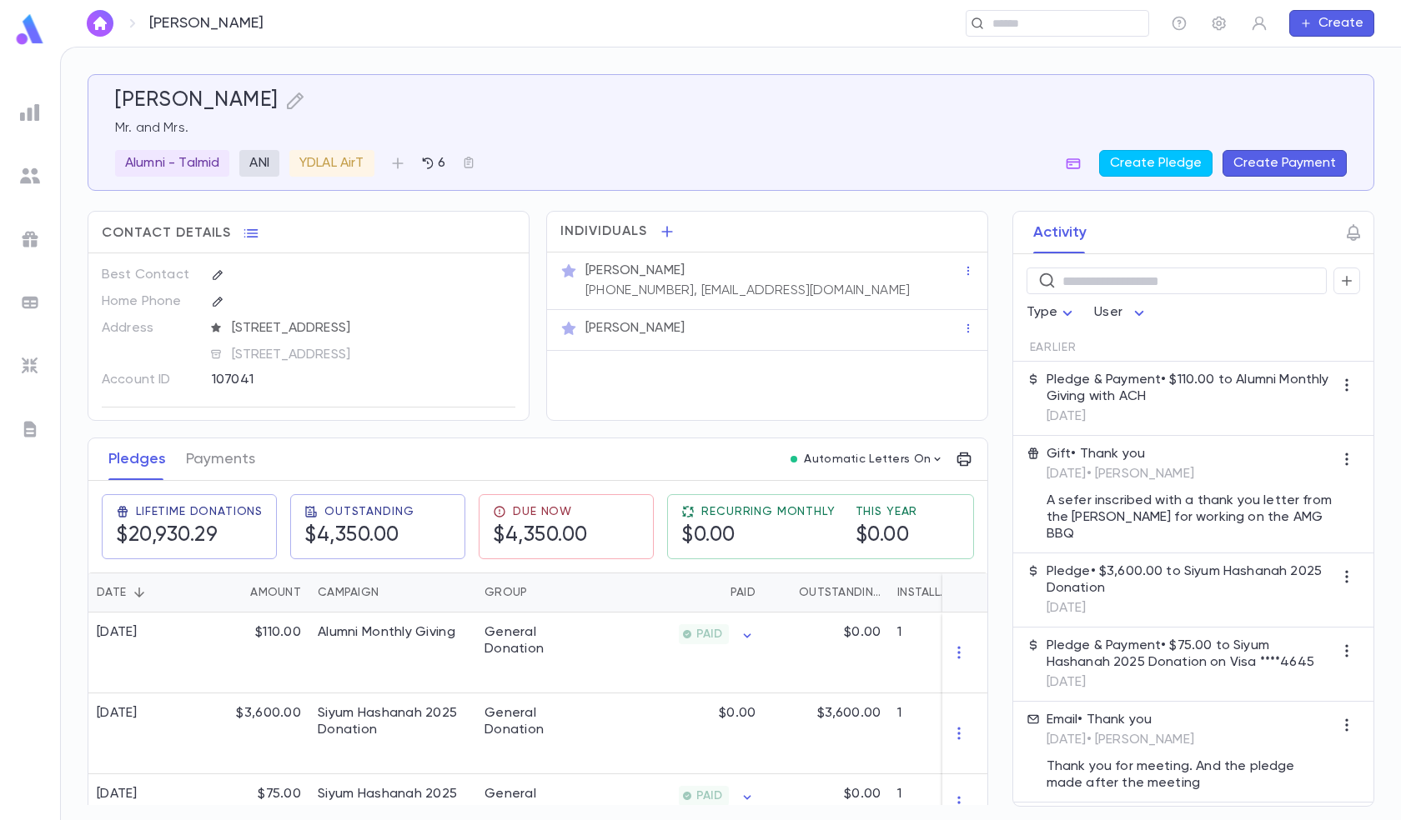
click at [38, 108] on img at bounding box center [30, 113] width 20 height 20
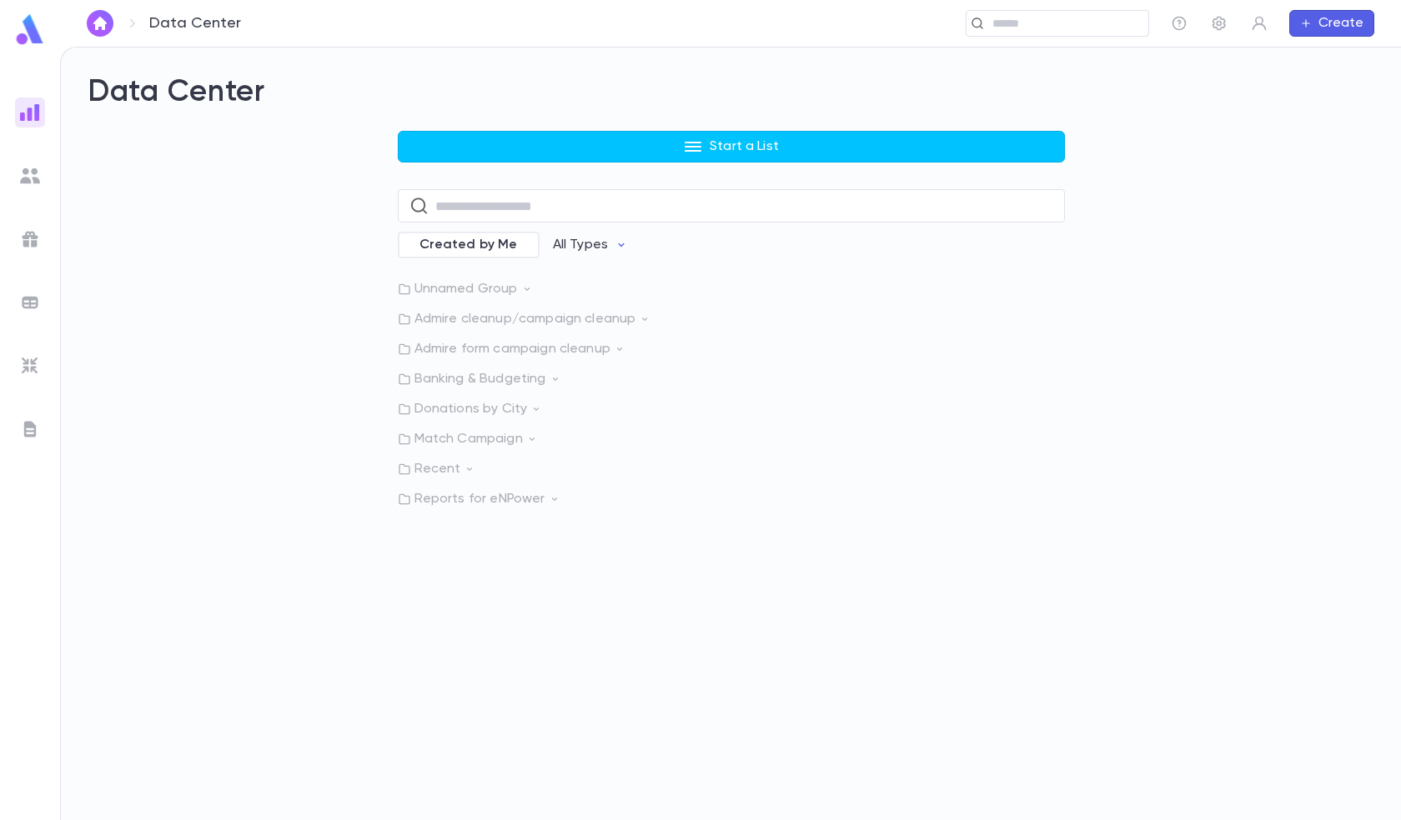
click at [30, 303] on img at bounding box center [30, 303] width 20 height 20
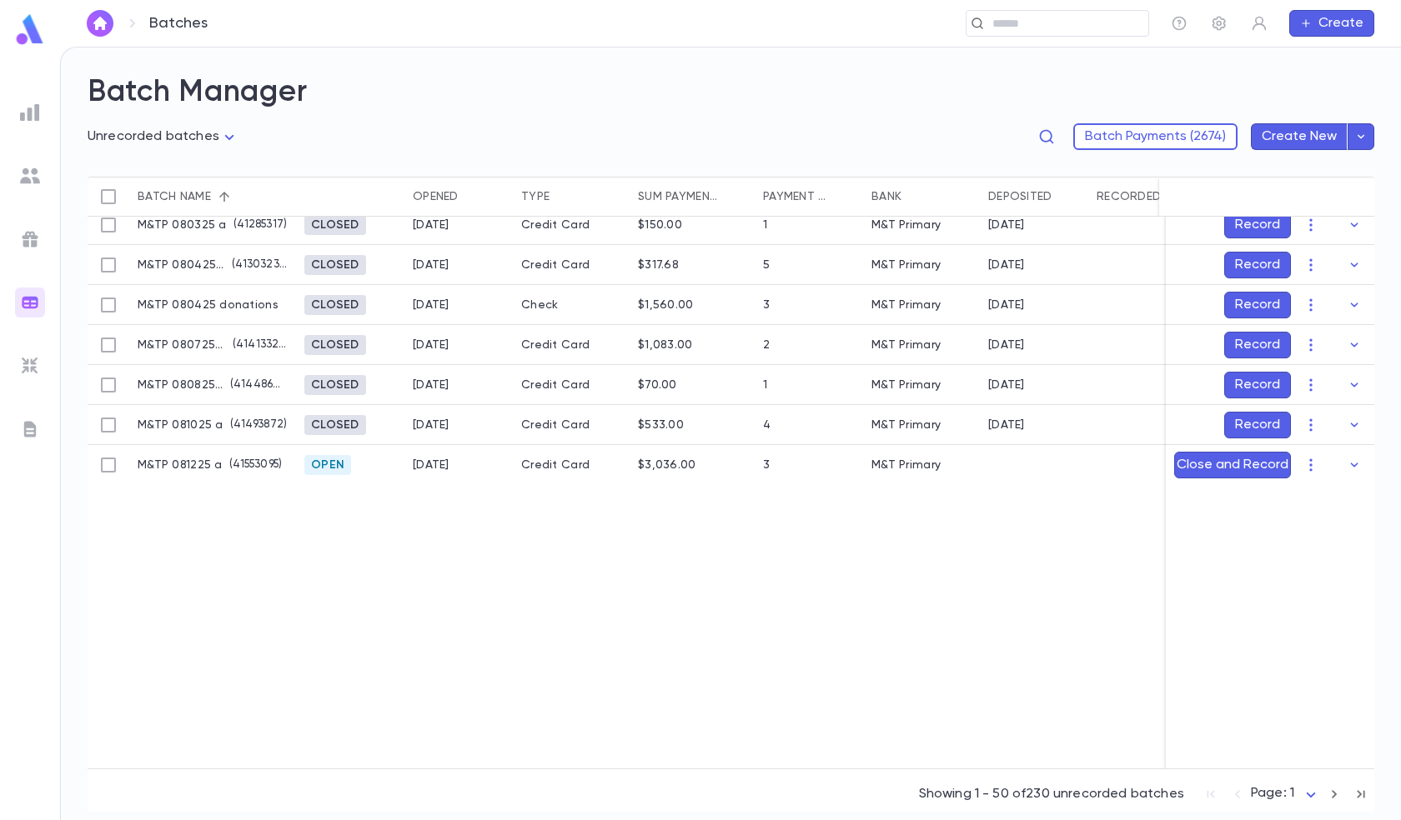
scroll to position [1751, 0]
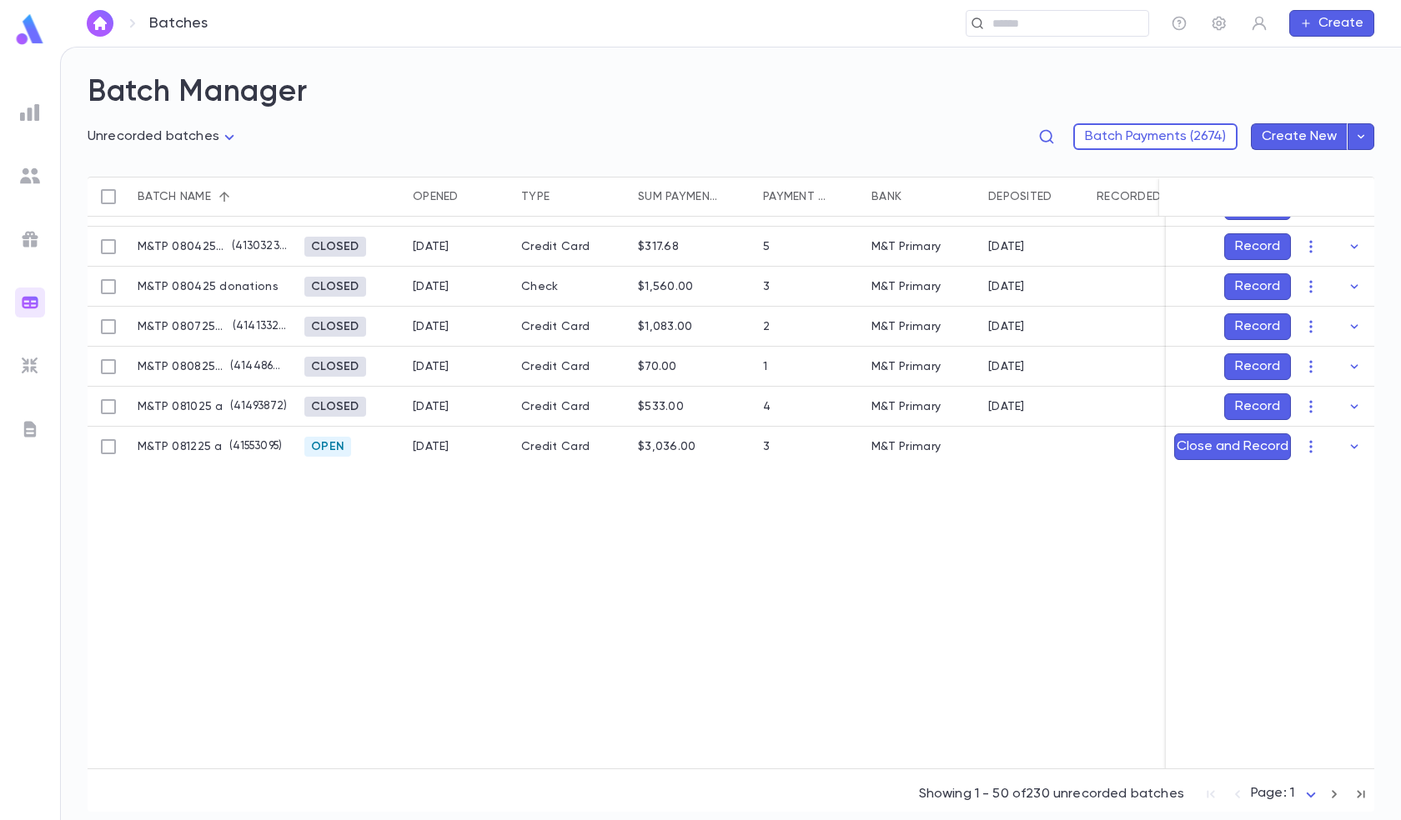
click at [1256, 403] on button "Record" at bounding box center [1257, 406] width 67 height 27
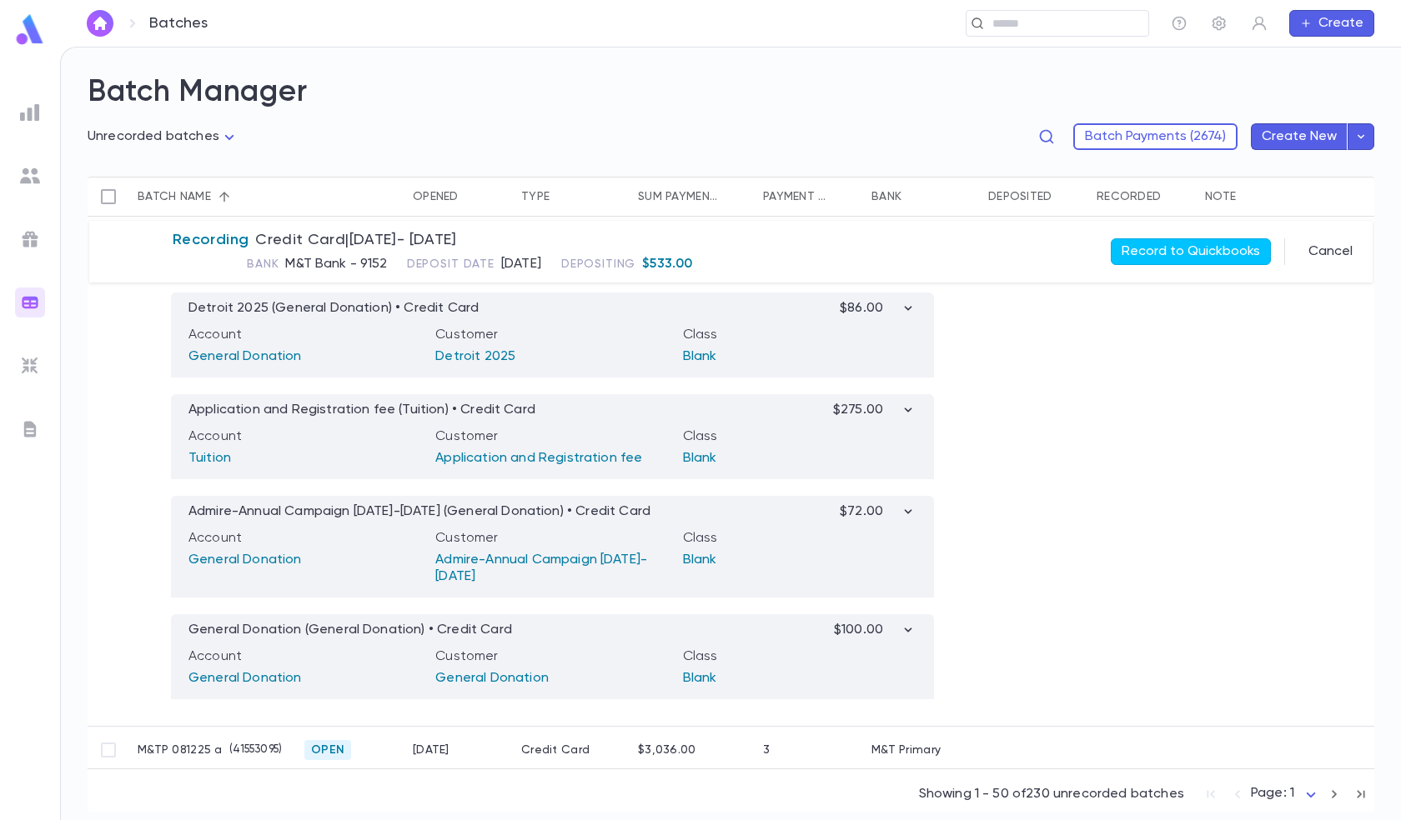
scroll to position [1958, 0]
click at [906, 303] on icon "button" at bounding box center [908, 306] width 17 height 17
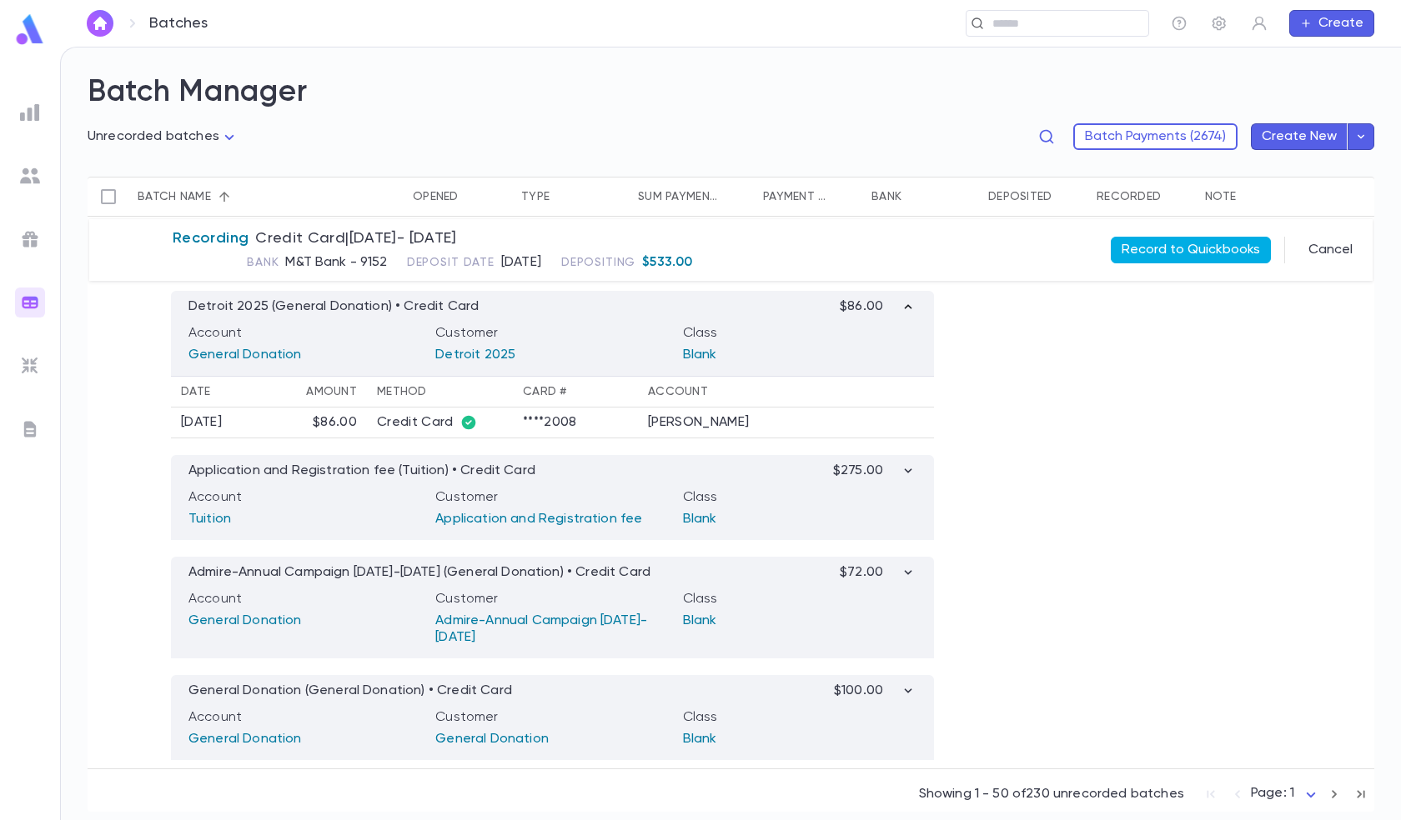
click at [1175, 251] on button "Record to Quickbooks" at bounding box center [1190, 250] width 160 height 27
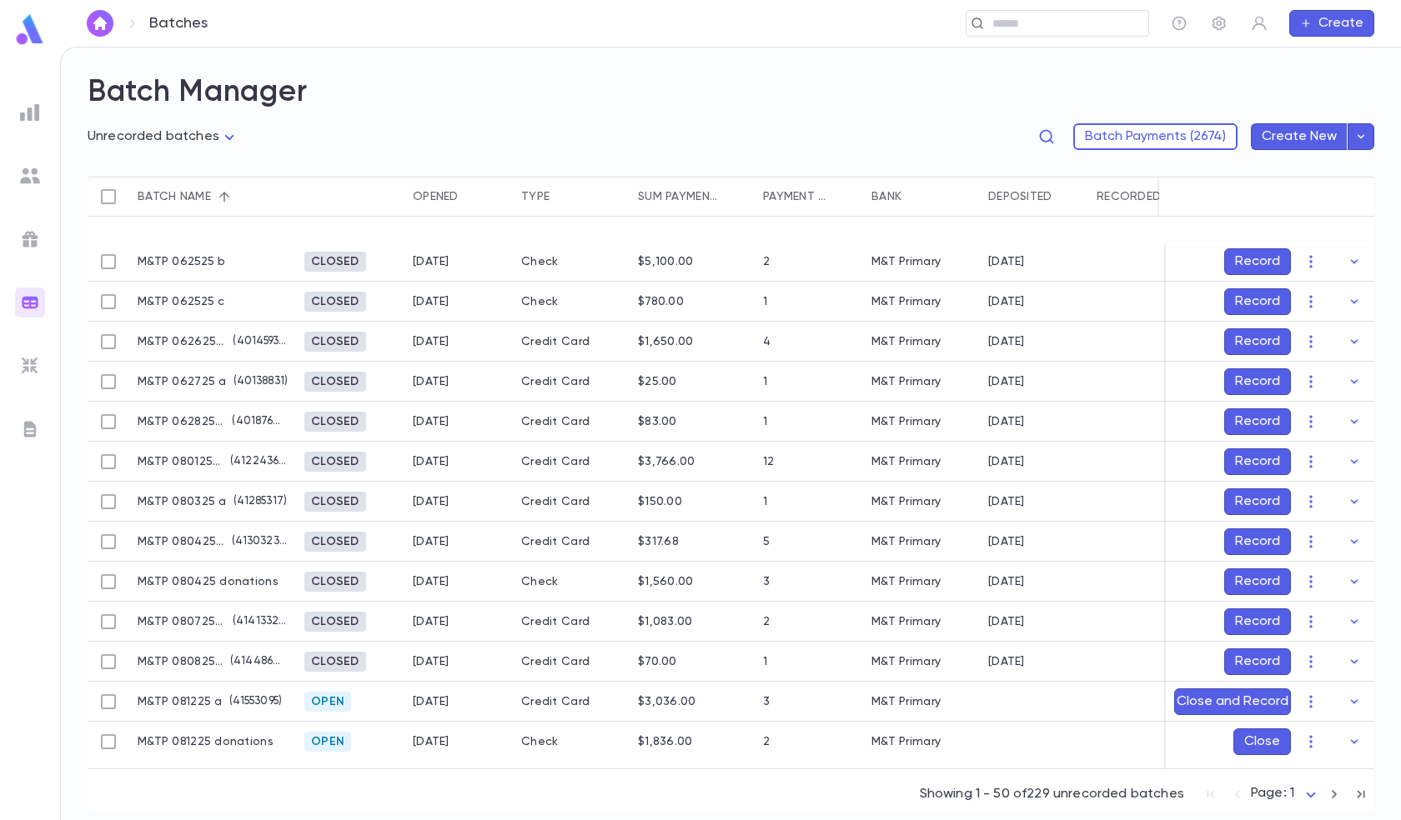
scroll to position [1932, 0]
